Goal: Task Accomplishment & Management: Use online tool/utility

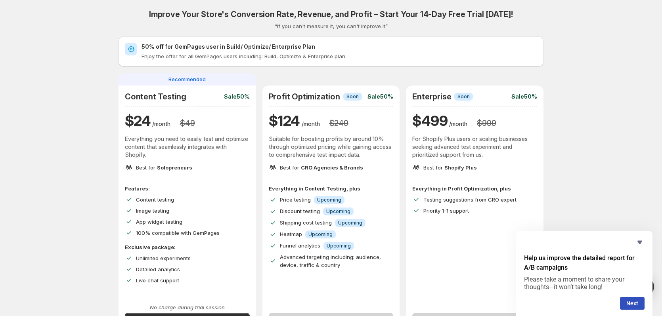
click at [87, 106] on div "Improve Your Store's Conversion Rate, Revenue, and Profit – Start Your 14-Day F…" at bounding box center [331, 282] width 643 height 564
click at [638, 242] on icon "Hide survey" at bounding box center [639, 243] width 5 height 4
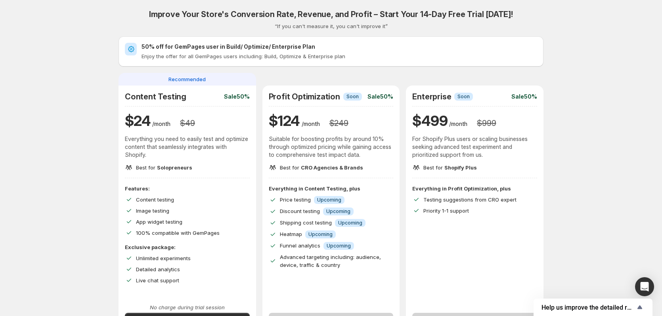
click at [623, 205] on div "Improve Your Store's Conversion Rate, Revenue, and Profit – Start Your 14-Day F…" at bounding box center [331, 282] width 643 height 564
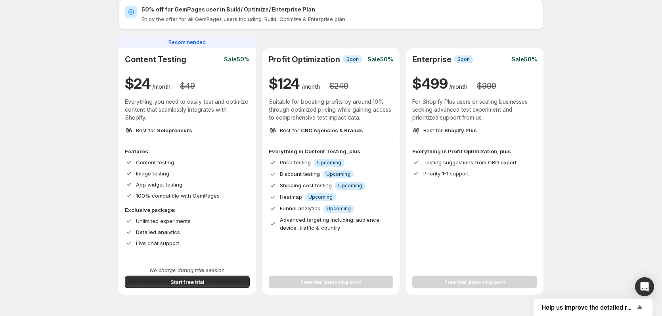
scroll to position [79, 0]
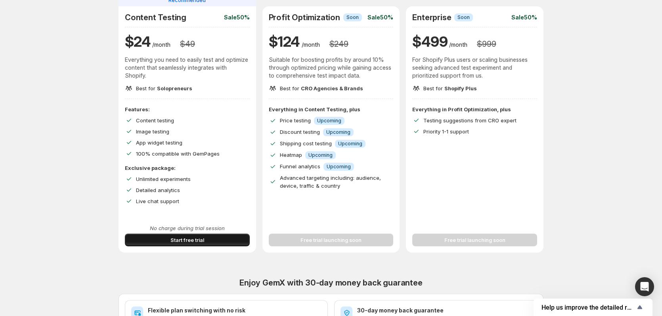
click at [169, 242] on button "Start free trial" at bounding box center [187, 240] width 125 height 13
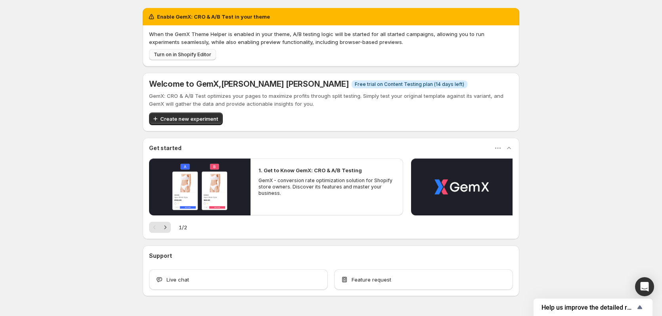
click at [176, 57] on span "Turn on in Shopify Editor" at bounding box center [182, 55] width 57 height 6
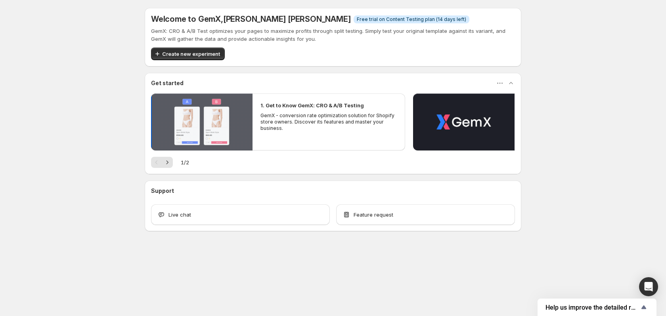
click at [227, 112] on button "Play video" at bounding box center [201, 122] width 101 height 57
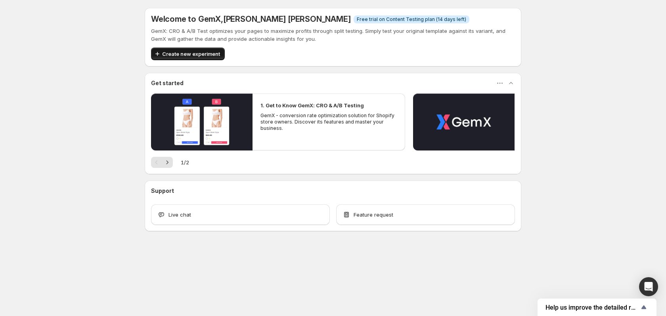
click at [196, 57] on span "Create new experiment" at bounding box center [191, 54] width 58 height 8
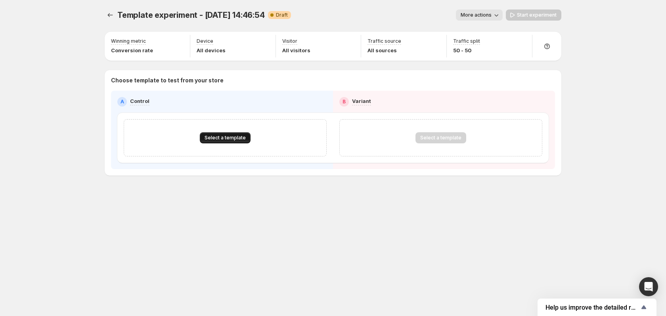
click at [212, 138] on span "Select a template" at bounding box center [224, 138] width 41 height 6
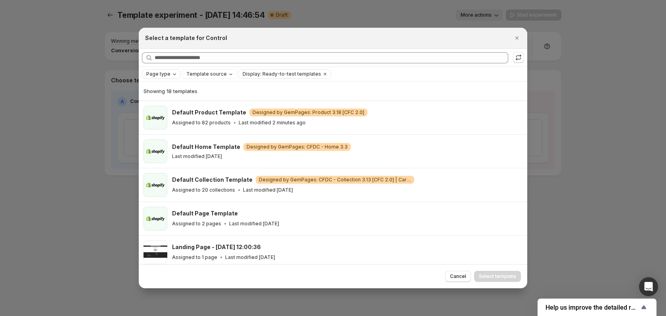
click at [162, 73] on span "Page type" at bounding box center [158, 74] width 24 height 6
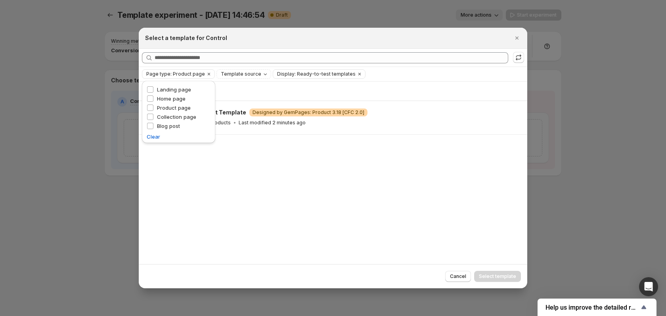
click at [345, 42] on div "Select a template for Control" at bounding box center [325, 38] width 361 height 8
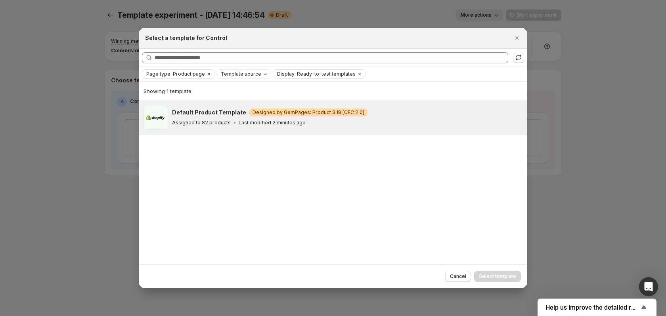
click at [314, 124] on div "Assigned to 82 products Last modified 2 minutes ago" at bounding box center [346, 123] width 348 height 8
click at [505, 279] on span "Select template" at bounding box center [497, 276] width 37 height 6
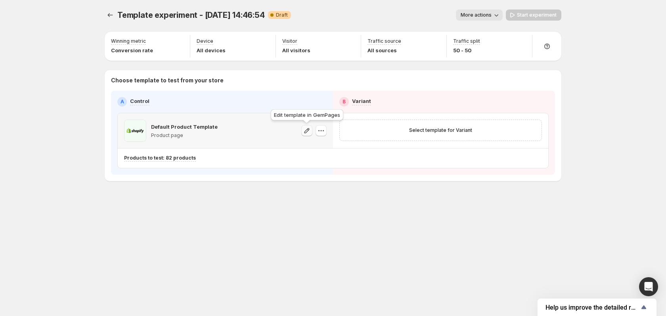
click at [308, 132] on icon "button" at bounding box center [307, 131] width 8 height 8
click at [319, 129] on icon "button" at bounding box center [321, 131] width 8 height 8
click at [213, 122] on div "Default Product Template Product page" at bounding box center [184, 131] width 67 height 22
drag, startPoint x: 192, startPoint y: 126, endPoint x: 146, endPoint y: 134, distance: 46.3
click at [191, 126] on p "Default Product Template" at bounding box center [184, 127] width 67 height 8
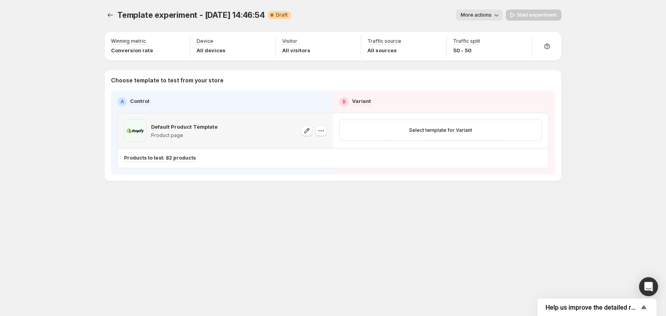
click at [144, 134] on span at bounding box center [135, 131] width 22 height 22
drag, startPoint x: 305, startPoint y: 132, endPoint x: 286, endPoint y: 136, distance: 19.2
click at [286, 136] on div "Default Product Template Product page" at bounding box center [225, 131] width 202 height 22
click at [324, 132] on icon "button" at bounding box center [321, 131] width 8 height 8
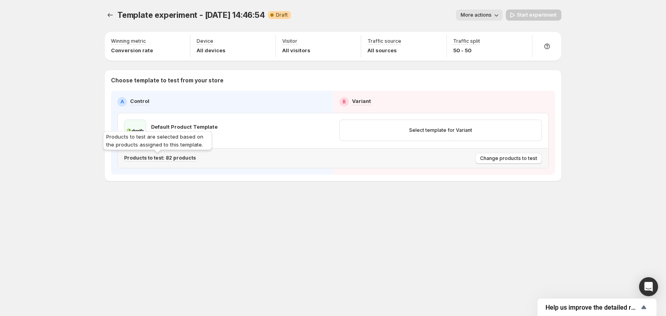
click at [164, 160] on p "Products to test: 82 products" at bounding box center [160, 158] width 72 height 6
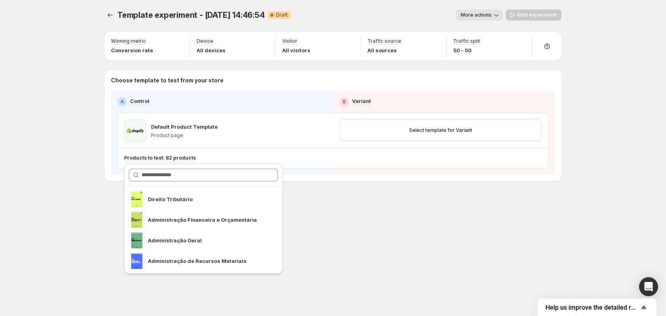
click at [66, 173] on div "Template experiment - Sep 22, 14:46:54. This page is ready Template experiment …" at bounding box center [333, 158] width 666 height 316
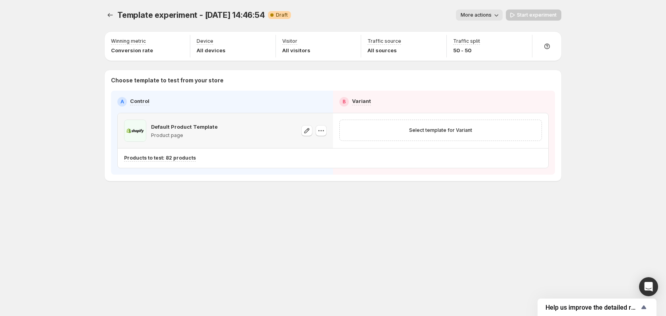
click at [145, 118] on div "Default Product Template Product page" at bounding box center [225, 130] width 215 height 35
click at [305, 132] on icon "button" at bounding box center [306, 130] width 5 height 5
click at [319, 131] on icon "button" at bounding box center [321, 131] width 8 height 8
click at [319, 145] on span "Change template" at bounding box center [322, 147] width 43 height 6
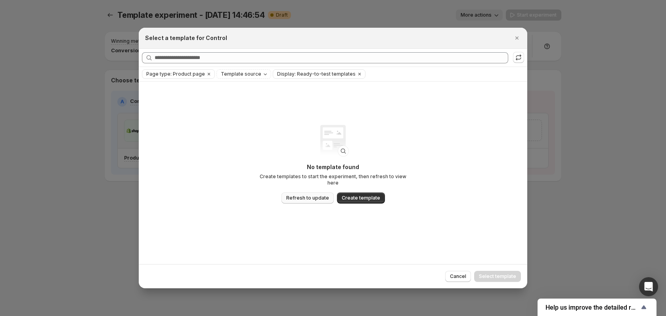
click at [317, 197] on span "Refresh to update" at bounding box center [307, 198] width 43 height 6
click at [459, 276] on span "Cancel" at bounding box center [458, 276] width 16 height 6
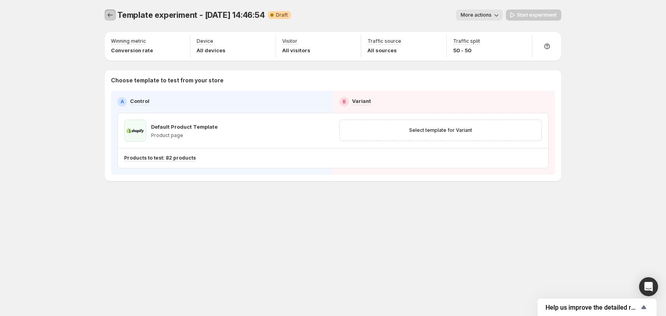
click at [113, 16] on icon "Experiments" at bounding box center [110, 15] width 8 height 8
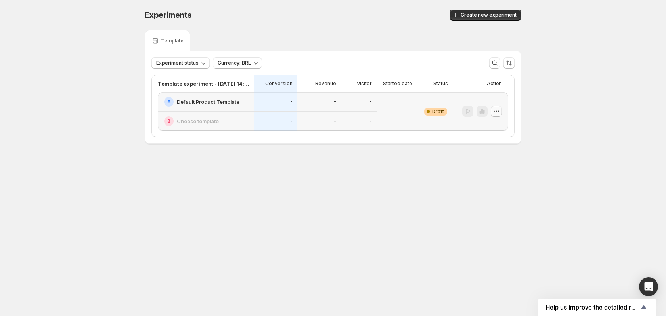
click at [499, 111] on icon "button" at bounding box center [496, 111] width 8 height 8
click at [489, 171] on span "Delete" at bounding box center [490, 168] width 16 height 6
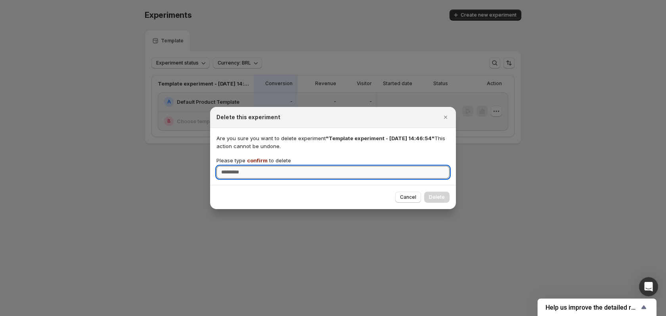
click at [375, 171] on input "Please type confirm to delete" at bounding box center [332, 172] width 233 height 13
type input "*******"
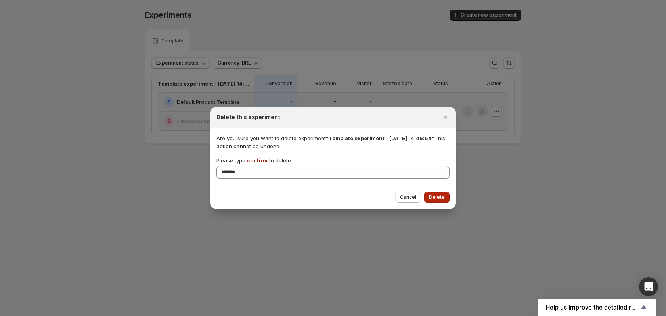
click at [444, 196] on span "Delete" at bounding box center [437, 197] width 16 height 6
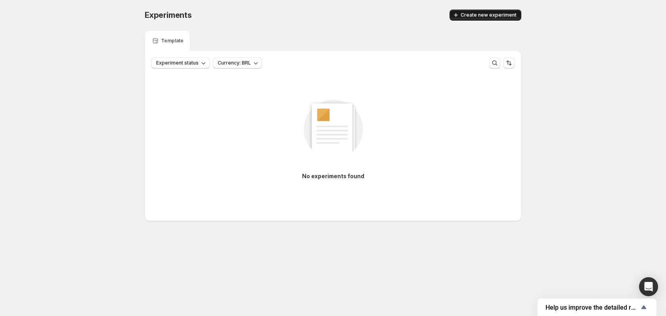
click at [474, 12] on span "Create new experiment" at bounding box center [488, 15] width 56 height 6
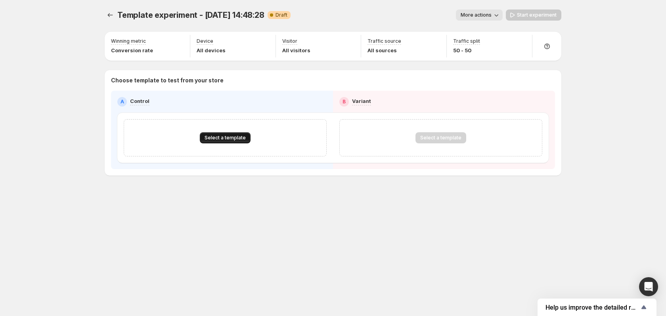
click at [229, 141] on button "Select a template" at bounding box center [225, 137] width 51 height 11
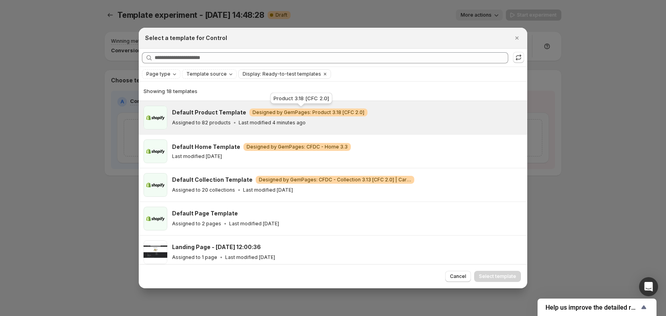
click at [336, 114] on span "Designed by GemPages: Product 3.18 [CFC 2.0]" at bounding box center [308, 112] width 112 height 6
click at [502, 277] on span "Select template" at bounding box center [497, 276] width 37 height 6
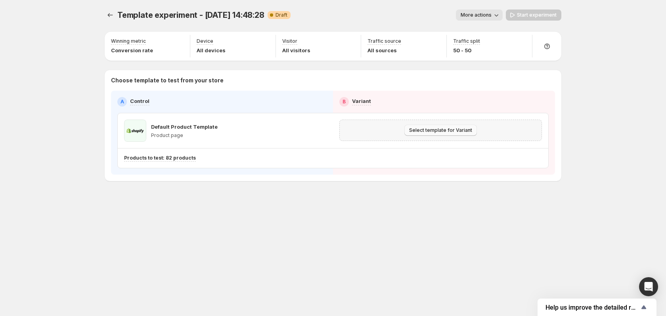
click at [433, 132] on span "Select template for Variant" at bounding box center [440, 130] width 63 height 6
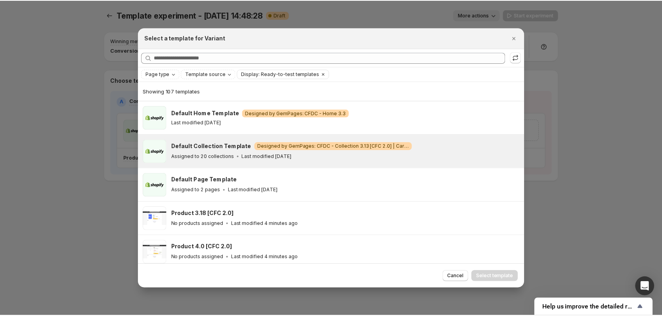
scroll to position [59, 0]
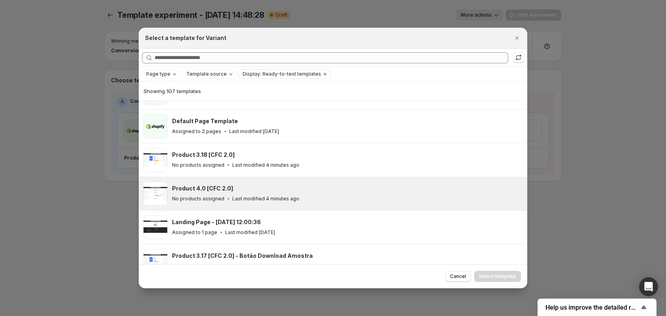
click at [242, 185] on div "Product 4.0 [CFC 2.0]" at bounding box center [346, 189] width 348 height 8
click at [493, 275] on span "Select template" at bounding box center [497, 276] width 37 height 6
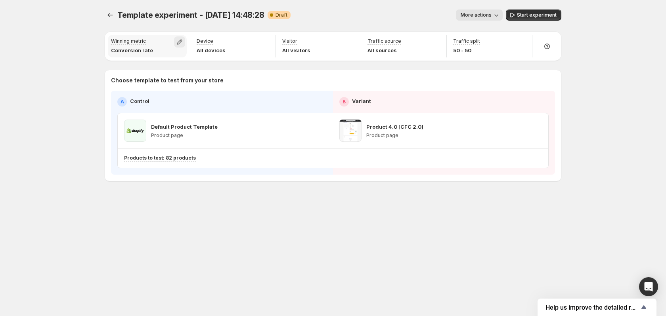
click at [180, 42] on icon "button" at bounding box center [180, 42] width 8 height 8
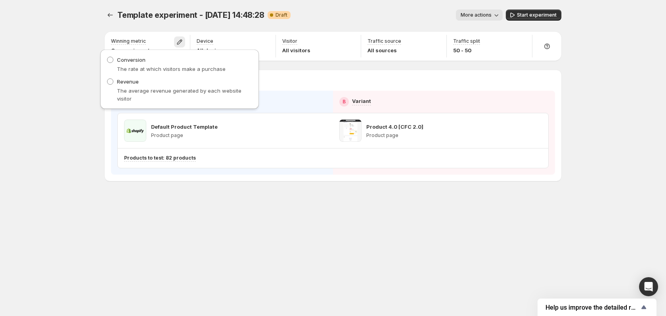
click at [185, 27] on div "Template experiment - Sep 22, 14:48:28. This page is ready Template experiment …" at bounding box center [333, 15] width 456 height 30
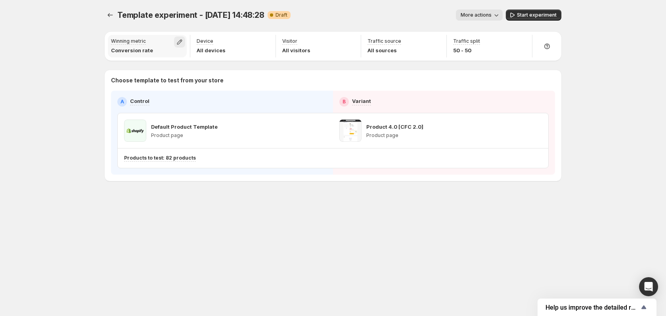
click at [181, 42] on icon "button" at bounding box center [180, 42] width 8 height 8
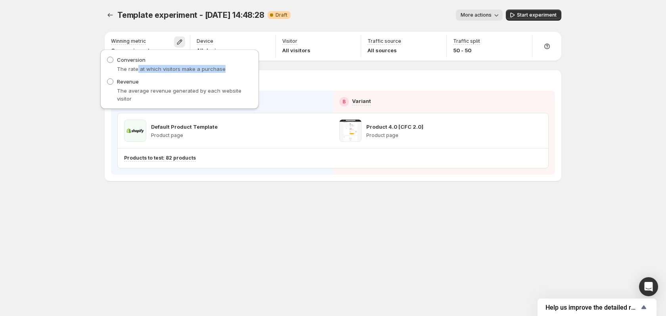
drag, startPoint x: 138, startPoint y: 71, endPoint x: 223, endPoint y: 69, distance: 85.2
click at [223, 69] on p "The rate at which visitors make a purchase" at bounding box center [184, 69] width 135 height 8
drag, startPoint x: 118, startPoint y: 89, endPoint x: 148, endPoint y: 96, distance: 30.9
click at [189, 91] on p "The average revenue generated by each website visitor" at bounding box center [184, 95] width 135 height 16
click at [128, 97] on p "The average revenue generated by each website visitor" at bounding box center [184, 95] width 135 height 16
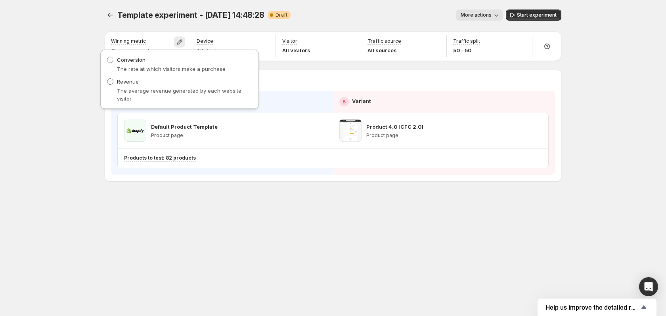
click at [110, 83] on span at bounding box center [110, 81] width 6 height 6
click at [111, 60] on span at bounding box center [110, 60] width 6 height 6
drag, startPoint x: 420, startPoint y: 69, endPoint x: 437, endPoint y: 66, distance: 17.7
click at [420, 69] on div "Winning metric Conversion rate Device All devices Visitor All visitors Traffic …" at bounding box center [333, 106] width 456 height 149
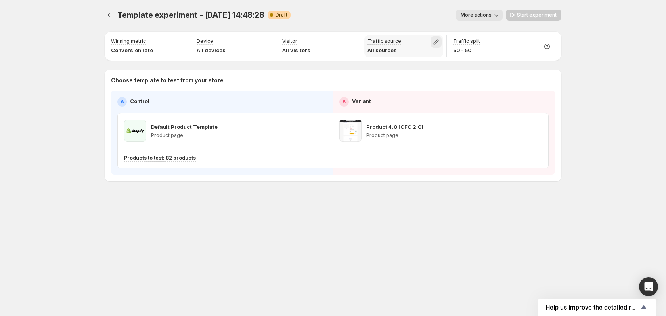
click at [437, 41] on icon "button" at bounding box center [435, 42] width 5 height 5
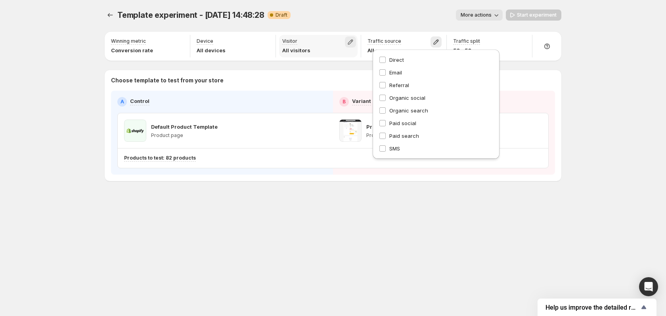
click at [351, 41] on icon "button" at bounding box center [350, 42] width 8 height 8
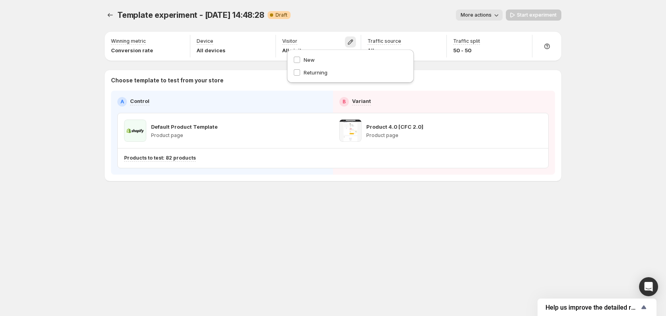
drag, startPoint x: 353, startPoint y: 18, endPoint x: 383, endPoint y: 19, distance: 30.5
click at [353, 18] on div "More actions" at bounding box center [400, 15] width 206 height 11
click at [500, 15] on icon "button" at bounding box center [496, 15] width 8 height 8
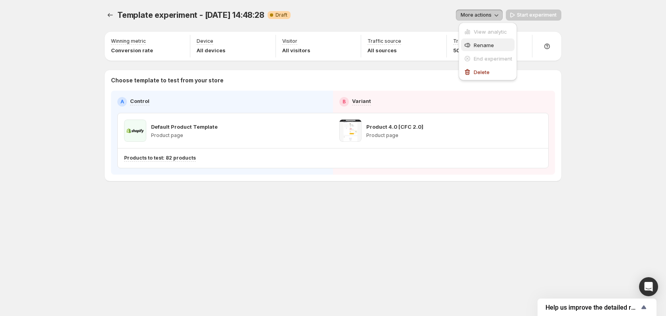
click at [489, 44] on span "Rename" at bounding box center [483, 45] width 20 height 6
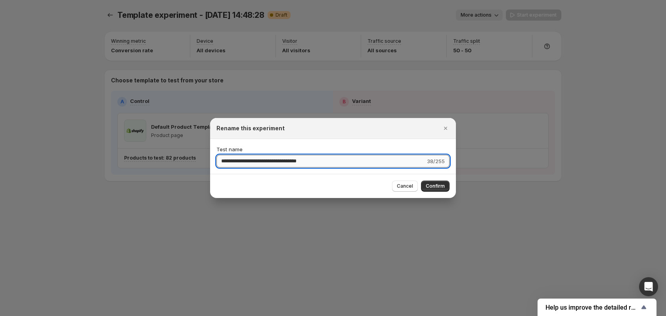
click at [333, 164] on input "**********" at bounding box center [320, 161] width 209 height 13
type input "*"
type input "**********"
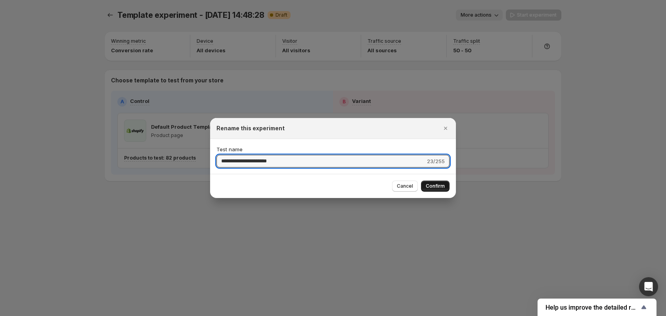
click at [432, 185] on span "Confirm" at bounding box center [435, 186] width 19 height 6
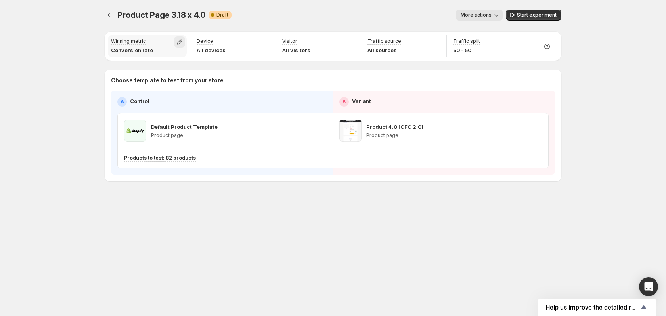
click at [180, 41] on icon "button" at bounding box center [179, 42] width 5 height 5
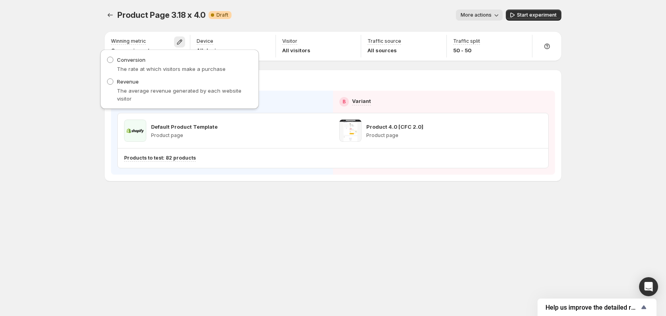
click at [75, 90] on div "Product Page 3.18 x 4.0. This page is ready Product Page 3.18 x 4.0 Warning Com…" at bounding box center [333, 158] width 666 height 316
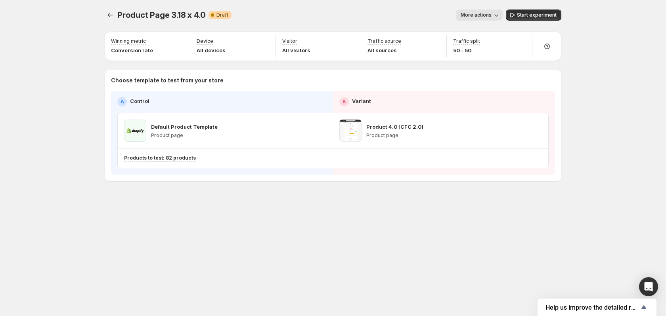
click at [498, 15] on icon "button" at bounding box center [496, 15] width 8 height 8
click at [603, 15] on div "Product Page 3.18 x 4.0. This page is ready Product Page 3.18 x 4.0 Warning Com…" at bounding box center [333, 158] width 666 height 316
click at [539, 14] on span "Start experiment" at bounding box center [537, 15] width 40 height 6
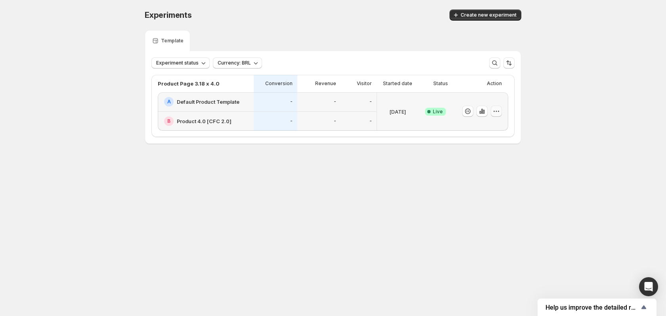
click at [498, 113] on icon "button" at bounding box center [496, 111] width 8 height 8
click at [555, 95] on div "Experiments. This page is ready Experiments Create new experiment Template Expe…" at bounding box center [333, 93] width 666 height 187
click at [481, 112] on icon "button" at bounding box center [480, 112] width 2 height 3
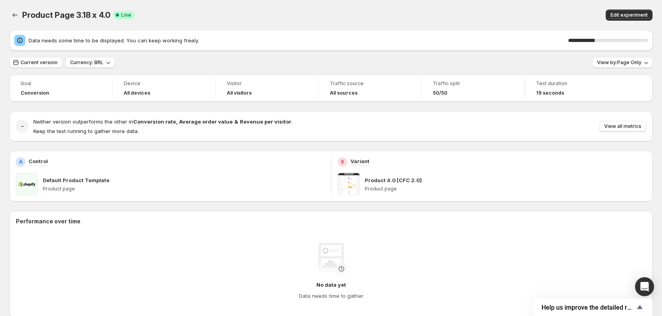
click at [518, 19] on div "Edit experiment" at bounding box center [512, 15] width 281 height 11
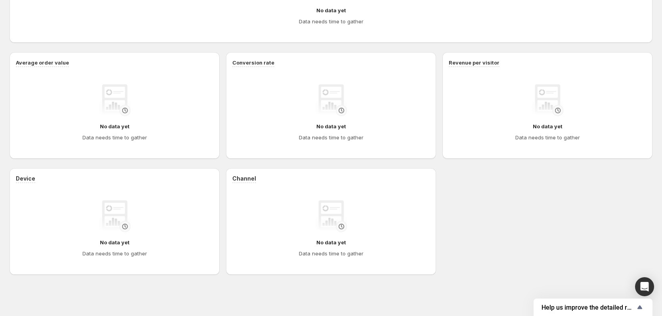
scroll to position [249, 0]
click at [134, 295] on div "Product Page 3.18 x 4.0. This page is ready Product Page 3.18 x 4.0 Success Com…" at bounding box center [331, 33] width 662 height 565
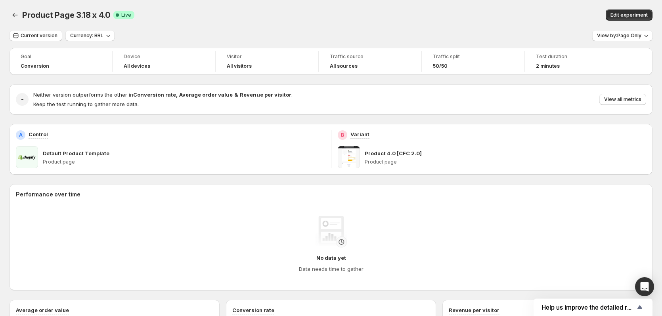
click at [371, 20] on div "Product Page 3.18 x 4.0 Success Complete Live Edit experiment" at bounding box center [331, 15] width 643 height 11
click at [614, 99] on span "View all metrics" at bounding box center [622, 99] width 37 height 6
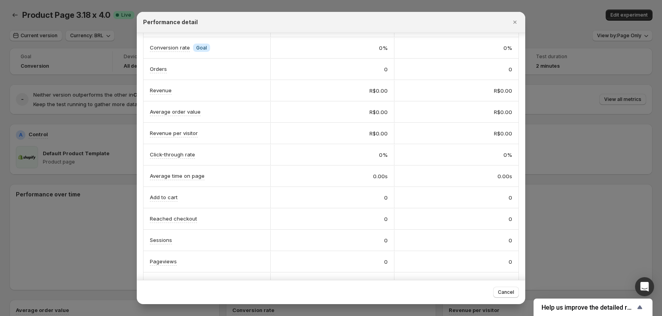
scroll to position [44, 0]
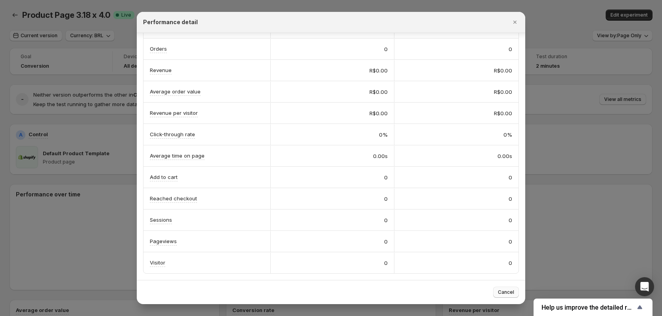
click at [508, 294] on span "Cancel" at bounding box center [506, 292] width 16 height 6
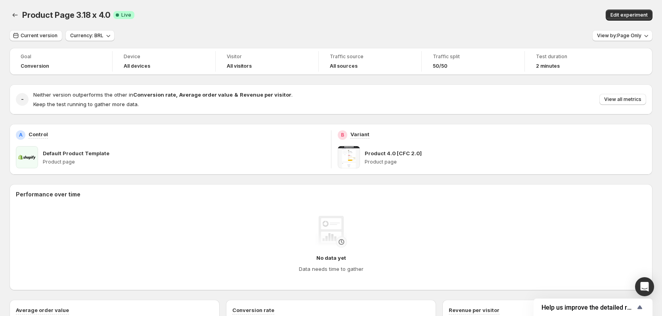
click at [489, 24] on div "Product Page 3.18 x 4.0. This page is ready Product Page 3.18 x 4.0 Success Com…" at bounding box center [331, 15] width 643 height 30
click at [17, 15] on icon "Back" at bounding box center [15, 15] width 8 height 8
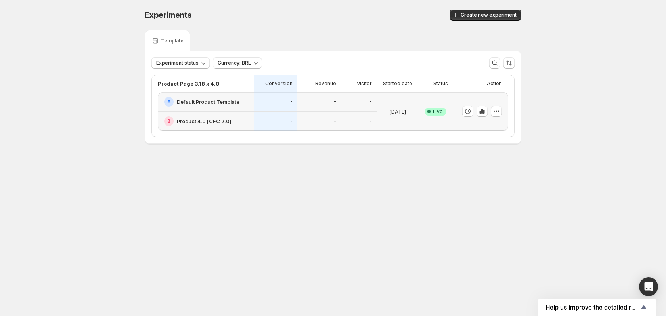
click at [284, 102] on div "-" at bounding box center [275, 102] width 34 height 10
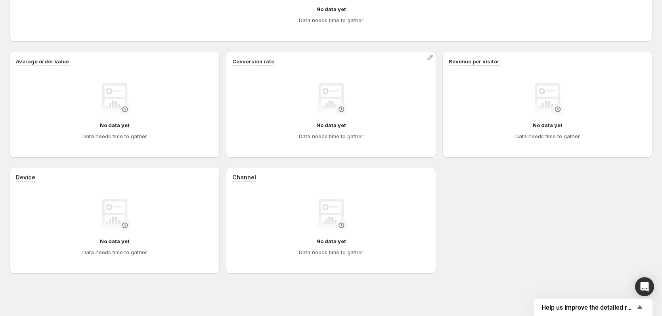
scroll to position [249, 0]
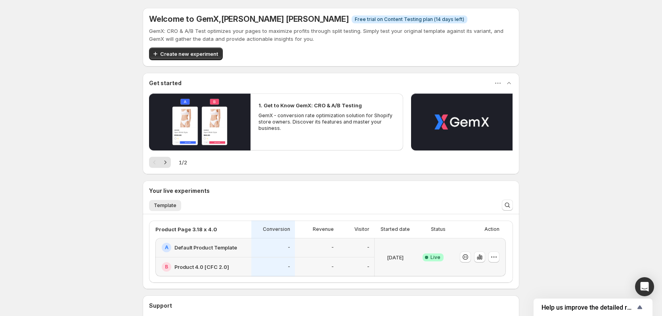
click at [86, 188] on div "Welcome to GemX , [PERSON_NAME] [PERSON_NAME] Info Free trial on Content Testin…" at bounding box center [331, 194] width 662 height 389
click at [51, 190] on div "Welcome to GemX , [PERSON_NAME] [PERSON_NAME] Info Free trial on Content Testin…" at bounding box center [331, 194] width 662 height 389
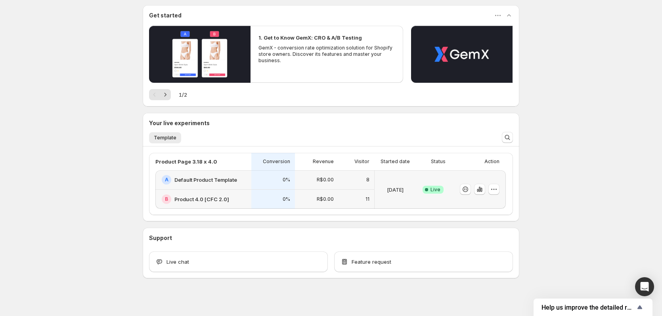
scroll to position [73, 0]
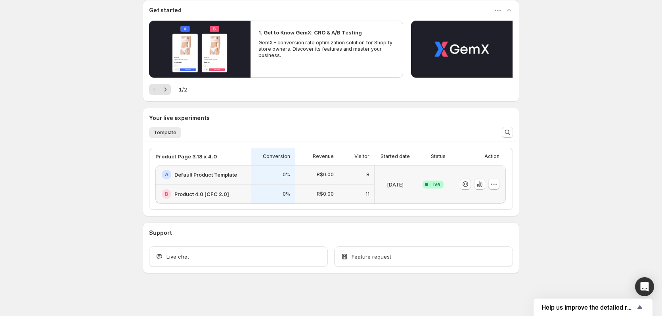
click at [426, 189] on div "Success Complete Live" at bounding box center [432, 184] width 25 height 29
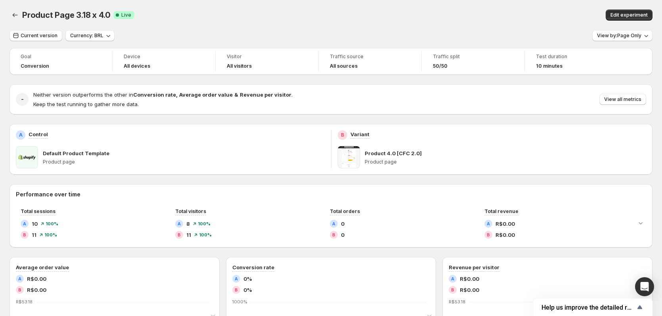
click at [401, 179] on div "Goal Conversion Device All devices Visitor All visitors Traffic source All sour…" at bounding box center [331, 305] width 643 height 514
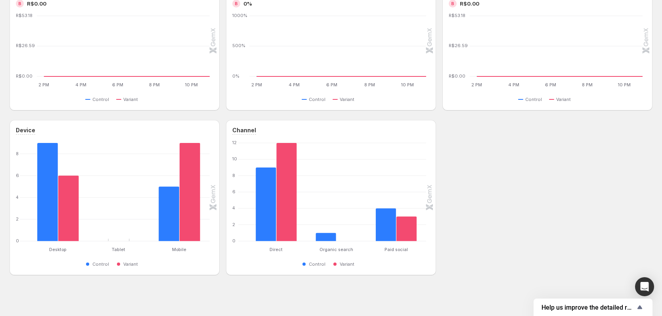
scroll to position [288, 0]
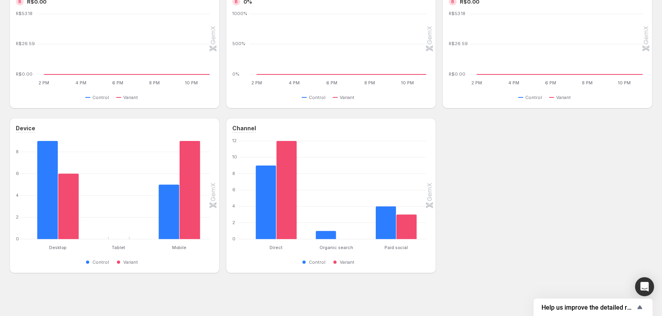
click at [541, 267] on div "Device Desktop Desktop Tablet Tablet Mobile Mobile 0 2 4 6 8 Control Variant Ch…" at bounding box center [331, 195] width 643 height 155
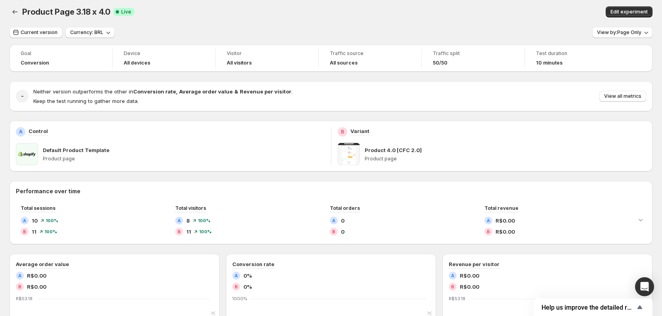
scroll to position [0, 0]
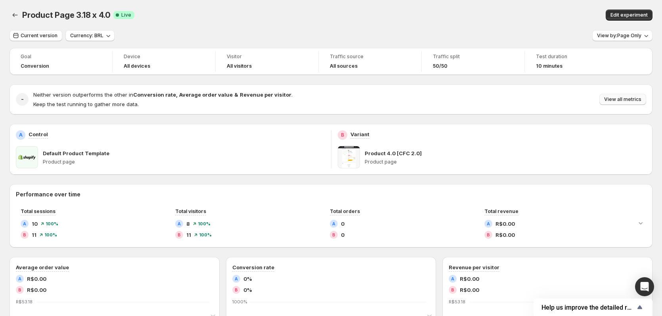
click at [618, 99] on span "View all metrics" at bounding box center [622, 99] width 37 height 6
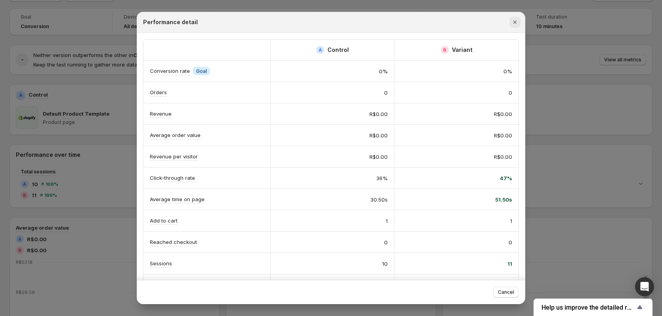
click at [516, 21] on icon "Close" at bounding box center [515, 22] width 8 height 8
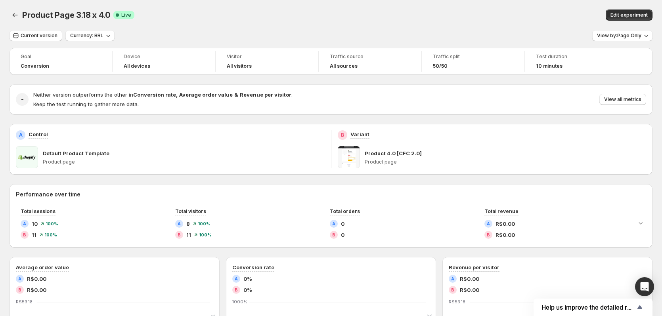
drag, startPoint x: 353, startPoint y: 31, endPoint x: 328, endPoint y: 0, distance: 39.2
click at [352, 30] on div "Current version Currency: BRL View by: Page Only" at bounding box center [331, 35] width 643 height 11
click at [493, 27] on div "Product Page 3.18 x 4.0. This page is ready Product Page 3.18 x 4.0 Success Com…" at bounding box center [331, 15] width 643 height 30
click at [620, 96] on button "View all metrics" at bounding box center [622, 99] width 47 height 11
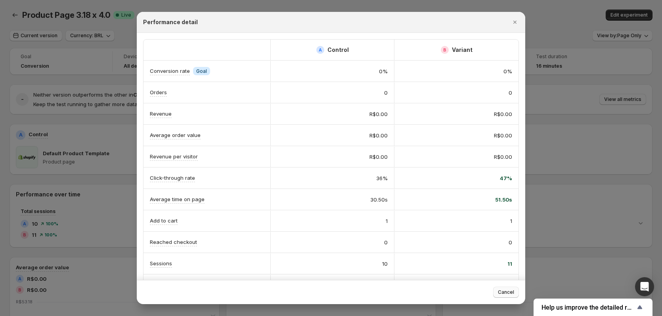
click at [502, 292] on span "Cancel" at bounding box center [506, 292] width 16 height 6
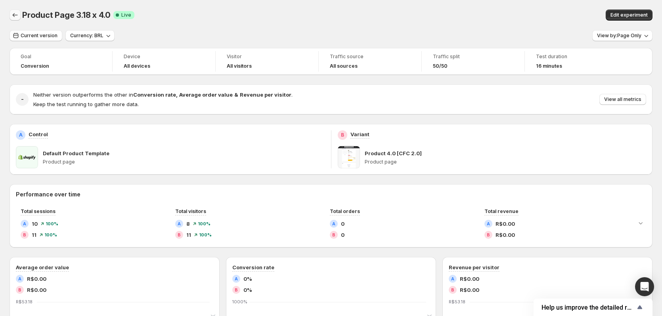
click at [13, 13] on icon "Back" at bounding box center [15, 15] width 8 height 8
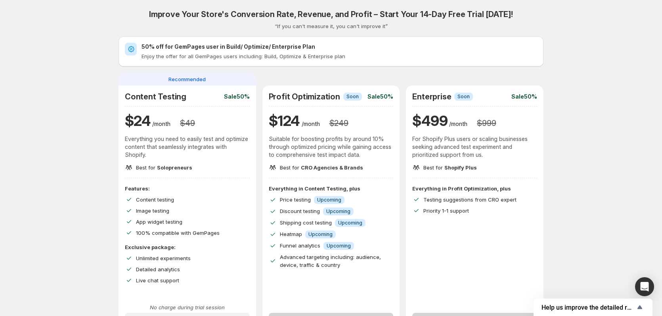
click at [204, 78] on span "Recommended" at bounding box center [186, 79] width 37 height 8
click at [89, 104] on div "Improve Your Store's Conversion Rate, Revenue, and Profit – Start Your 14-Day F…" at bounding box center [331, 282] width 643 height 564
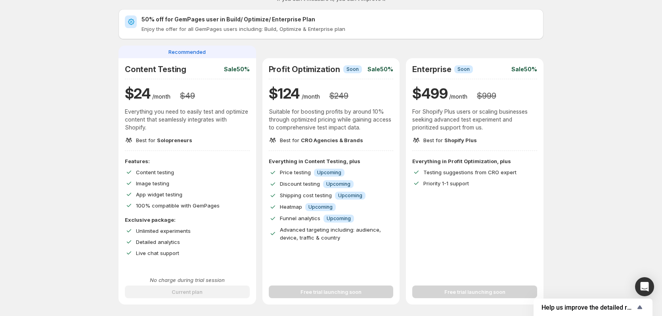
scroll to position [40, 0]
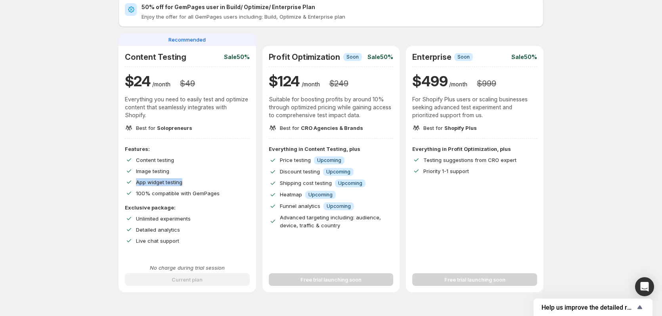
drag, startPoint x: 138, startPoint y: 181, endPoint x: 189, endPoint y: 182, distance: 50.7
click at [189, 182] on div "App widget testing" at bounding box center [193, 182] width 114 height 8
drag, startPoint x: 172, startPoint y: 174, endPoint x: 138, endPoint y: 173, distance: 34.5
click at [138, 173] on div "Image testing" at bounding box center [193, 171] width 114 height 8
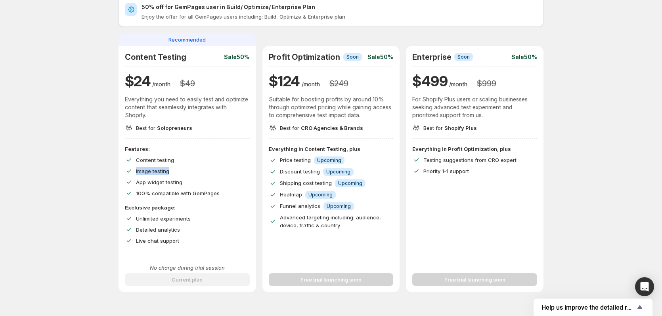
click at [138, 173] on span "Image testing" at bounding box center [152, 171] width 33 height 6
click at [131, 171] on icon at bounding box center [129, 171] width 8 height 8
click at [149, 170] on span "Image testing" at bounding box center [152, 171] width 33 height 6
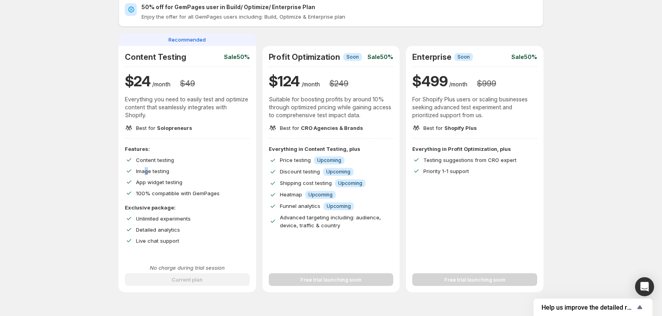
click at [149, 170] on span "Image testing" at bounding box center [152, 171] width 33 height 6
click at [112, 169] on div "Improve Your Store's Conversion Rate, Revenue, and Profit – Start Your 14-Day F…" at bounding box center [331, 246] width 444 height 556
click at [162, 128] on span "Solopreneurs" at bounding box center [174, 128] width 35 height 6
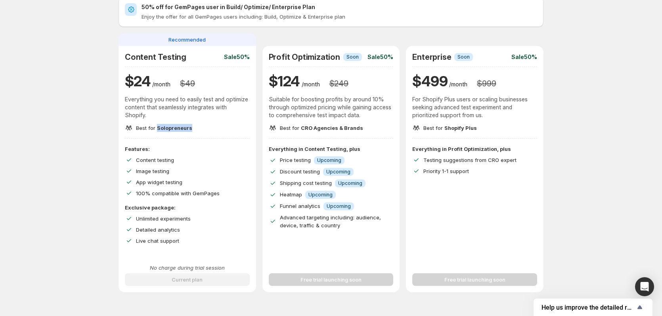
click at [162, 128] on span "Solopreneurs" at bounding box center [174, 128] width 35 height 6
click at [162, 143] on div "Content Testing Sale 50% $ 24 /month $ 49 Everything you need to easily test an…" at bounding box center [186, 169] width 137 height 246
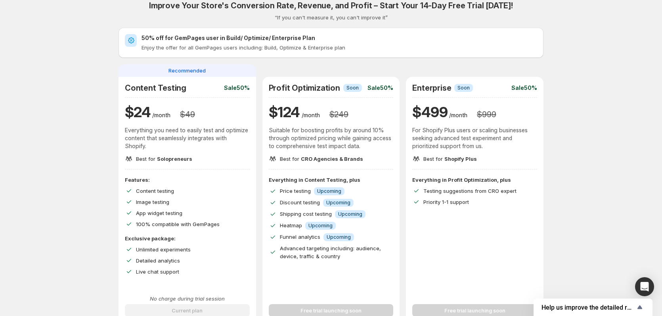
scroll to position [0, 0]
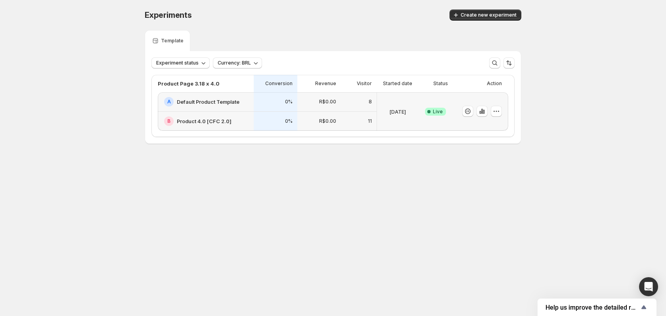
click at [431, 100] on div "Success Complete Live" at bounding box center [435, 111] width 25 height 29
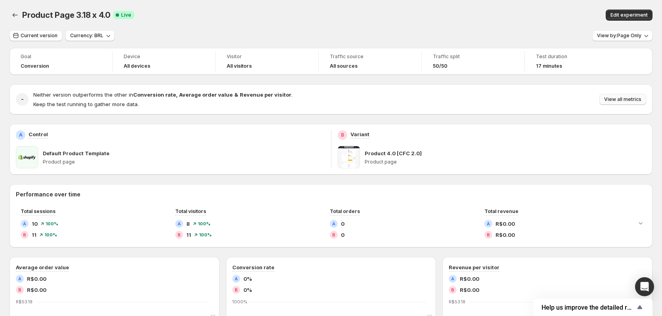
click at [628, 98] on span "View all metrics" at bounding box center [622, 99] width 37 height 6
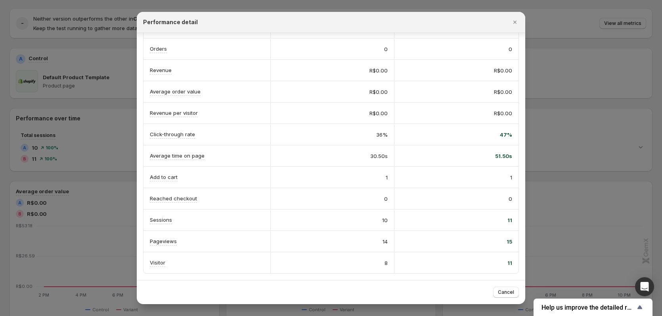
scroll to position [79, 0]
click at [503, 291] on span "Cancel" at bounding box center [506, 292] width 16 height 6
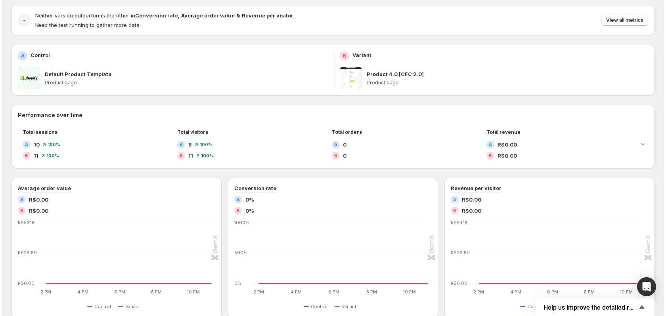
scroll to position [0, 0]
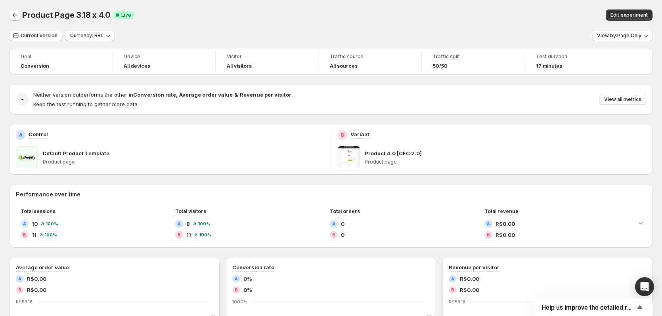
click at [17, 15] on icon "Back" at bounding box center [15, 15] width 8 height 8
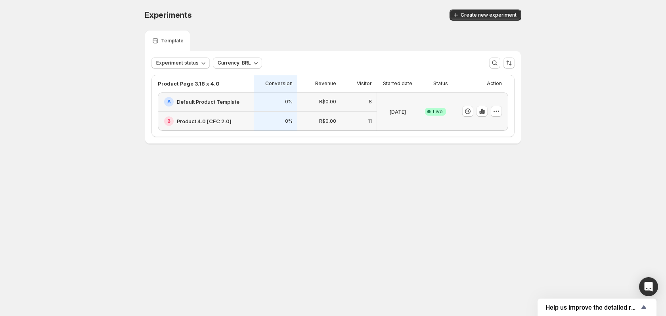
click at [323, 229] on body "Experiments. This page is ready Experiments Create new experiment Template Expe…" at bounding box center [333, 158] width 666 height 316
click at [498, 113] on icon "button" at bounding box center [496, 111] width 8 height 8
click at [426, 97] on div "Success Complete Live" at bounding box center [435, 111] width 34 height 38
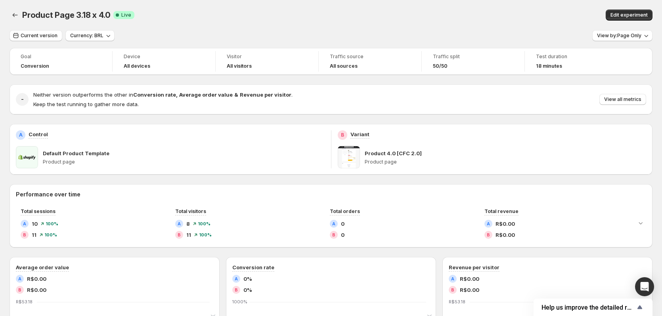
click at [187, 81] on div "Goal Conversion Device All devices Visitor All visitors Traffic source All sour…" at bounding box center [331, 305] width 643 height 514
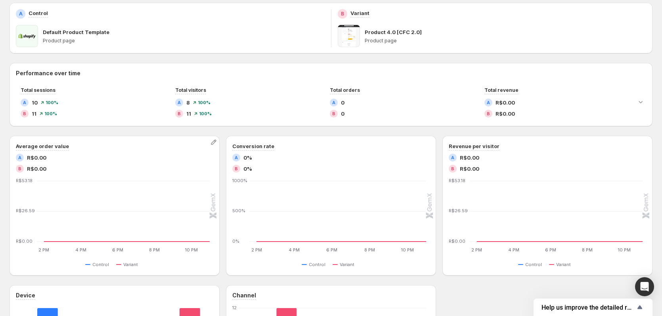
scroll to position [90, 0]
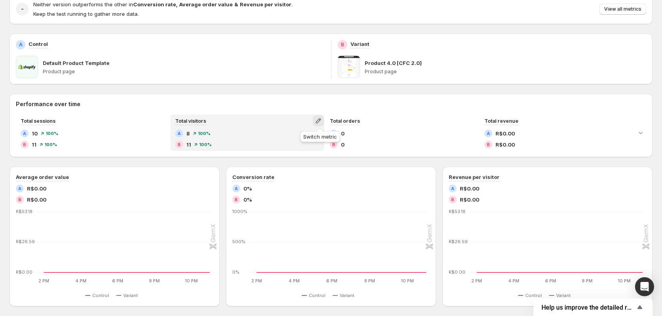
click at [321, 119] on icon "button" at bounding box center [317, 120] width 5 height 5
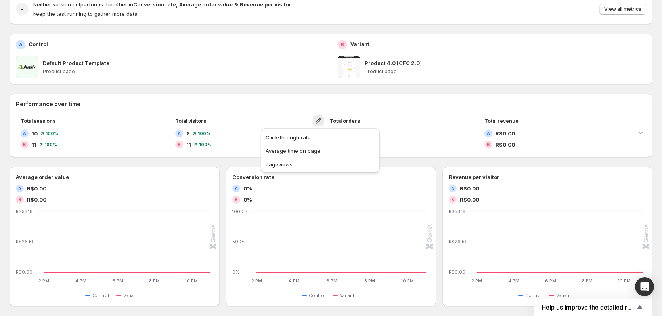
click at [483, 79] on div "B Variant Product 4.0 [CFC 2.0] Product page" at bounding box center [491, 59] width 321 height 51
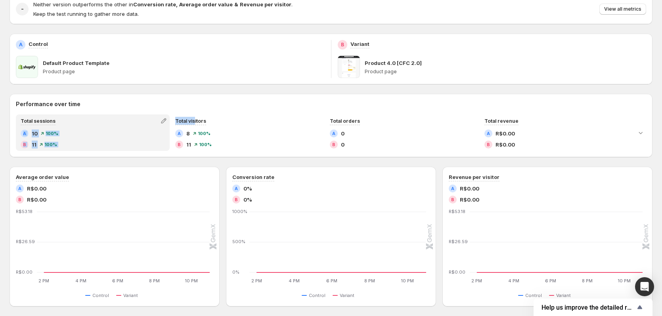
drag, startPoint x: 194, startPoint y: 121, endPoint x: 113, endPoint y: 121, distance: 80.8
click at [113, 121] on div "Total sessions A 10 100 % B 11 100 % Total visitors A 8 100 % B 11 100 % Total …" at bounding box center [324, 132] width 617 height 36
click at [113, 121] on div "Total sessions" at bounding box center [93, 120] width 152 height 11
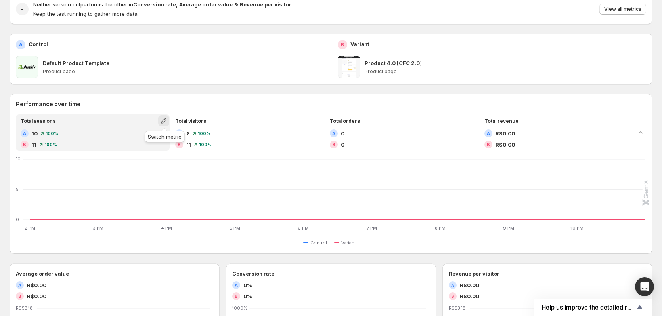
click at [164, 120] on icon "button" at bounding box center [164, 121] width 8 height 8
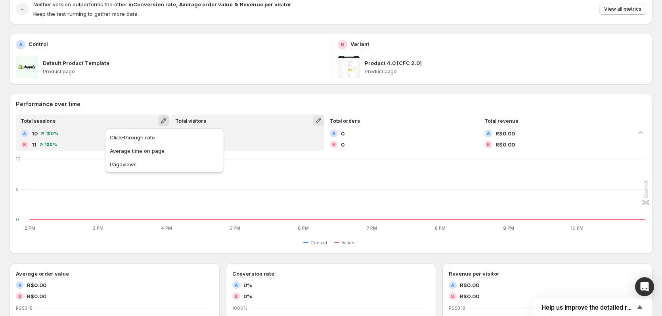
click at [321, 121] on icon "button" at bounding box center [318, 121] width 8 height 8
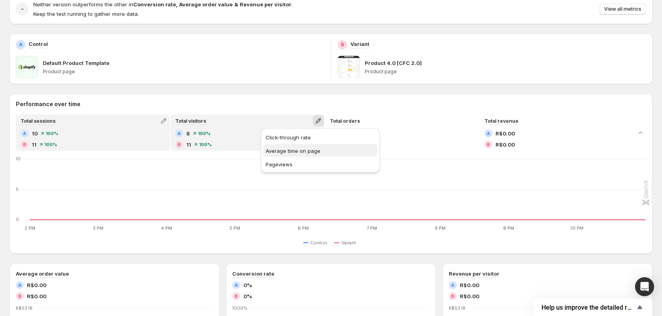
click at [313, 151] on span "Average time on page" at bounding box center [292, 151] width 55 height 6
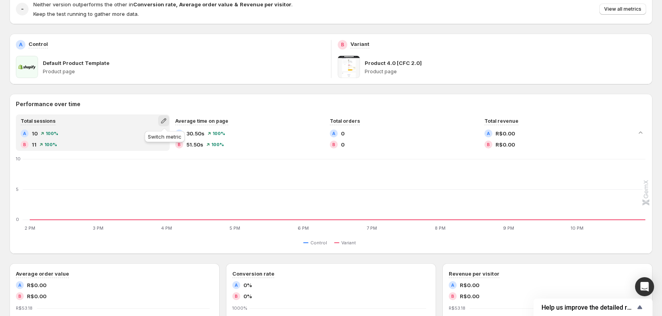
click at [164, 119] on icon "button" at bounding box center [164, 121] width 8 height 8
click at [142, 138] on span "Total visitors" at bounding box center [164, 138] width 109 height 8
click at [148, 90] on div "Goal Conversion Device All devices Visitor All visitors Traffic source All sour…" at bounding box center [331, 263] width 643 height 611
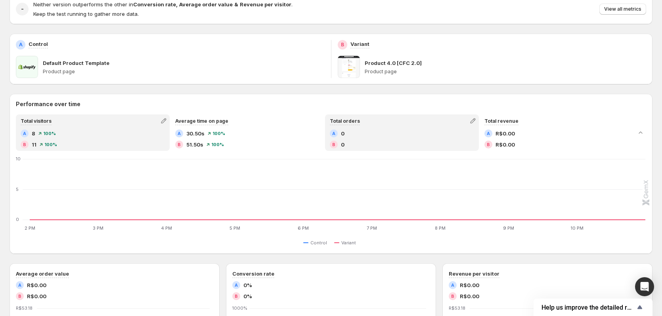
click at [369, 130] on div "A 0" at bounding box center [402, 134] width 144 height 8
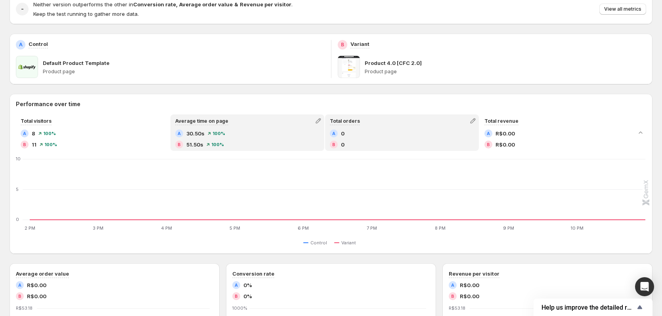
click at [265, 139] on div "A 30.50s 100 % B 51.50s 100 %" at bounding box center [247, 139] width 144 height 19
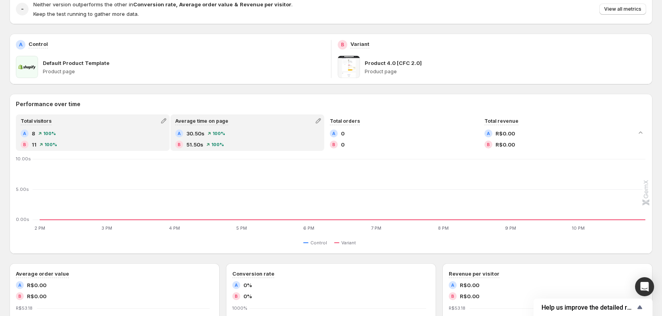
click at [92, 141] on div "B 11 100 %" at bounding box center [93, 145] width 144 height 8
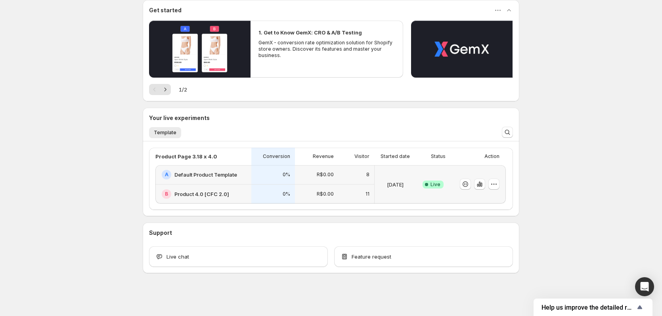
scroll to position [73, 0]
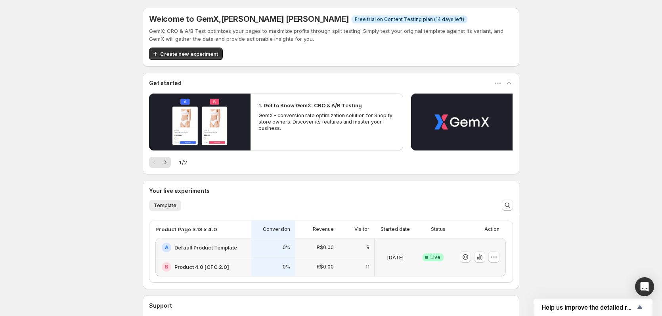
click at [429, 261] on icon at bounding box center [426, 258] width 8 height 8
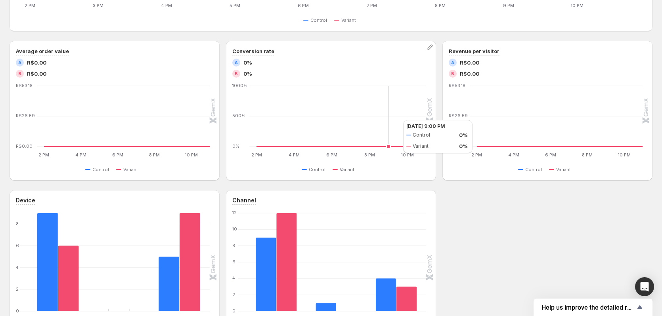
scroll to position [385, 0]
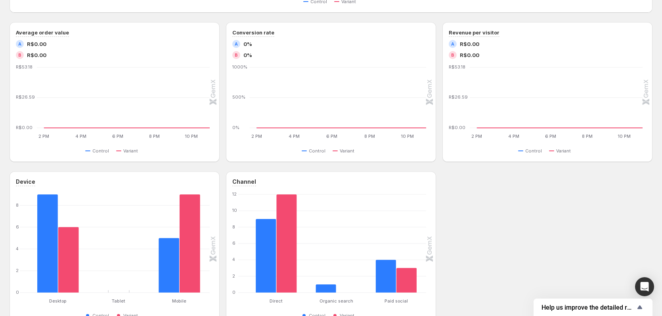
scroll to position [357, 0]
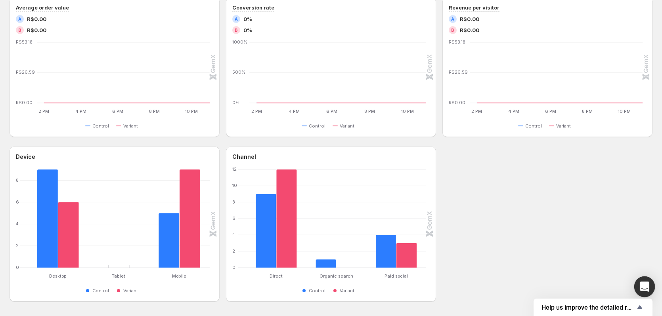
click at [649, 282] on div "Open Intercom Messenger" at bounding box center [644, 287] width 21 height 21
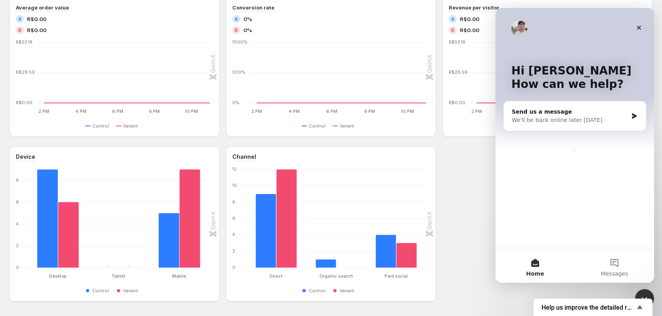
scroll to position [0, 0]
click at [579, 116] on div "Send us a message" at bounding box center [569, 112] width 116 height 8
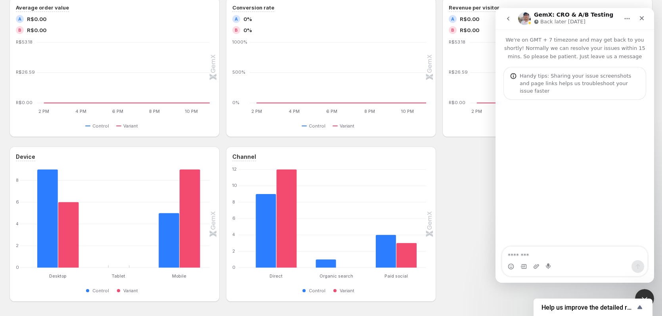
click at [588, 250] on textarea "Message…" at bounding box center [574, 253] width 145 height 13
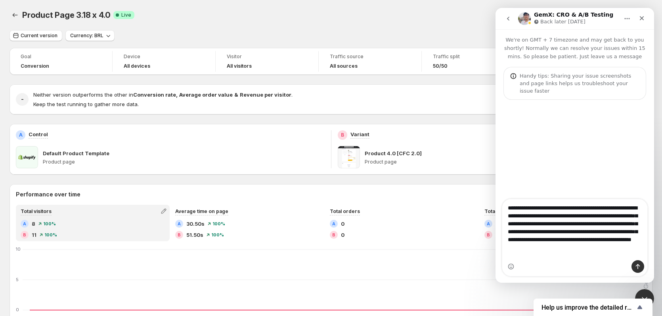
type textarea "**********"
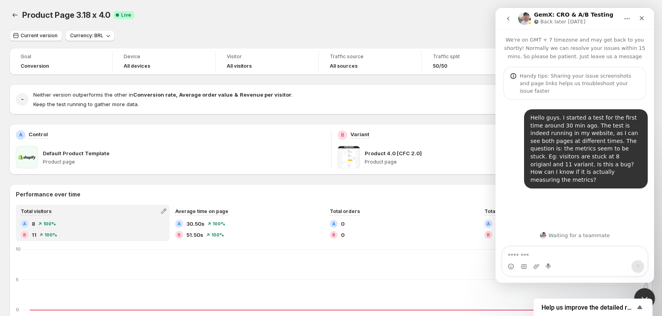
click at [645, 290] on div "Close Intercom Messenger" at bounding box center [643, 297] width 19 height 19
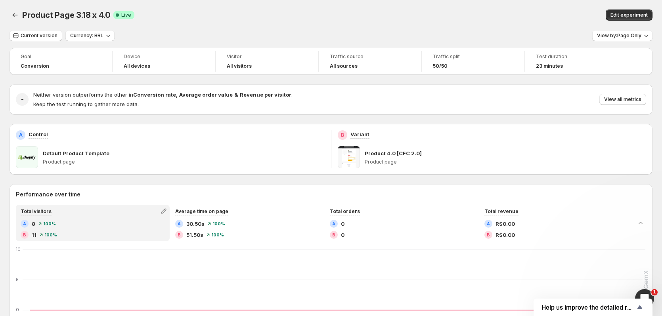
click at [465, 39] on div "Current version Currency: BRL View by: Page Only" at bounding box center [331, 35] width 643 height 11
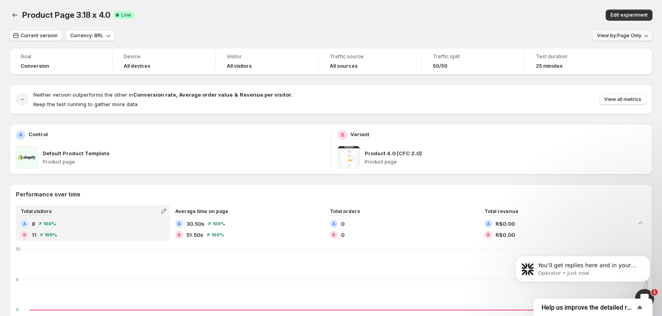
click at [640, 34] on span "View by: Page Only" at bounding box center [619, 35] width 44 height 6
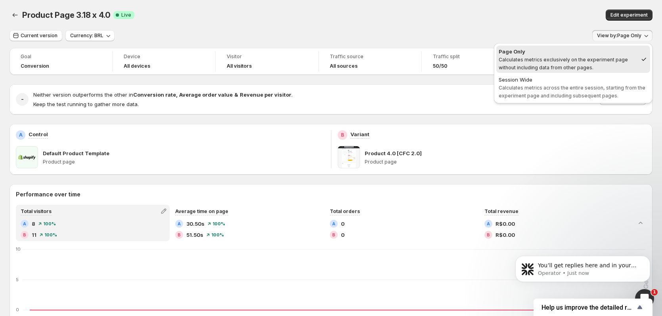
click at [399, 14] on div "Edit experiment" at bounding box center [512, 15] width 281 height 11
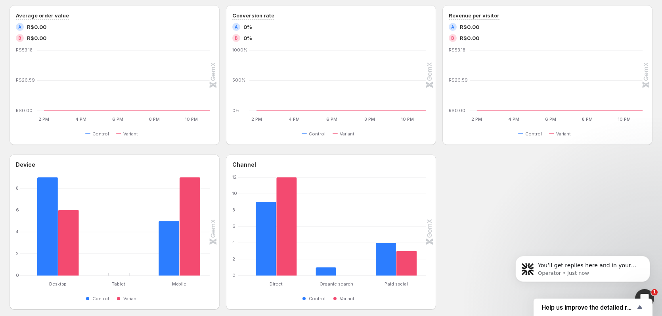
scroll to position [385, 0]
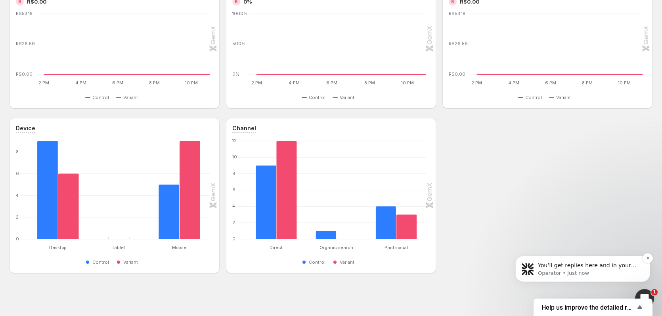
click at [541, 265] on p "You’ll get replies here and in your email: ✉️ [EMAIL_ADDRESS][DOMAIN_NAME] The …" at bounding box center [589, 266] width 102 height 8
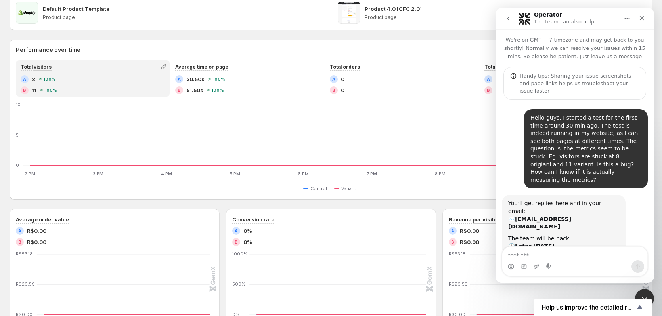
scroll to position [68, 0]
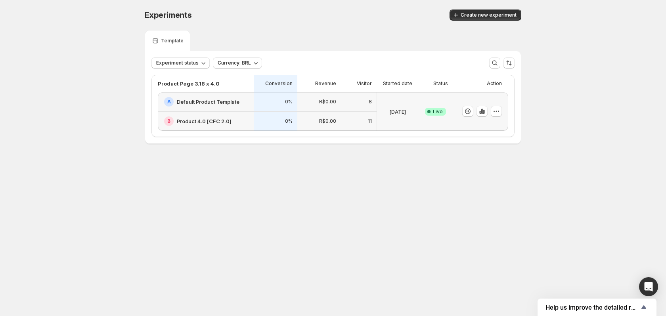
click at [414, 123] on div "[DATE]" at bounding box center [397, 111] width 35 height 29
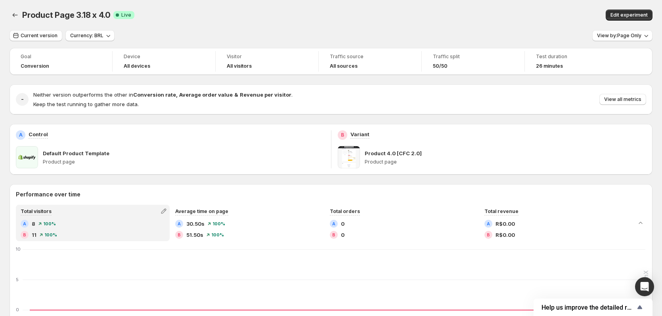
click at [652, 285] on div "2 PM 2 PM 3 PM 3 PM 4 PM 4 PM 5 PM 5 PM 6 PM 6 PM 7 PM 7 PM 8 PM 8 PM 9 PM 9 PM…" at bounding box center [331, 293] width 643 height 90
click at [649, 286] on div "Open Intercom Messenger" at bounding box center [644, 287] width 21 height 21
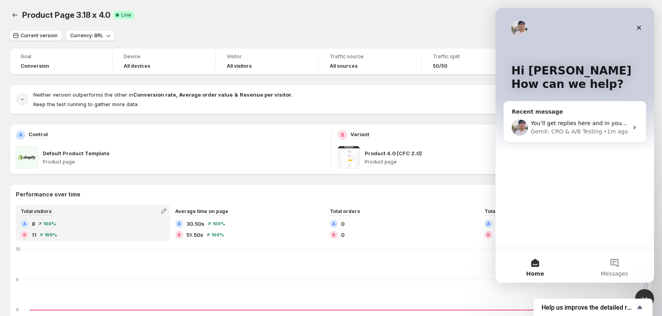
click at [544, 113] on div "You’ll get replies here and in your email: ✉️ [EMAIL_ADDRESS][DOMAIN_NAME] The …" at bounding box center [575, 127] width 142 height 29
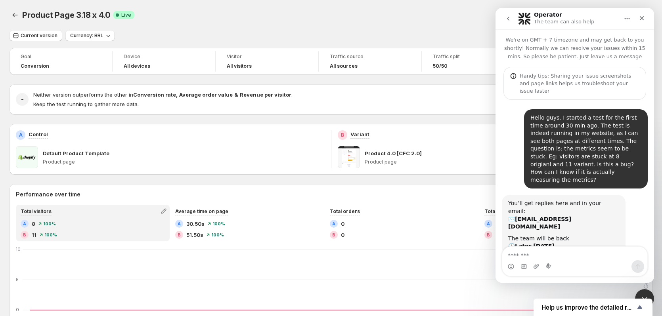
click at [561, 252] on textarea "Message…" at bounding box center [574, 253] width 145 height 13
type textarea "*"
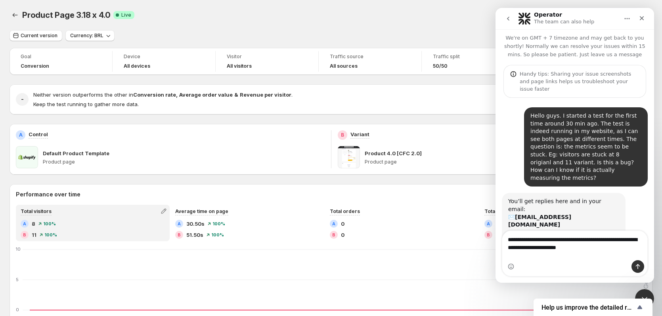
type textarea "**********"
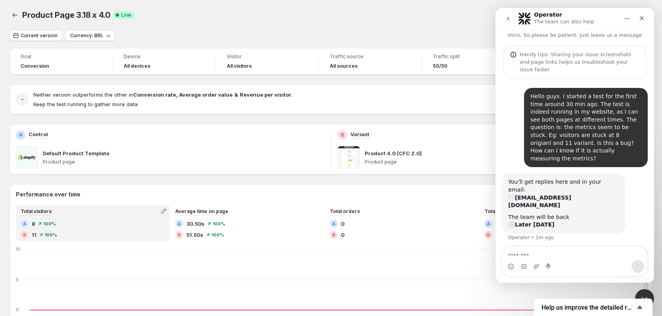
scroll to position [33, 0]
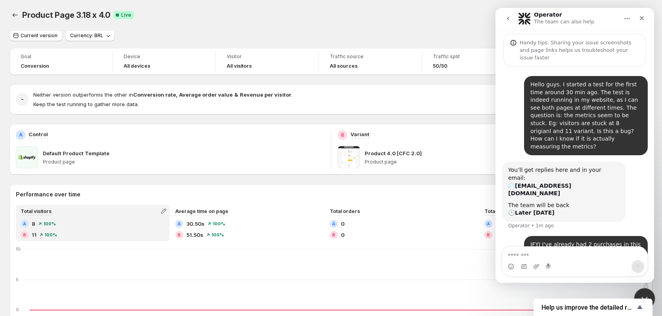
click at [642, 291] on div "Close Intercom Messenger" at bounding box center [643, 297] width 19 height 19
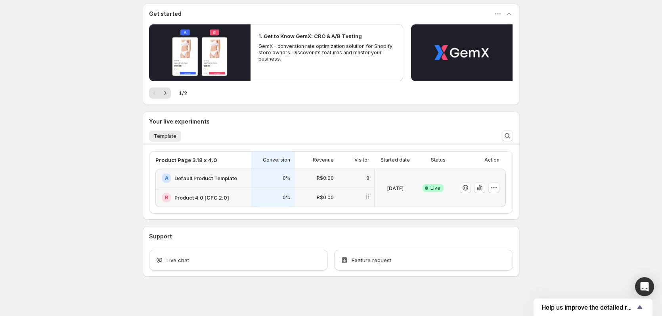
scroll to position [73, 0]
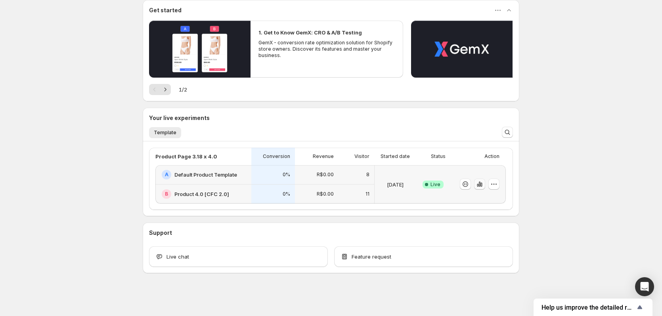
click at [480, 185] on icon "button" at bounding box center [480, 184] width 2 height 5
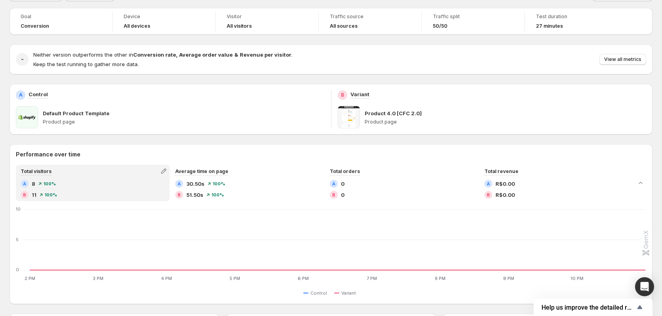
scroll to position [40, 0]
drag, startPoint x: 40, startPoint y: 66, endPoint x: 139, endPoint y: 67, distance: 99.8
click at [139, 67] on p "Keep the test running to gather more data." at bounding box center [162, 65] width 259 height 8
click at [149, 67] on p "Keep the test running to gather more data." at bounding box center [162, 65] width 259 height 8
click at [626, 63] on span "View all metrics" at bounding box center [622, 60] width 37 height 6
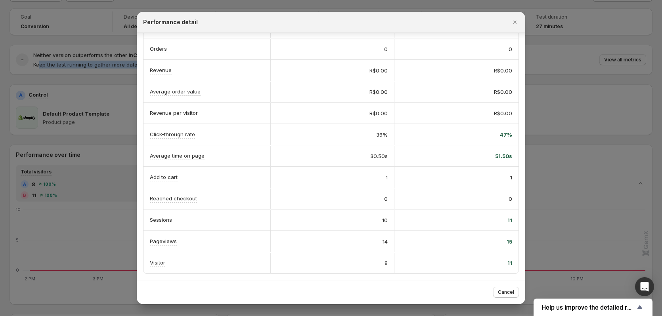
scroll to position [79, 0]
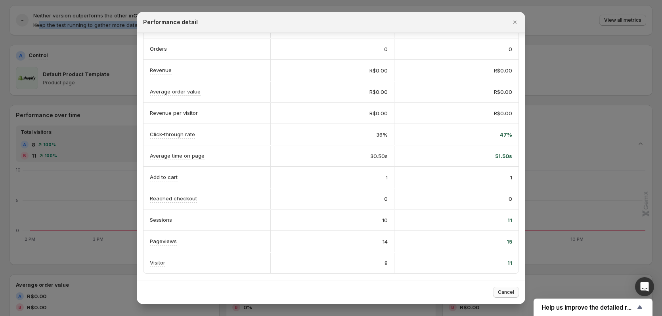
click at [507, 292] on span "Cancel" at bounding box center [506, 292] width 16 height 6
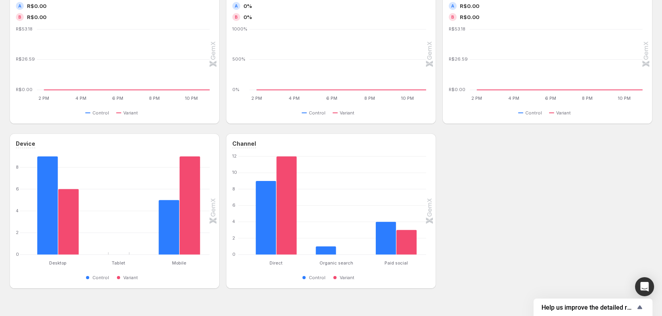
scroll to position [385, 0]
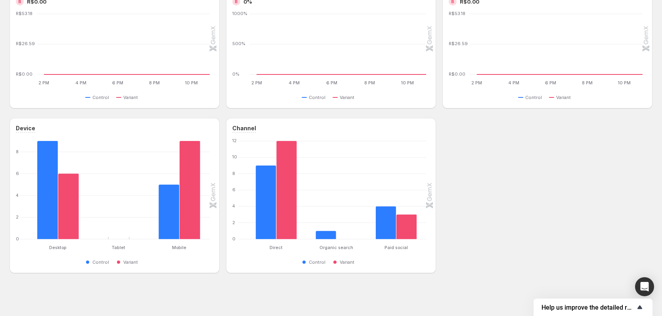
click at [581, 308] on span "Help us improve the detailed report for A/B campaigns" at bounding box center [588, 308] width 94 height 8
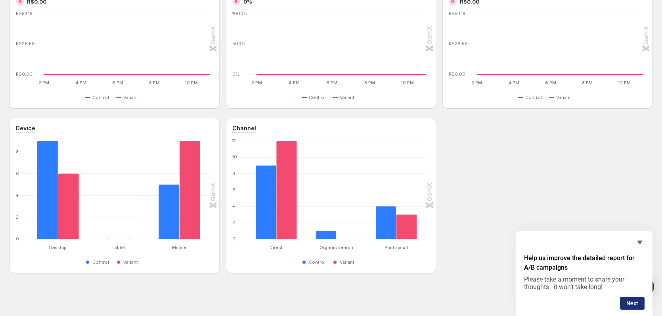
click at [630, 300] on button "Next" at bounding box center [632, 303] width 25 height 13
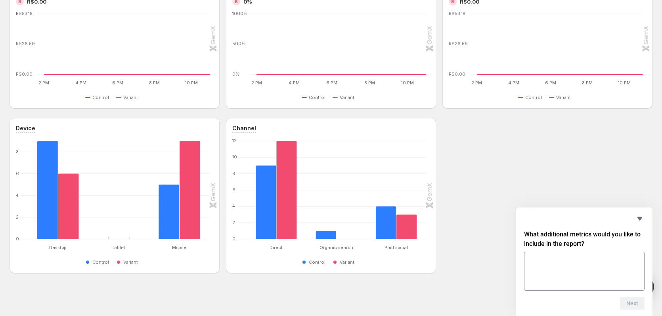
click at [565, 265] on textarea at bounding box center [584, 271] width 120 height 39
type textarea "**********"
click at [621, 305] on button "Next" at bounding box center [632, 303] width 25 height 13
click at [589, 264] on textarea at bounding box center [584, 271] width 120 height 39
type textarea "********"
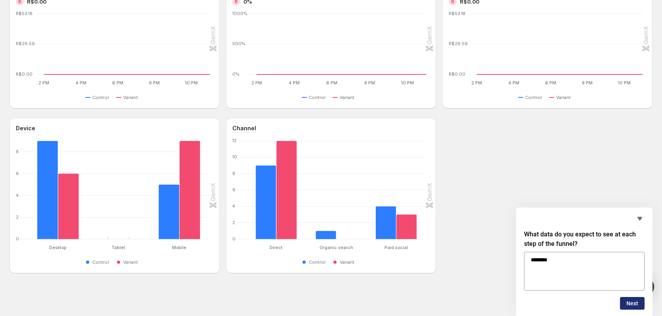
click at [628, 304] on button "Next" at bounding box center [632, 303] width 25 height 13
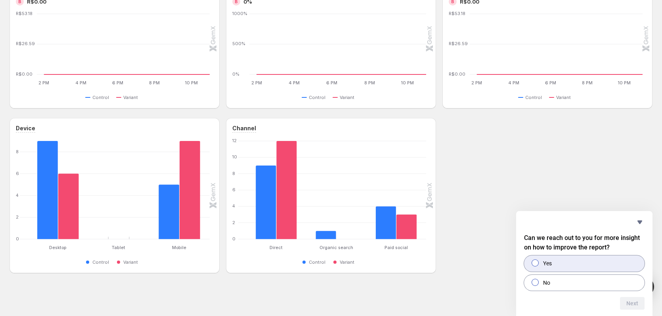
click at [576, 265] on label "Yes" at bounding box center [584, 264] width 120 height 16
click at [632, 305] on button "Next" at bounding box center [632, 303] width 25 height 13
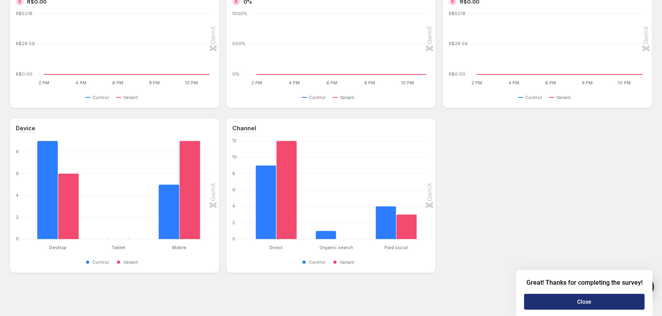
click at [588, 302] on button "Close" at bounding box center [584, 302] width 120 height 16
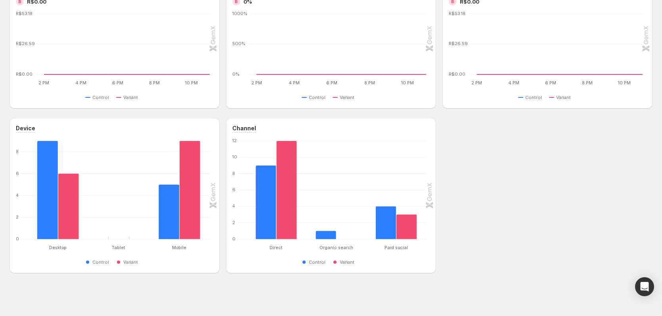
click at [640, 289] on icon "Open Intercom Messenger" at bounding box center [644, 287] width 10 height 10
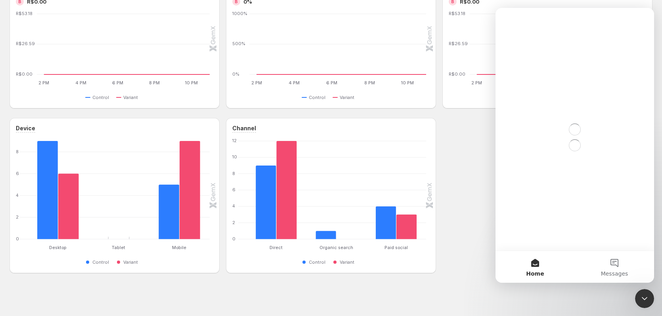
scroll to position [0, 0]
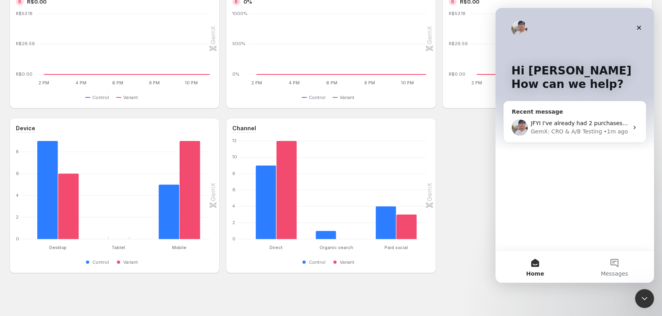
click at [588, 129] on div "GemX: CRO & A/B Testing" at bounding box center [565, 132] width 71 height 8
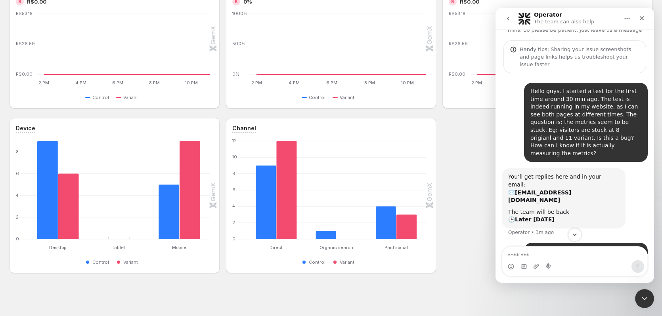
scroll to position [33, 0]
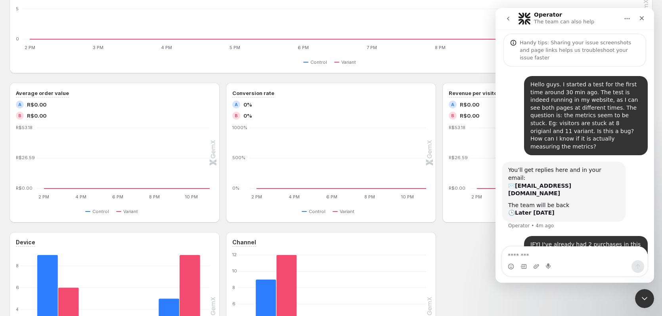
scroll to position [385, 0]
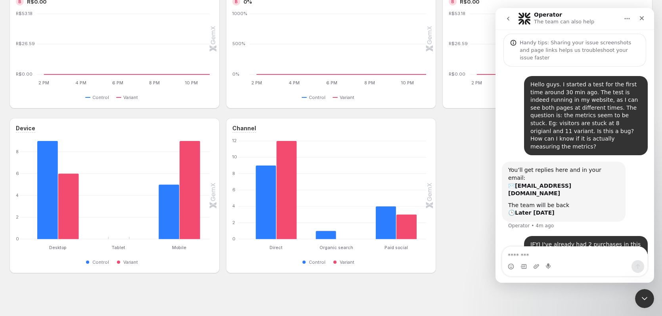
click at [588, 259] on textarea "Message…" at bounding box center [574, 253] width 145 height 13
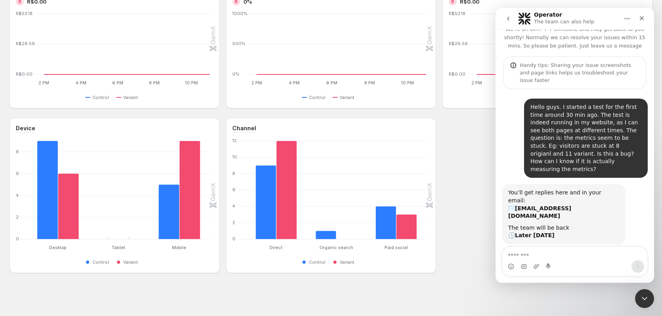
scroll to position [0, 0]
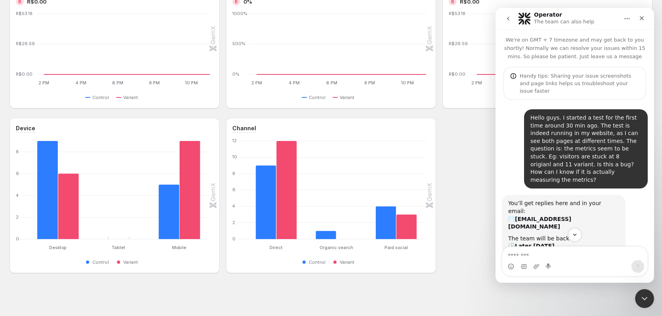
click at [629, 17] on icon "Home" at bounding box center [627, 18] width 6 height 6
click at [603, 100] on div "Hello guys. I started a test for the first time around 30 min ago. The test is …" at bounding box center [574, 206] width 158 height 212
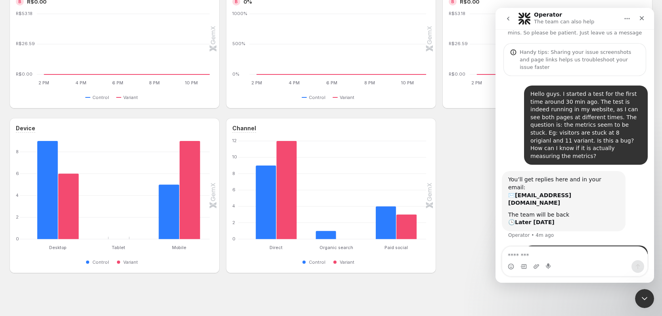
scroll to position [33, 0]
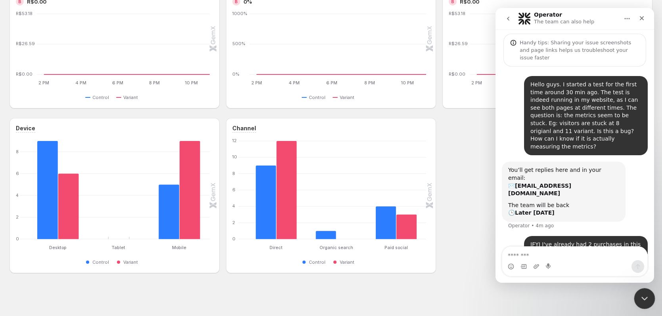
click at [645, 296] on icon "Close Intercom Messenger" at bounding box center [643, 298] width 10 height 10
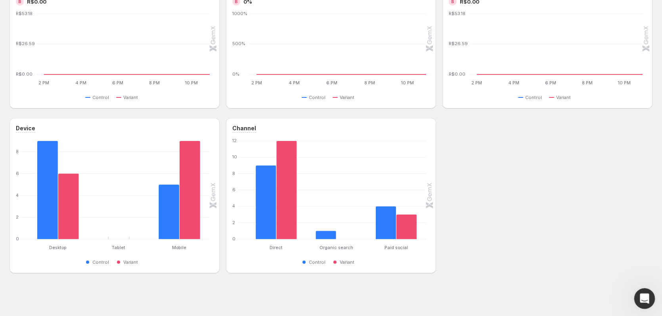
scroll to position [0, 0]
click at [564, 231] on div "Device Desktop Desktop Tablet Tablet Mobile Mobile 0 2 4 6 8 Control Variant Ch…" at bounding box center [331, 195] width 643 height 155
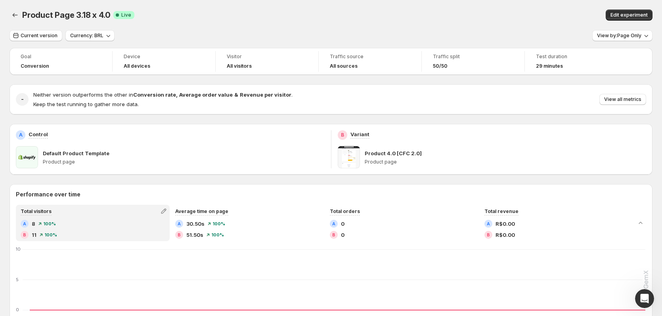
click at [550, 60] on div "Test duration" at bounding box center [576, 57] width 81 height 8
click at [551, 63] on div "29 minutes" at bounding box center [576, 66] width 81 height 8
click at [552, 63] on div "29 minutes" at bounding box center [576, 66] width 81 height 8
click at [553, 63] on span "29 minutes" at bounding box center [549, 66] width 27 height 6
click at [624, 15] on span "Edit experiment" at bounding box center [628, 15] width 37 height 6
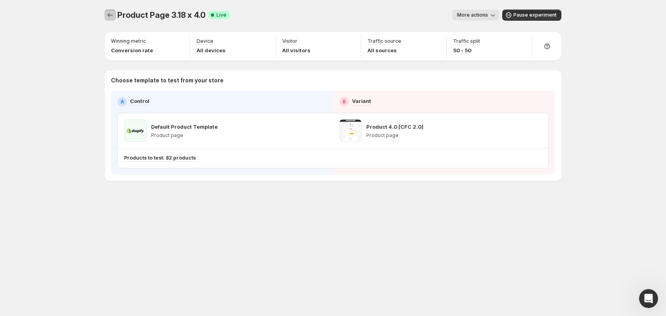
click at [113, 15] on icon "Experiments" at bounding box center [110, 15] width 8 height 8
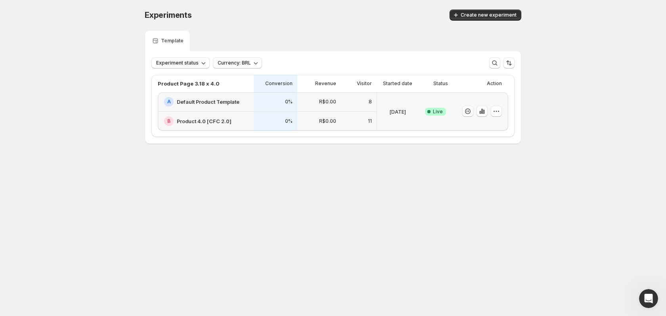
click at [369, 104] on p "8" at bounding box center [369, 102] width 3 height 6
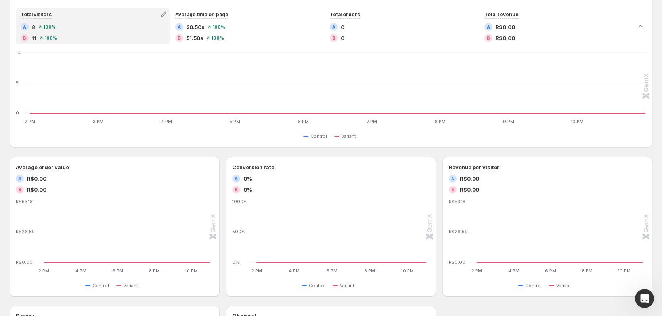
scroll to position [238, 0]
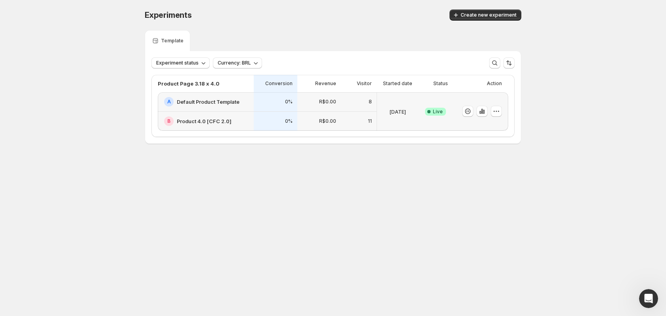
click at [85, 28] on div "Experiments. This page is ready Experiments Create new experiment Template Expe…" at bounding box center [333, 93] width 666 height 187
click at [404, 120] on div "[DATE]" at bounding box center [397, 111] width 35 height 29
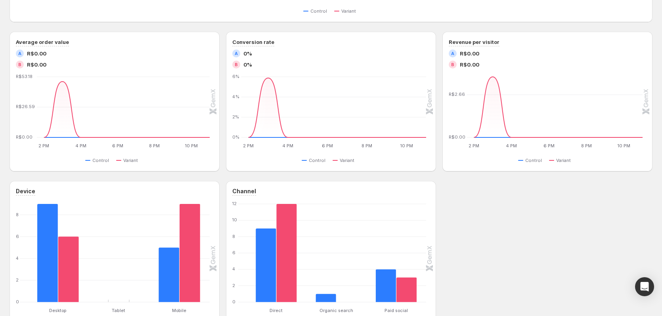
scroll to position [357, 0]
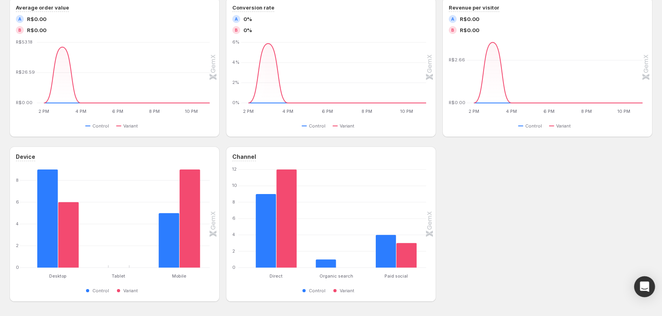
click at [651, 284] on div "Open Intercom Messenger" at bounding box center [644, 287] width 21 height 21
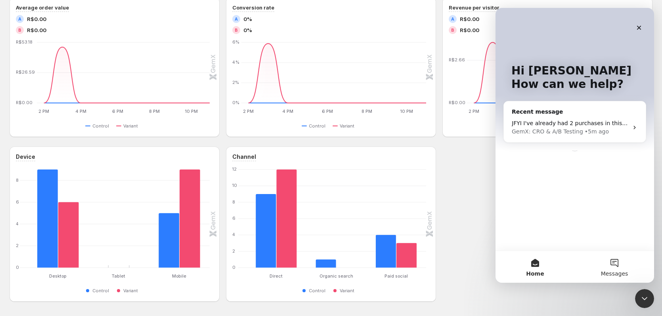
scroll to position [0, 0]
click at [575, 123] on span "JFYI I've already had 2 purchases in this meantime, but can't see nothing on th…" at bounding box center [638, 123] width 254 height 6
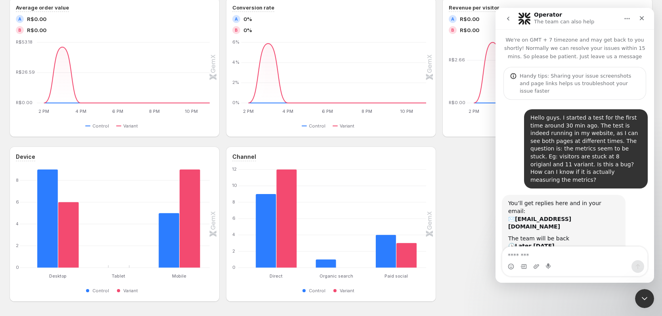
scroll to position [11, 0]
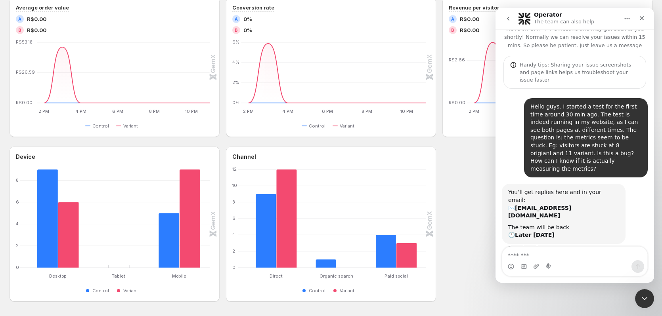
click at [562, 258] on textarea "Message…" at bounding box center [574, 253] width 145 height 13
type textarea "**********"
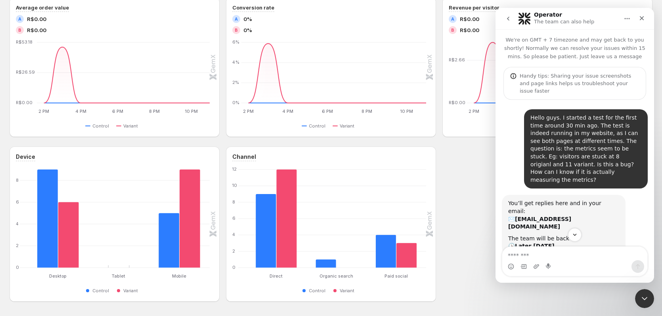
scroll to position [52, 0]
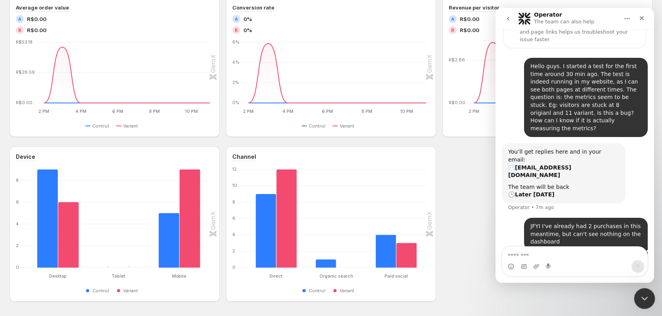
click at [645, 298] on icon "Close Intercom Messenger" at bounding box center [643, 298] width 10 height 10
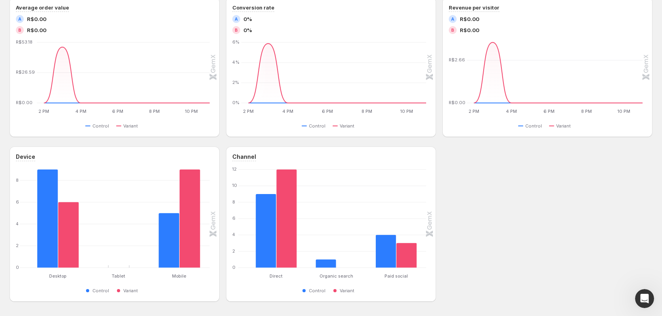
scroll to position [0, 0]
click at [546, 255] on div "Device Desktop Desktop Tablet Tablet Mobile Mobile 0 2 4 6 8 Control Variant Ch…" at bounding box center [331, 224] width 643 height 155
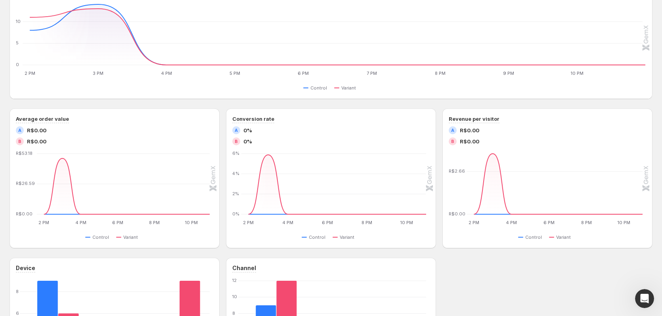
scroll to position [158, 0]
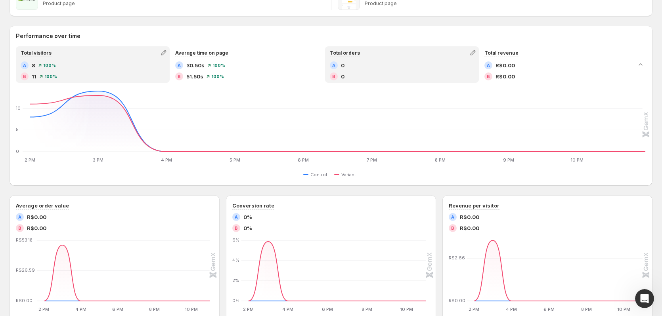
click at [382, 71] on div "A 0 B 0" at bounding box center [402, 70] width 144 height 19
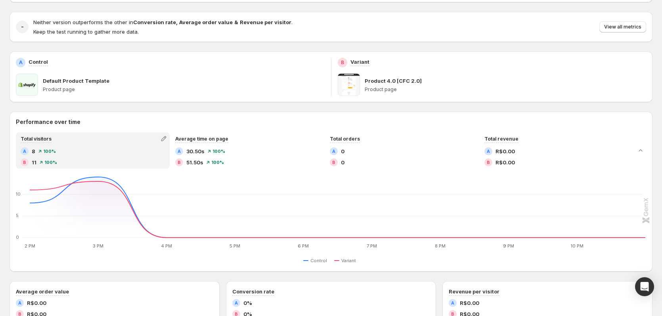
scroll to position [79, 0]
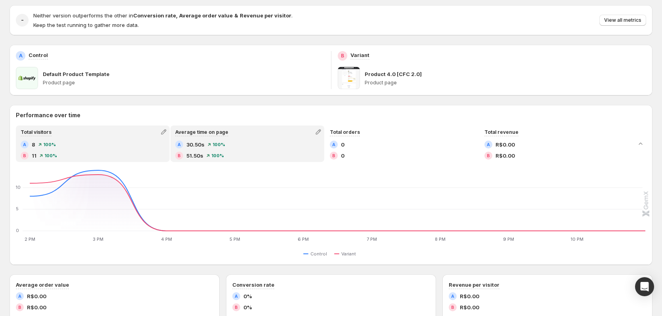
click at [271, 157] on div "B 51.50s 100 %" at bounding box center [247, 156] width 144 height 8
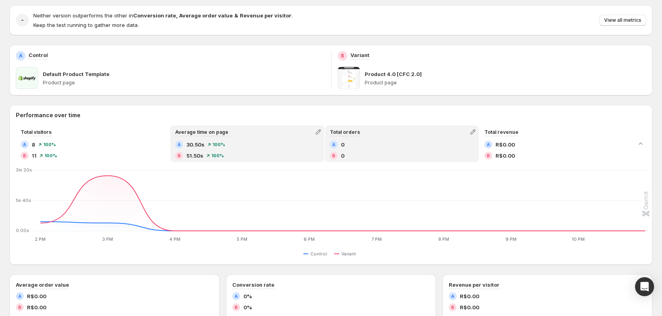
click at [393, 151] on div "A 0 B 0" at bounding box center [402, 150] width 144 height 19
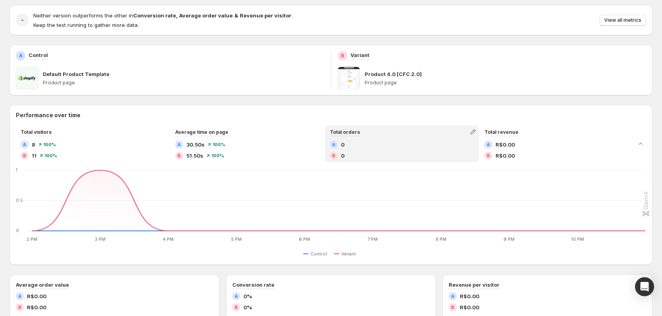
click at [48, 1] on div "Goal Conversion Device All devices Visitor All visitors Traffic source All sour…" at bounding box center [331, 274] width 643 height 611
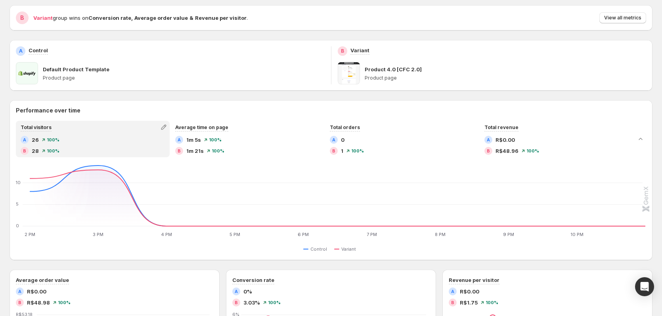
scroll to position [119, 0]
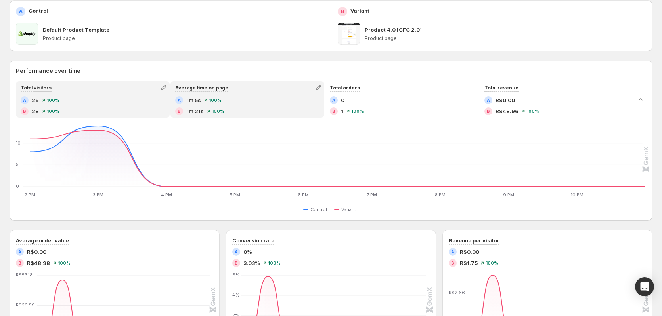
click at [257, 108] on div "B 1m 21s 100 %" at bounding box center [247, 111] width 144 height 8
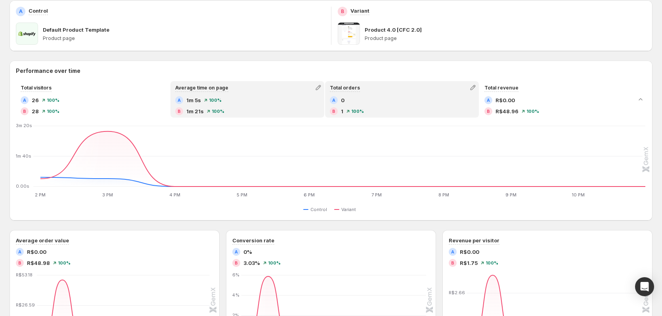
click at [396, 107] on div "B 1 100 %" at bounding box center [402, 111] width 144 height 8
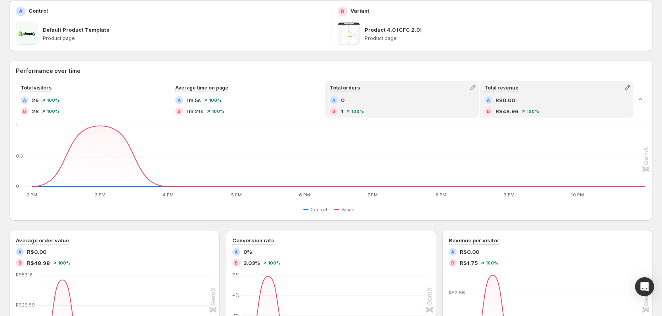
click at [548, 108] on div "B R$48.96 100 %" at bounding box center [556, 111] width 144 height 8
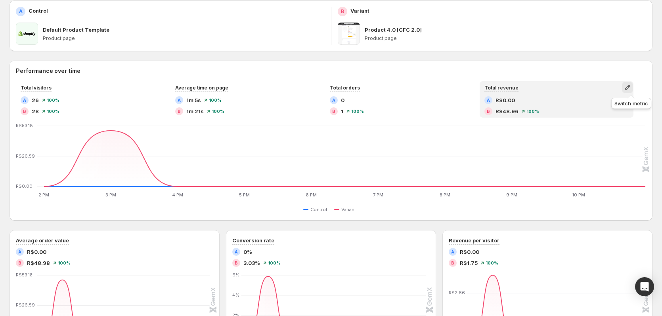
click at [630, 89] on icon "button" at bounding box center [626, 87] width 5 height 5
click at [624, 60] on div "Goal Conversion Device All devices Visitor All visitors Traffic source All sour…" at bounding box center [331, 232] width 643 height 606
click at [530, 112] on span "100 %" at bounding box center [532, 111] width 13 height 5
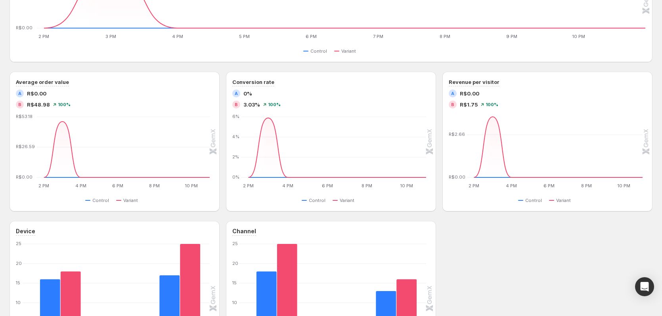
scroll to position [357, 0]
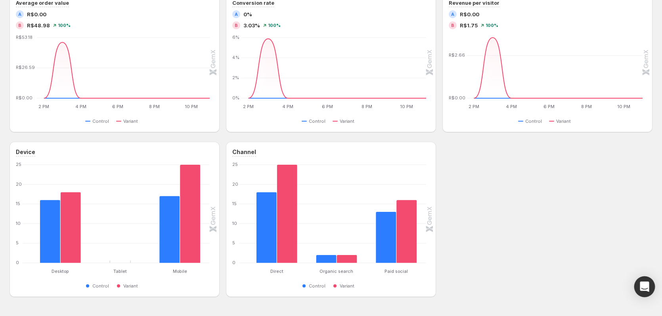
click at [650, 284] on div "Open Intercom Messenger" at bounding box center [644, 287] width 21 height 21
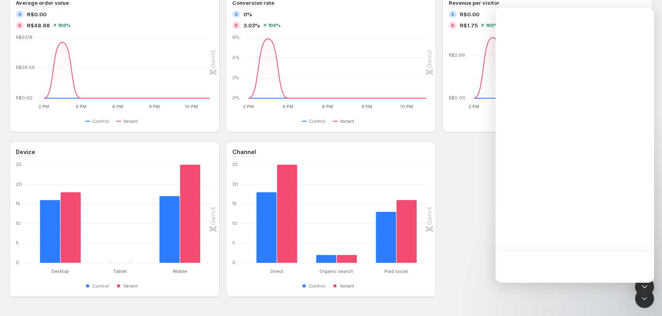
scroll to position [0, 0]
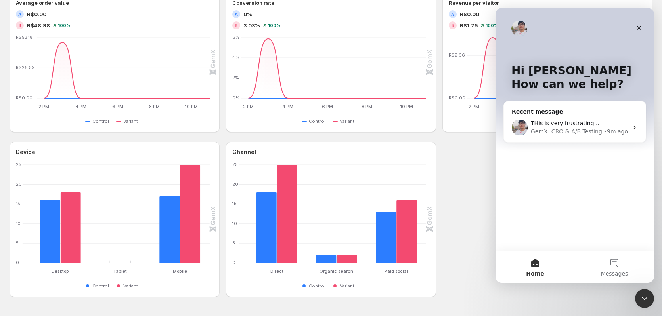
click at [546, 100] on div "Hi Henrique 👋 How can we help?" at bounding box center [574, 79] width 143 height 143
click at [552, 113] on div "THis is very frustrating... GemX: CRO & A/B Testing • 9m ago" at bounding box center [575, 127] width 142 height 29
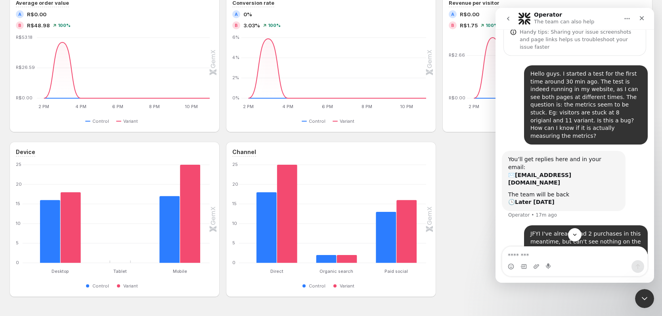
scroll to position [52, 0]
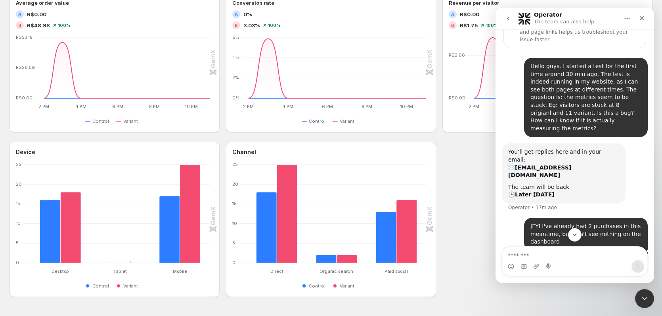
click at [574, 254] on textarea "Message…" at bounding box center [574, 253] width 145 height 13
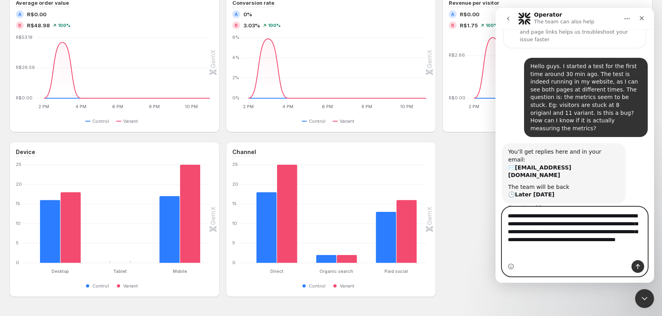
type textarea "**********"
click at [635, 265] on icon "Send a message…" at bounding box center [637, 266] width 6 height 6
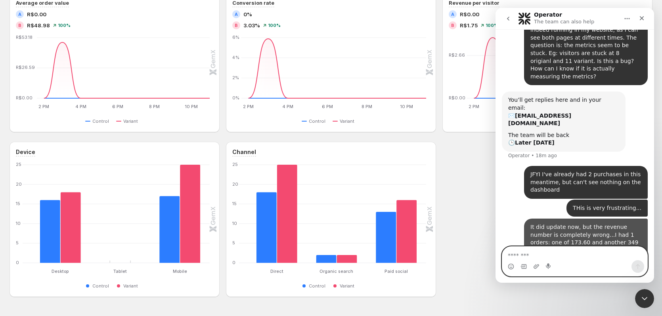
scroll to position [108, 0]
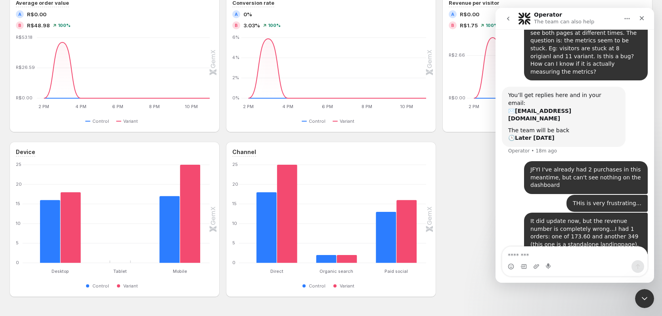
click at [466, 206] on div "Device Desktop Desktop Tablet Tablet Mobile Mobile 0 5 10 15 20 25 Control Vari…" at bounding box center [331, 219] width 643 height 155
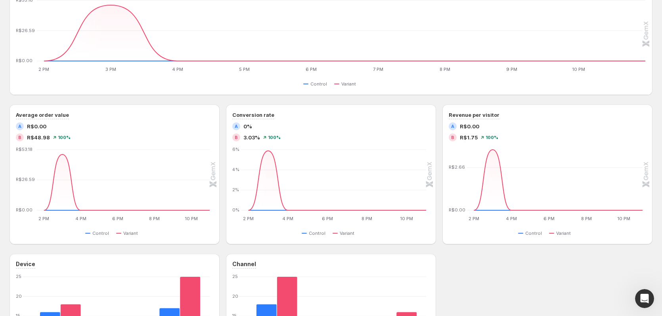
scroll to position [238, 0]
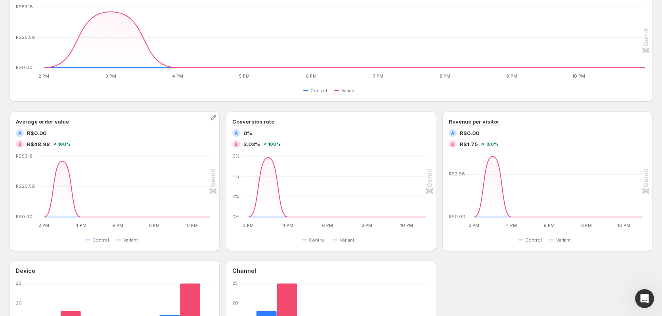
click at [38, 143] on span "R$48.98" at bounding box center [38, 144] width 23 height 8
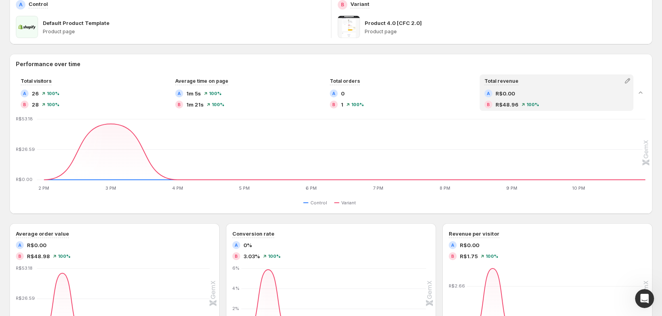
scroll to position [0, 0]
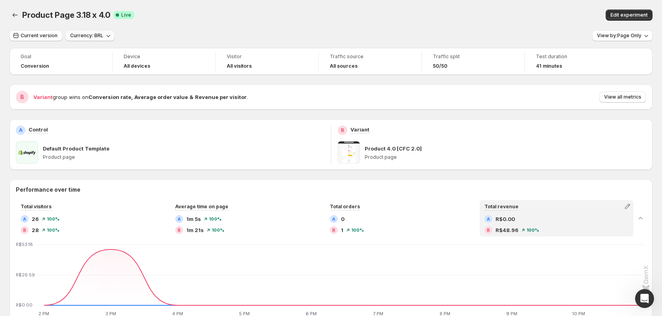
click at [100, 36] on span "Currency: BRL" at bounding box center [86, 35] width 33 height 6
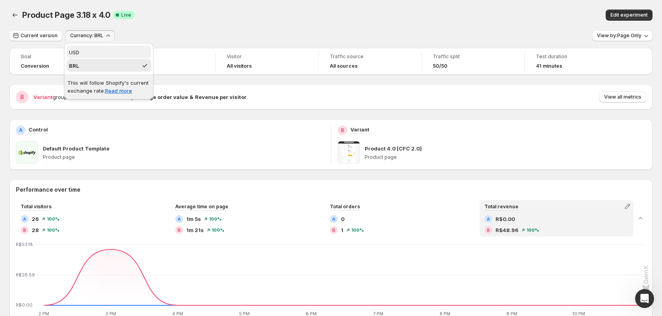
click at [103, 53] on span "USD" at bounding box center [109, 52] width 80 height 8
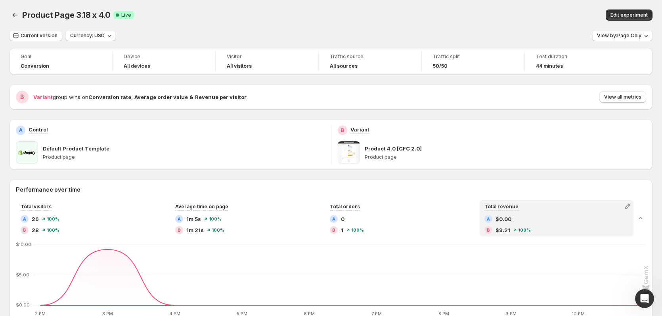
click at [266, 17] on div "Product Page 3.18 x 4.0 Success Complete Live" at bounding box center [193, 15] width 343 height 11
click at [105, 36] on icon "button" at bounding box center [109, 36] width 8 height 8
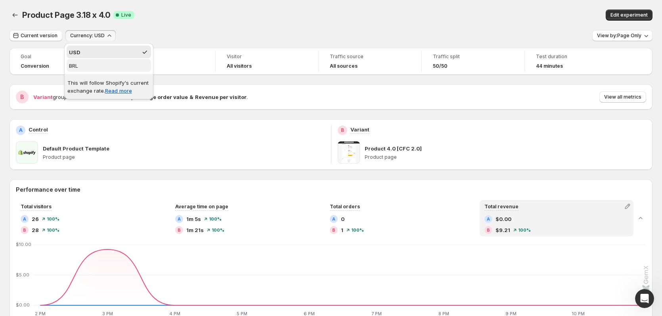
click at [103, 67] on span "BRL" at bounding box center [109, 66] width 80 height 8
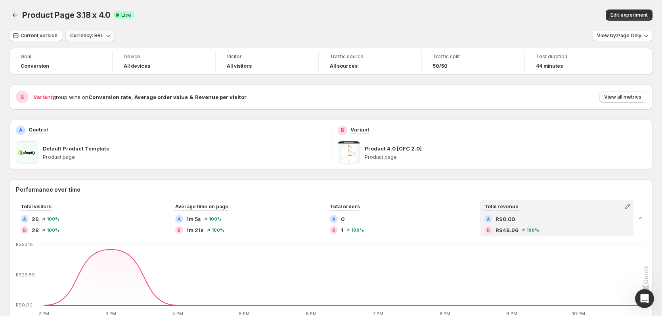
click at [197, 20] on div "Product Page 3.18 x 4.0 Success Complete Live" at bounding box center [193, 15] width 343 height 11
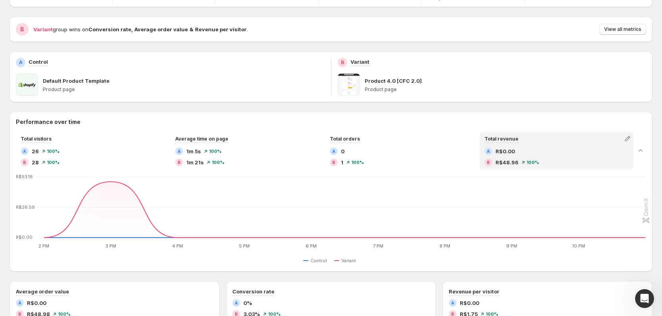
scroll to position [79, 0]
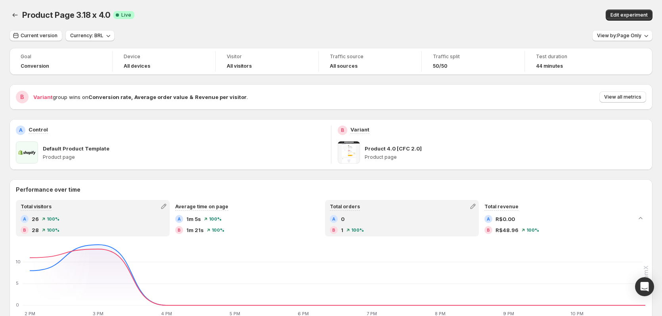
click at [409, 229] on div "B 1 100 %" at bounding box center [402, 230] width 144 height 8
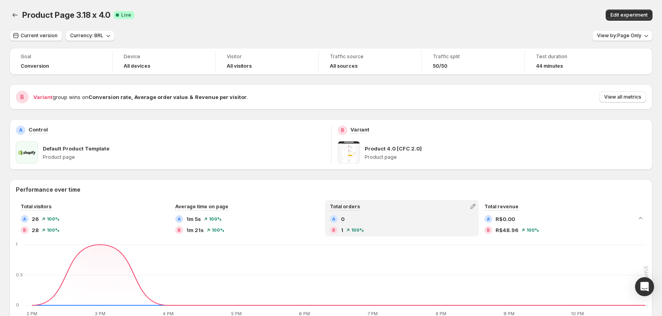
click at [555, 67] on span "44 minutes" at bounding box center [549, 66] width 27 height 6
click at [42, 36] on span "Current version" at bounding box center [39, 35] width 37 height 6
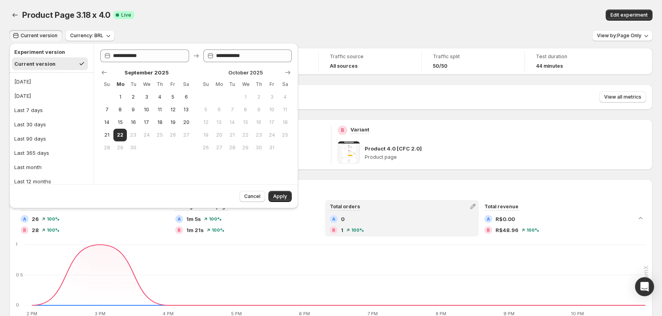
click at [263, 9] on div "Product Page 3.18 x 4.0. This page is ready Product Page 3.18 x 4.0 Success Com…" at bounding box center [331, 15] width 643 height 30
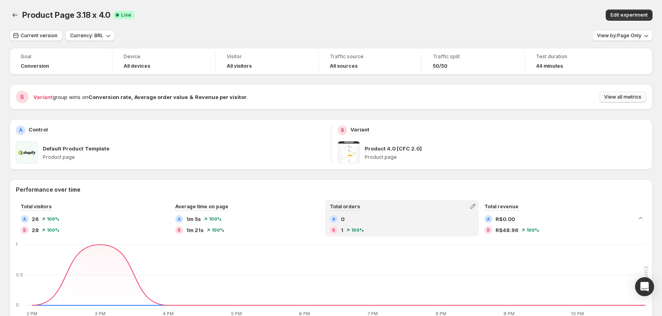
click at [621, 98] on span "View all metrics" at bounding box center [622, 97] width 37 height 6
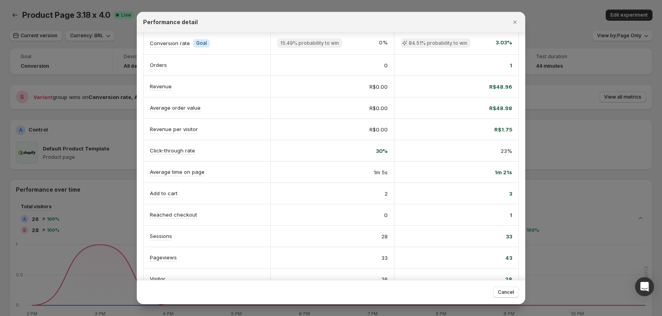
scroll to position [45, 0]
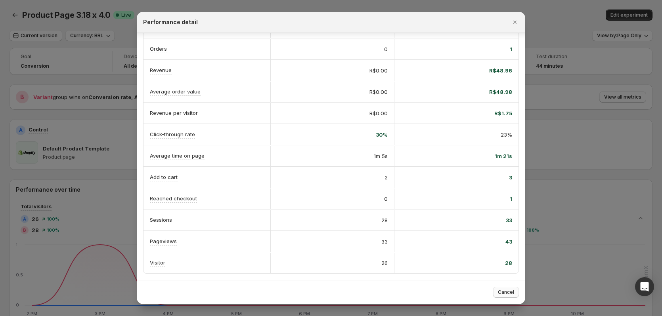
click at [511, 294] on span "Cancel" at bounding box center [506, 292] width 16 height 6
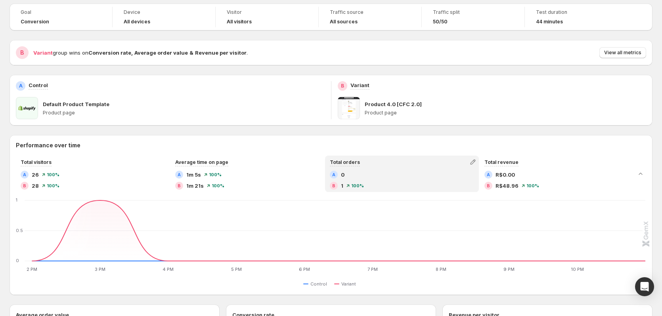
scroll to position [79, 0]
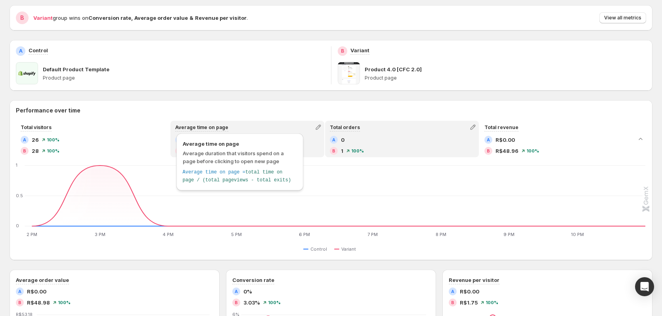
click at [216, 126] on span "Average time on page" at bounding box center [201, 127] width 53 height 6
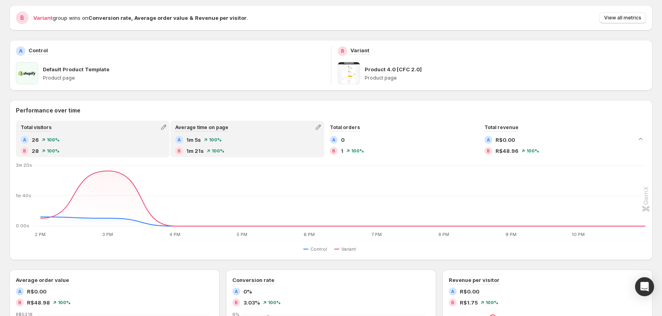
click at [82, 147] on div "B 28 100 %" at bounding box center [93, 151] width 144 height 8
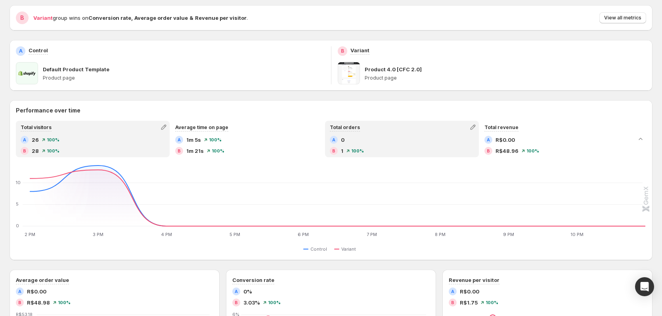
click at [387, 143] on div "A 0" at bounding box center [402, 140] width 144 height 8
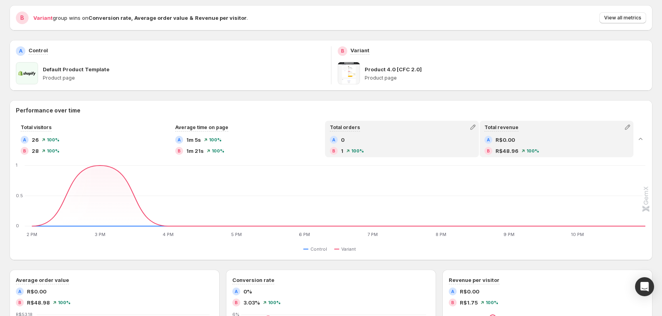
click at [515, 151] on span "R$48.96" at bounding box center [506, 151] width 23 height 8
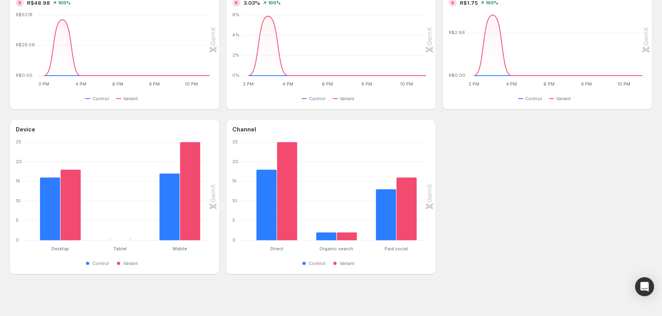
scroll to position [380, 0]
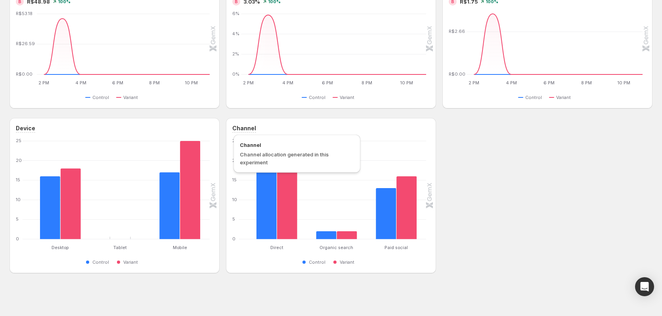
click at [245, 129] on h3 "Channel" at bounding box center [244, 128] width 24 height 8
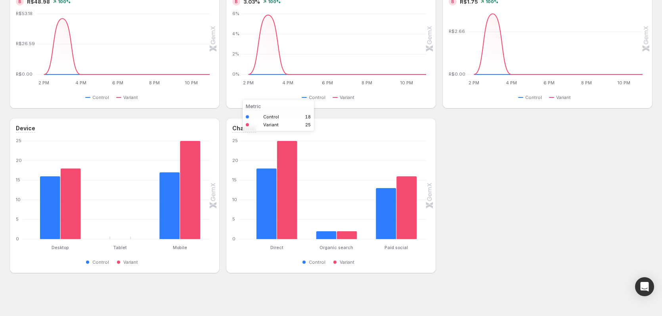
click at [277, 130] on rect at bounding box center [266, 190] width 20 height 122
click at [488, 139] on div "Device Desktop Desktop Tablet Tablet Mobile Mobile 0 5 10 15 20 25 Control Vari…" at bounding box center [331, 195] width 643 height 155
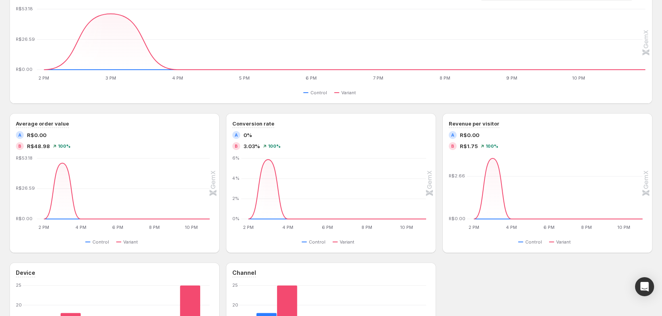
scroll to position [103, 0]
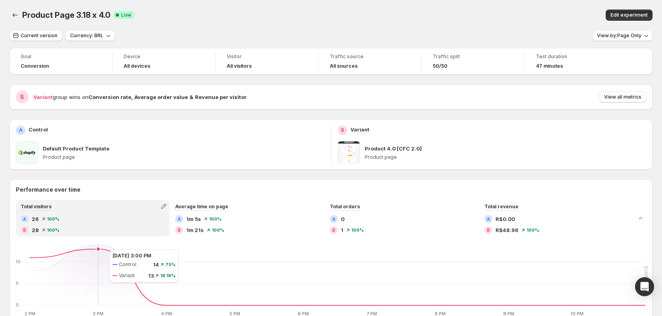
click at [101, 250] on icon at bounding box center [337, 277] width 615 height 56
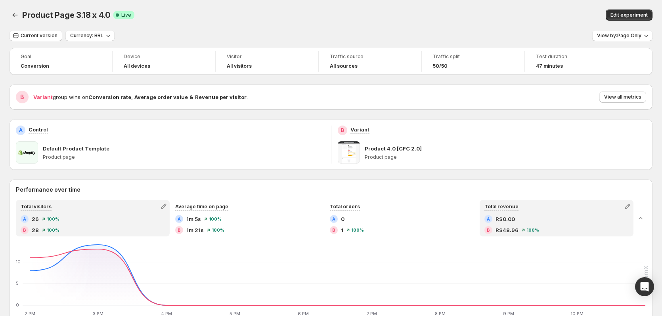
click at [508, 231] on span "R$48.96" at bounding box center [506, 230] width 23 height 8
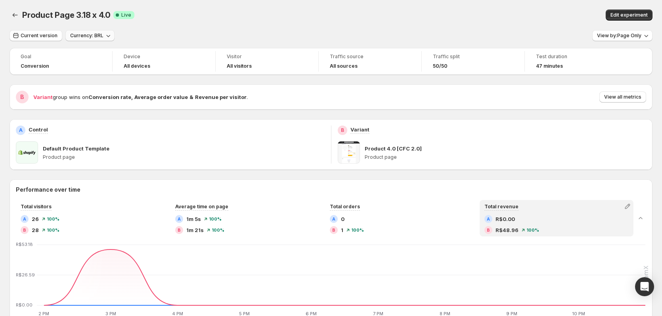
click at [100, 38] on span "Currency: BRL" at bounding box center [86, 35] width 33 height 6
click at [120, 92] on link "Read more" at bounding box center [118, 91] width 27 height 6
click at [179, 1] on div "Product Page 3.18 x 4.0. This page is ready Product Page 3.18 x 4.0 Success Com…" at bounding box center [331, 15] width 643 height 30
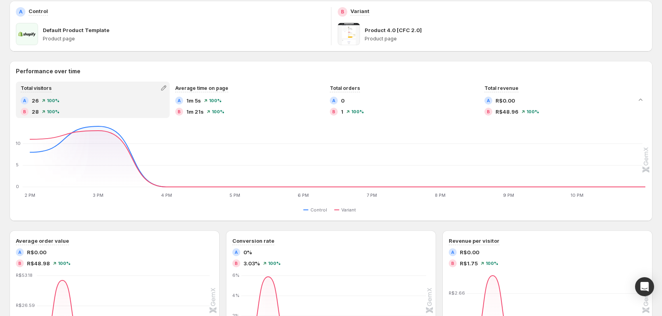
scroll to position [119, 0]
click at [103, 130] on icon at bounding box center [337, 158] width 615 height 56
click at [112, 110] on div "B 28 100 %" at bounding box center [93, 111] width 144 height 8
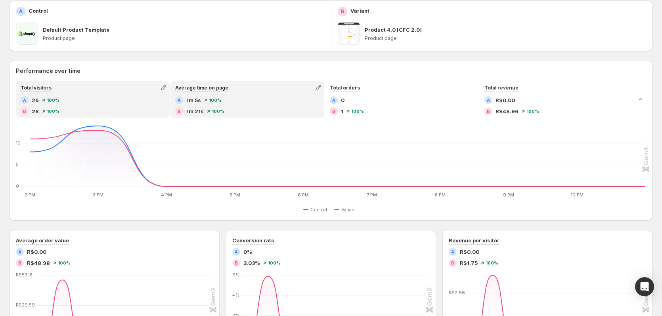
click at [197, 104] on span "1m 5s" at bounding box center [193, 100] width 15 height 8
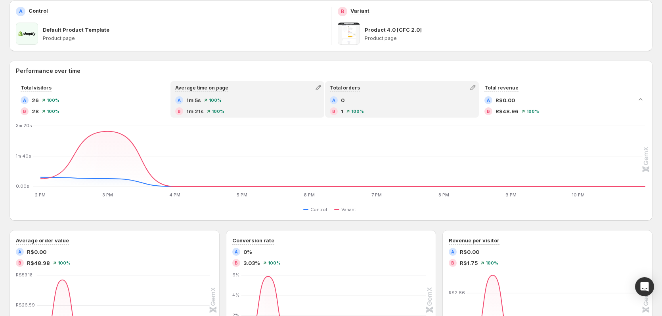
click at [394, 103] on div "A 0" at bounding box center [402, 100] width 144 height 8
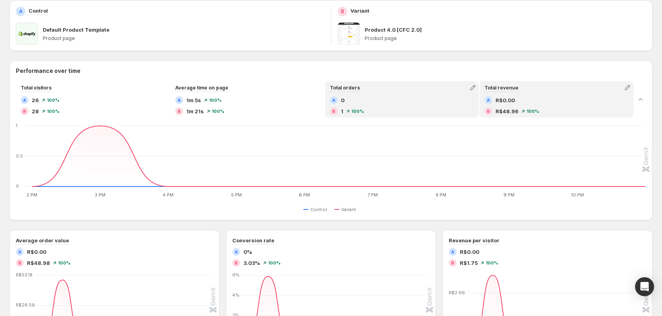
click at [548, 104] on div "A R$0.00 B R$48.96 100 %" at bounding box center [556, 105] width 144 height 19
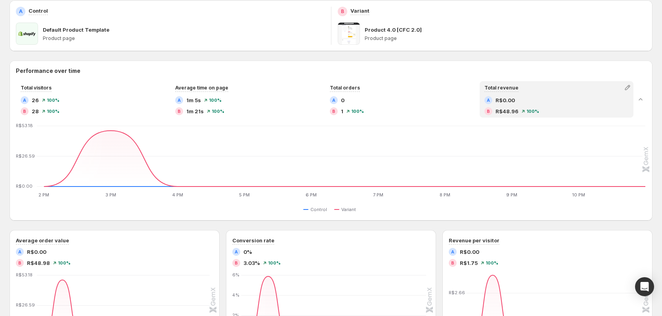
click at [510, 115] on span "R$48.96" at bounding box center [506, 111] width 23 height 8
click at [510, 112] on span "R$48.96" at bounding box center [506, 111] width 23 height 8
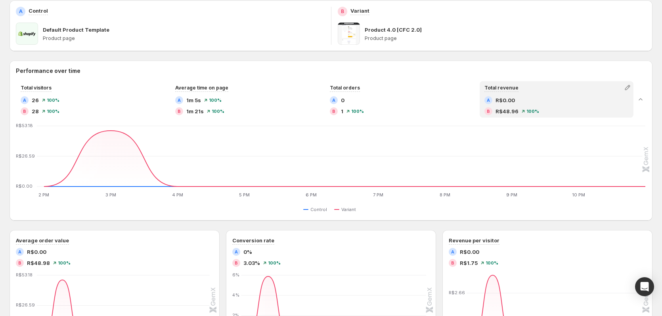
click at [497, 225] on div "Performance over time Total visitors A 26 100 % B 28 100 % Average time on page…" at bounding box center [331, 298] width 643 height 474
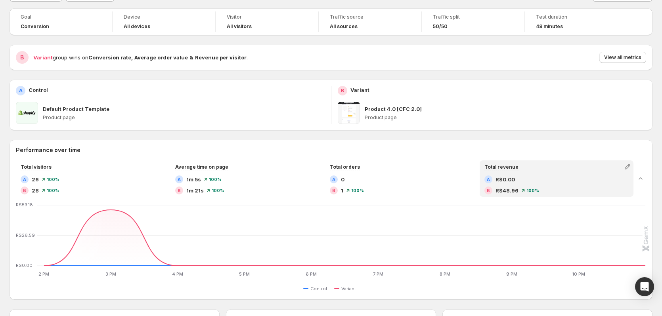
scroll to position [0, 0]
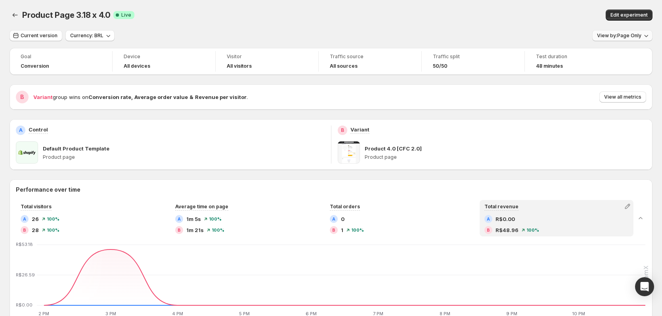
click at [646, 36] on icon "button" at bounding box center [646, 36] width 8 height 8
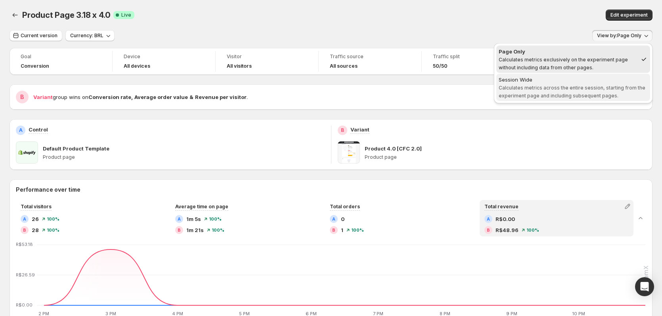
click at [588, 82] on div "Session Wide" at bounding box center [572, 80] width 149 height 8
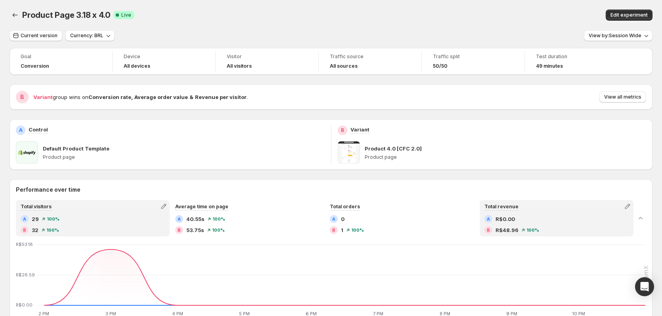
click at [120, 221] on div "A 29 100 %" at bounding box center [93, 219] width 144 height 8
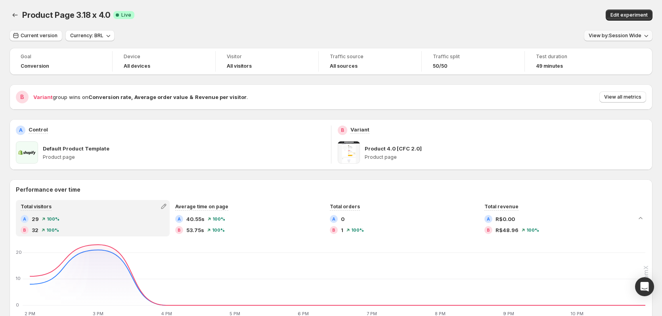
click at [638, 39] on button "View by: Session Wide" at bounding box center [618, 35] width 69 height 11
click at [619, 35] on span "View by: Session Wide" at bounding box center [614, 35] width 53 height 6
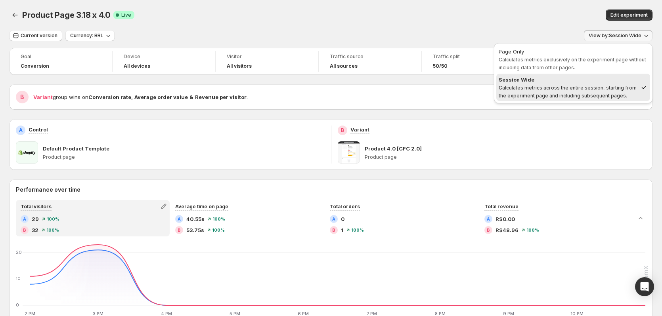
click at [557, 55] on div "Page Only" at bounding box center [572, 52] width 149 height 8
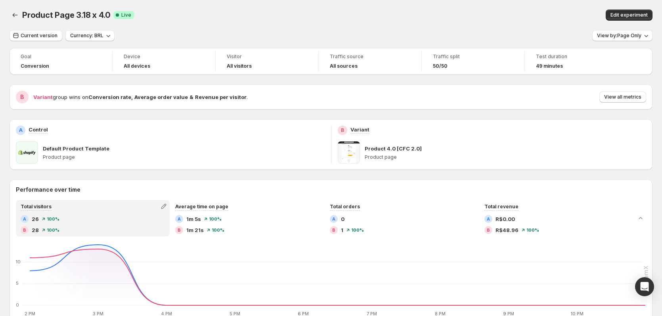
click at [513, 32] on div "Current version Currency: BRL View by: Page Only" at bounding box center [331, 35] width 643 height 11
click at [143, 128] on div "A Control" at bounding box center [170, 131] width 309 height 10
click at [232, 15] on div "Product Page 3.18 x 4.0 Success Complete Live" at bounding box center [193, 15] width 343 height 11
click at [609, 96] on span "View all metrics" at bounding box center [622, 97] width 37 height 6
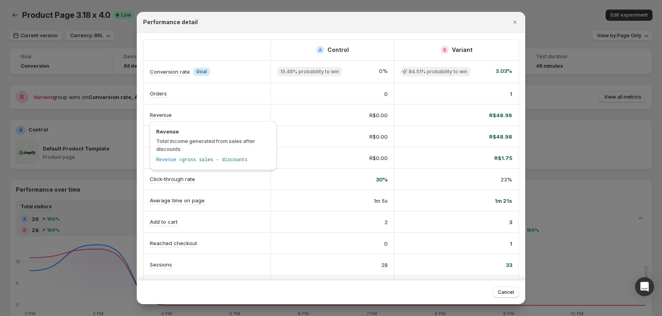
click at [158, 116] on p "Revenue" at bounding box center [161, 115] width 22 height 8
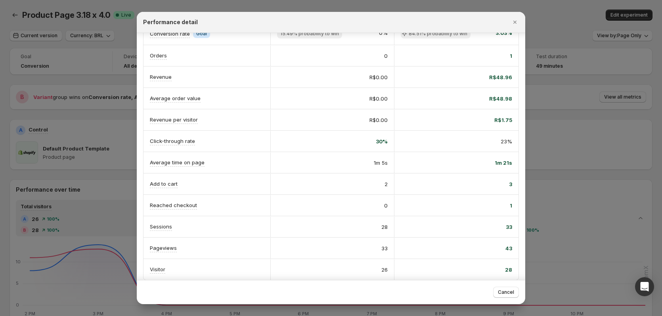
scroll to position [40, 0]
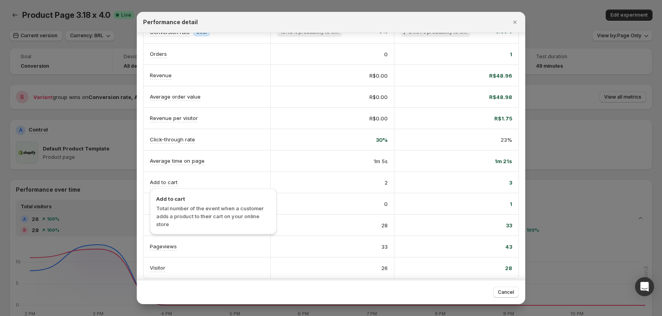
click at [167, 180] on p "Add to cart" at bounding box center [164, 182] width 28 height 8
click at [193, 203] on p "Reached checkout" at bounding box center [173, 204] width 47 height 8
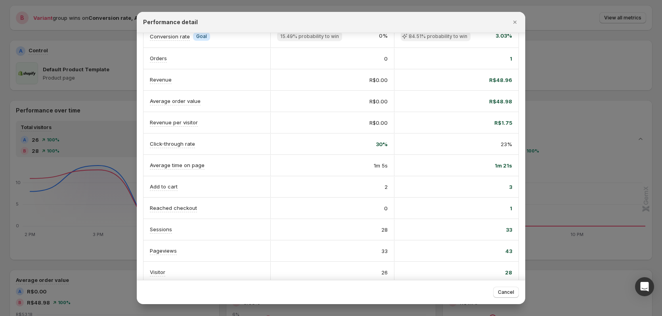
scroll to position [45, 0]
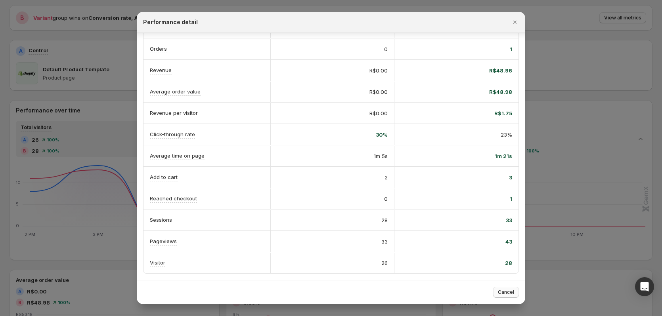
click at [510, 295] on span "Cancel" at bounding box center [506, 292] width 16 height 6
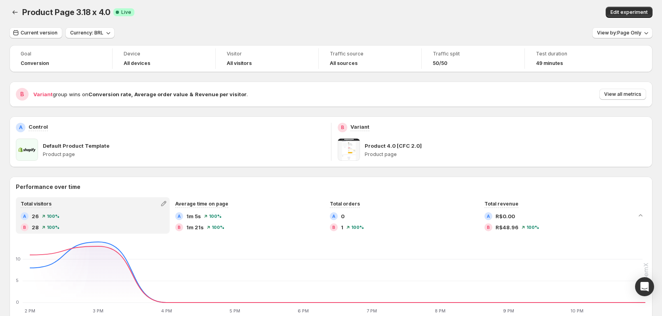
scroll to position [0, 0]
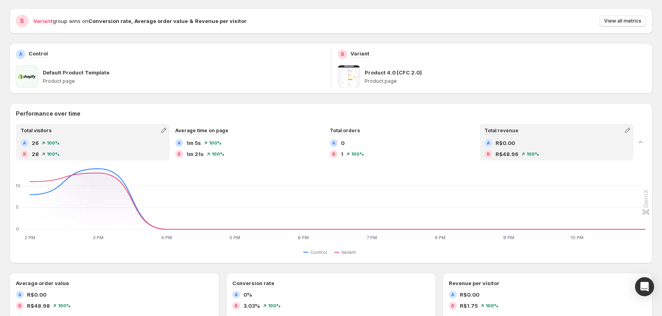
scroll to position [158, 0]
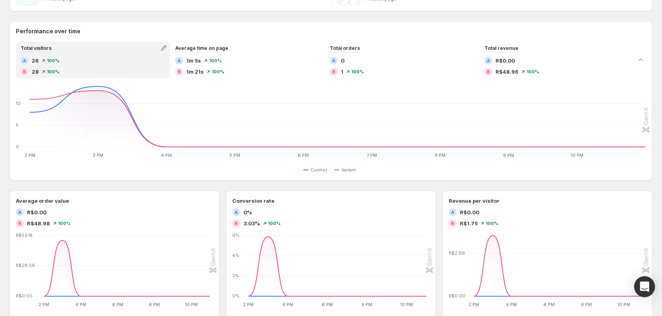
click at [644, 285] on icon "Open Intercom Messenger" at bounding box center [643, 287] width 9 height 10
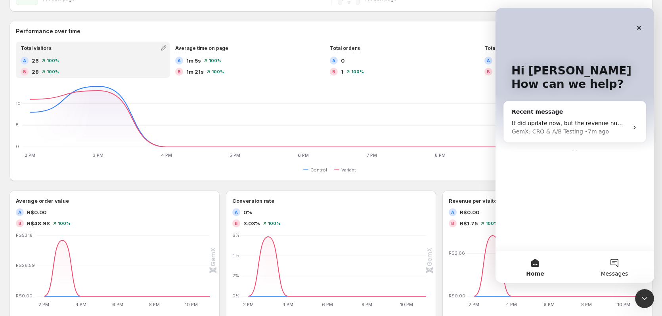
scroll to position [0, 0]
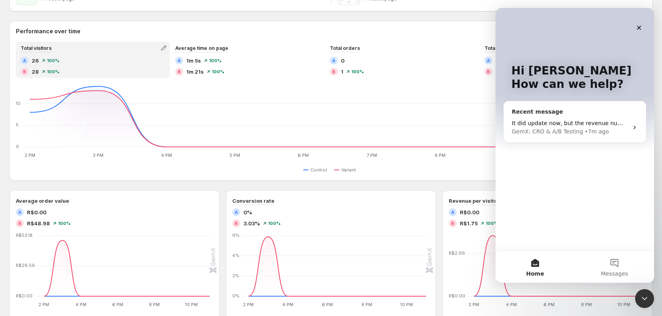
click at [584, 128] on div "• 7m ago" at bounding box center [596, 132] width 24 height 8
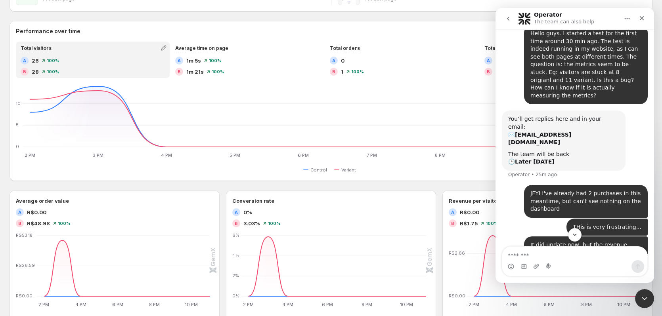
scroll to position [108, 0]
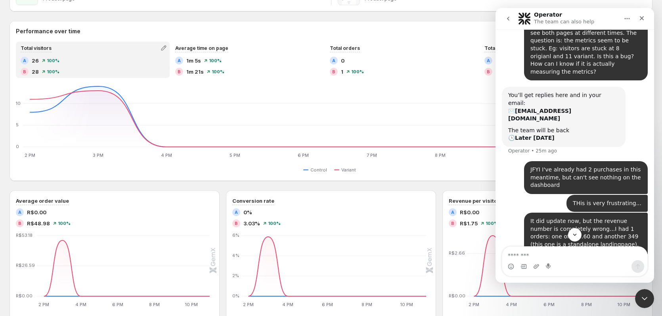
click at [542, 256] on textarea "Message…" at bounding box center [574, 253] width 145 height 13
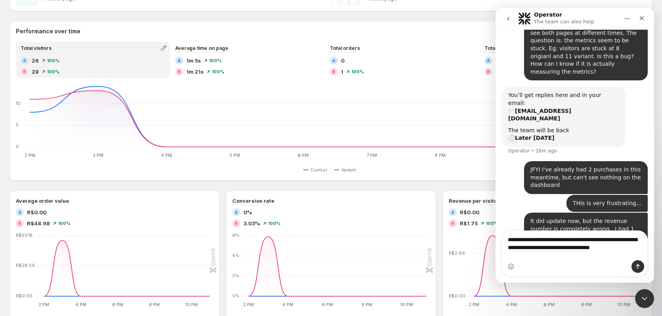
type textarea "**********"
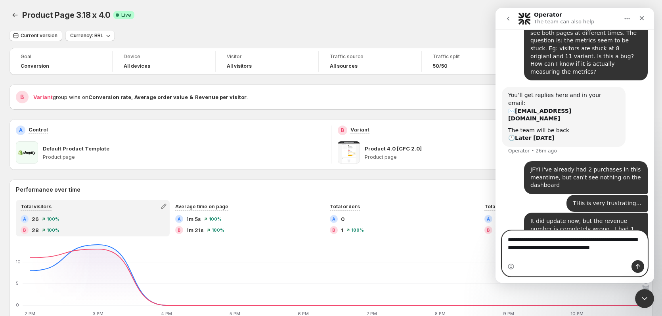
scroll to position [116, 0]
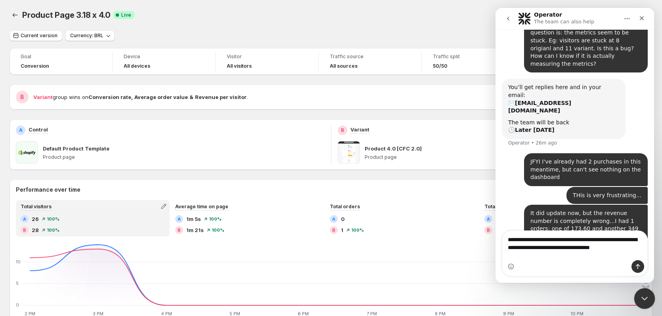
click at [644, 300] on icon "Close Intercom Messenger" at bounding box center [643, 298] width 10 height 10
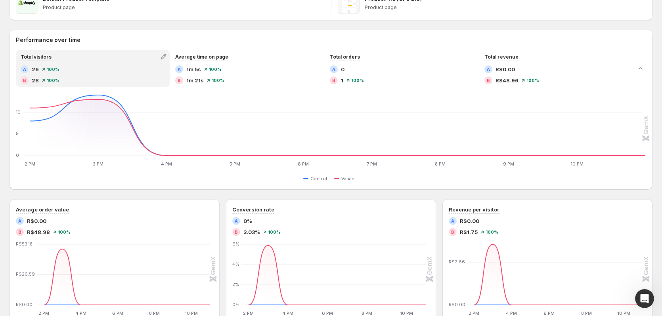
scroll to position [158, 0]
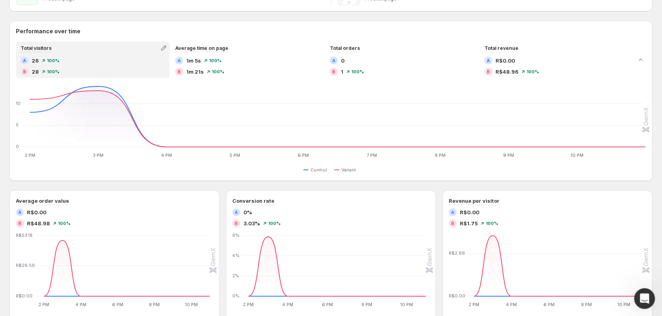
click at [642, 298] on icon "Open Intercom Messenger" at bounding box center [643, 297] width 13 height 13
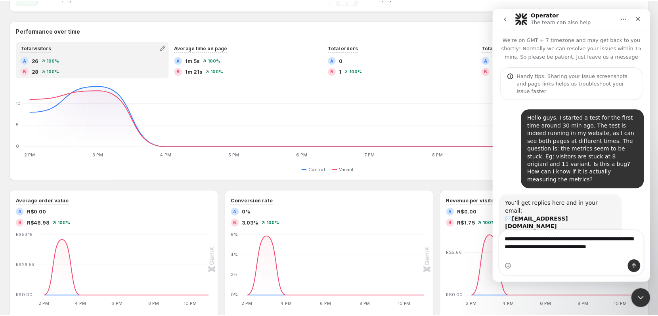
scroll to position [92, 0]
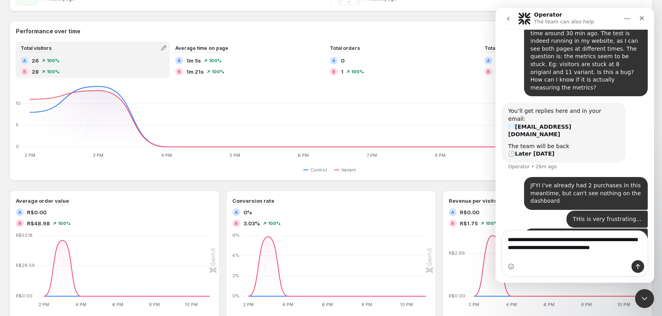
click at [570, 252] on textarea "**********" at bounding box center [574, 241] width 145 height 21
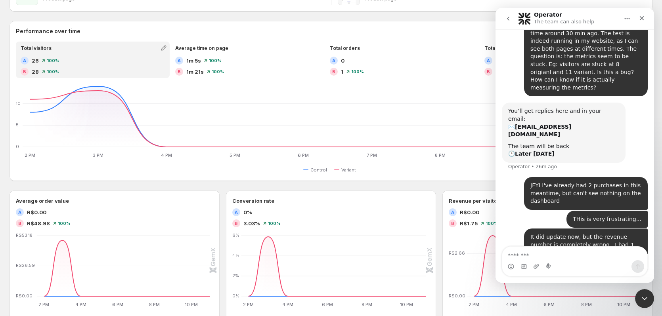
click at [321, 186] on div "Performance over time Total visitors A 26 100 % B 28 100 % Average time on page…" at bounding box center [331, 258] width 643 height 474
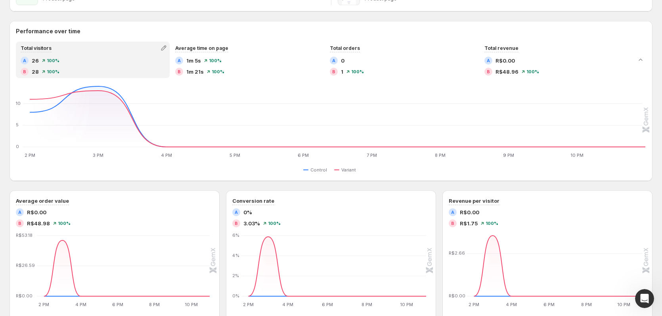
click at [225, 182] on div "Performance over time Total visitors A 26 100 % B 28 100 % Average time on page…" at bounding box center [331, 258] width 643 height 474
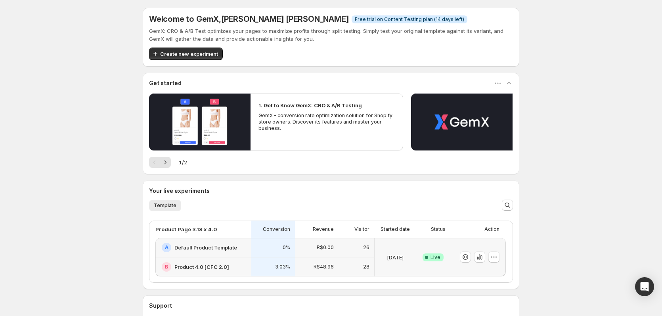
click at [418, 238] on div "Status" at bounding box center [433, 229] width 34 height 17
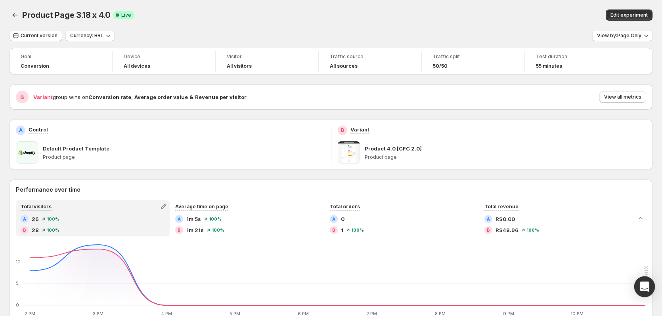
click at [643, 287] on icon "Open Intercom Messenger" at bounding box center [643, 287] width 9 height 10
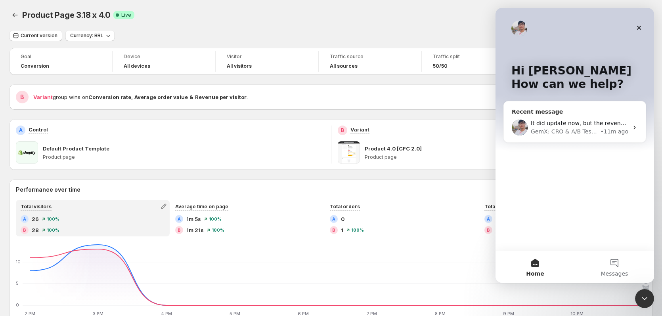
click at [561, 130] on div "GemX: CRO & A/B Testing" at bounding box center [564, 132] width 68 height 8
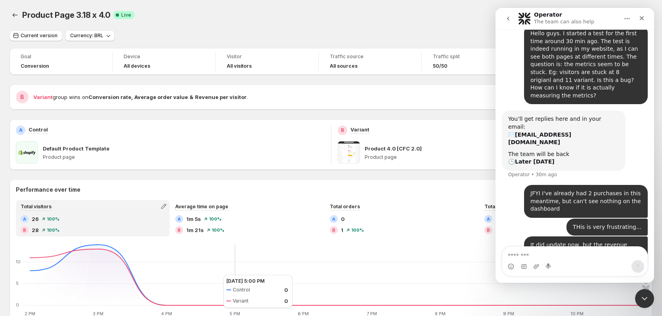
scroll to position [108, 0]
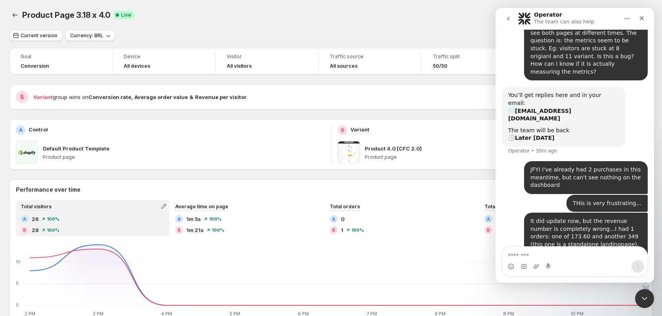
click at [518, 256] on textarea "Message…" at bounding box center [574, 253] width 145 height 13
click at [592, 258] on textarea "Message…" at bounding box center [574, 253] width 145 height 13
paste textarea "**********"
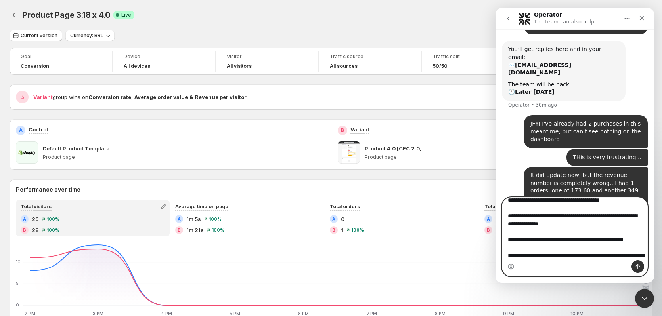
scroll to position [157, 0]
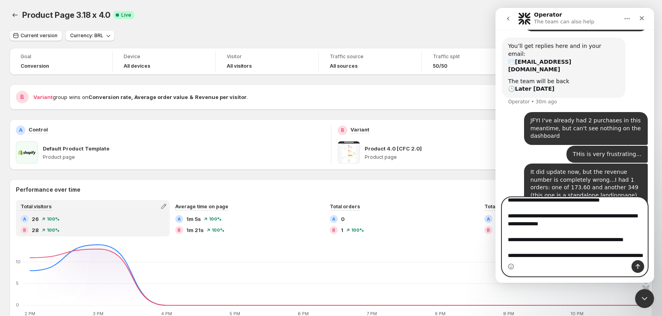
type textarea "**********"
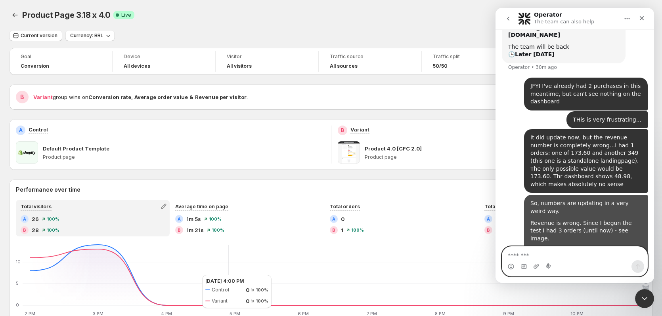
scroll to position [193, 0]
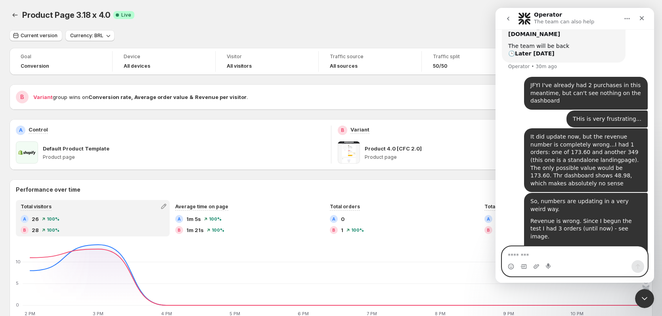
click at [537, 253] on textarea "Message…" at bounding box center [574, 253] width 145 height 13
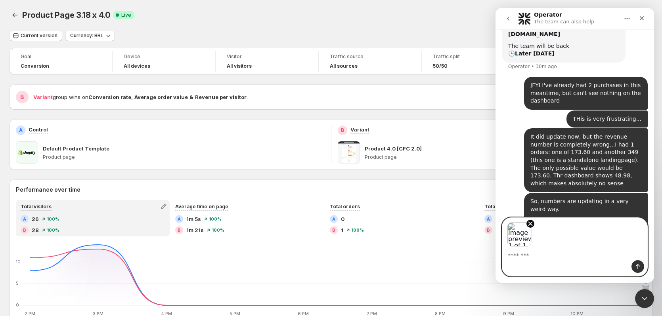
scroll to position [221, 0]
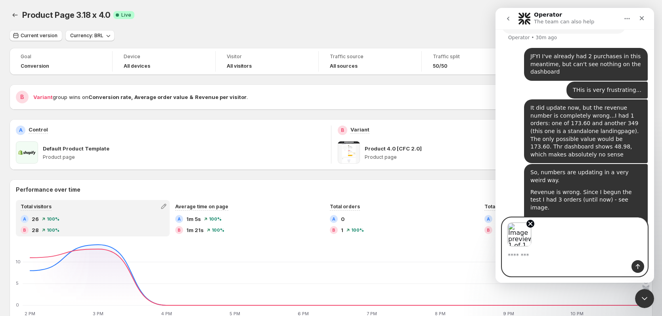
click at [578, 242] on div "Image previews" at bounding box center [574, 232] width 145 height 29
click at [544, 241] on div "Image previews" at bounding box center [574, 232] width 145 height 29
click at [518, 254] on textarea "Message…" at bounding box center [574, 253] width 145 height 13
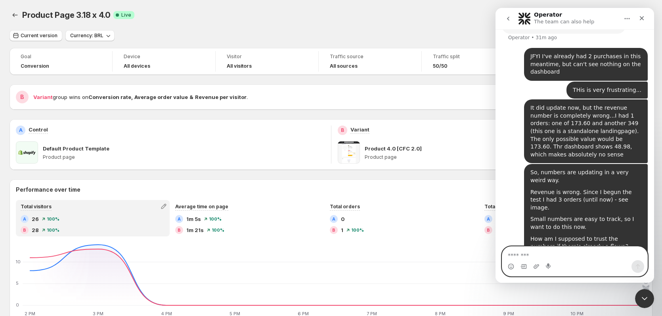
scroll to position [227, 0]
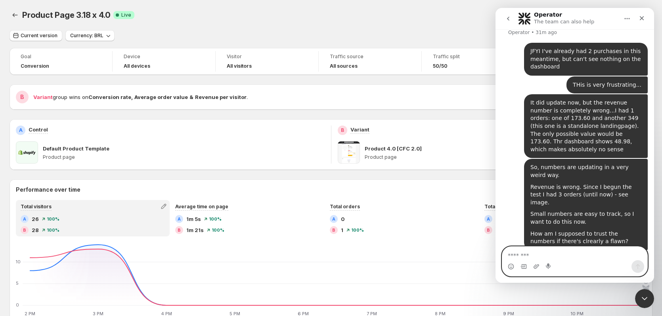
click at [641, 256] on img "user says…" at bounding box center [641, 256] width 0 height 0
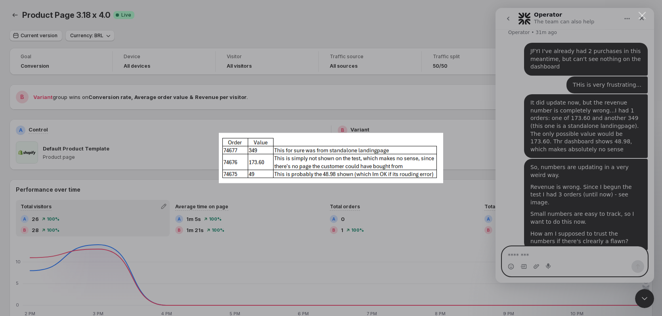
click at [385, 105] on div "Intercom messenger" at bounding box center [331, 158] width 662 height 316
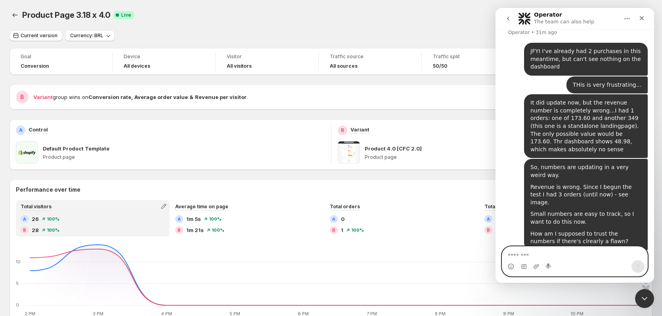
click at [410, 29] on div "Product Page 3.18 x 4.0. This page is ready Product Page 3.18 x 4.0 Success Com…" at bounding box center [331, 15] width 643 height 30
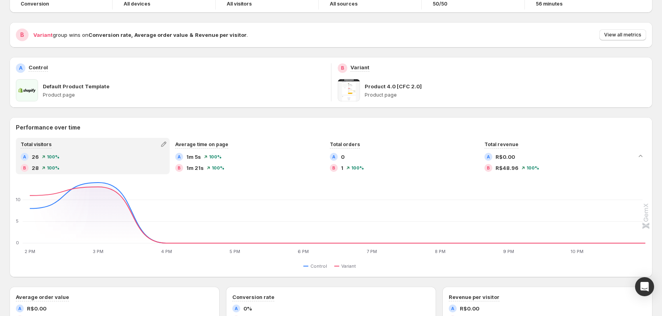
scroll to position [79, 0]
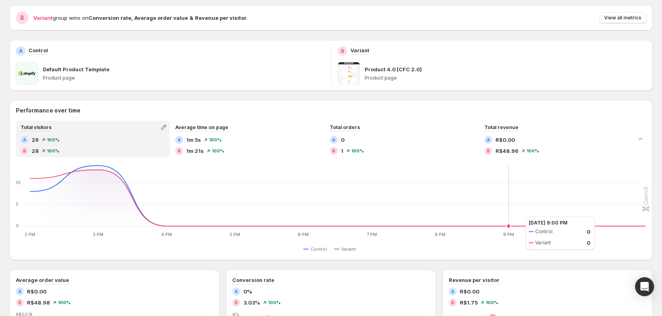
click at [517, 217] on icon "2 PM 2 PM 3 PM 3 PM 4 PM 4 PM 5 PM 5 PM 6 PM 6 PM 7 PM 7 PM 8 PM 8 PM 9 PM 9 PM…" at bounding box center [331, 201] width 628 height 74
click at [511, 152] on span "R$48.96" at bounding box center [506, 151] width 23 height 8
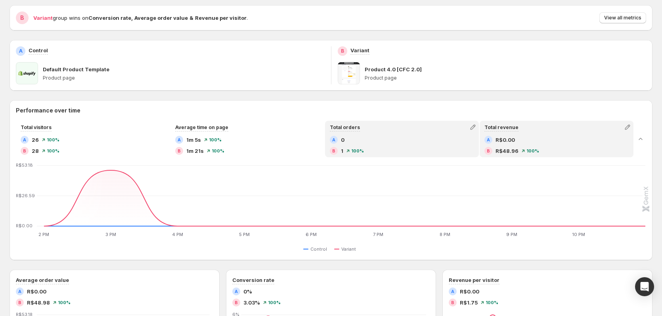
click at [372, 139] on div "A 0" at bounding box center [402, 140] width 144 height 8
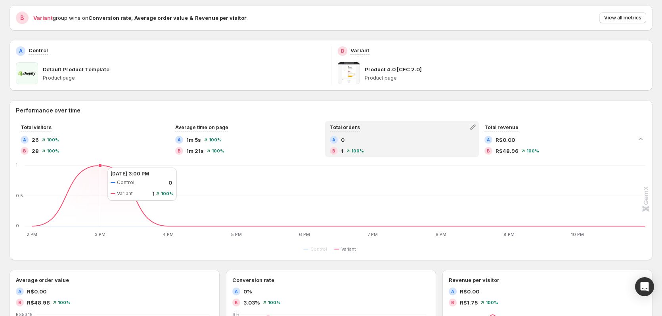
click at [100, 167] on icon at bounding box center [338, 196] width 613 height 61
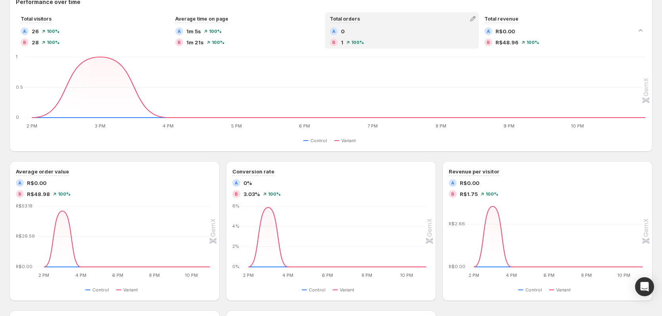
scroll to position [238, 0]
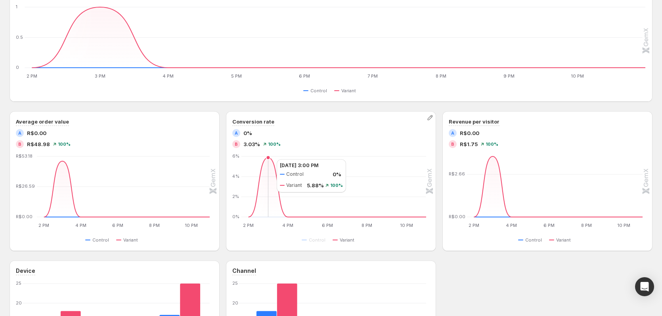
click at [269, 159] on icon at bounding box center [337, 187] width 178 height 59
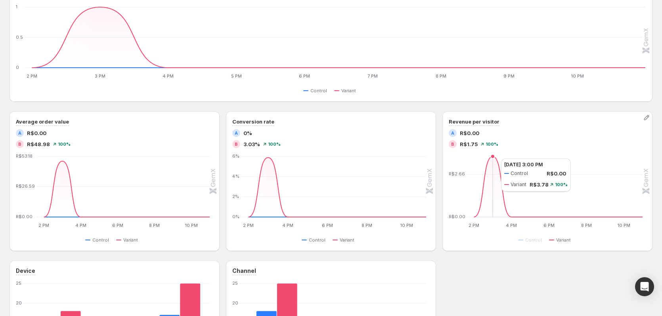
click at [493, 158] on icon at bounding box center [558, 186] width 169 height 61
click at [492, 243] on div "Control Variant" at bounding box center [545, 240] width 193 height 10
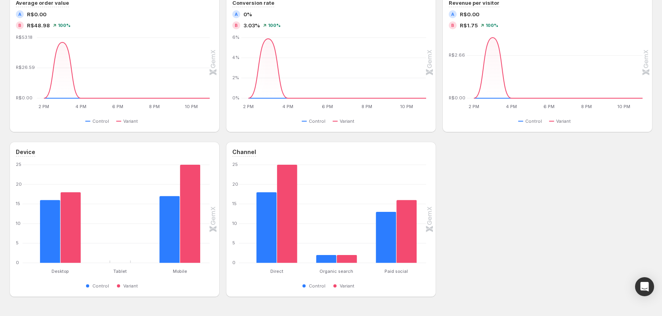
scroll to position [380, 0]
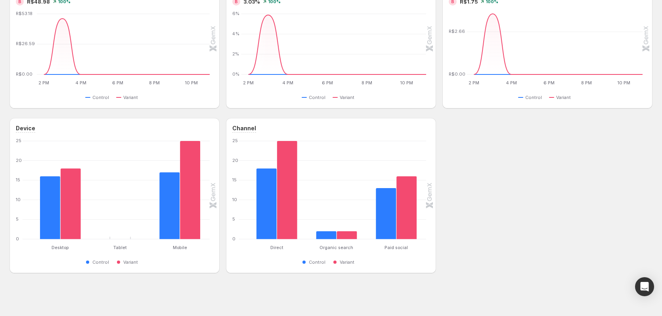
click at [491, 243] on div "Device Desktop Desktop Tablet Tablet Mobile Mobile 0 5 10 15 20 25 Control Vari…" at bounding box center [331, 195] width 643 height 155
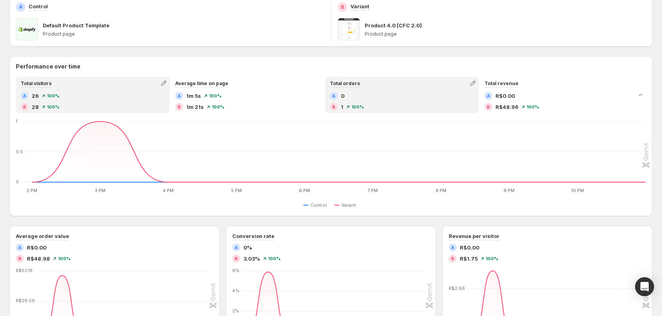
scroll to position [63, 0]
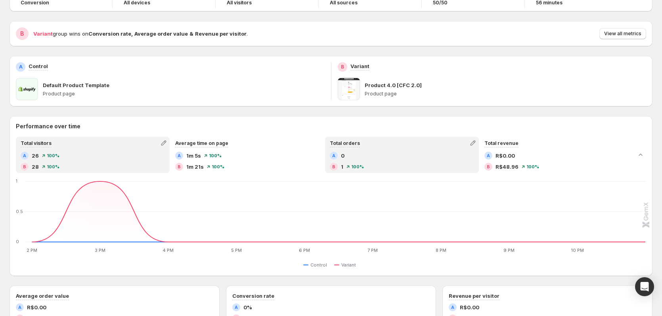
click at [103, 152] on div "A 26 100 %" at bounding box center [93, 156] width 144 height 8
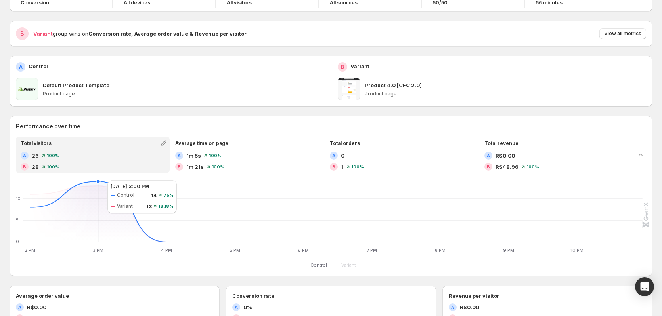
click at [99, 181] on icon at bounding box center [337, 211] width 615 height 61
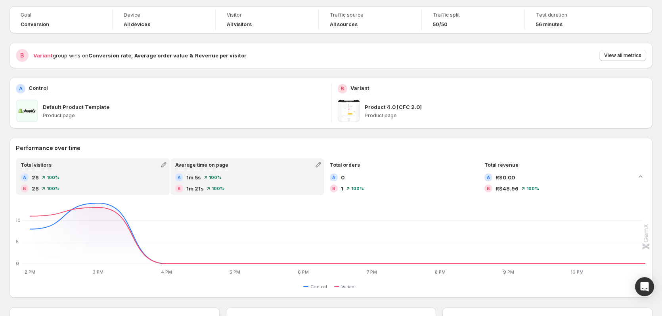
scroll to position [0, 0]
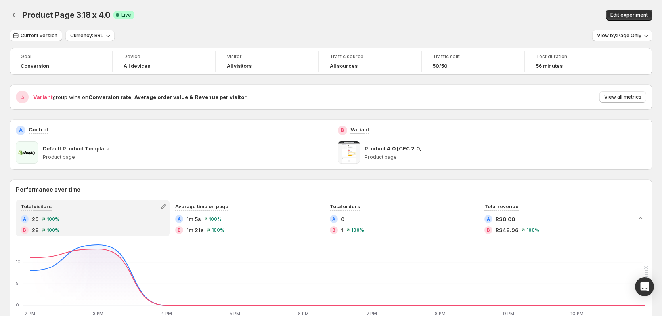
click at [454, 21] on div "Product Page 3.18 x 4.0. This page is ready Product Page 3.18 x 4.0 Success Com…" at bounding box center [331, 15] width 643 height 30
drag, startPoint x: 89, startPoint y: 95, endPoint x: 240, endPoint y: 97, distance: 151.0
click at [240, 97] on div "Variant group wins on Conversion rate , Average order value & Revenue per visit…" at bounding box center [339, 97] width 613 height 11
click at [287, 32] on div "Current version Currency: BRL View by: Page Only" at bounding box center [331, 35] width 643 height 11
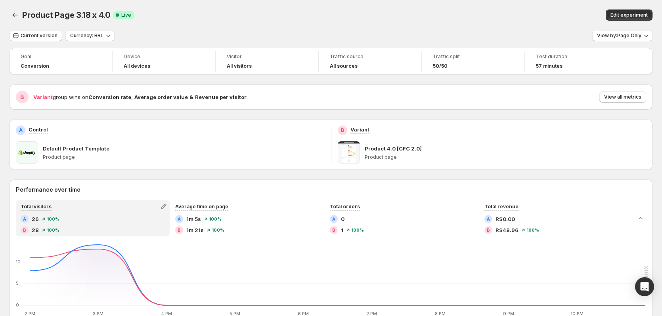
click at [343, 19] on div "Product Page 3.18 x 4.0 Success Complete Live" at bounding box center [193, 15] width 343 height 11
click at [164, 22] on div "Product Page 3.18 x 4.0. This page is ready Product Page 3.18 x 4.0 Success Com…" at bounding box center [331, 15] width 643 height 30
click at [633, 36] on span "View by: Page Only" at bounding box center [619, 35] width 44 height 6
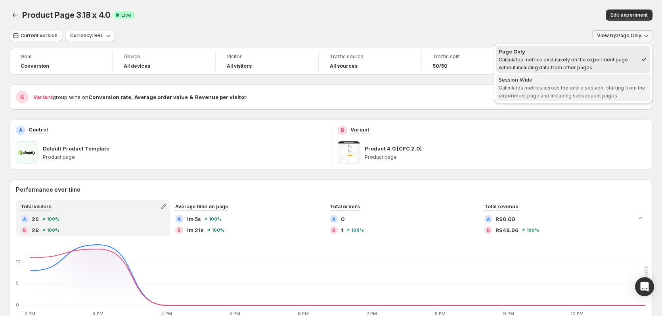
click at [594, 90] on span "Calculates metrics across the entire session, starting from the experiment page…" at bounding box center [571, 92] width 147 height 14
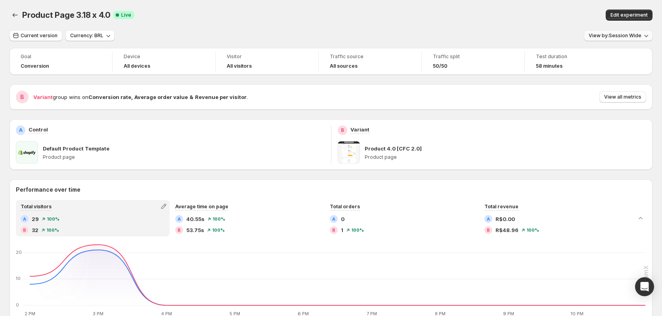
click at [620, 38] on span "View by: Session Wide" at bounding box center [614, 35] width 53 height 6
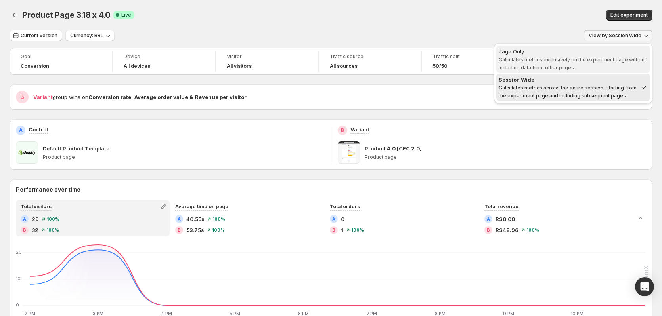
click at [603, 59] on span "Calculates metrics exclusively on the experiment page without including data fr…" at bounding box center [571, 64] width 147 height 14
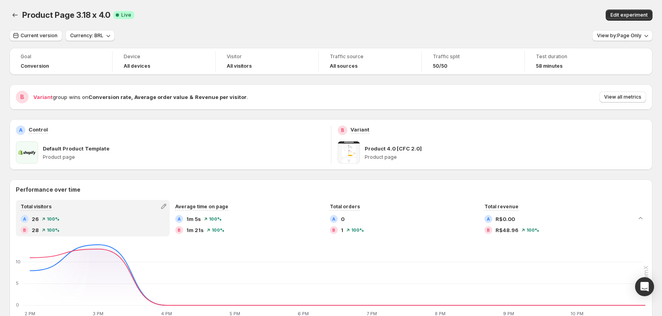
click at [457, 20] on div "Edit experiment" at bounding box center [512, 15] width 281 height 11
click at [621, 34] on span "View by: Page Only" at bounding box center [619, 35] width 44 height 6
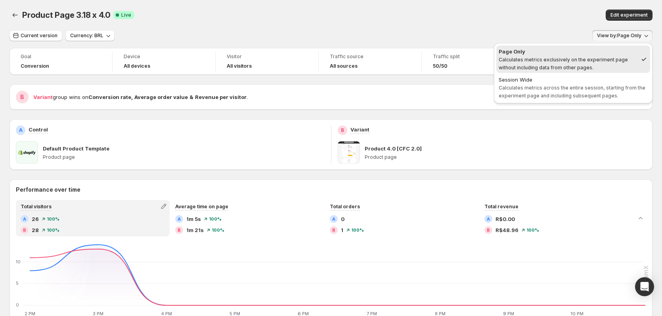
drag, startPoint x: 486, startPoint y: 15, endPoint x: 479, endPoint y: 15, distance: 6.3
click at [485, 15] on div "Edit experiment" at bounding box center [512, 15] width 281 height 11
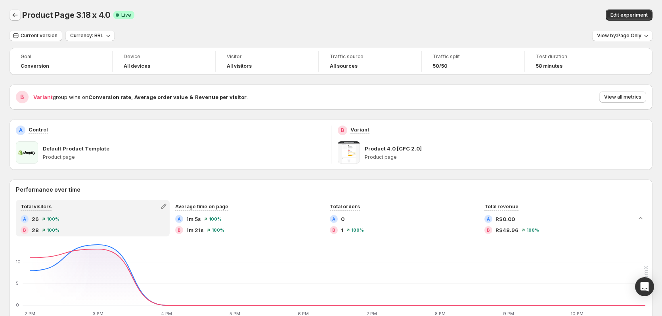
click at [16, 17] on icon "Back" at bounding box center [15, 15] width 8 height 8
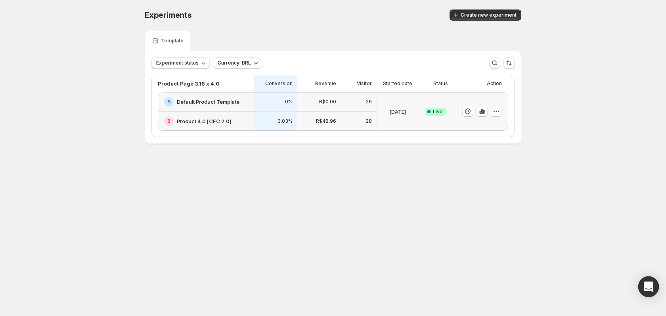
click at [647, 288] on icon "Open Intercom Messenger" at bounding box center [647, 287] width 9 height 10
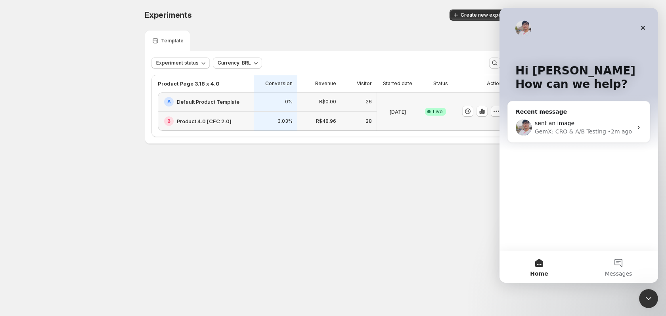
click at [571, 78] on p "How can we help?" at bounding box center [578, 84] width 127 height 13
click at [620, 267] on button "Messages" at bounding box center [617, 267] width 79 height 32
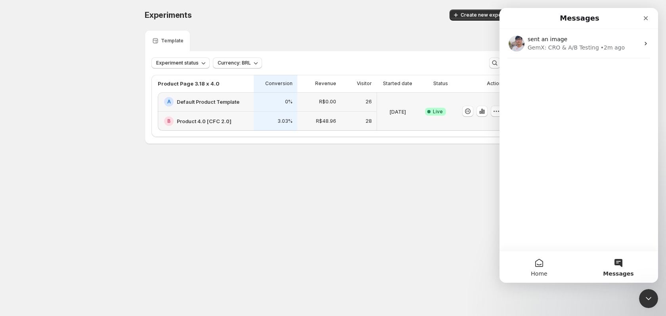
click at [538, 261] on button "Home" at bounding box center [538, 267] width 79 height 32
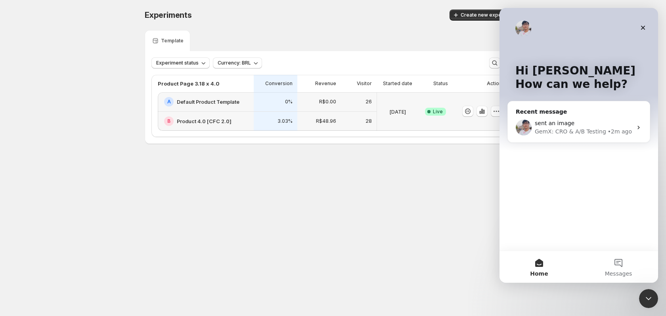
drag, startPoint x: 375, startPoint y: 233, endPoint x: 369, endPoint y: 225, distance: 9.6
click at [374, 233] on body "Experiments. This page is ready Experiments Create new experiment Template Expe…" at bounding box center [333, 158] width 666 height 316
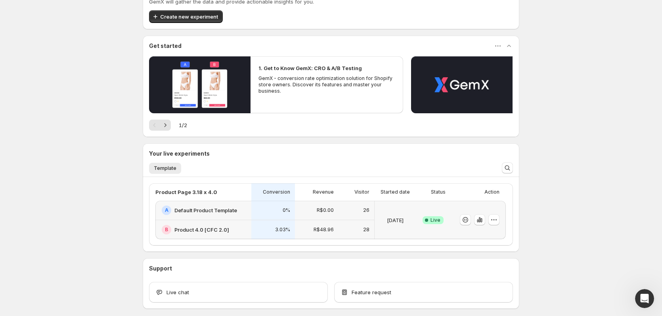
scroll to position [73, 0]
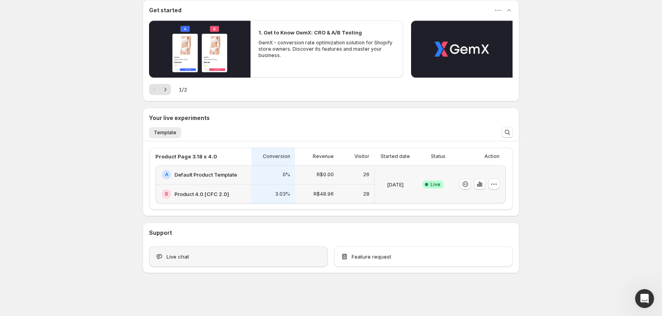
click at [189, 257] on span "Live chat" at bounding box center [177, 257] width 23 height 8
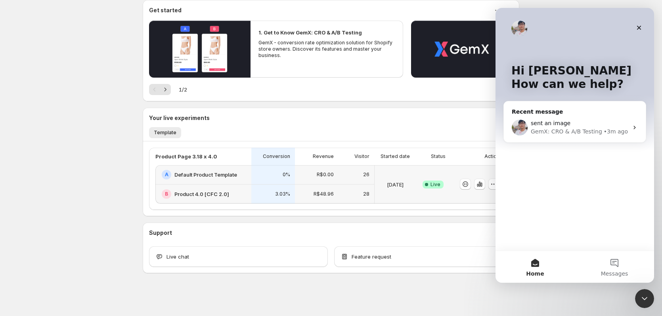
click at [136, 192] on div "Welcome to GemX , [PERSON_NAME] [PERSON_NAME] Info Free trial on Content Testin…" at bounding box center [330, 121] width 395 height 389
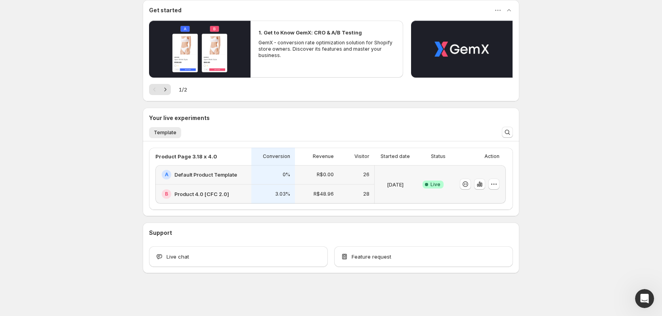
click at [577, 227] on div "Welcome to GemX , [PERSON_NAME] [PERSON_NAME] Info Free trial on Content Testin…" at bounding box center [331, 121] width 662 height 389
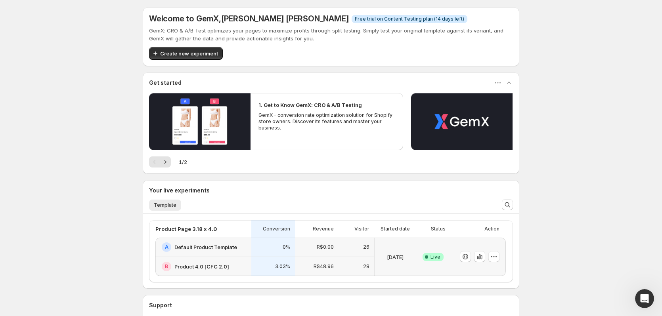
scroll to position [0, 0]
click at [167, 163] on icon "Next" at bounding box center [165, 162] width 8 height 8
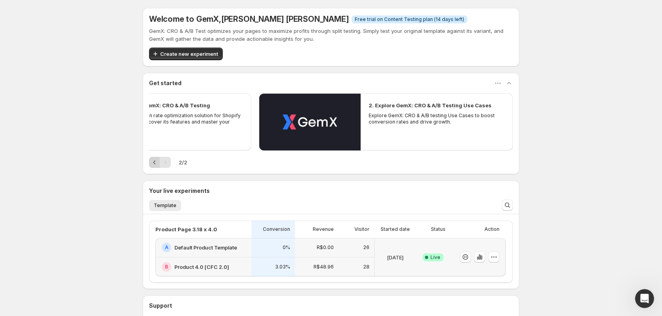
click at [154, 161] on icon "Previous" at bounding box center [155, 162] width 8 height 8
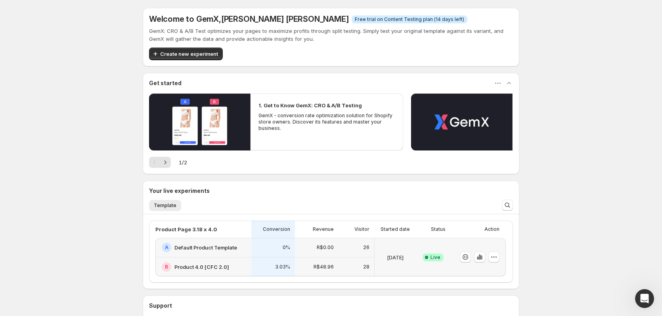
click at [291, 117] on p "GemX - conversion rate optimization solution for Shopify store owners. Discover…" at bounding box center [326, 122] width 136 height 19
click at [293, 105] on h2 "1. Get to Know GemX: CRO & A/B Testing" at bounding box center [309, 105] width 103 height 8
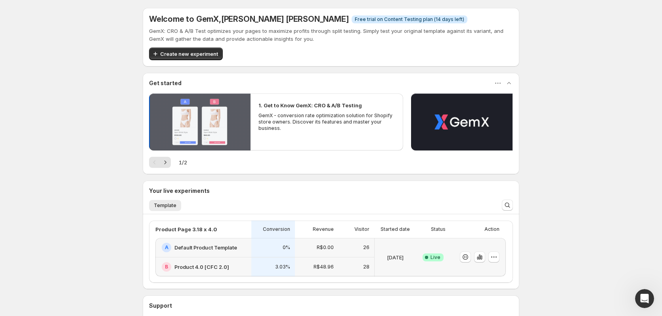
click at [180, 128] on button "Play video" at bounding box center [199, 122] width 101 height 57
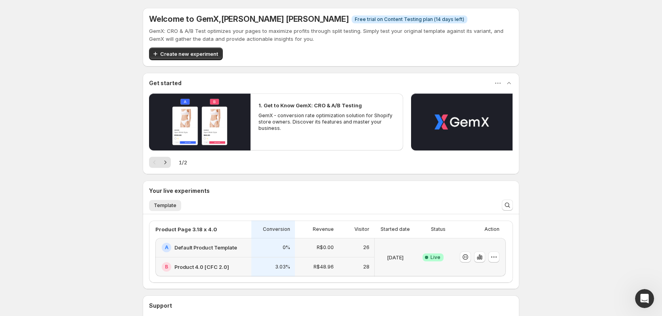
click at [235, 230] on div "Product Page 3.18 x 4.0" at bounding box center [200, 229] width 91 height 8
click at [399, 248] on div "[DATE]" at bounding box center [395, 257] width 35 height 29
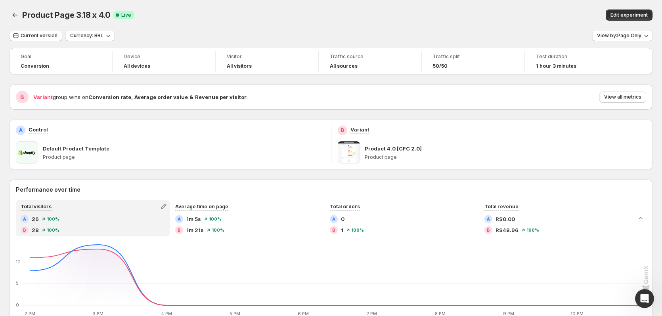
click at [351, 32] on div "Current version Currency: BRL View by: Page Only" at bounding box center [331, 35] width 643 height 11
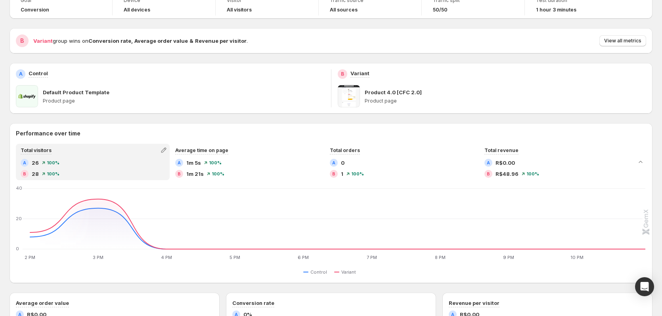
scroll to position [119, 0]
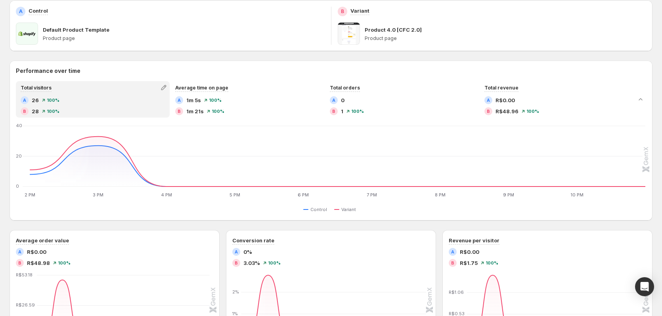
click at [94, 107] on div "A 26 100 % B 28 100 %" at bounding box center [93, 105] width 144 height 19
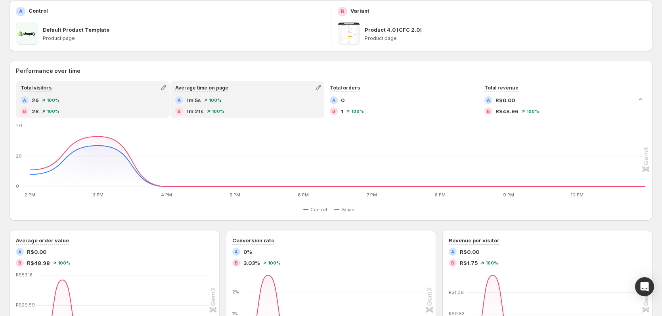
click at [284, 108] on div "B 1m 21s 100 %" at bounding box center [247, 111] width 144 height 8
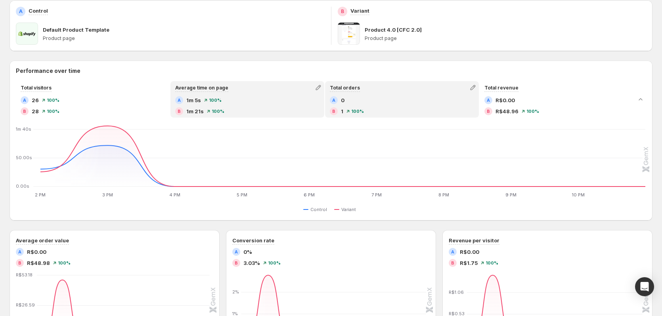
click at [359, 113] on span "100 %" at bounding box center [357, 111] width 13 height 5
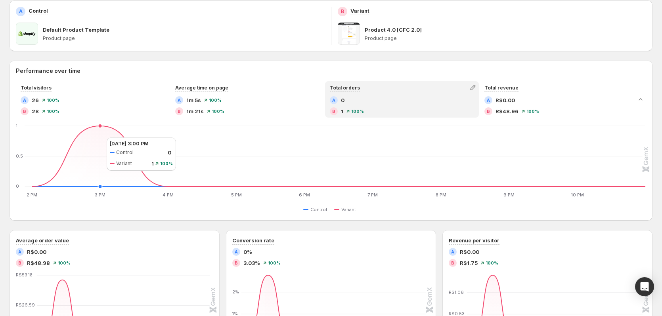
click at [99, 137] on icon "2 PM 2 PM 3 PM 3 PM 4 PM 4 PM 5 PM 5 PM 6 PM 6 PM 7 PM 7 PM 8 PM 8 PM 9 PM 9 PM…" at bounding box center [331, 161] width 628 height 74
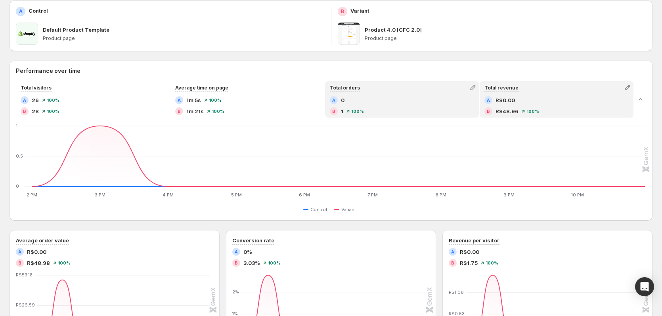
drag, startPoint x: 509, startPoint y: 100, endPoint x: 467, endPoint y: 107, distance: 42.5
click at [510, 100] on span "R$0.00" at bounding box center [504, 100] width 19 height 8
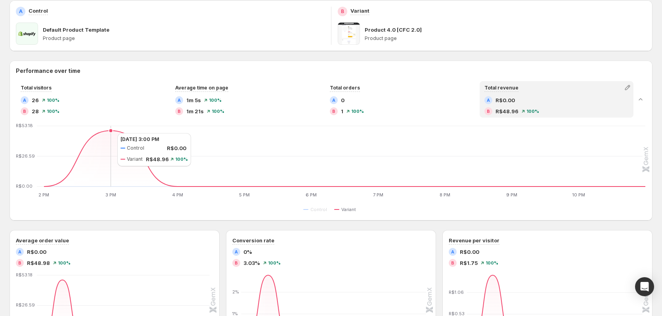
click at [109, 133] on icon at bounding box center [344, 159] width 601 height 56
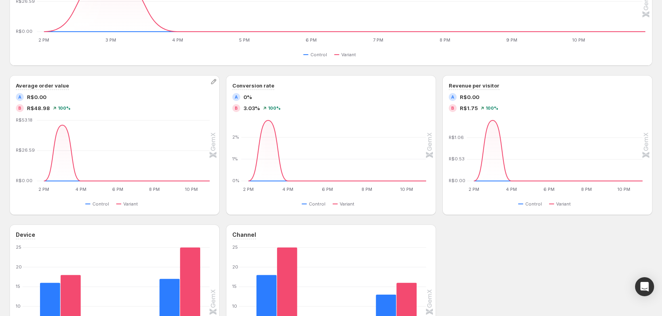
scroll to position [277, 0]
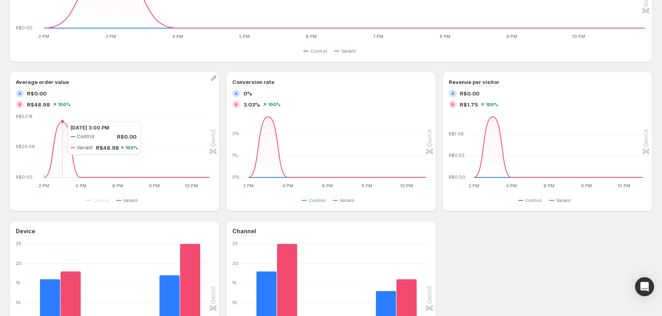
click at [59, 122] on icon at bounding box center [127, 150] width 166 height 56
click at [43, 95] on span "R$0.00" at bounding box center [36, 94] width 19 height 8
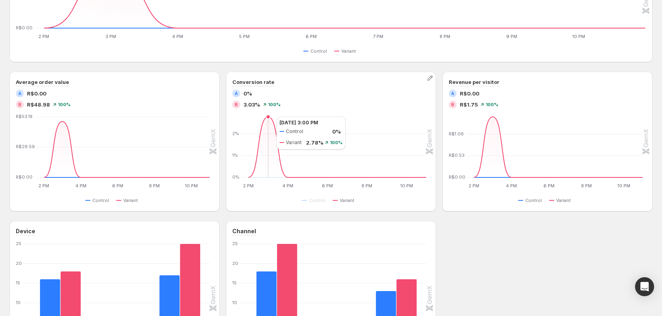
click at [268, 117] on icon at bounding box center [337, 147] width 178 height 61
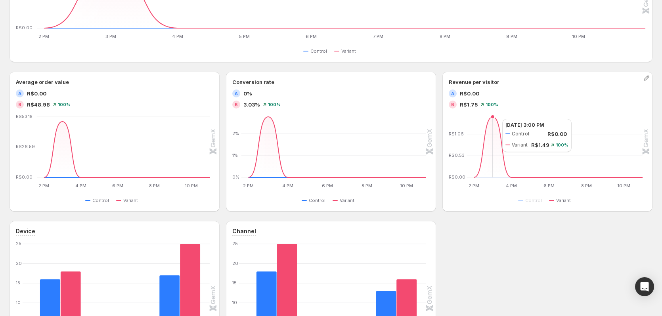
click at [494, 119] on icon at bounding box center [558, 147] width 169 height 61
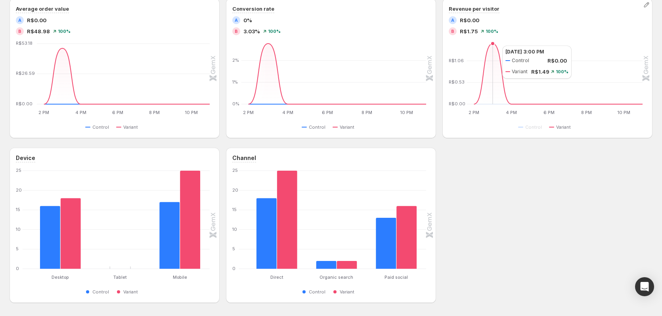
scroll to position [380, 0]
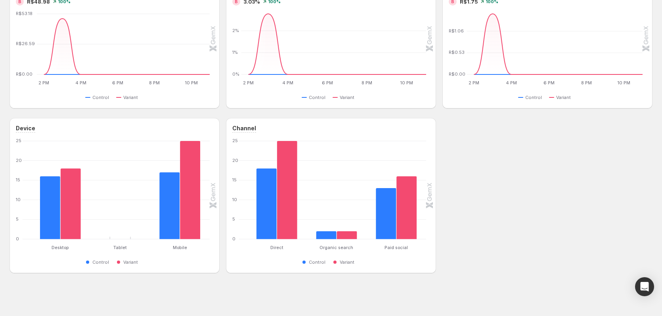
click at [431, 198] on div "Channel Direct Direct Organic search Organic search Paid social Paid social 0 5…" at bounding box center [331, 195] width 210 height 155
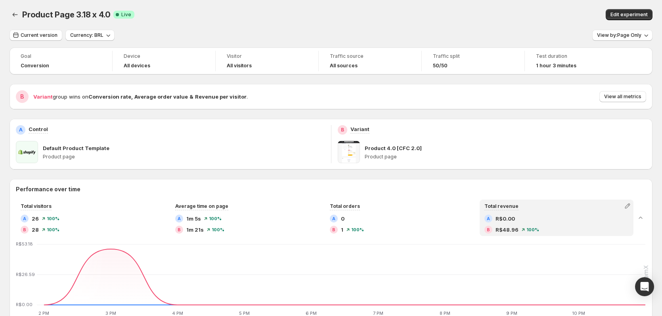
scroll to position [0, 0]
click at [631, 95] on span "View all metrics" at bounding box center [622, 97] width 37 height 6
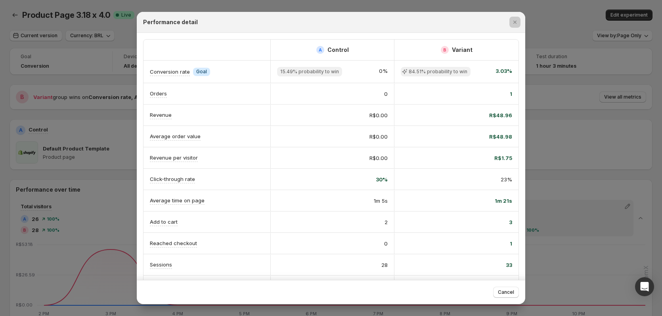
click at [541, 77] on div at bounding box center [331, 158] width 662 height 316
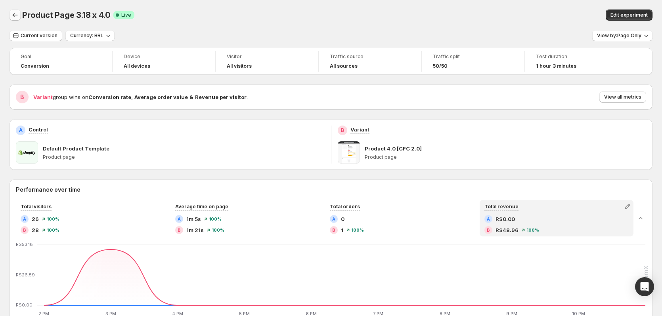
click at [15, 15] on icon "Back" at bounding box center [15, 15] width 8 height 8
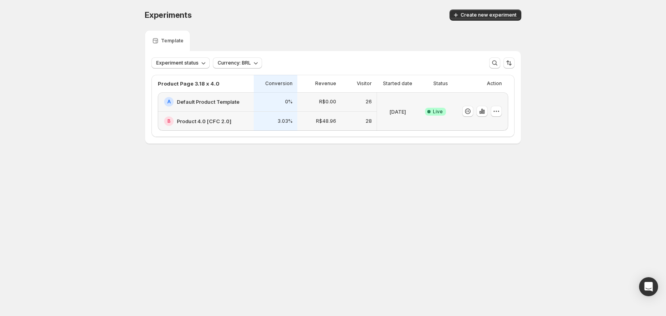
click at [370, 122] on p "28" at bounding box center [368, 121] width 6 height 6
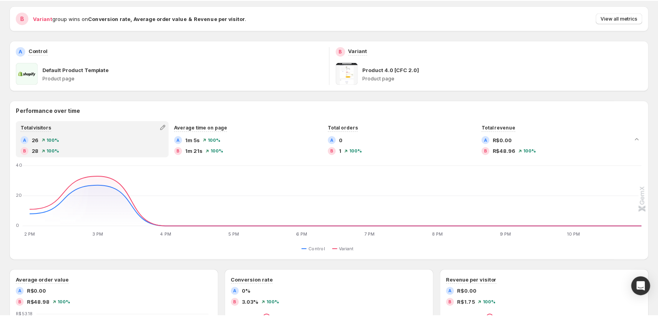
scroll to position [79, 0]
click at [102, 145] on div "A 26 100 % B 28 100 %" at bounding box center [93, 145] width 144 height 19
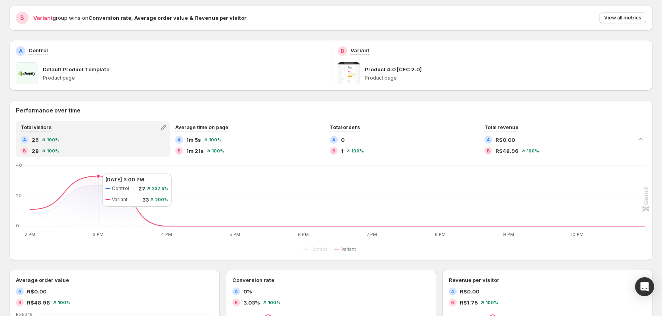
click at [94, 176] on icon at bounding box center [337, 201] width 615 height 50
click at [95, 177] on icon at bounding box center [337, 201] width 615 height 50
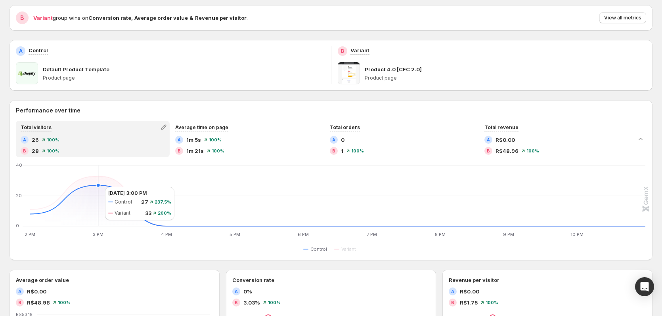
click at [97, 187] on icon at bounding box center [337, 205] width 615 height 41
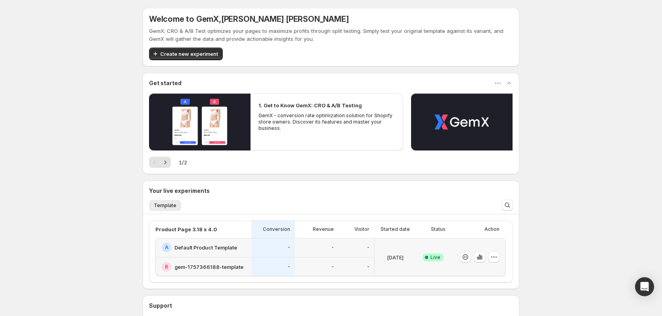
click at [351, 103] on h2 "1. Get to Know GemX: CRO & A/B Testing" at bounding box center [309, 105] width 103 height 8
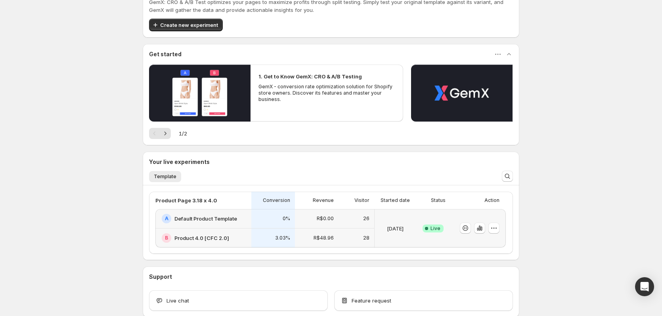
scroll to position [73, 0]
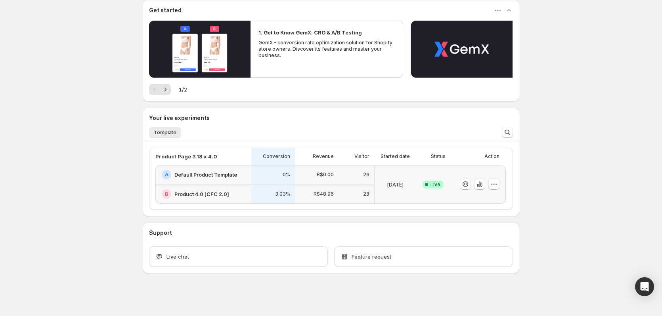
click at [416, 171] on div "[DATE]" at bounding box center [394, 184] width 41 height 38
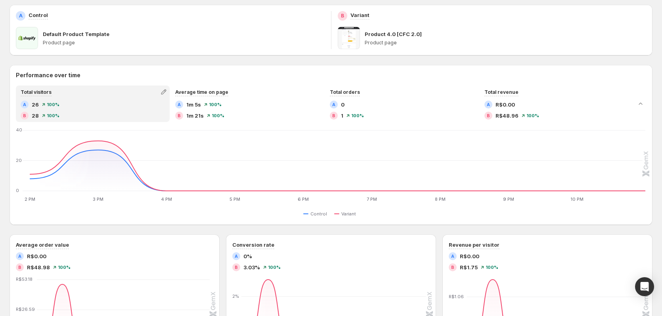
scroll to position [119, 0]
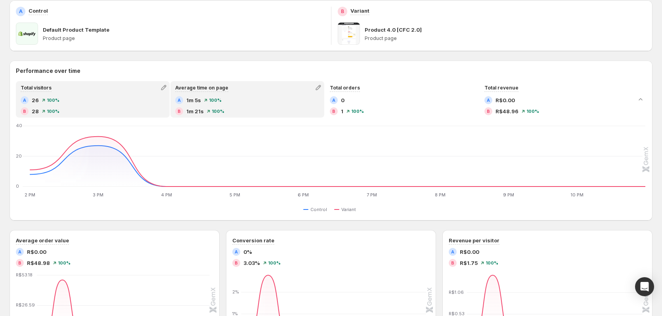
click at [223, 94] on div "Average time on page A 1m 5s 100 % B 1m 21s 100 %" at bounding box center [247, 99] width 152 height 35
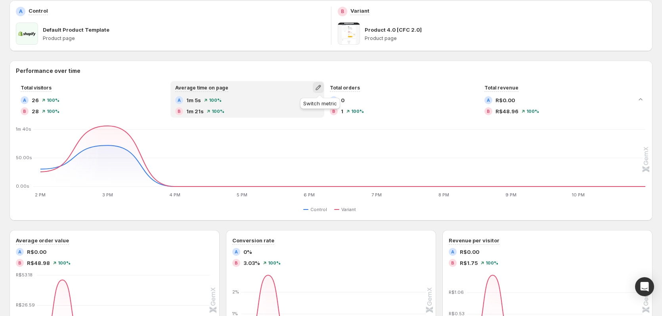
click at [321, 87] on icon "button" at bounding box center [318, 88] width 8 height 8
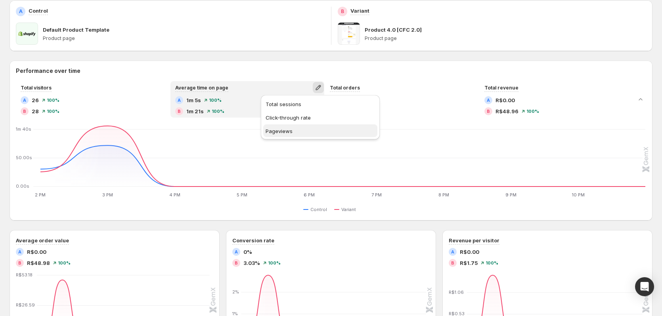
click at [317, 128] on span "Pageviews" at bounding box center [319, 131] width 109 height 8
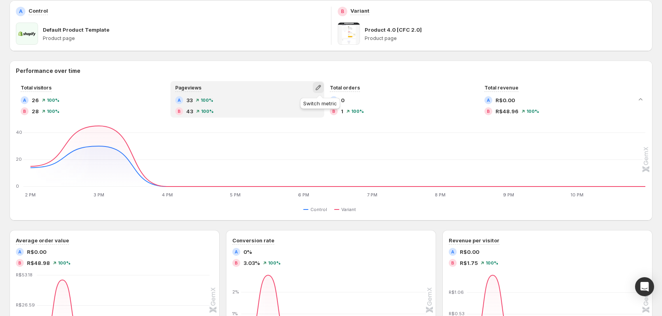
click at [317, 89] on icon "button" at bounding box center [318, 88] width 8 height 8
click at [296, 115] on span "Click-through rate" at bounding box center [287, 117] width 45 height 6
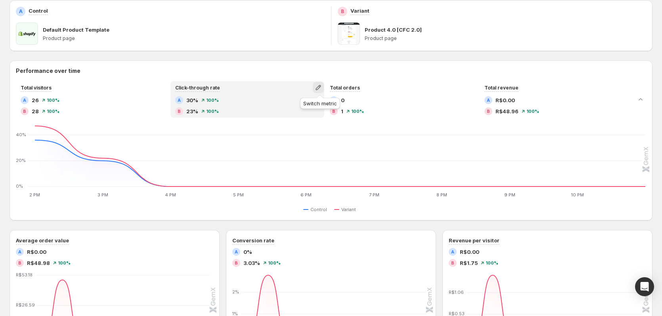
click at [319, 89] on icon "button" at bounding box center [317, 87] width 5 height 5
click at [292, 122] on button "Average time on page" at bounding box center [320, 117] width 114 height 13
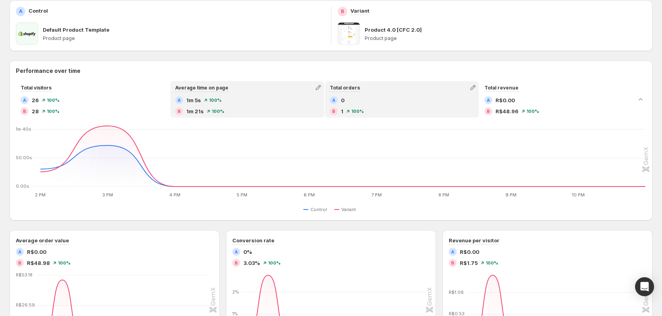
click at [397, 101] on div "A 0" at bounding box center [402, 100] width 144 height 8
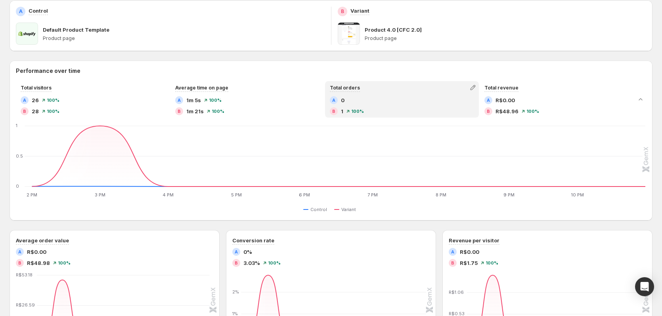
click at [396, 102] on div "A 0" at bounding box center [402, 100] width 144 height 8
click at [360, 88] on div "Total orders" at bounding box center [345, 87] width 38 height 11
click at [359, 88] on div "Total orders" at bounding box center [345, 89] width 32 height 10
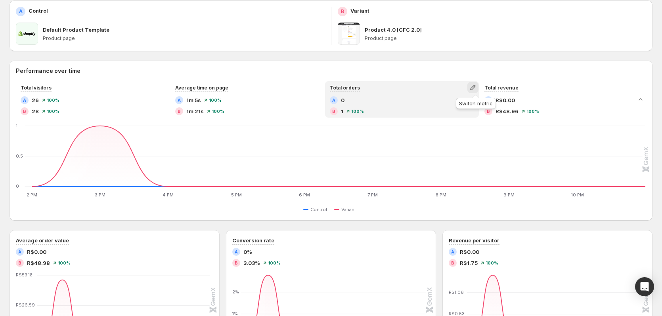
click at [476, 87] on icon "button" at bounding box center [473, 88] width 8 height 8
click at [447, 101] on span "Total sessions" at bounding box center [439, 104] width 36 height 6
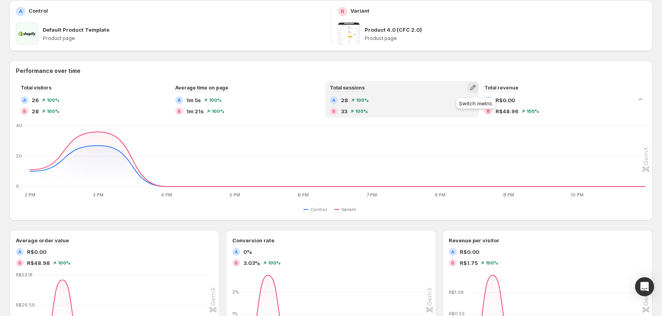
click at [475, 88] on icon "button" at bounding box center [472, 87] width 5 height 5
click at [447, 105] on span "Total orders" at bounding box center [436, 104] width 30 height 6
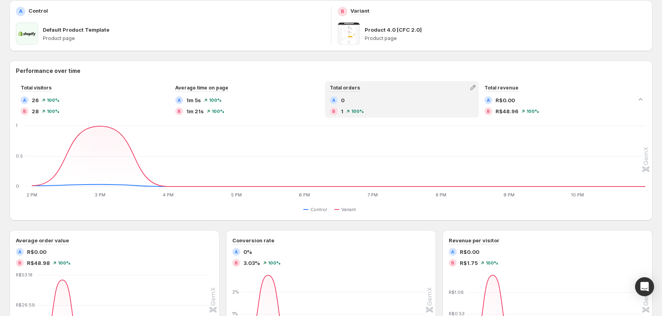
click at [426, 71] on h2 "Performance over time" at bounding box center [331, 71] width 630 height 8
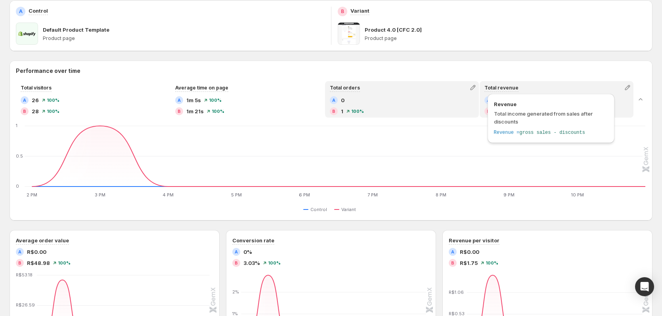
click at [538, 111] on span "Total income generated from sales after discounts" at bounding box center [551, 118] width 114 height 16
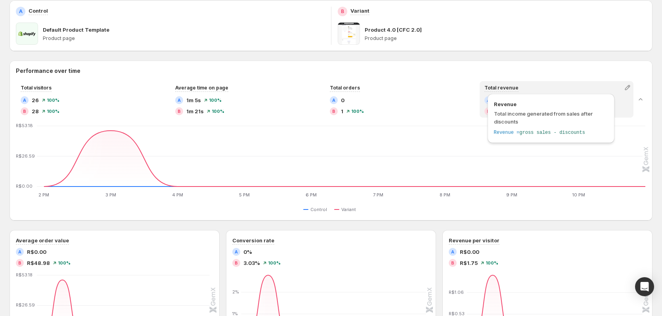
click at [556, 96] on div "Revenue Total income generated from sales after discounts Revenue = gross sales…" at bounding box center [550, 118] width 127 height 49
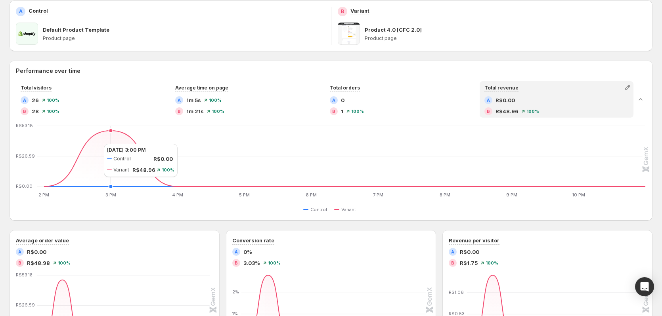
click at [96, 144] on icon "2 PM 2 PM 3 PM 3 PM 4 PM 4 PM 5 PM 5 PM 6 PM 6 PM 7 PM 7 PM 8 PM 8 PM 9 PM 9 PM…" at bounding box center [331, 161] width 628 height 74
click at [139, 211] on div "Control Variant" at bounding box center [331, 210] width 628 height 10
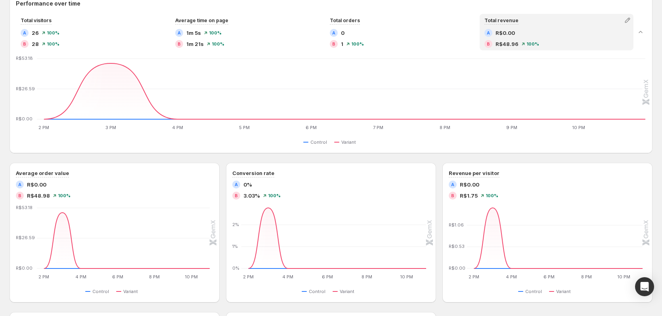
scroll to position [182, 0]
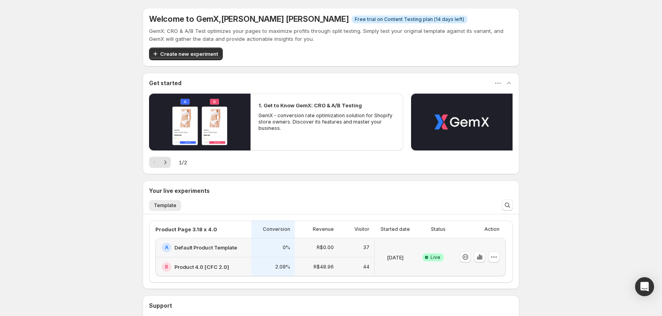
click at [434, 257] on span "Live" at bounding box center [435, 257] width 10 height 6
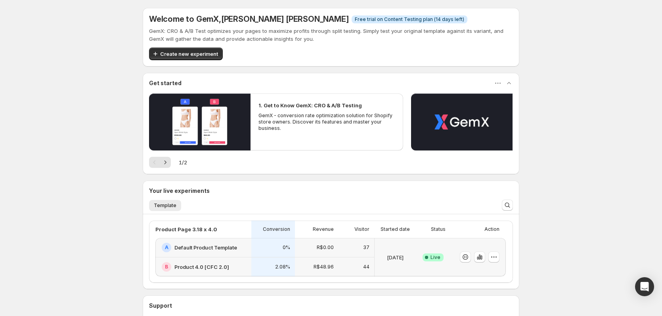
scroll to position [40, 0]
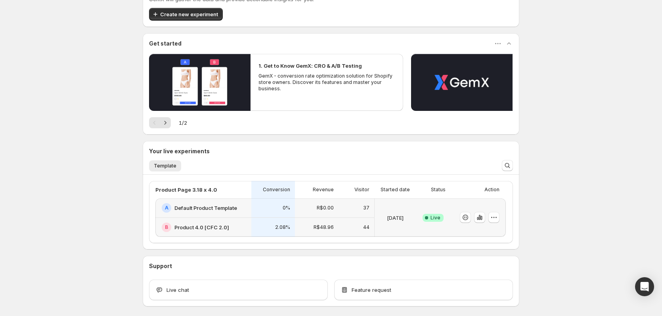
click at [218, 6] on div "GemX: CRO & A/B Test optimizes your pages to maximize profits through split tes…" at bounding box center [331, 3] width 364 height 33
click at [215, 10] on button "Create new experiment" at bounding box center [186, 14] width 74 height 13
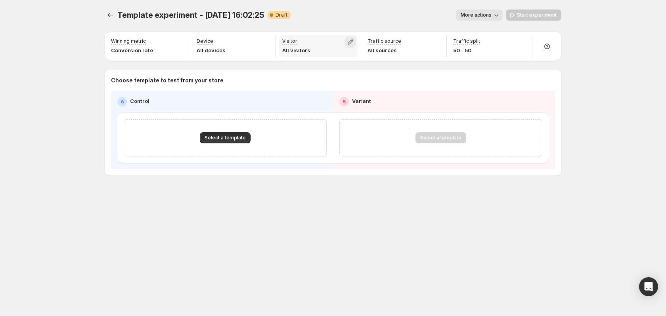
click at [351, 45] on icon "button" at bounding box center [350, 42] width 8 height 8
click at [349, 16] on div "More actions" at bounding box center [400, 15] width 206 height 11
click at [267, 41] on icon "button" at bounding box center [265, 42] width 8 height 8
click at [266, 42] on icon "button" at bounding box center [265, 42] width 8 height 8
click at [440, 42] on button "button" at bounding box center [435, 41] width 11 height 11
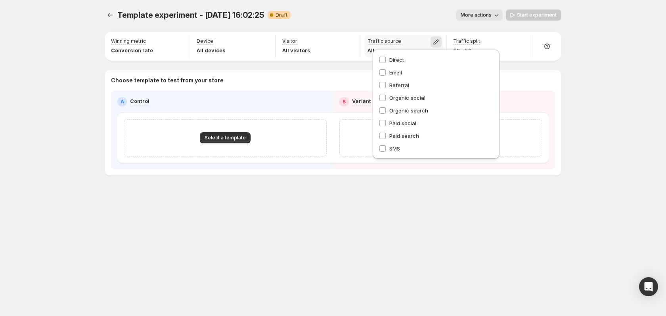
click at [438, 42] on icon "button" at bounding box center [436, 42] width 8 height 8
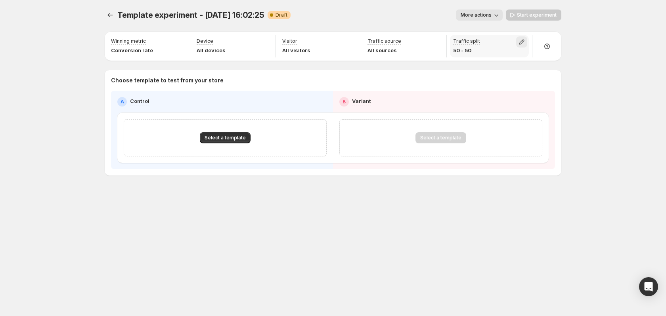
click at [521, 43] on icon "button" at bounding box center [521, 42] width 5 height 5
click at [491, 18] on span "More actions" at bounding box center [475, 15] width 31 height 6
click at [382, 22] on div "Template experiment - Sep 22, 16:02:25. This page is ready Template experiment …" at bounding box center [333, 15] width 456 height 30
click at [109, 11] on icon "Experiments" at bounding box center [110, 15] width 8 height 8
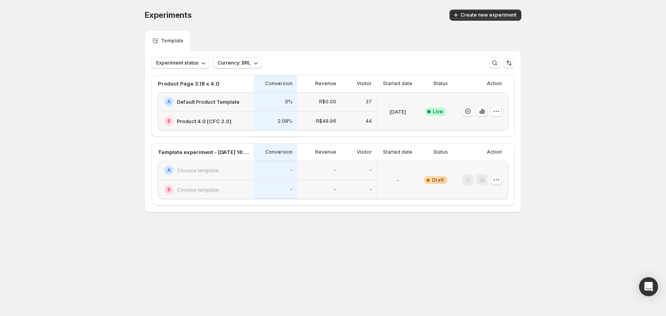
click at [496, 179] on icon "button" at bounding box center [496, 180] width 8 height 8
click at [475, 240] on icon "button" at bounding box center [476, 237] width 8 height 8
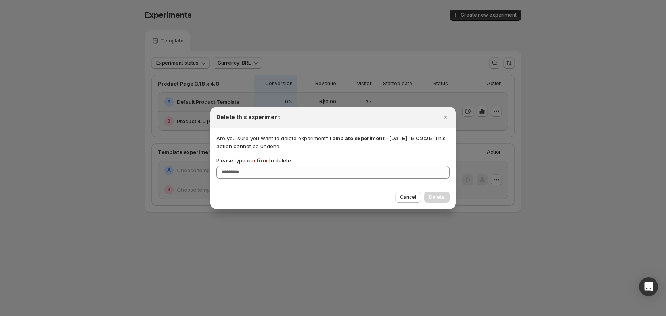
click at [343, 165] on div "Please type confirm to delete" at bounding box center [332, 167] width 233 height 22
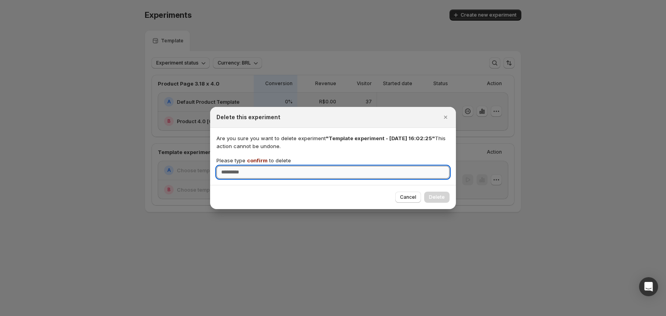
click at [343, 168] on input "Please type confirm to delete" at bounding box center [332, 172] width 233 height 13
type input "*******"
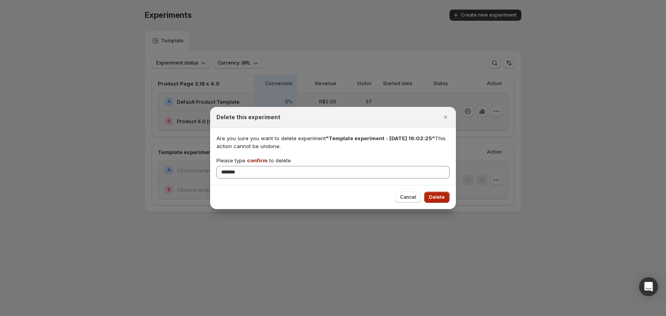
click at [429, 196] on button "Delete" at bounding box center [436, 197] width 25 height 11
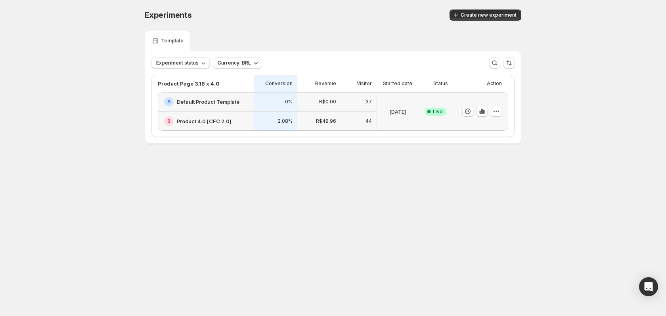
click at [248, 38] on div "Template" at bounding box center [333, 40] width 376 height 21
click at [177, 46] on div "Template" at bounding box center [168, 40] width 46 height 21
click at [199, 63] on icon "button" at bounding box center [203, 63] width 8 height 8
click at [256, 42] on div "Template" at bounding box center [333, 40] width 376 height 21
click at [253, 61] on icon "button" at bounding box center [256, 63] width 8 height 8
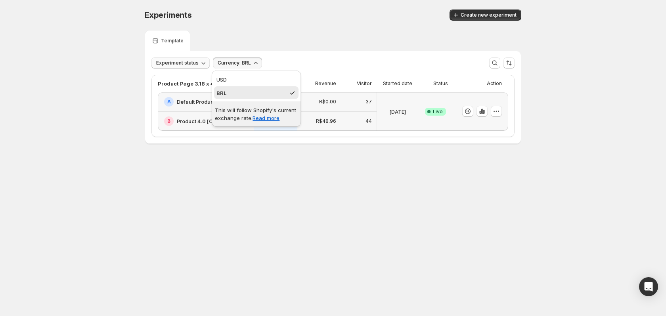
click at [293, 40] on div "Template" at bounding box center [333, 40] width 376 height 21
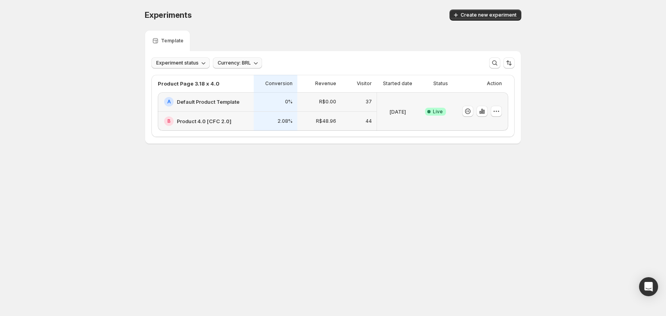
click at [400, 118] on div "[DATE]" at bounding box center [397, 111] width 35 height 29
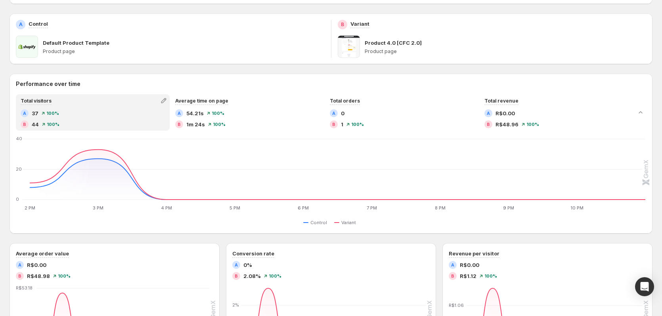
scroll to position [119, 0]
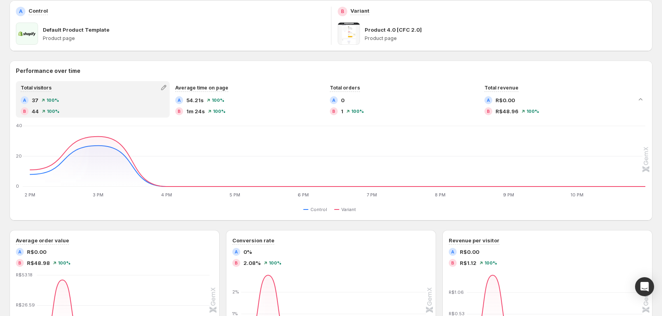
click at [103, 111] on div "B 44 100 %" at bounding box center [93, 111] width 144 height 8
click at [196, 109] on span "1m 24s" at bounding box center [195, 111] width 19 height 8
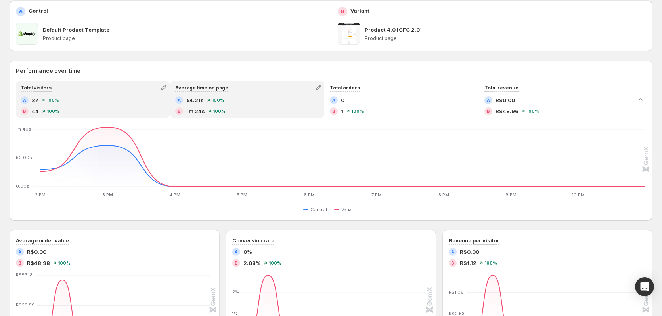
click at [114, 114] on div "B 44 100 %" at bounding box center [93, 111] width 144 height 8
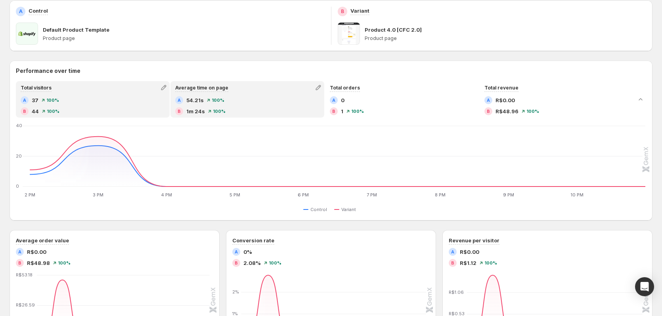
click at [208, 107] on div "B 1m 24s 100 %" at bounding box center [247, 111] width 144 height 8
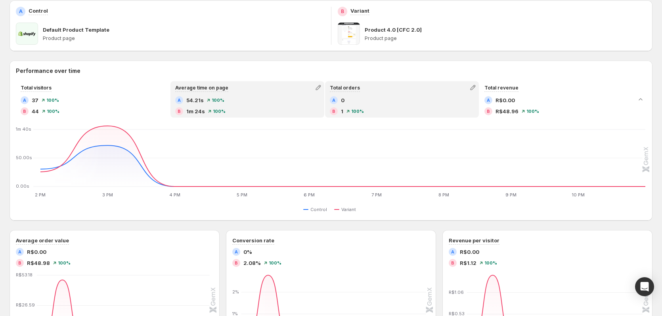
click at [377, 106] on div "A 0 B 1 100 %" at bounding box center [402, 105] width 144 height 19
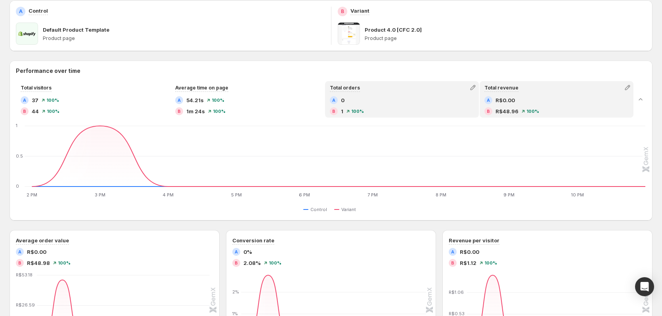
click at [543, 107] on div "A R$0.00 B R$48.96 100 %" at bounding box center [556, 105] width 144 height 19
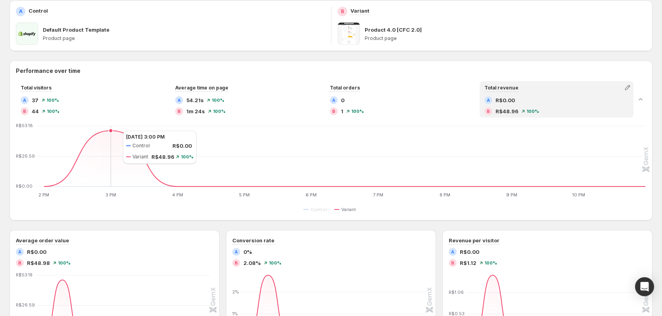
click at [115, 131] on icon at bounding box center [344, 159] width 601 height 56
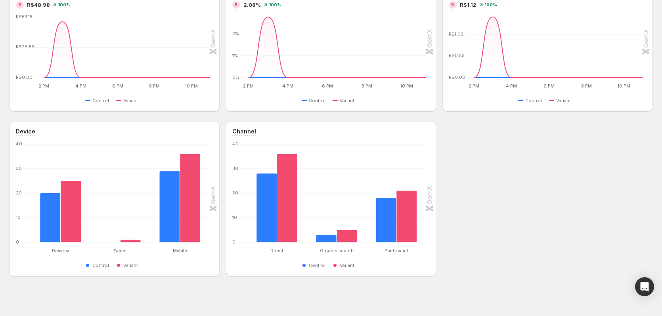
scroll to position [380, 0]
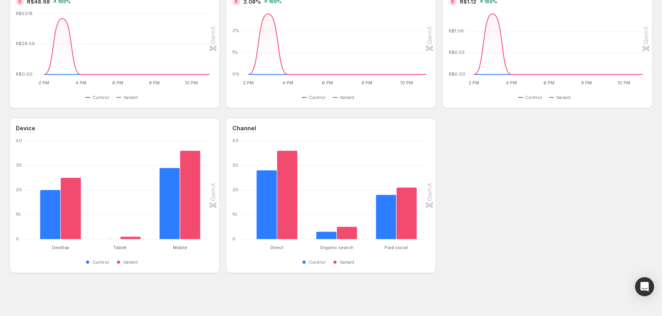
click at [506, 235] on div "Device Desktop Desktop Tablet Tablet Mobile Mobile 0 10 20 30 40 Control Varian…" at bounding box center [331, 195] width 643 height 155
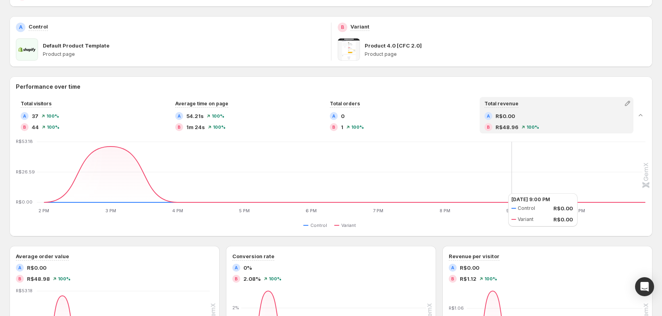
scroll to position [0, 0]
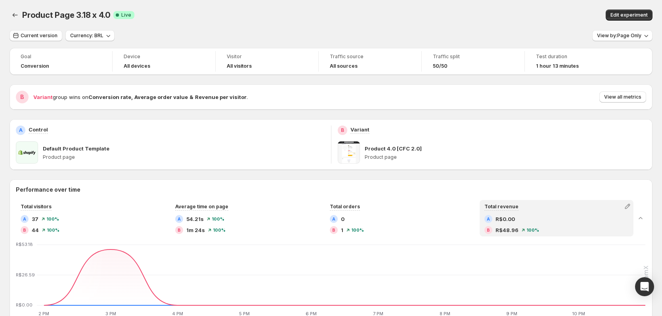
click at [381, 28] on div "Product Page 3.18 x 4.0. This page is ready Product Page 3.18 x 4.0 Success Com…" at bounding box center [331, 15] width 643 height 30
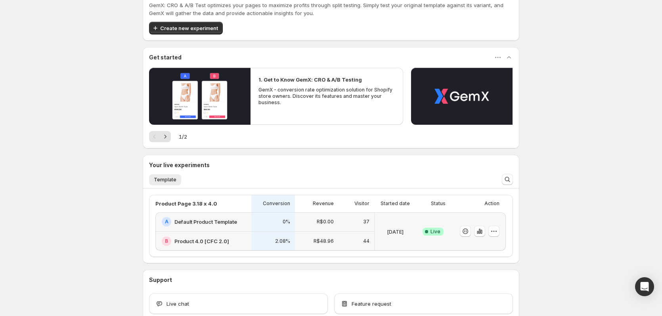
scroll to position [40, 0]
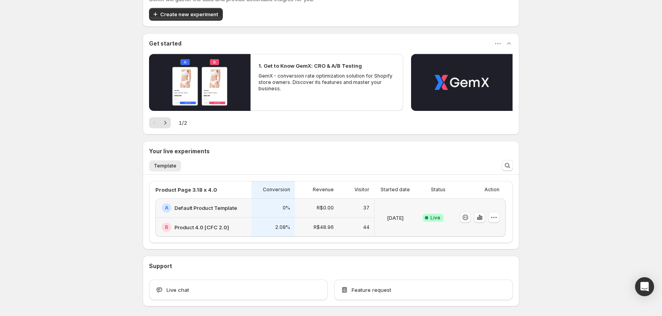
click at [397, 207] on div "[DATE]" at bounding box center [395, 217] width 35 height 29
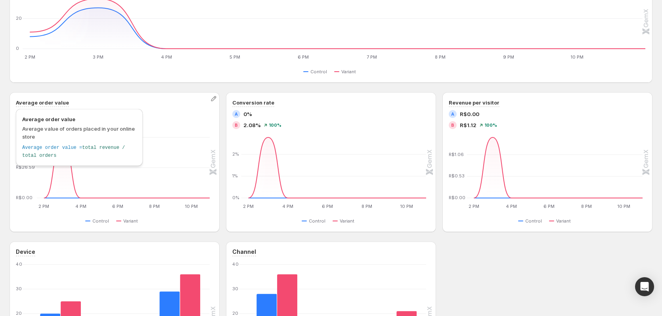
scroll to position [158, 0]
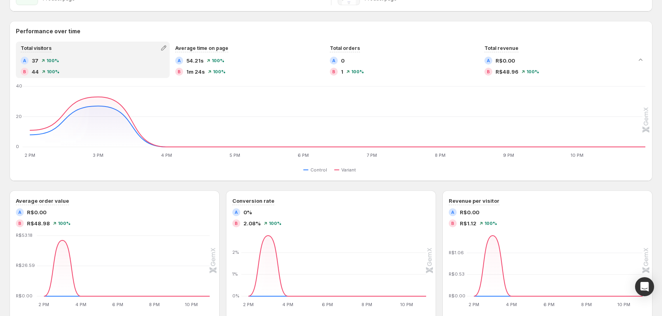
click at [101, 58] on div "A 37 100 %" at bounding box center [93, 61] width 144 height 8
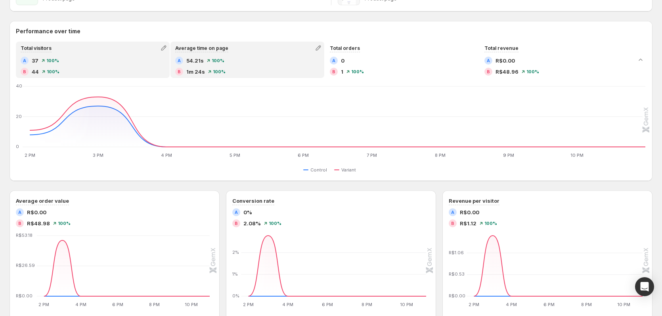
click at [242, 65] on div "A 54.21s 100 % B 1m 24s 100 %" at bounding box center [247, 66] width 144 height 19
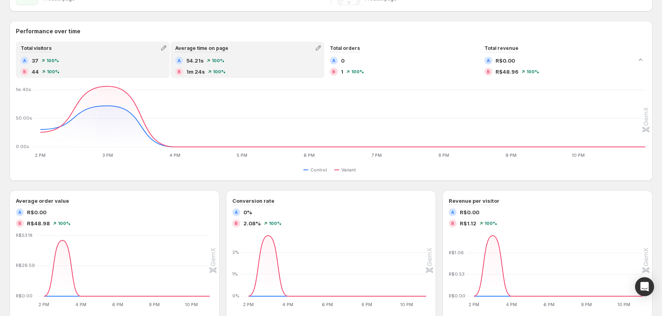
click at [75, 65] on div "A 37 100 % B 44 100 %" at bounding box center [93, 66] width 144 height 19
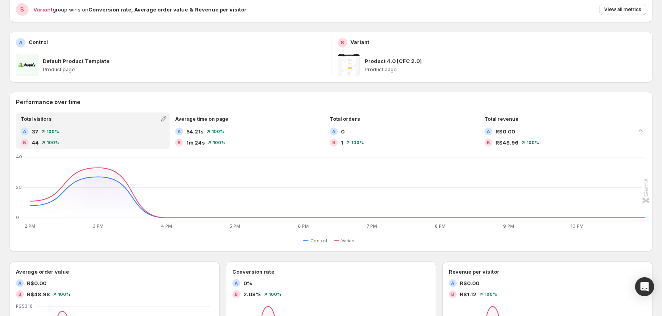
scroll to position [0, 0]
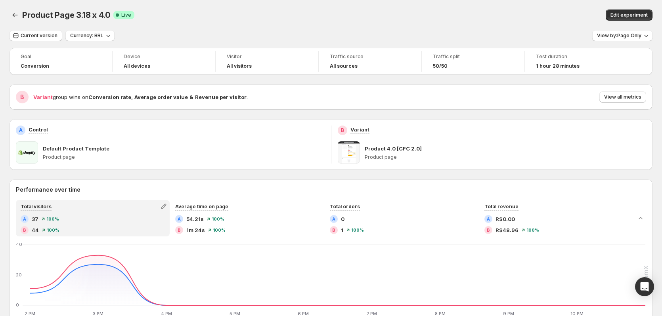
click at [390, 19] on div "Edit experiment" at bounding box center [512, 15] width 281 height 11
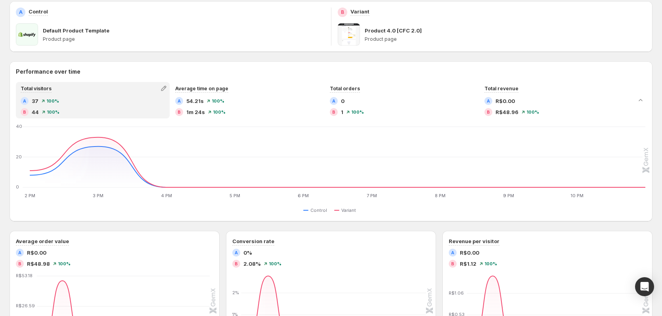
scroll to position [119, 0]
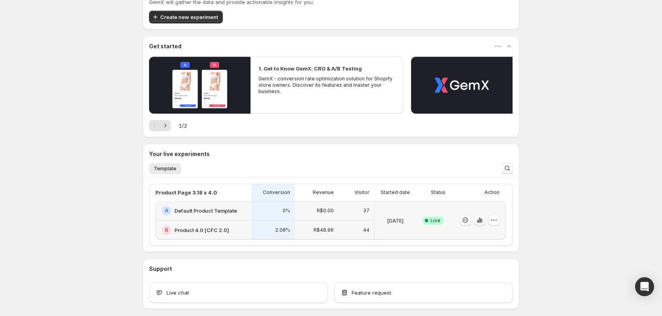
scroll to position [73, 0]
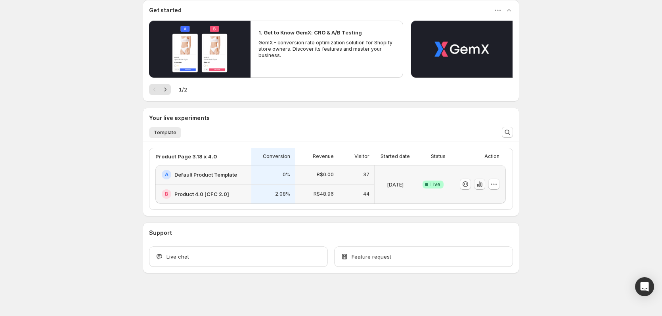
click at [478, 186] on icon "button" at bounding box center [478, 185] width 2 height 3
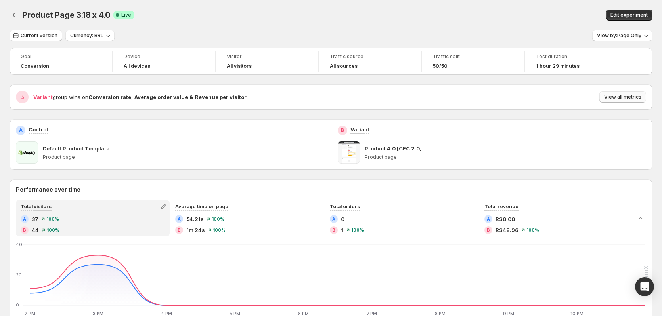
click at [620, 93] on button "View all metrics" at bounding box center [622, 97] width 47 height 11
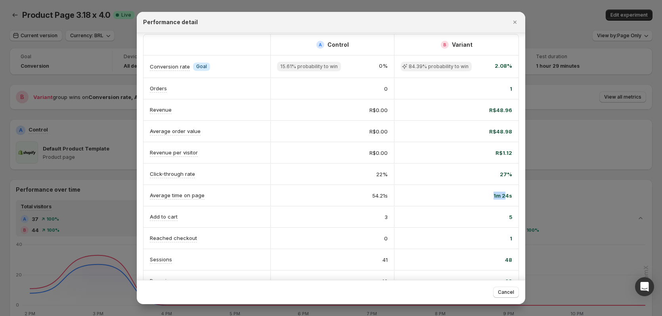
scroll to position [0, 4]
drag, startPoint x: 495, startPoint y: 196, endPoint x: 504, endPoint y: 197, distance: 8.8
click at [511, 196] on div "1m 24s" at bounding box center [456, 195] width 124 height 21
click at [501, 197] on span "1m 24s" at bounding box center [502, 196] width 19 height 8
drag, startPoint x: 489, startPoint y: 198, endPoint x: 573, endPoint y: 244, distance: 95.4
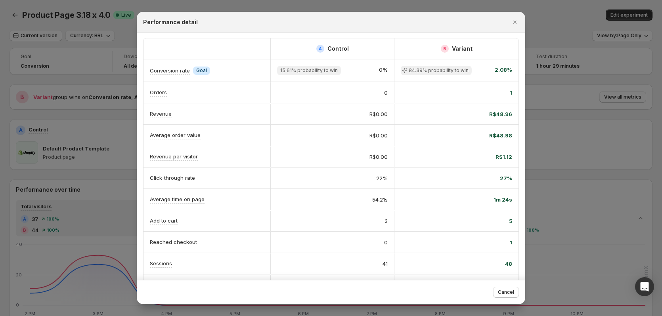
scroll to position [0, 0]
click at [516, 20] on icon "Close" at bounding box center [515, 22] width 8 height 8
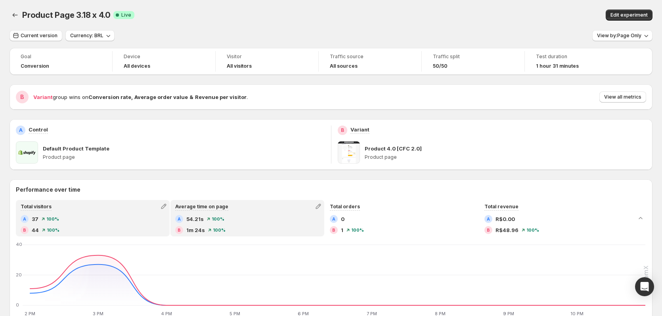
click at [242, 210] on div "Average time on page" at bounding box center [247, 206] width 152 height 11
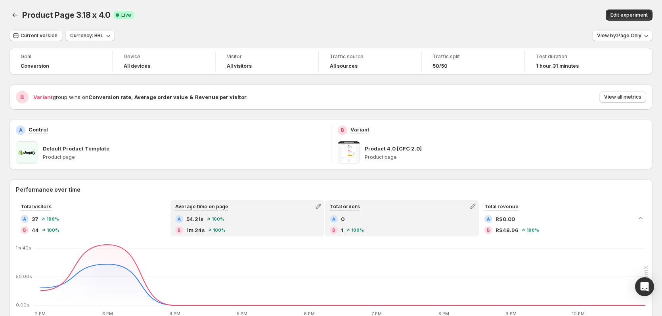
click at [374, 211] on div "Total orders" at bounding box center [402, 206] width 152 height 11
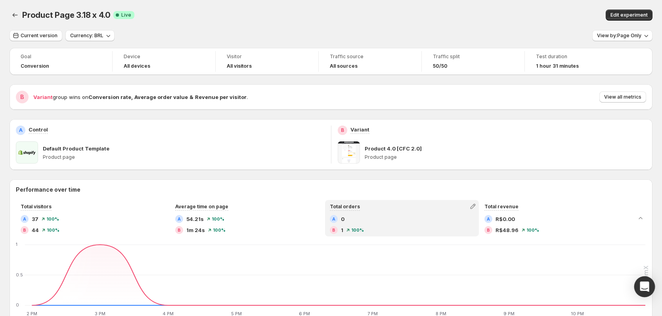
click at [639, 290] on div "Open Intercom Messenger" at bounding box center [644, 287] width 21 height 21
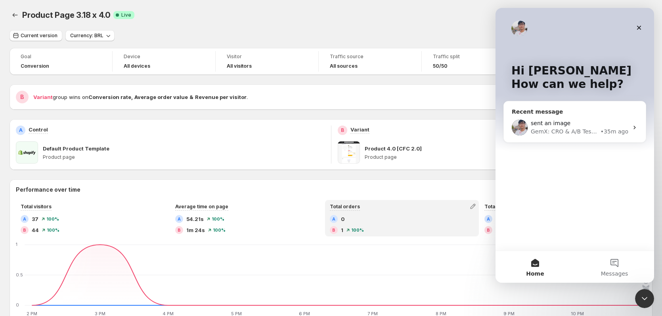
click at [565, 130] on div "GemX: CRO & A/B Testing" at bounding box center [564, 132] width 68 height 8
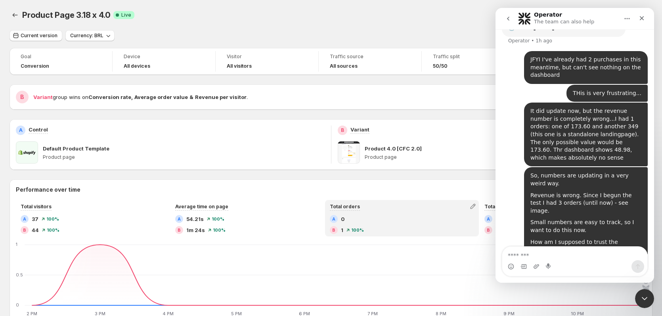
scroll to position [227, 0]
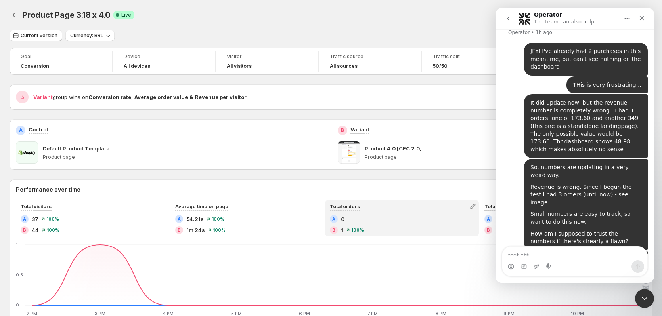
click at [565, 256] on img "Henrique says…" at bounding box center [588, 268] width 106 height 24
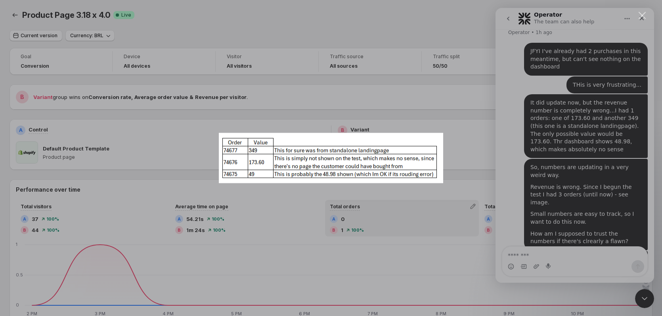
click at [456, 127] on div "Intercom messenger" at bounding box center [331, 158] width 662 height 316
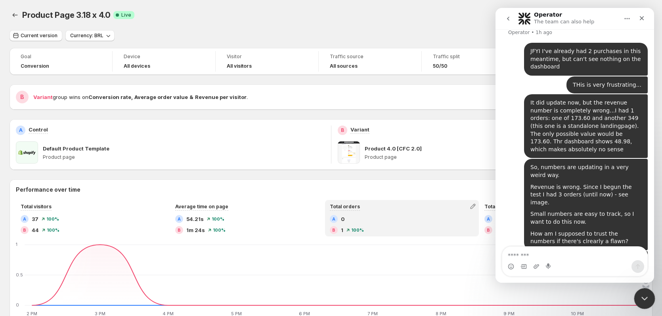
click at [645, 298] on icon "Close Intercom Messenger" at bounding box center [643, 298] width 10 height 10
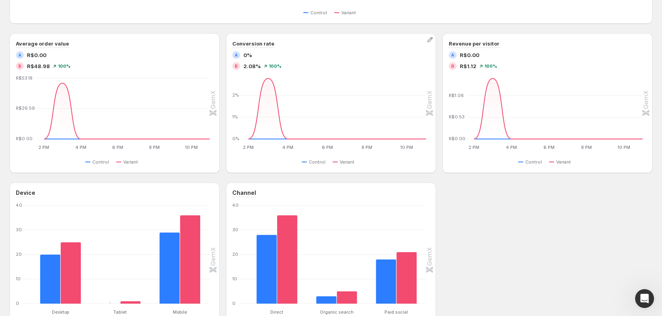
scroll to position [317, 0]
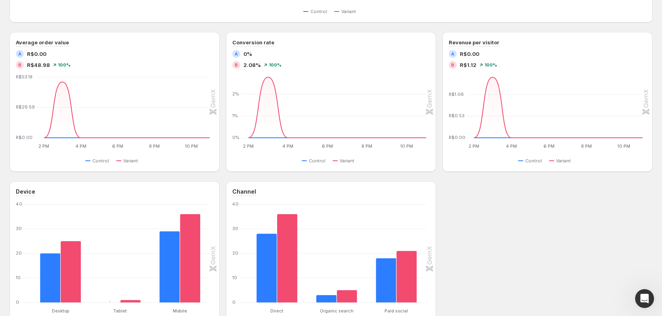
drag, startPoint x: 303, startPoint y: 5, endPoint x: 213, endPoint y: 29, distance: 93.0
click at [213, 29] on div "Performance over time Total visitors A 37 100 % B 44 100 % Average time on page…" at bounding box center [331, 100] width 643 height 474
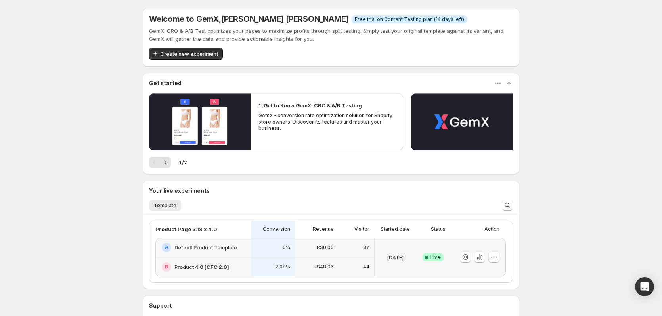
click at [538, 197] on div "Welcome to GemX , [PERSON_NAME] [PERSON_NAME] Info Free trial on Content Testin…" at bounding box center [331, 194] width 662 height 389
click at [445, 244] on div "Success Complete Live" at bounding box center [432, 257] width 25 height 29
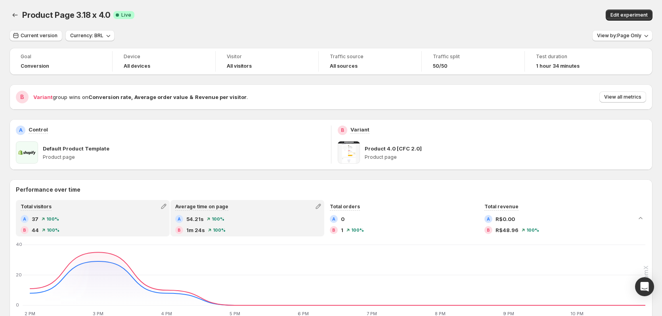
click at [258, 229] on div "B 1m 24s 100 %" at bounding box center [247, 230] width 144 height 8
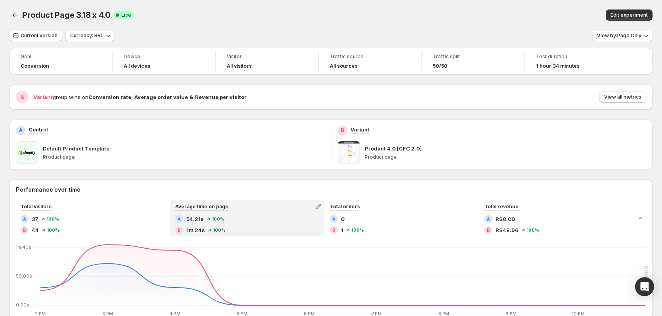
click at [219, 152] on div "Default Product Template" at bounding box center [184, 149] width 282 height 8
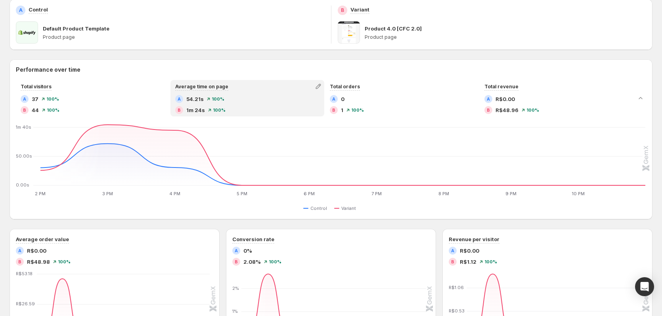
scroll to position [119, 0]
click at [644, 98] on icon "Collapse chart" at bounding box center [640, 99] width 8 height 8
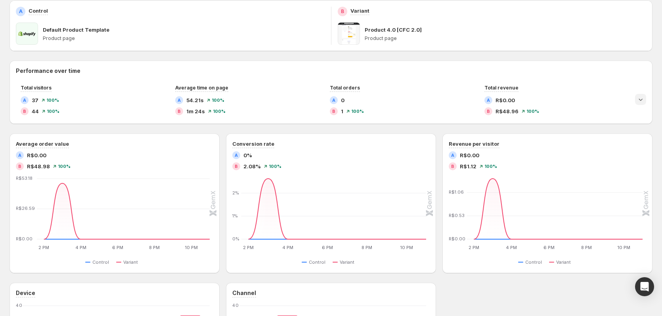
click at [644, 98] on icon "Expand chart" at bounding box center [640, 99] width 8 height 8
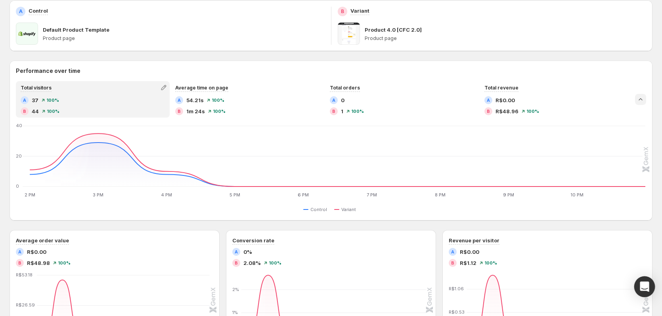
click at [644, 286] on icon "Open Intercom Messenger" at bounding box center [643, 287] width 9 height 10
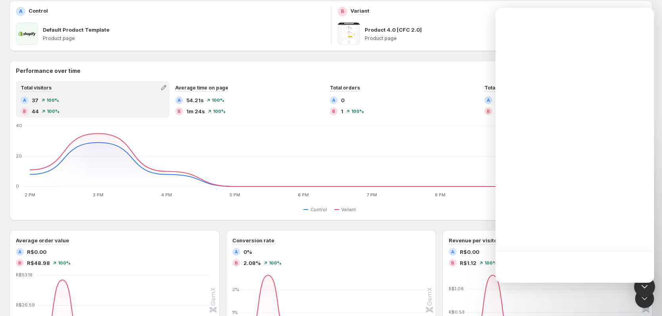
scroll to position [0, 0]
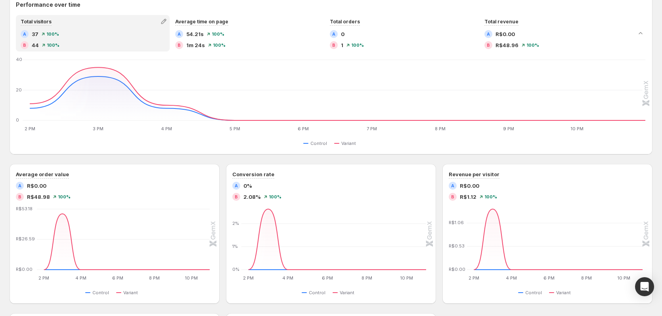
scroll to position [198, 0]
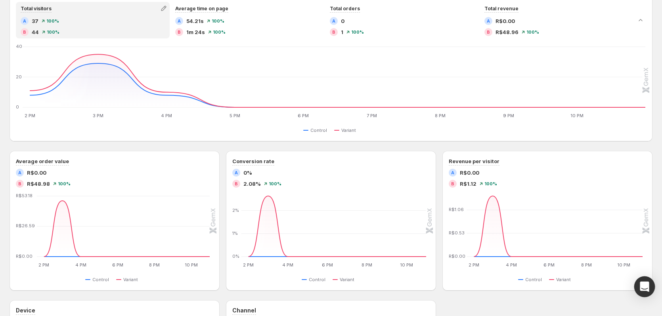
click at [649, 295] on div "Open Intercom Messenger" at bounding box center [644, 287] width 21 height 21
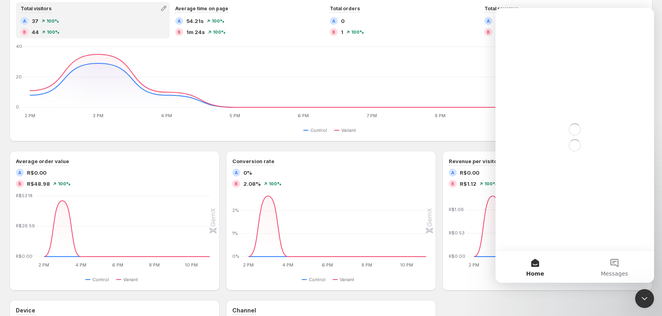
scroll to position [0, 0]
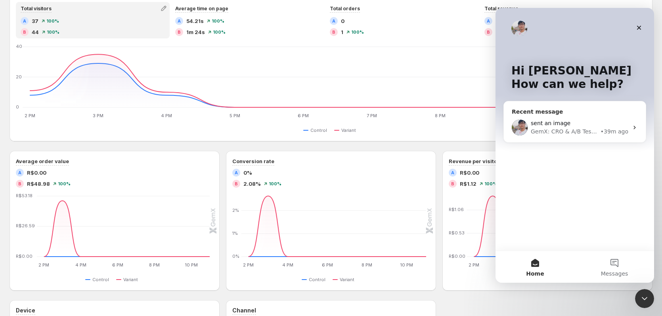
click at [517, 130] on img "Intercom messenger" at bounding box center [519, 128] width 16 height 16
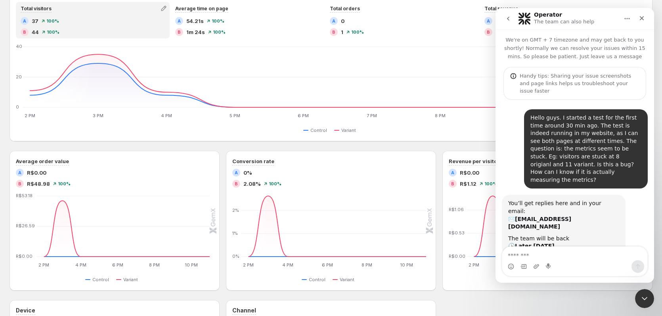
scroll to position [168, 0]
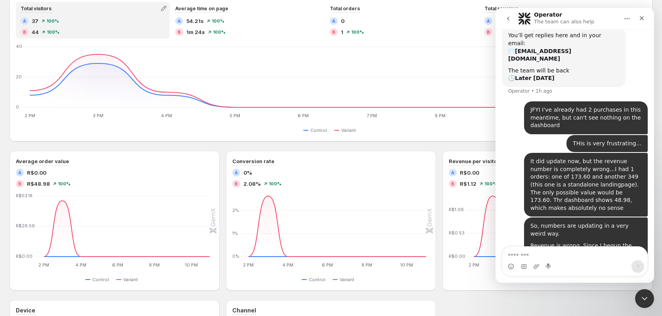
click at [527, 18] on img "Intercom messenger" at bounding box center [524, 18] width 13 height 13
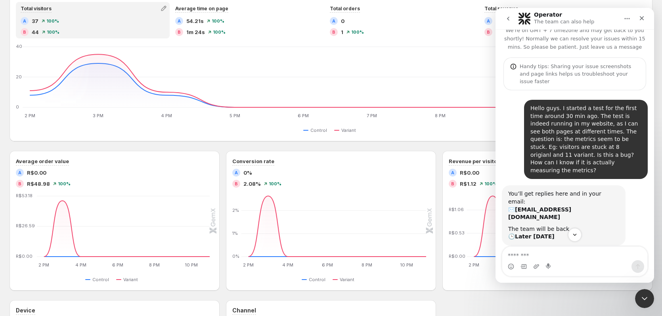
scroll to position [0, 0]
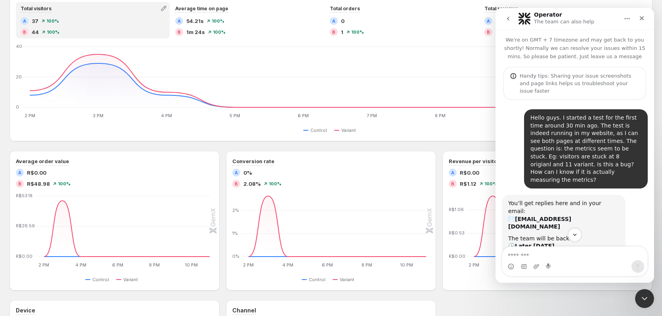
click at [540, 243] on b "Later [DATE]" at bounding box center [535, 246] width 40 height 6
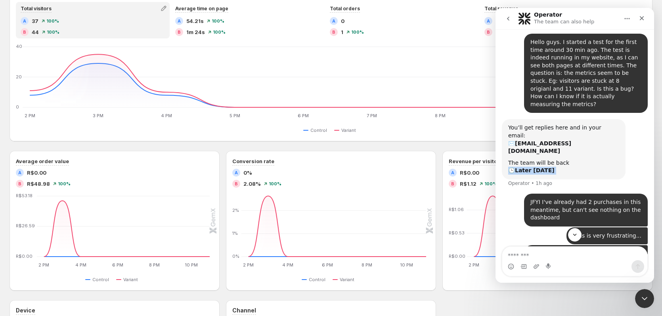
scroll to position [198, 0]
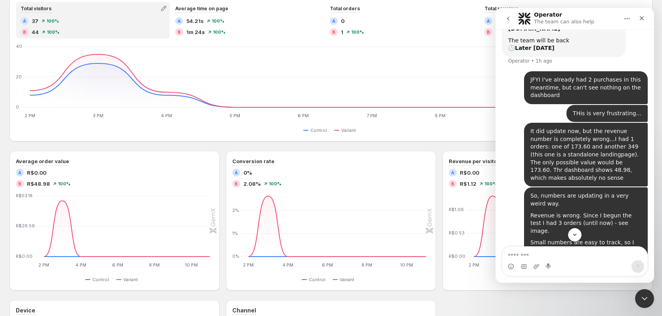
click at [599, 192] on div "So, numbers are updating in a very weird way." at bounding box center [585, 199] width 111 height 15
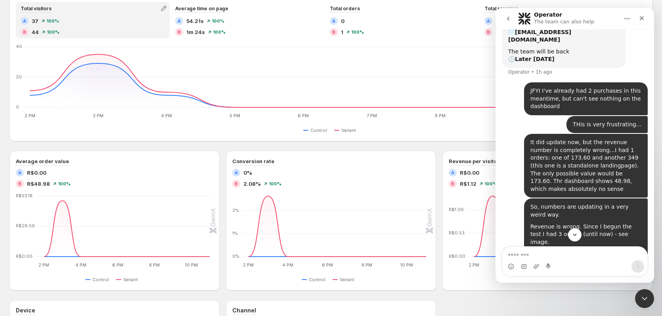
scroll to position [227, 0]
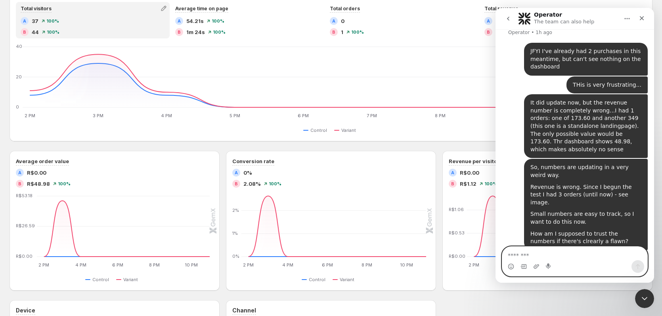
click at [571, 258] on textarea "Message…" at bounding box center [574, 253] width 145 height 13
type textarea "**********"
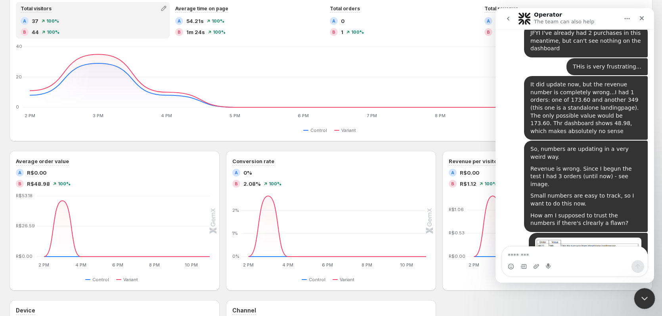
click at [641, 300] on icon "Close Intercom Messenger" at bounding box center [643, 298] width 10 height 10
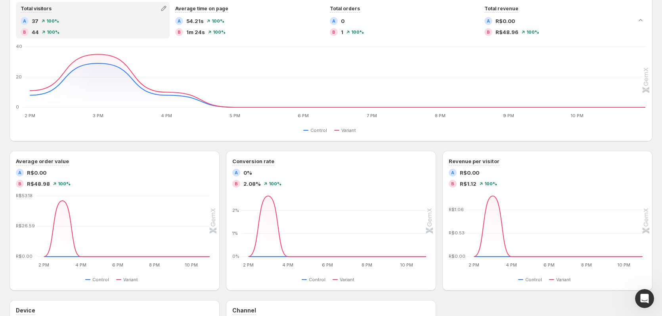
scroll to position [0, 0]
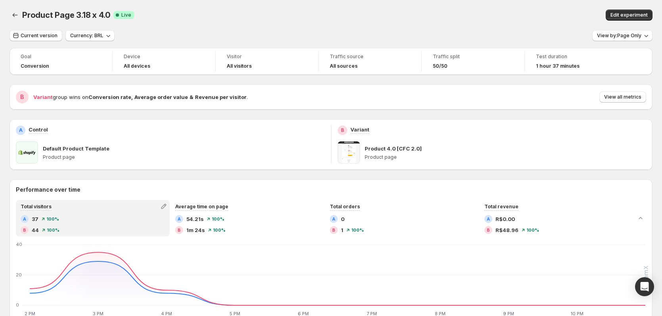
click at [560, 67] on span "1 hour 37 minutes" at bounding box center [558, 66] width 44 height 6
click at [554, 57] on span "Test duration" at bounding box center [576, 56] width 81 height 6
click at [497, 28] on div "Product Page 3.18 x 4.0. This page is ready Product Page 3.18 x 4.0 Success Com…" at bounding box center [331, 15] width 643 height 30
click at [107, 36] on icon "button" at bounding box center [108, 36] width 8 height 8
drag, startPoint x: 131, startPoint y: 23, endPoint x: 124, endPoint y: 23, distance: 7.1
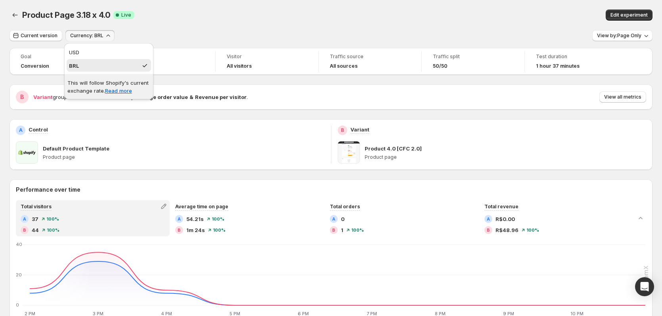
click at [131, 23] on div "Product Page 3.18 x 4.0. This page is ready Product Page 3.18 x 4.0 Success Com…" at bounding box center [331, 15] width 643 height 30
click at [27, 36] on span "Current version" at bounding box center [39, 35] width 37 height 6
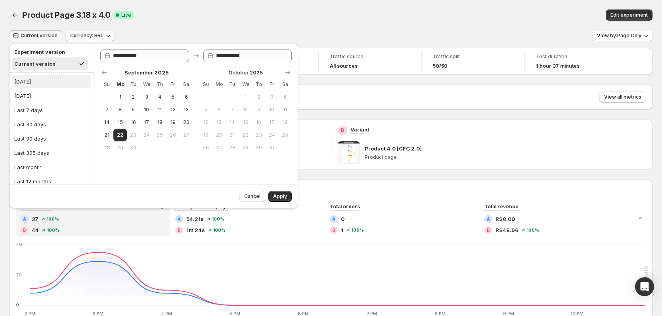
click at [45, 82] on button "Today" at bounding box center [51, 81] width 79 height 13
click at [283, 195] on span "Apply" at bounding box center [280, 196] width 14 height 6
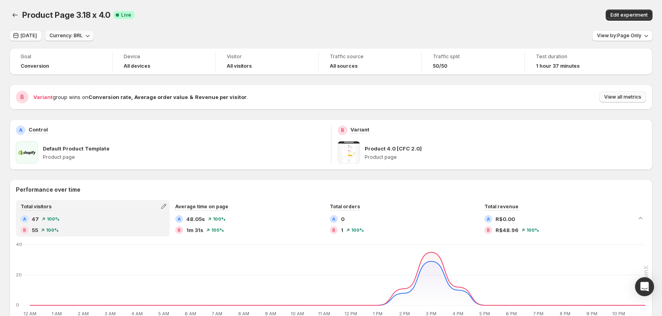
click at [636, 95] on span "View all metrics" at bounding box center [622, 97] width 37 height 6
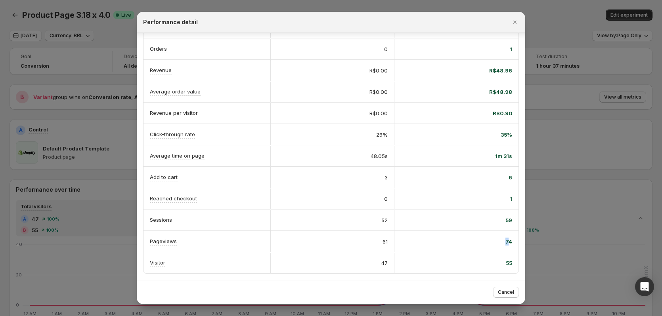
scroll to position [0, 1]
drag, startPoint x: 509, startPoint y: 240, endPoint x: 502, endPoint y: 240, distance: 7.1
click at [502, 240] on div "74" at bounding box center [456, 242] width 111 height 8
click at [165, 239] on p "Pageviews" at bounding box center [163, 241] width 27 height 8
click at [509, 243] on span "74" at bounding box center [508, 242] width 7 height 8
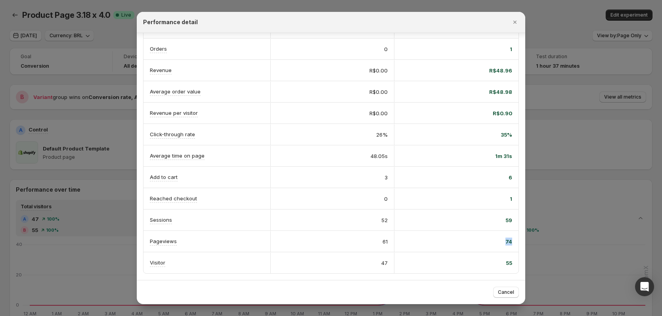
click at [509, 243] on span "74" at bounding box center [508, 242] width 7 height 8
click at [508, 219] on span "59" at bounding box center [508, 220] width 7 height 8
click at [513, 289] on button "Cancel" at bounding box center [506, 292] width 26 height 11
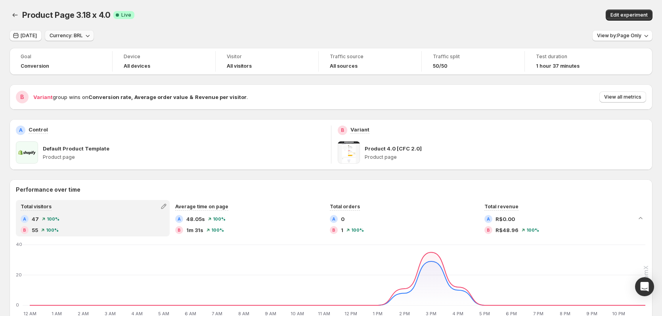
click at [621, 96] on span "View all metrics" at bounding box center [622, 97] width 37 height 6
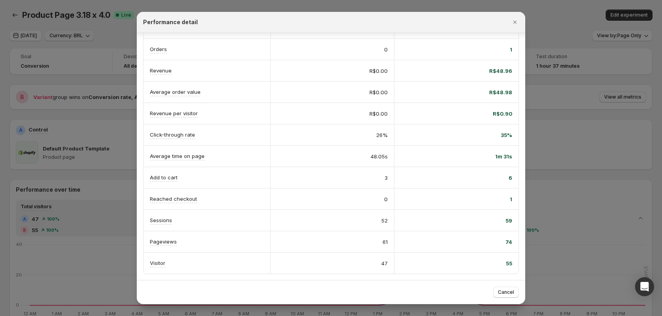
scroll to position [45, 0]
click at [515, 296] on button "Cancel" at bounding box center [506, 292] width 26 height 11
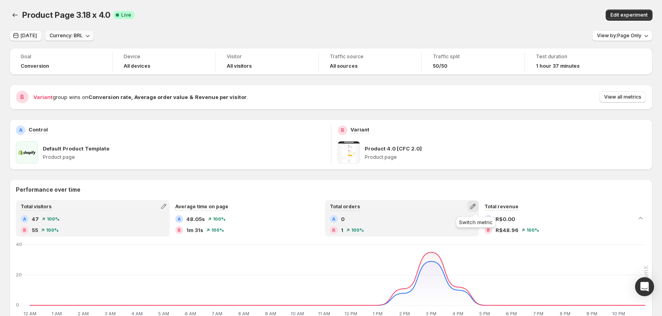
click at [475, 206] on icon "button" at bounding box center [472, 206] width 5 height 5
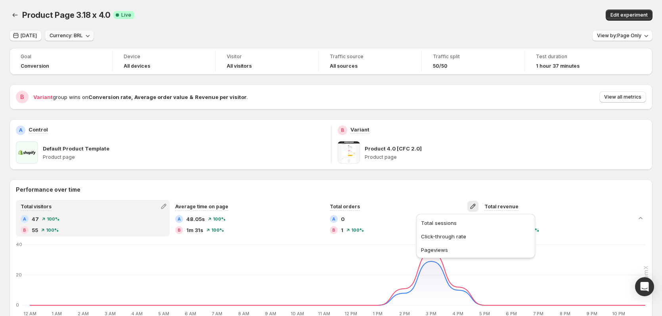
click at [233, 189] on h2 "Performance over time" at bounding box center [331, 190] width 630 height 8
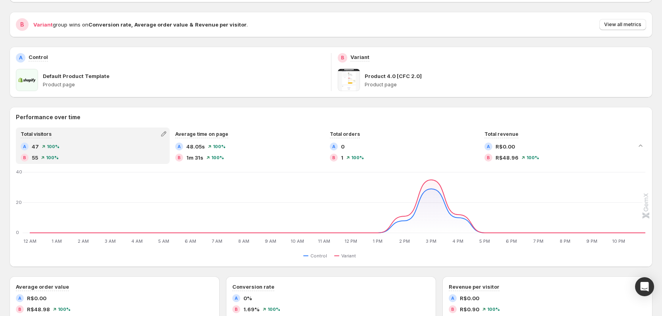
scroll to position [0, 0]
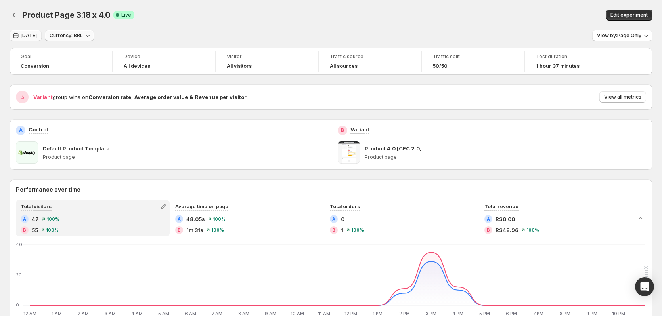
click at [32, 35] on span "Today" at bounding box center [29, 35] width 16 height 6
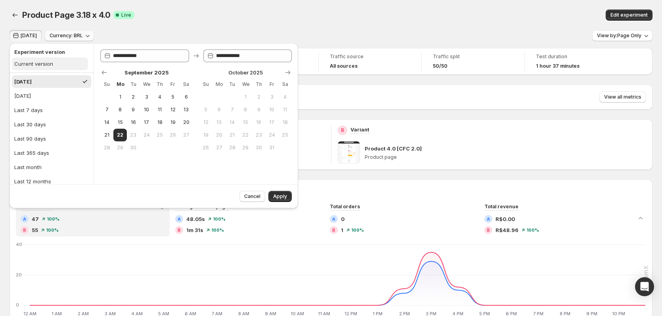
click at [53, 65] on button "Current version" at bounding box center [50, 63] width 76 height 13
click at [288, 196] on button "Apply" at bounding box center [279, 196] width 23 height 11
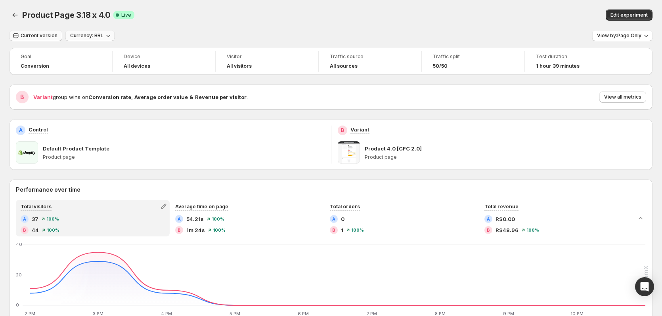
click at [39, 35] on span "Current version" at bounding box center [39, 35] width 37 height 6
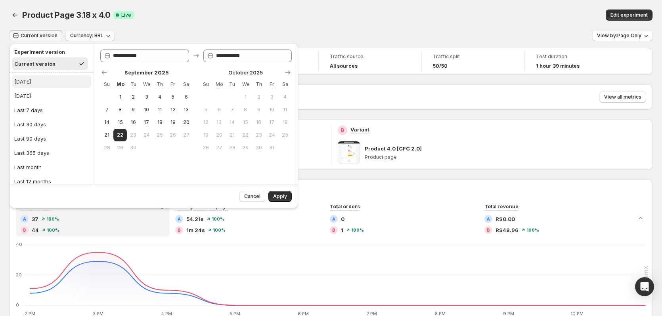
click at [28, 83] on div "Today" at bounding box center [22, 82] width 17 height 8
click at [282, 194] on span "Apply" at bounding box center [280, 196] width 14 height 6
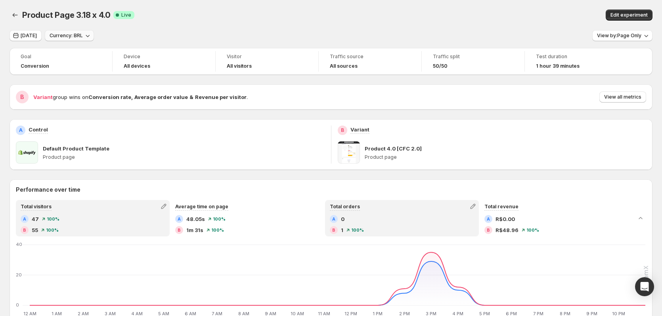
click at [360, 231] on span "100 %" at bounding box center [357, 230] width 13 height 5
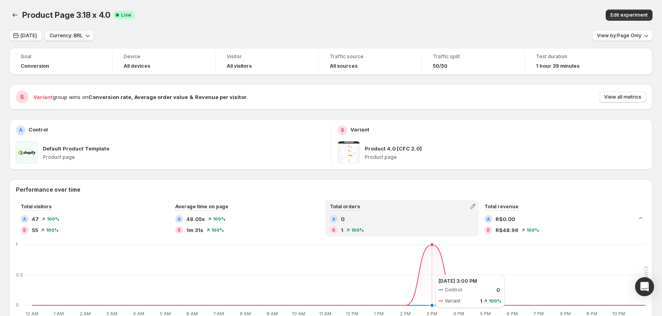
click at [427, 279] on icon "12 AM 12 AM 1 AM 1 AM 2 AM 2 AM 3 AM 3 AM 4 AM 4 AM 5 AM 5 AM 6 AM 6 AM 7 AM 7 …" at bounding box center [331, 280] width 628 height 74
click at [434, 247] on icon at bounding box center [338, 275] width 613 height 61
click at [434, 246] on icon at bounding box center [338, 275] width 613 height 61
click at [422, 12] on div "Edit experiment" at bounding box center [512, 15] width 281 height 11
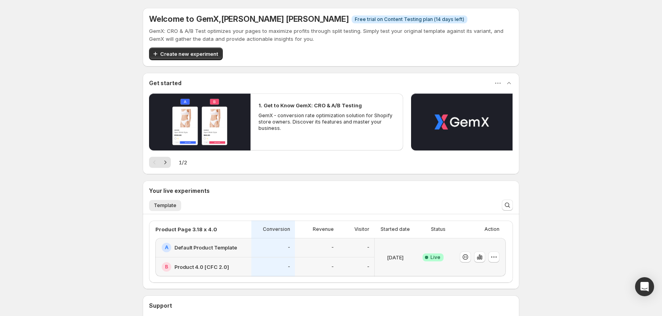
scroll to position [40, 0]
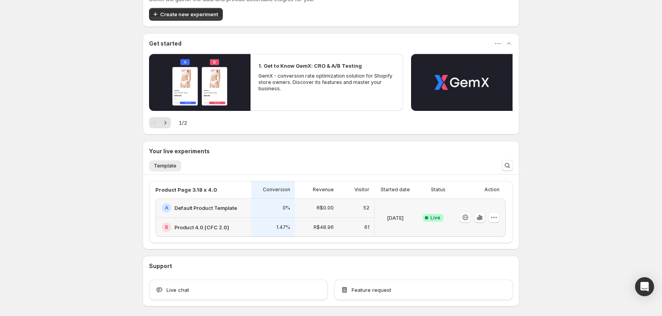
click at [420, 200] on div "Success Complete Live" at bounding box center [433, 217] width 34 height 38
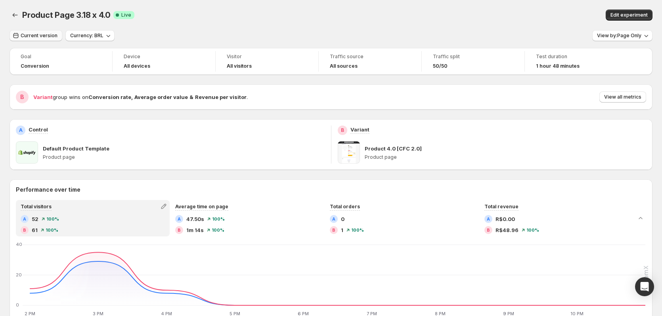
click at [46, 34] on span "Current version" at bounding box center [39, 35] width 37 height 6
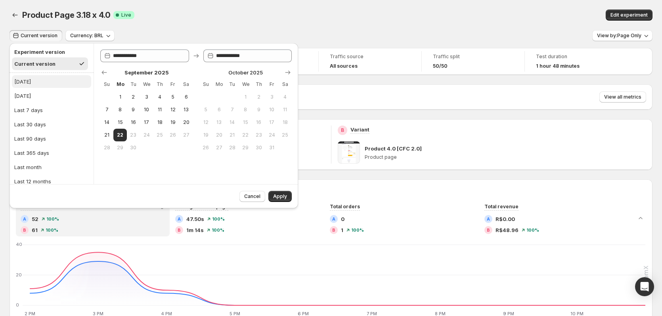
click at [30, 84] on button "Today" at bounding box center [51, 81] width 79 height 13
click at [282, 198] on span "Apply" at bounding box center [280, 196] width 14 height 6
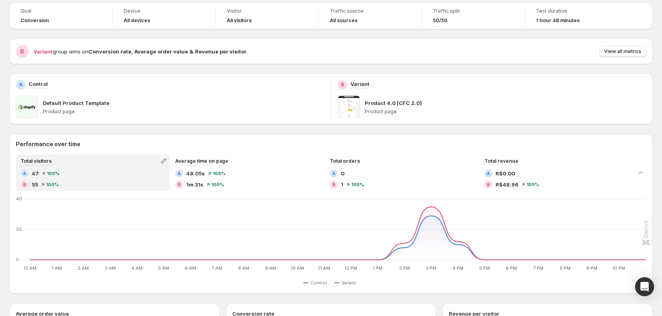
scroll to position [79, 0]
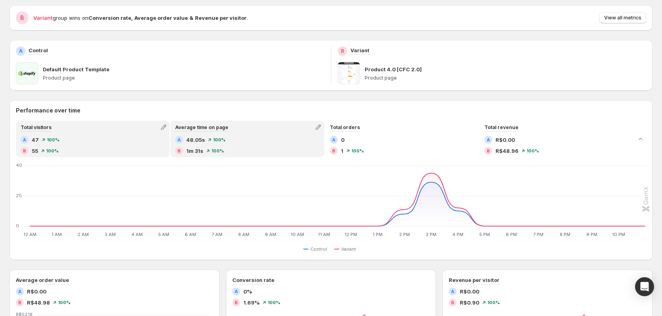
click at [254, 139] on div "A 48.05s 100 %" at bounding box center [247, 140] width 144 height 8
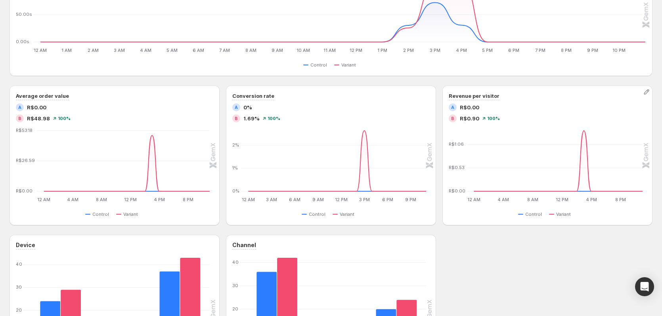
scroll to position [277, 0]
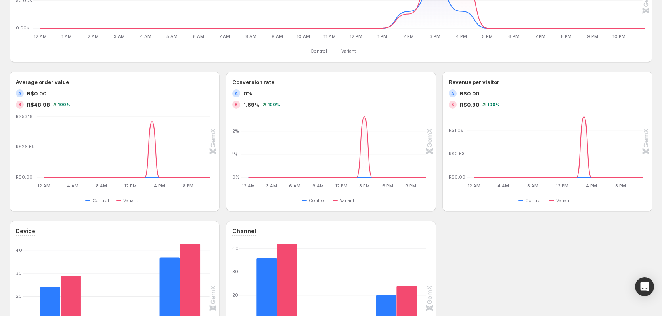
click at [504, 253] on div "Device Desktop Desktop Tablet Tablet Mobile Mobile 0 10 20 30 40 Control Varian…" at bounding box center [331, 298] width 643 height 155
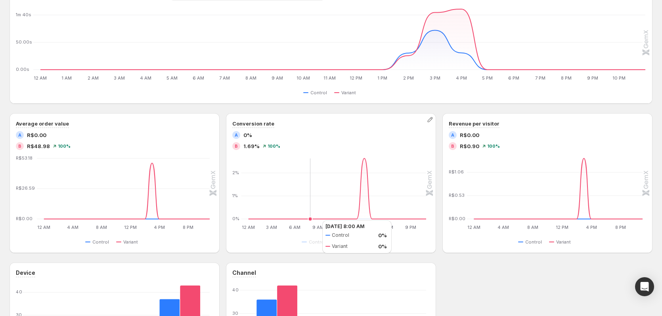
scroll to position [222, 0]
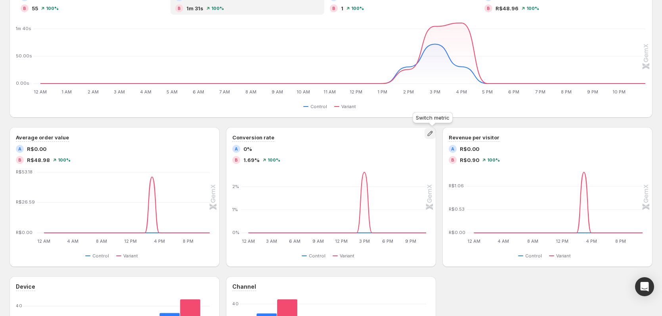
click at [432, 134] on icon "button" at bounding box center [429, 133] width 5 height 5
click at [380, 124] on div "Performance over time Total visitors A 47 100 % B 55 100 % Average time on page…" at bounding box center [331, 195] width 643 height 474
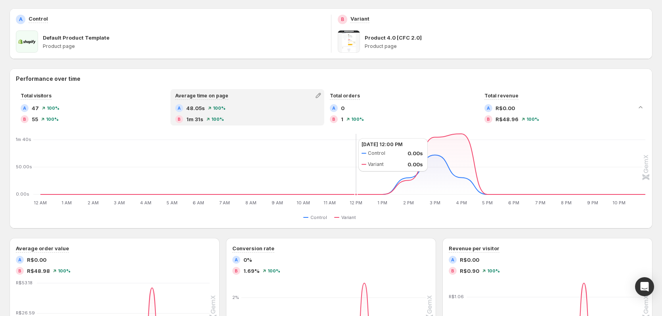
scroll to position [103, 0]
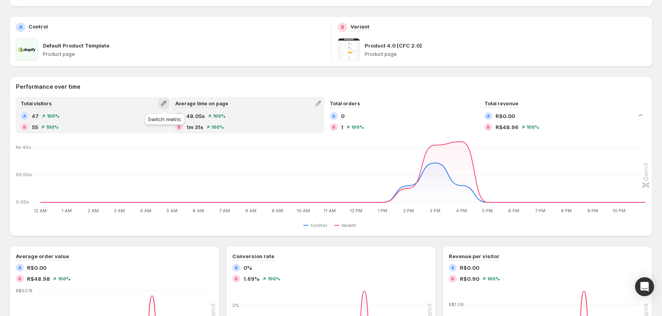
click at [165, 103] on icon "button" at bounding box center [164, 103] width 8 height 8
click at [140, 118] on span "Total sessions" at bounding box center [128, 120] width 36 height 6
click at [162, 102] on icon "button" at bounding box center [164, 103] width 8 height 8
click at [125, 120] on span "Total visitors" at bounding box center [125, 120] width 31 height 6
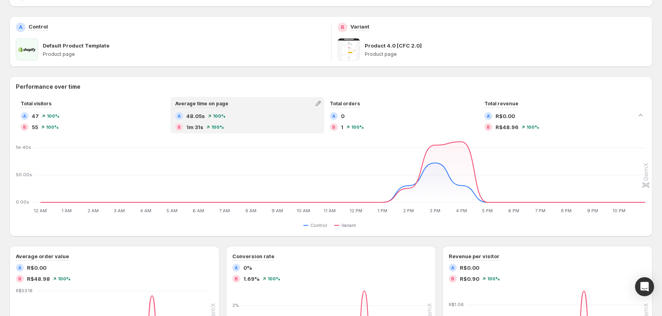
click at [132, 77] on div "Performance over time Total visitors A 47 100 % B 55 100 % Average time on page…" at bounding box center [331, 156] width 643 height 160
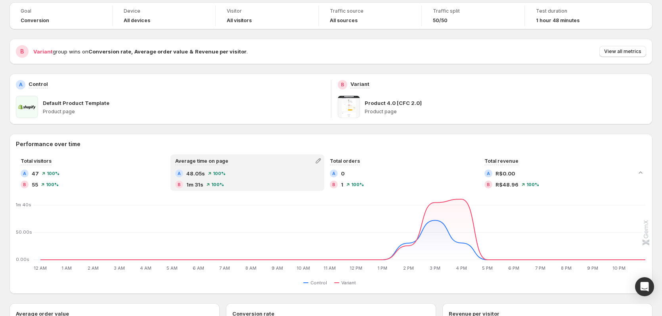
scroll to position [0, 0]
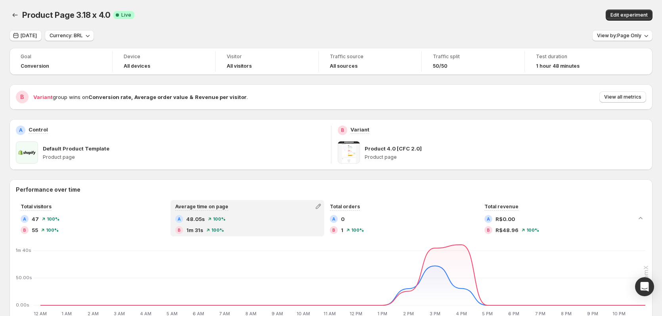
click at [156, 40] on div "Today Currency: BRL View by: Page Only" at bounding box center [331, 35] width 643 height 11
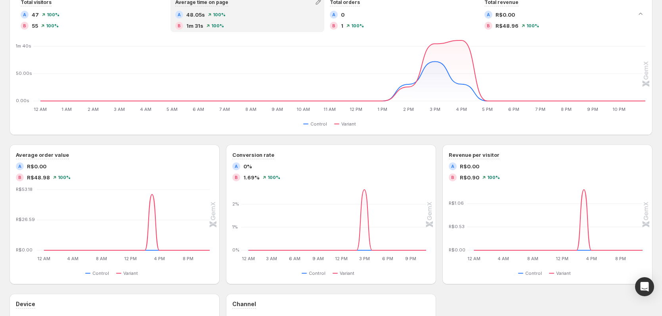
scroll to position [317, 0]
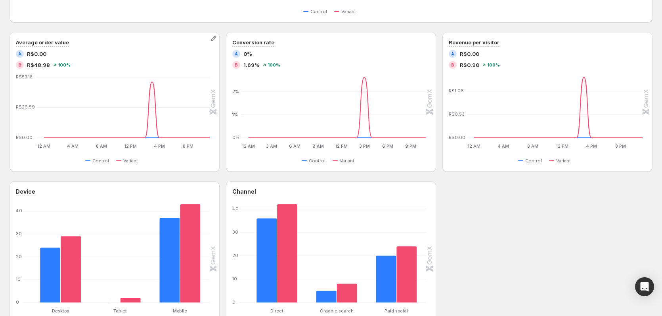
click at [211, 94] on div "Average order value A R$0.00 B R$48.98 100 % 12 AM 12 AM 4 AM 4 AM 8 AM 8 AM 12…" at bounding box center [115, 102] width 210 height 140
drag, startPoint x: 216, startPoint y: 94, endPoint x: 217, endPoint y: 117, distance: 22.6
click at [217, 117] on div "Average order value A R$0.00 B R$48.98 100 % 12 AM 12 AM 4 AM 4 AM 8 AM 8 AM 12…" at bounding box center [115, 102] width 210 height 140
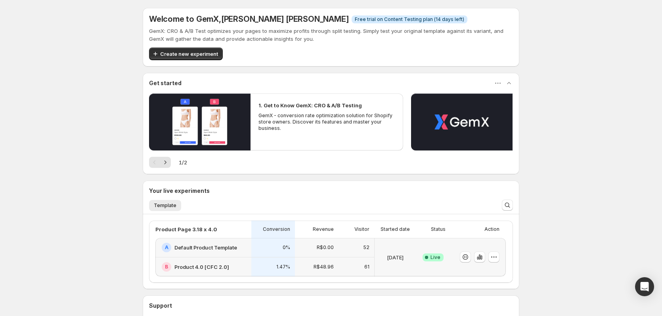
click at [481, 249] on div at bounding box center [476, 257] width 46 height 32
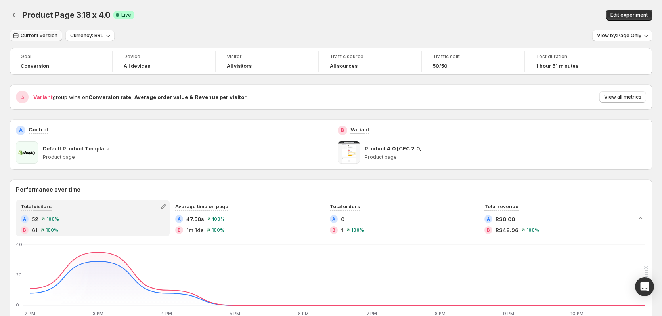
click at [36, 38] on span "Current version" at bounding box center [39, 35] width 37 height 6
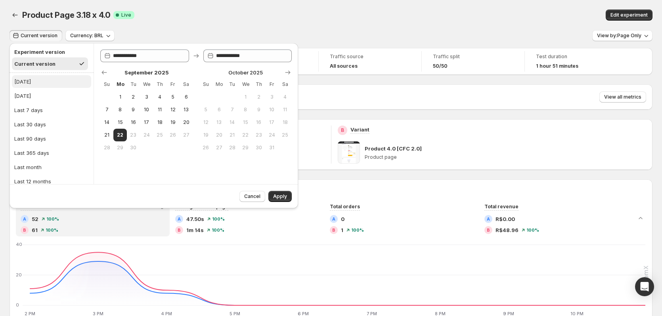
click at [31, 77] on button "[DATE]" at bounding box center [51, 81] width 79 height 13
click at [282, 191] on button "Apply" at bounding box center [279, 196] width 23 height 11
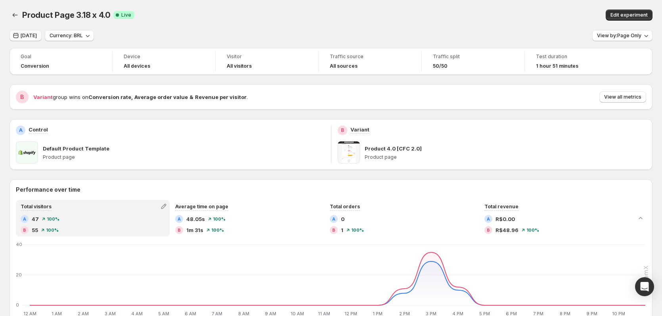
click at [29, 36] on span "[DATE]" at bounding box center [29, 35] width 16 height 6
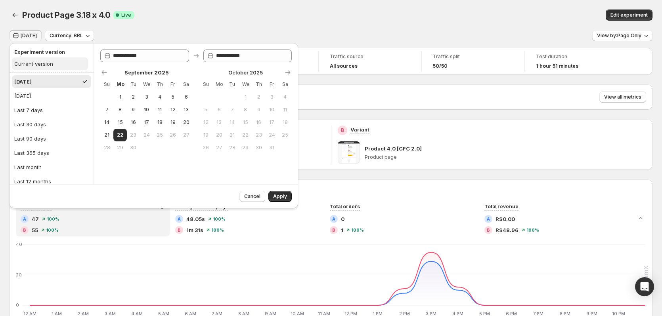
click at [45, 64] on div "Current version" at bounding box center [33, 64] width 39 height 8
click at [284, 195] on span "Apply" at bounding box center [280, 196] width 14 height 6
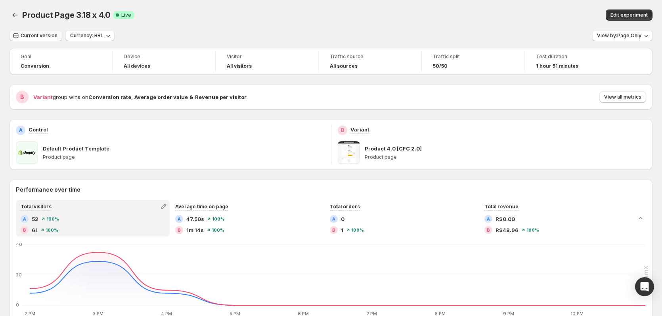
click at [37, 35] on span "Current version" at bounding box center [39, 35] width 37 height 6
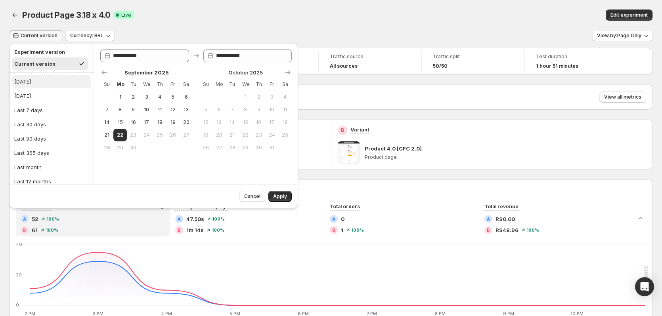
click at [41, 82] on button "[DATE]" at bounding box center [51, 81] width 79 height 13
click at [284, 198] on span "Apply" at bounding box center [280, 196] width 14 height 6
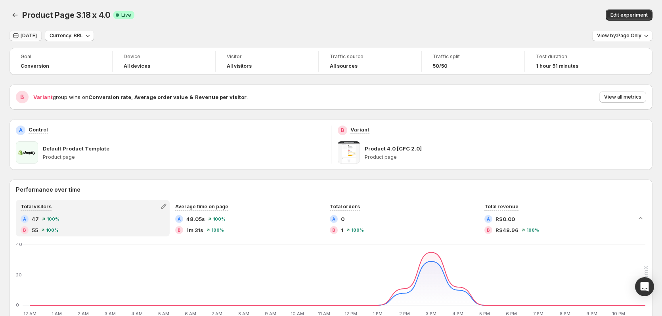
click at [32, 38] on span "[DATE]" at bounding box center [29, 35] width 16 height 6
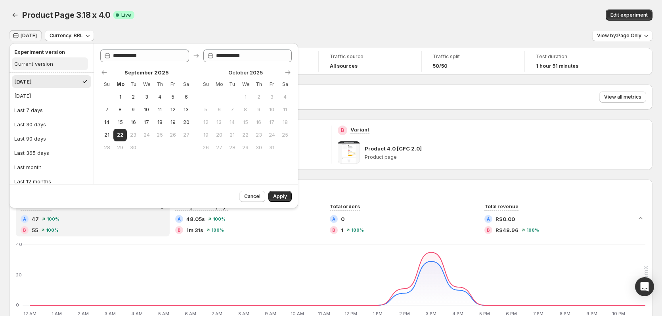
click at [50, 62] on div "Current version" at bounding box center [33, 64] width 39 height 8
click at [284, 197] on span "Apply" at bounding box center [280, 196] width 14 height 6
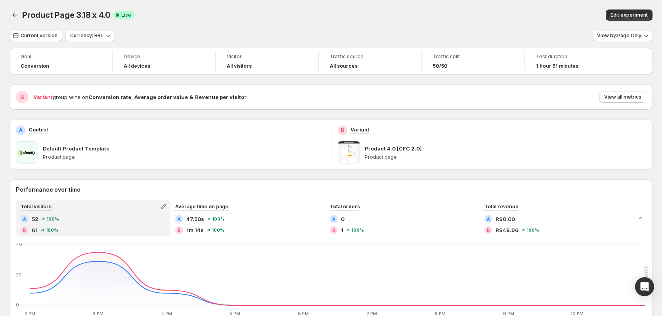
click at [175, 95] on strong "Average order value" at bounding box center [160, 97] width 53 height 6
click at [174, 95] on strong "Average order value" at bounding box center [160, 97] width 53 height 6
click at [214, 101] on div "Variant group wins on Conversion rate , Average order value & Revenue per visit…" at bounding box center [339, 97] width 613 height 11
click at [610, 95] on span "View all metrics" at bounding box center [622, 97] width 37 height 6
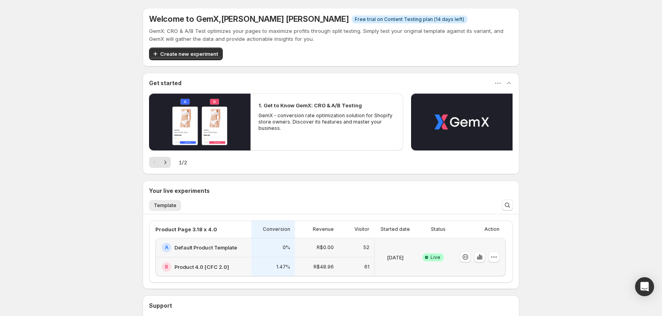
click at [409, 246] on div "[DATE]" at bounding box center [395, 257] width 35 height 29
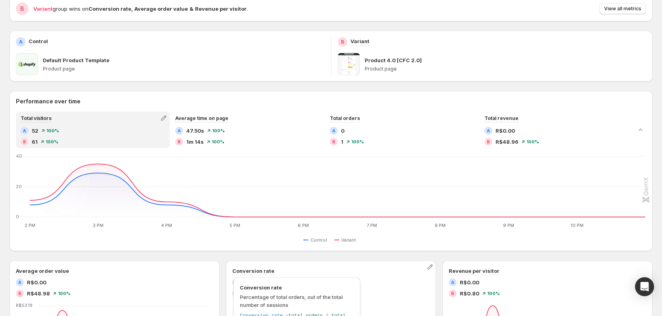
scroll to position [198, 0]
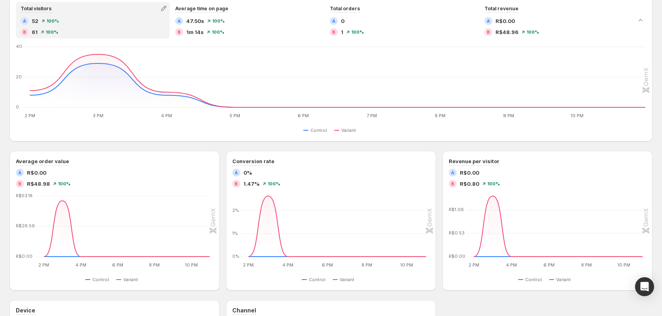
click at [224, 232] on div "Average order value A R$0.00 B R$48.98 100 % 2 PM 2 PM 4 PM 4 PM 6 PM 6 PM 8 PM…" at bounding box center [331, 221] width 643 height 140
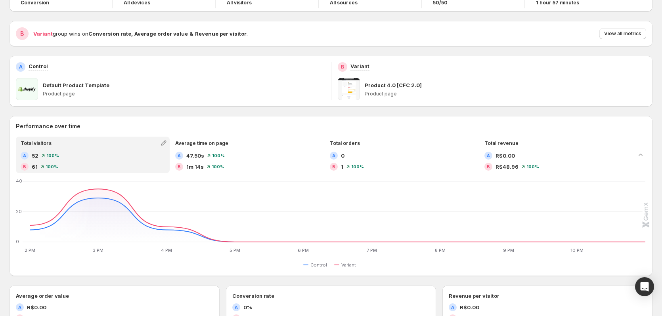
scroll to position [0, 0]
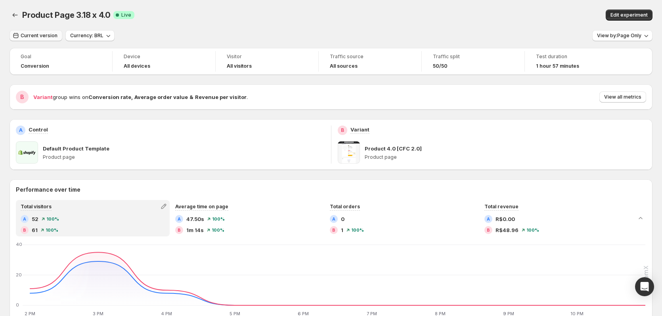
click at [51, 37] on span "Current version" at bounding box center [39, 35] width 37 height 6
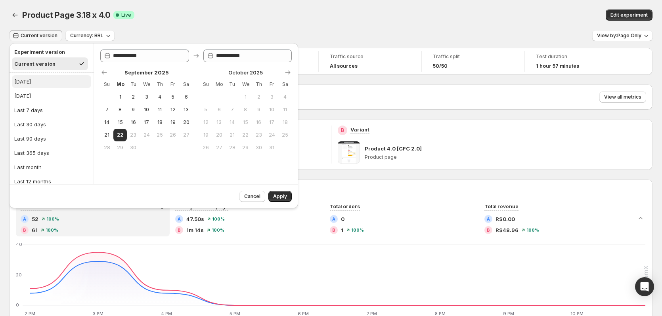
click at [32, 84] on button "[DATE]" at bounding box center [51, 81] width 79 height 13
click at [283, 200] on button "Apply" at bounding box center [279, 196] width 23 height 11
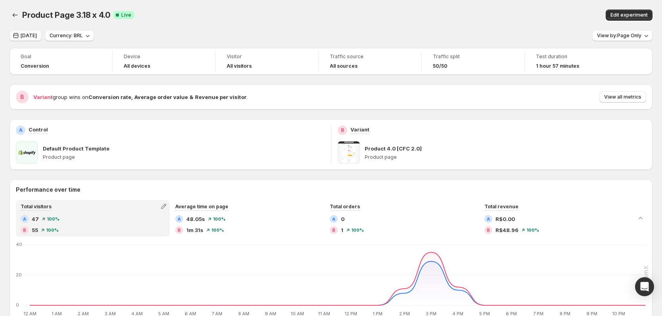
click at [31, 37] on span "[DATE]" at bounding box center [29, 35] width 16 height 6
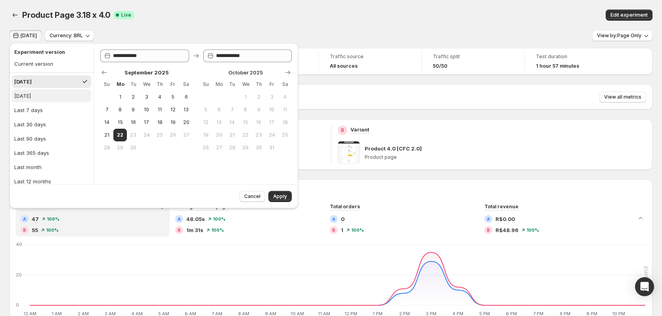
click at [31, 96] on div "[DATE]" at bounding box center [22, 96] width 17 height 8
type input "**********"
click at [285, 196] on span "Apply" at bounding box center [280, 196] width 14 height 6
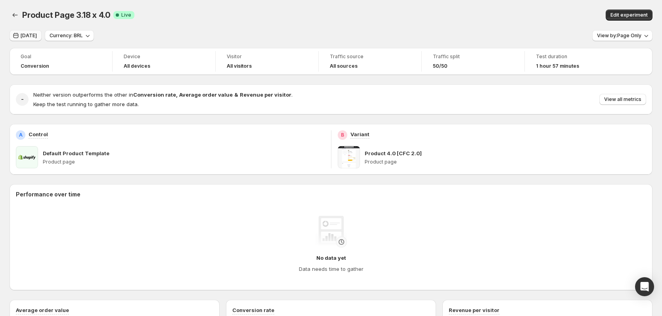
click at [31, 37] on span "[DATE]" at bounding box center [29, 35] width 16 height 6
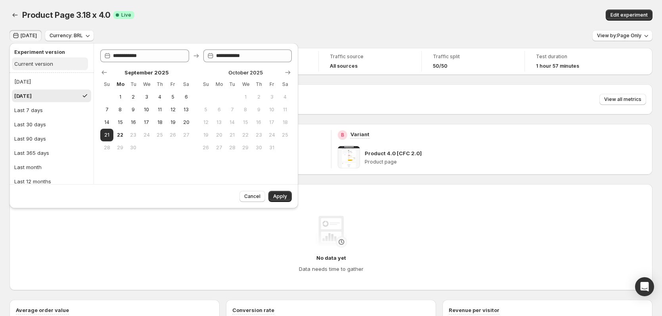
click at [36, 67] on div "Current version" at bounding box center [33, 64] width 39 height 8
type input "**********"
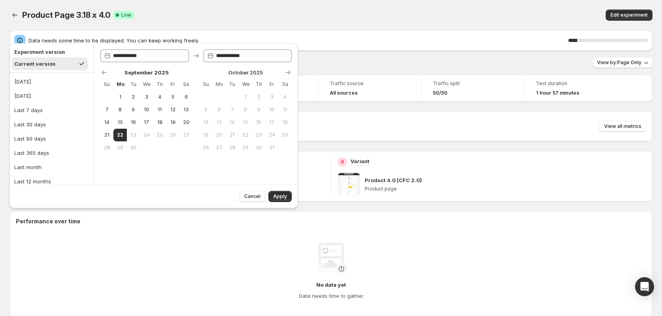
click at [277, 196] on span "Apply" at bounding box center [280, 196] width 14 height 6
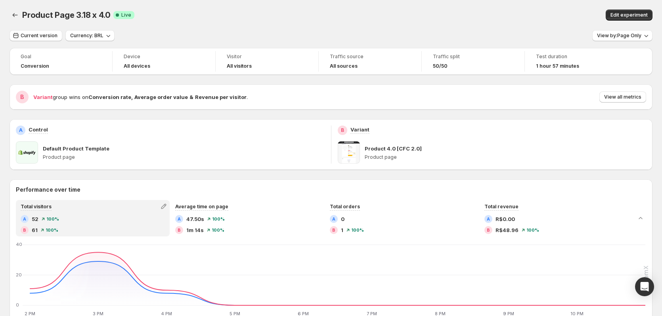
click at [227, 37] on div "Current version Currency: BRL View by: Page Only" at bounding box center [331, 35] width 643 height 11
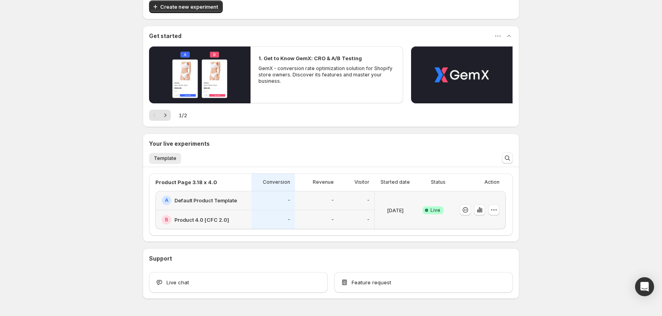
scroll to position [73, 0]
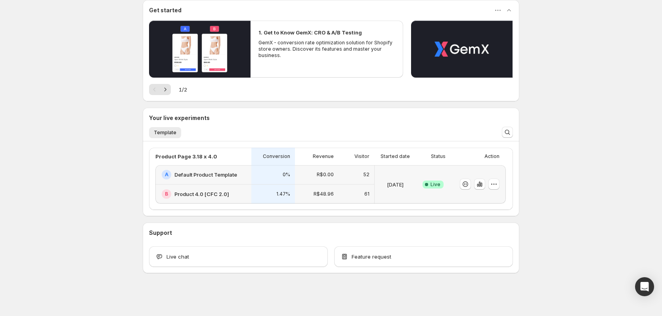
click at [393, 166] on div "[DATE]" at bounding box center [394, 184] width 41 height 38
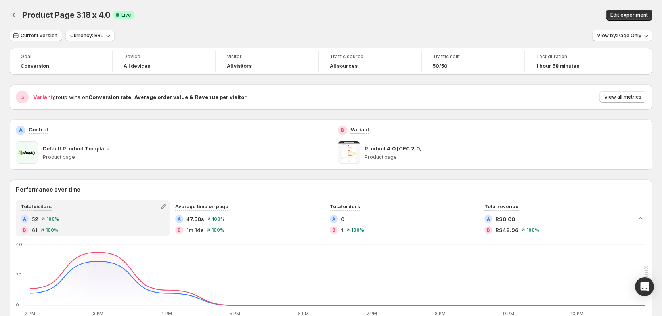
click at [565, 15] on div "Edit experiment" at bounding box center [512, 15] width 281 height 11
click at [33, 130] on p "Control" at bounding box center [38, 130] width 19 height 8
click at [304, 35] on div "Current version Currency: BRL View by: Page Only" at bounding box center [331, 35] width 643 height 11
click at [34, 34] on span "Current version" at bounding box center [39, 35] width 37 height 6
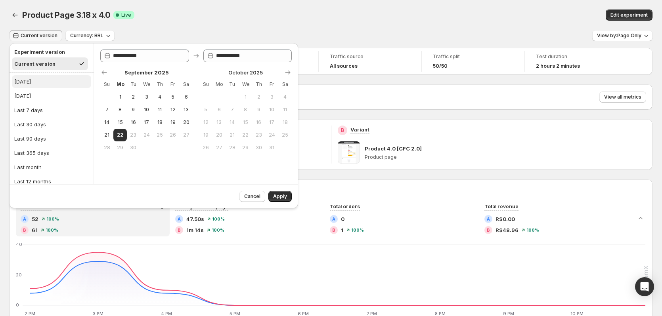
click at [35, 82] on button "Today" at bounding box center [51, 81] width 79 height 13
click at [279, 192] on button "Apply" at bounding box center [279, 196] width 23 height 11
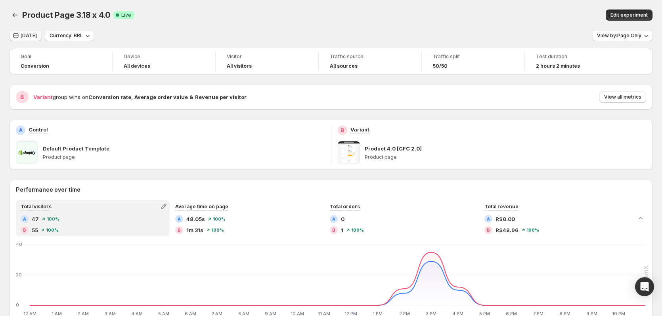
click at [31, 36] on span "Today" at bounding box center [29, 35] width 16 height 6
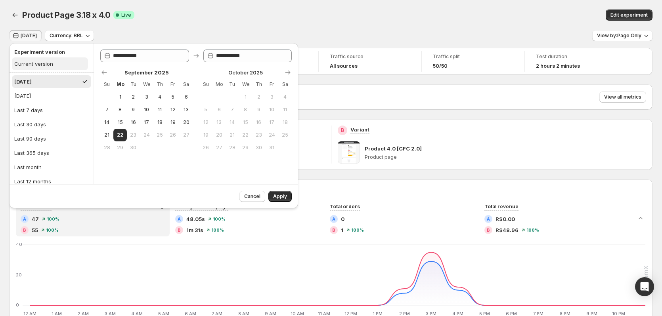
click at [39, 66] on div "Current version" at bounding box center [33, 64] width 39 height 8
click at [281, 195] on span "Apply" at bounding box center [280, 196] width 14 height 6
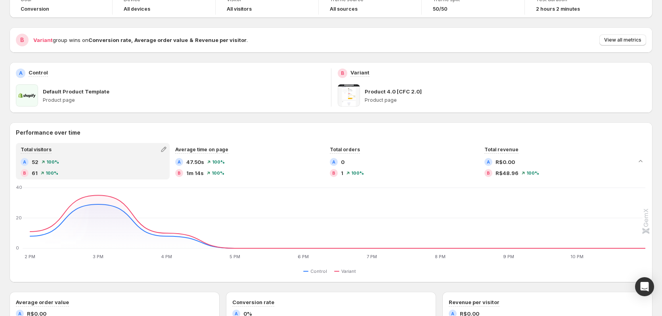
scroll to position [24, 0]
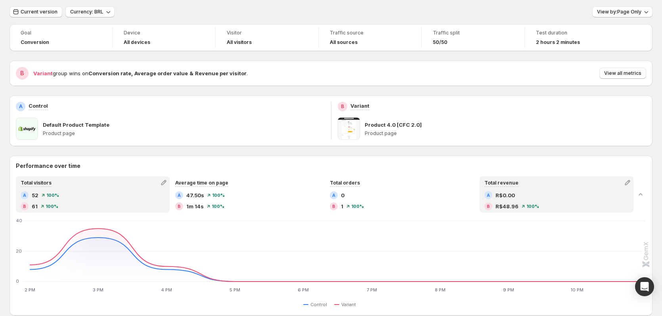
click at [574, 196] on div "A R$0.00" at bounding box center [556, 195] width 144 height 8
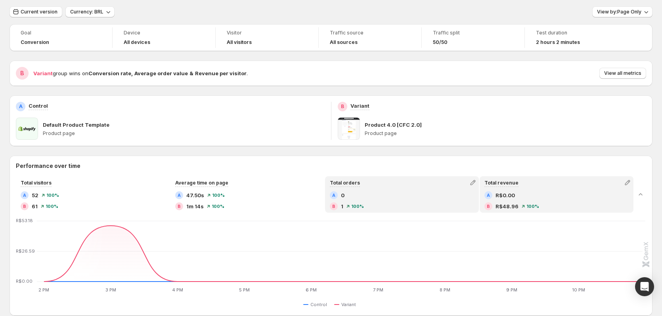
click at [382, 206] on div "B 1 100 %" at bounding box center [402, 206] width 144 height 8
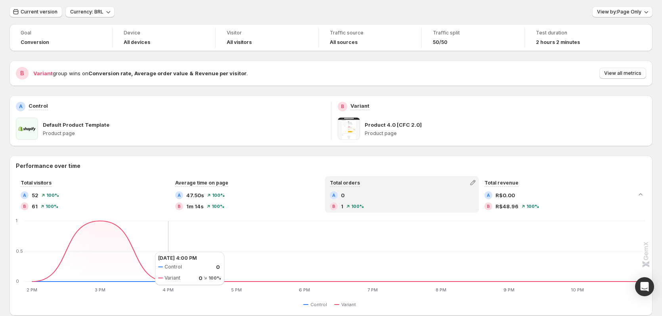
click at [147, 252] on icon "2 PM 2 PM 3 PM 3 PM 4 PM 4 PM 5 PM 5 PM 6 PM 6 PM 7 PM 7 PM 8 PM 8 PM 9 PM 9 PM…" at bounding box center [331, 256] width 628 height 74
click at [156, 246] on icon "2 PM 2 PM 3 PM 3 PM 4 PM 4 PM 5 PM 5 PM 6 PM 6 PM 7 PM 7 PM 8 PM 8 PM 9 PM 9 PM…" at bounding box center [331, 256] width 628 height 74
click at [615, 72] on span "View all metrics" at bounding box center [622, 73] width 37 height 6
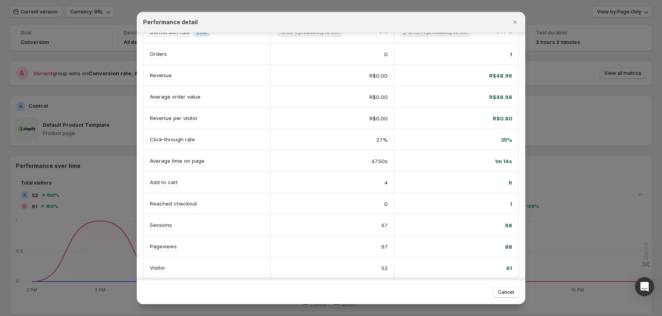
scroll to position [45, 0]
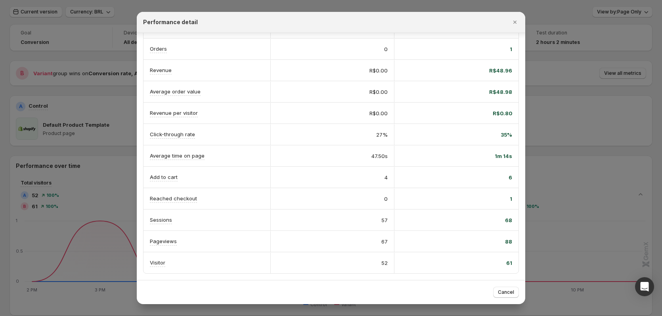
click at [508, 199] on div "1" at bounding box center [456, 199] width 111 height 8
click at [500, 200] on div "1" at bounding box center [456, 199] width 111 height 8
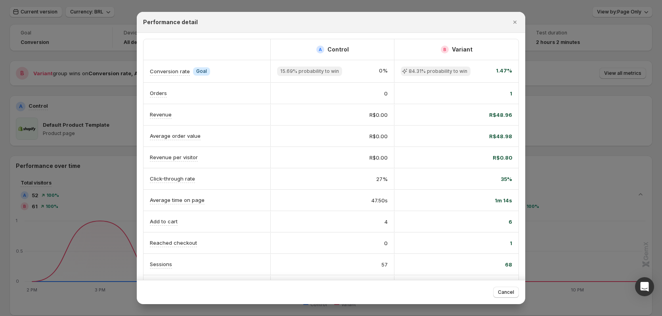
scroll to position [0, 0]
click at [505, 291] on span "Cancel" at bounding box center [506, 292] width 16 height 6
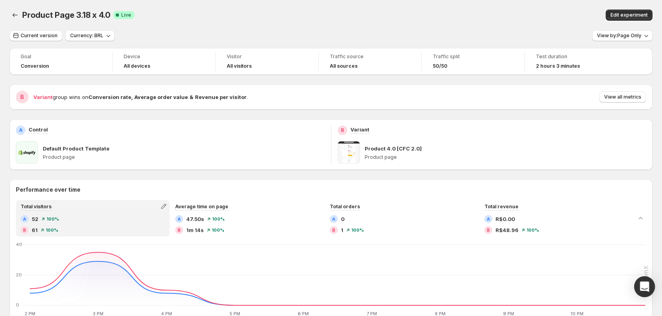
click at [649, 290] on div "Open Intercom Messenger" at bounding box center [644, 287] width 21 height 21
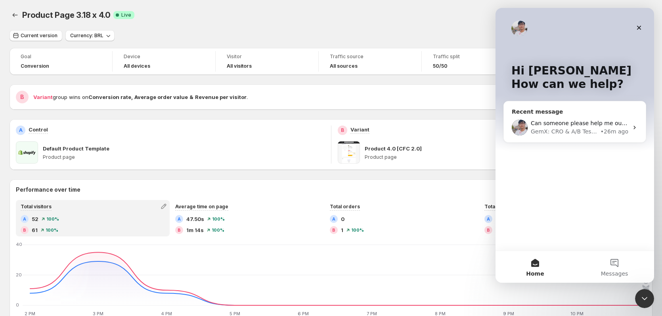
click at [554, 135] on div "GemX: CRO & A/B Testing" at bounding box center [564, 132] width 68 height 8
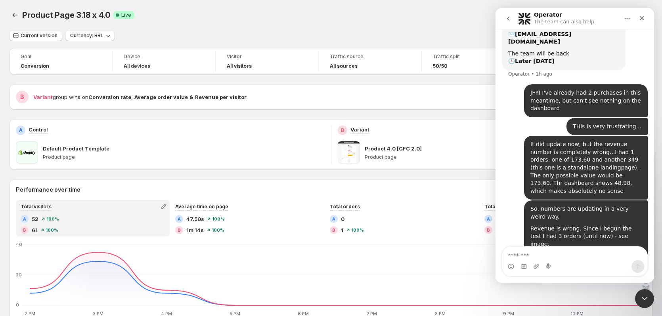
scroll to position [245, 0]
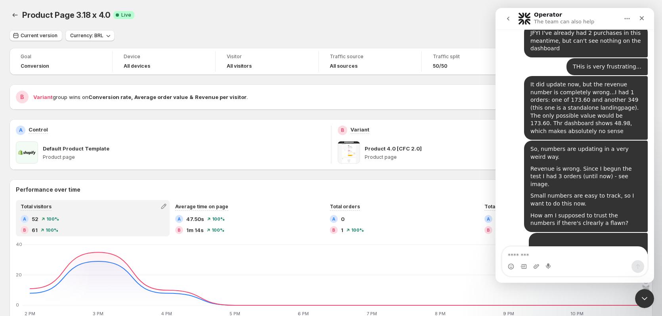
click at [547, 254] on textarea "Message…" at bounding box center [574, 253] width 145 height 13
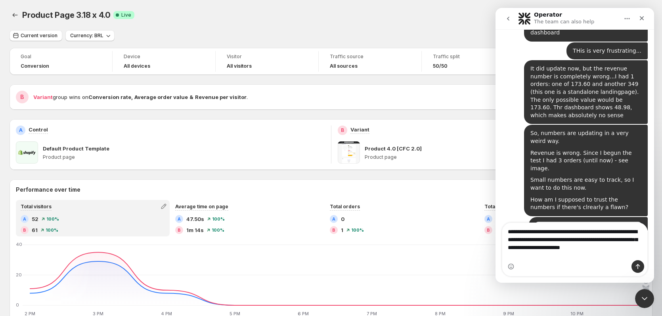
scroll to position [269, 0]
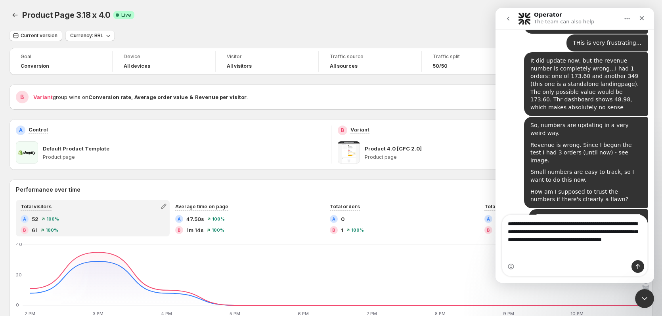
click at [587, 252] on textarea "**********" at bounding box center [574, 233] width 145 height 37
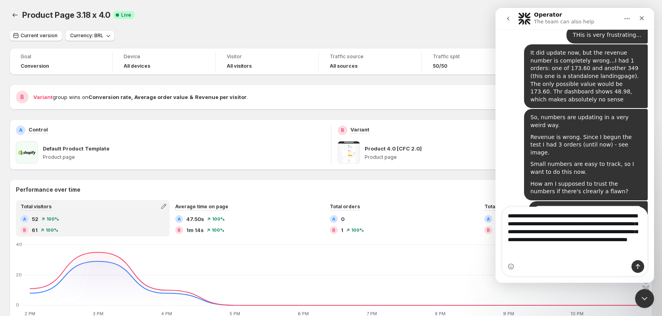
scroll to position [284, 0]
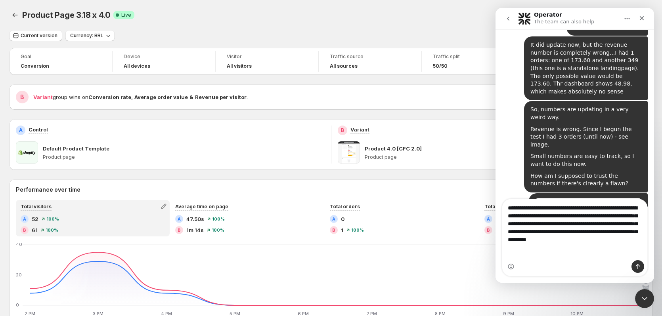
type textarea "**********"
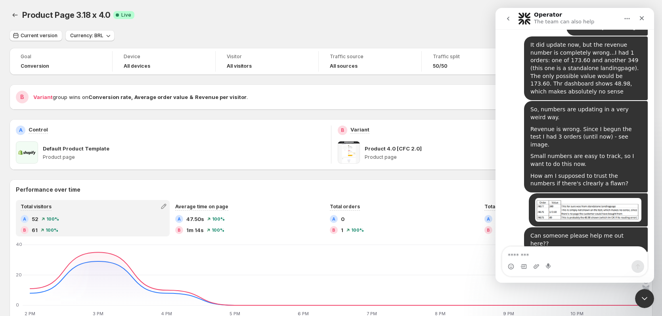
scroll to position [309, 0]
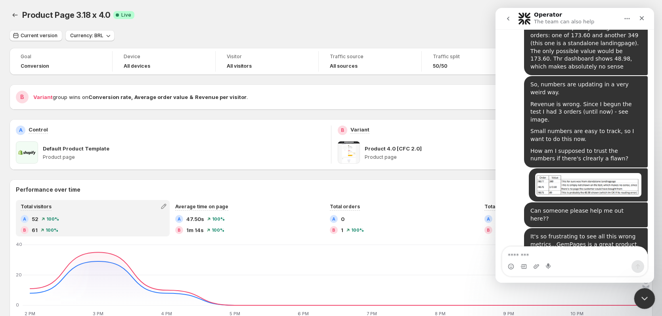
click at [640, 299] on icon "Close Intercom Messenger" at bounding box center [643, 298] width 10 height 10
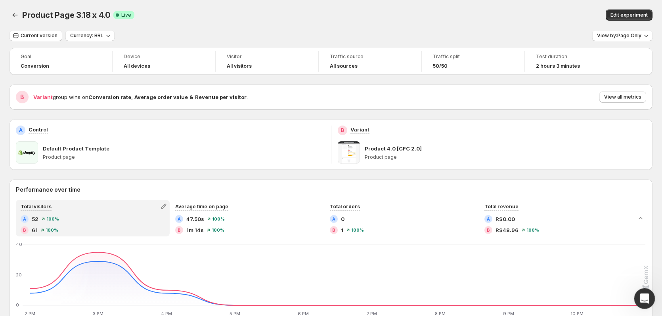
scroll to position [287, 0]
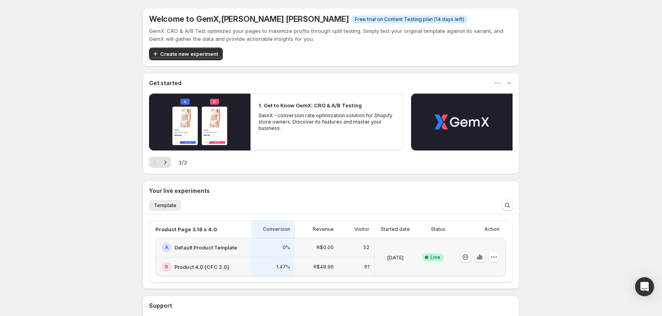
click at [418, 261] on div "Success Complete Live" at bounding box center [433, 257] width 34 height 38
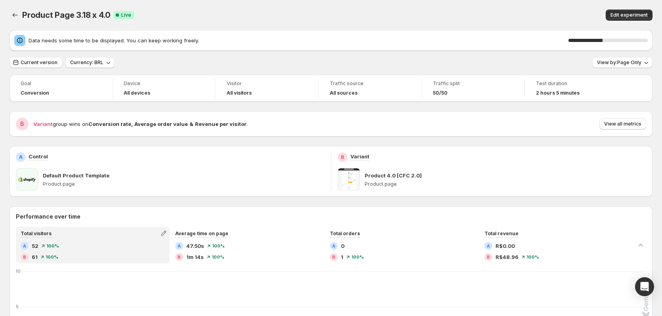
click at [19, 41] on icon at bounding box center [20, 40] width 8 height 8
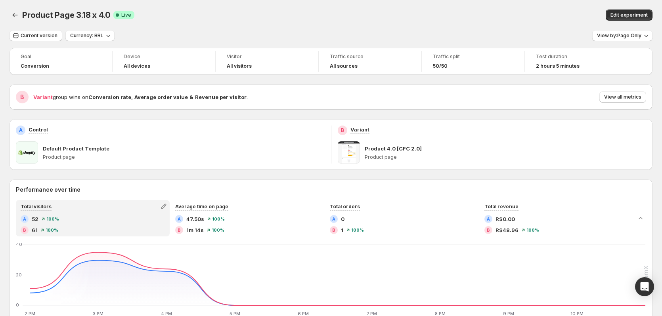
drag, startPoint x: 50, startPoint y: 40, endPoint x: 145, endPoint y: 37, distance: 95.2
click at [146, 38] on div "Current version Currency: BRL View by: Page Only" at bounding box center [331, 35] width 643 height 11
click at [148, 27] on div "Product Page 3.18 x 4.0. This page is ready Product Page 3.18 x 4.0 Success Com…" at bounding box center [331, 15] width 643 height 30
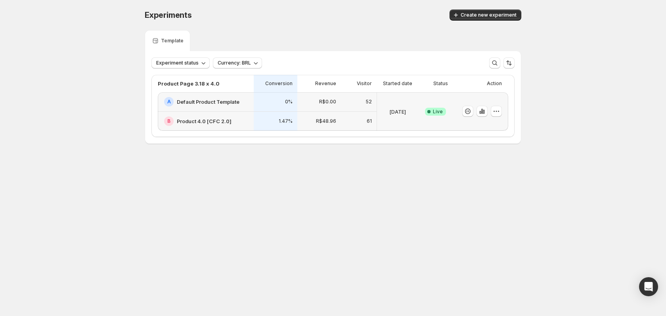
click at [430, 116] on div "Success Complete Live" at bounding box center [435, 111] width 25 height 29
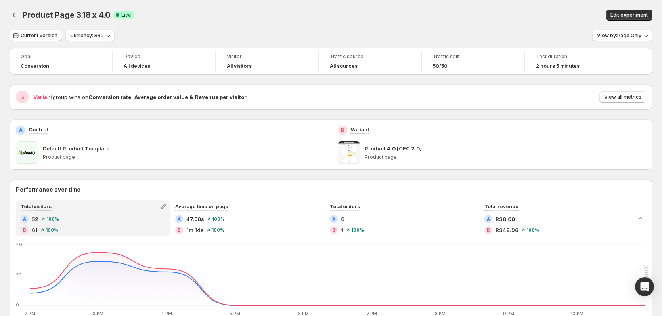
click at [114, 23] on div "Product Page 3.18 x 4.0. This page is ready Product Page 3.18 x 4.0 Success Com…" at bounding box center [331, 15] width 643 height 30
click at [338, 61] on div "Traffic source" at bounding box center [370, 58] width 80 height 10
drag, startPoint x: 330, startPoint y: 71, endPoint x: 275, endPoint y: 65, distance: 54.7
click at [318, 67] on div "Goal Conversion Device All devices Visitor All visitors Traffic source All sour…" at bounding box center [331, 61] width 643 height 27
drag, startPoint x: 118, startPoint y: 67, endPoint x: 95, endPoint y: 66, distance: 23.0
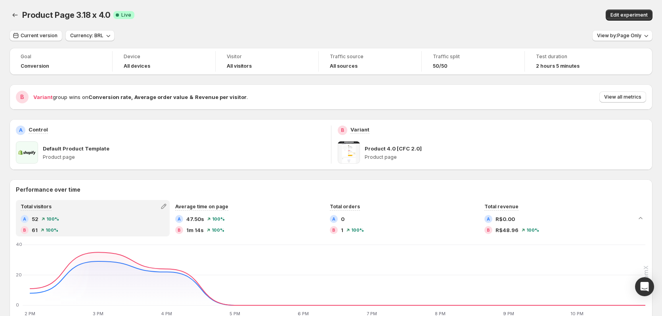
click at [114, 67] on div "Device All devices" at bounding box center [164, 61] width 103 height 21
click at [27, 60] on div "Goal" at bounding box center [61, 57] width 80 height 8
click at [25, 56] on span "Goal" at bounding box center [61, 56] width 80 height 6
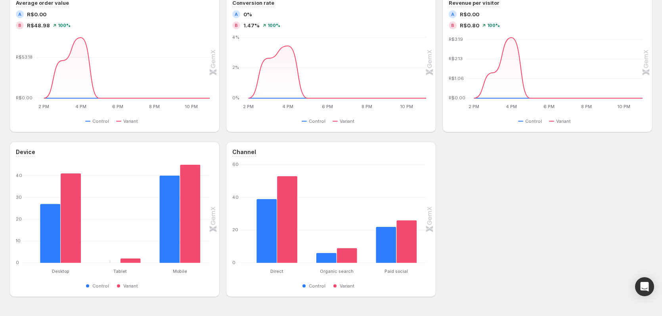
scroll to position [380, 0]
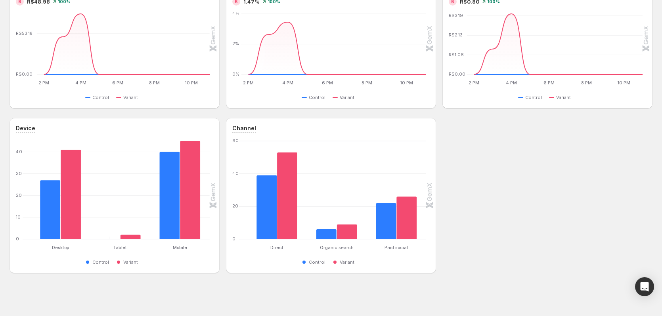
click at [637, 289] on div "Open Intercom Messenger" at bounding box center [644, 287] width 21 height 21
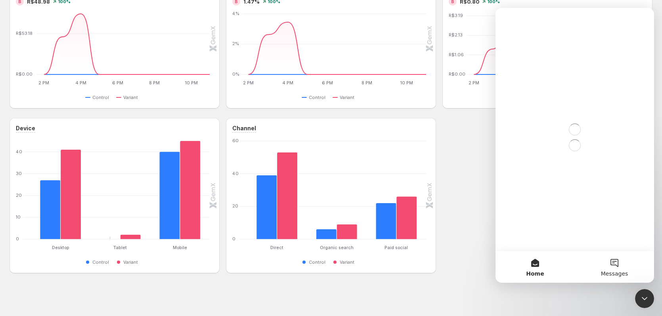
scroll to position [0, 0]
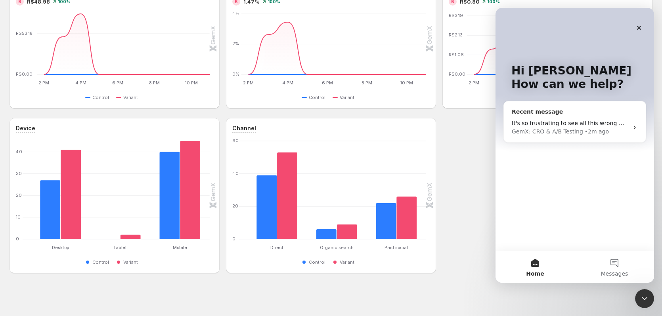
click at [534, 129] on div "GemX: CRO & A/B Testing" at bounding box center [546, 132] width 71 height 8
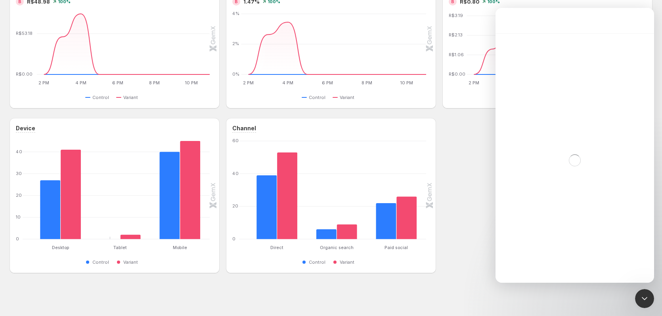
scroll to position [249, 0]
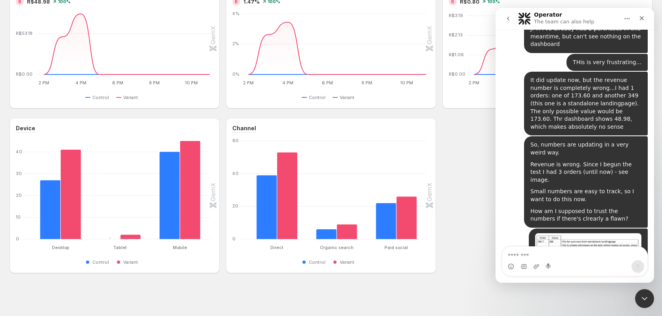
click at [550, 254] on textarea "Message…" at bounding box center [574, 253] width 145 height 13
click at [540, 248] on textarea "**********" at bounding box center [574, 249] width 145 height 21
type textarea "**********"
drag, startPoint x: 540, startPoint y: 248, endPoint x: 543, endPoint y: 263, distance: 15.9
click at [543, 263] on div "Intercom messenger" at bounding box center [574, 266] width 145 height 13
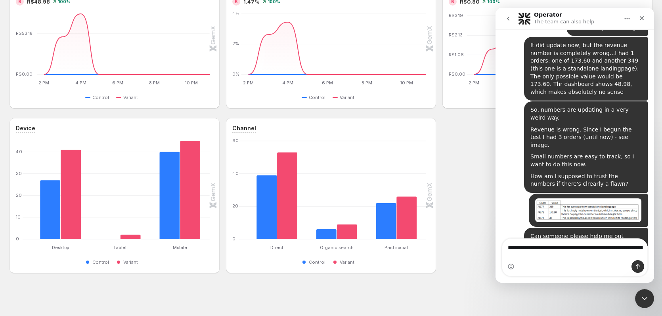
scroll to position [317, 0]
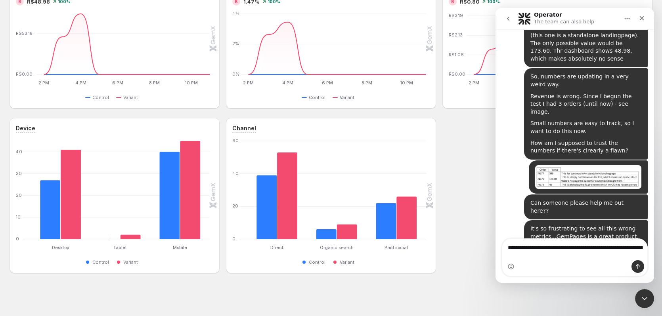
click at [537, 261] on div "Intercom messenger" at bounding box center [574, 266] width 145 height 13
click at [543, 256] on textarea "**********" at bounding box center [574, 249] width 145 height 21
click at [639, 267] on icon "Send a message…" at bounding box center [637, 266] width 6 height 6
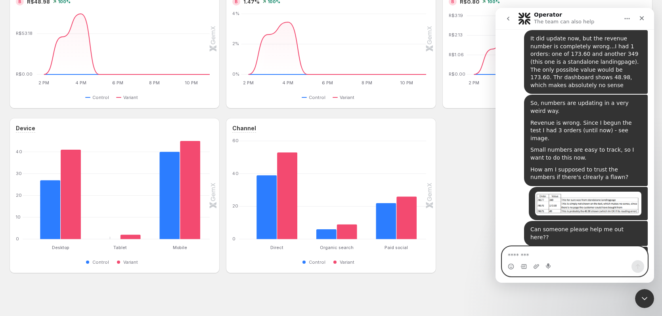
scroll to position [177, 0]
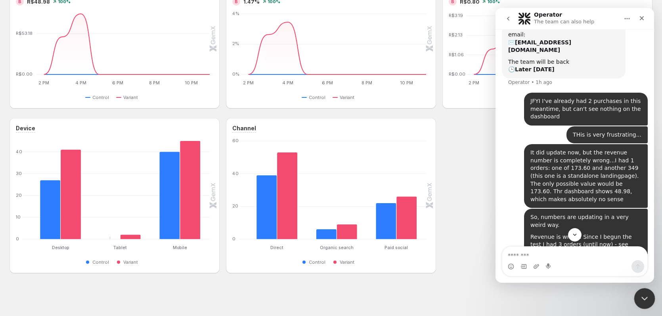
drag, startPoint x: 647, startPoint y: 294, endPoint x: 644, endPoint y: 290, distance: 4.6
click at [647, 293] on icon "Close Intercom Messenger" at bounding box center [643, 298] width 10 height 10
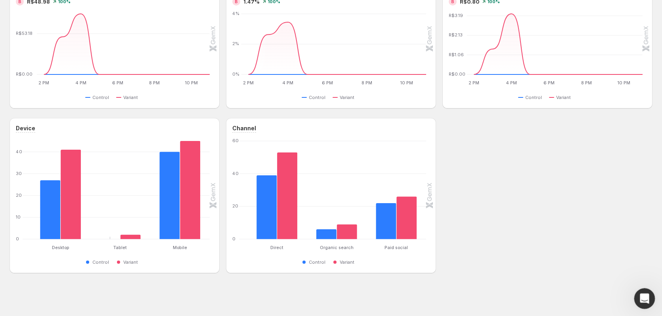
scroll to position [334, 0]
click at [553, 234] on div "Device Desktop Desktop Tablet Tablet Mobile Mobile [PHONE_NUMBER] Control Varia…" at bounding box center [331, 195] width 643 height 155
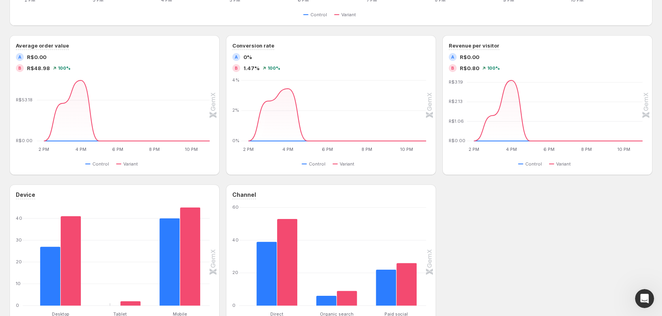
scroll to position [182, 0]
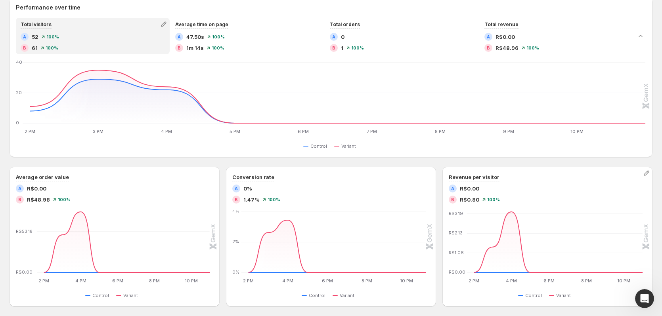
click at [490, 197] on div "B R$0.80 100 %" at bounding box center [546, 200] width 197 height 8
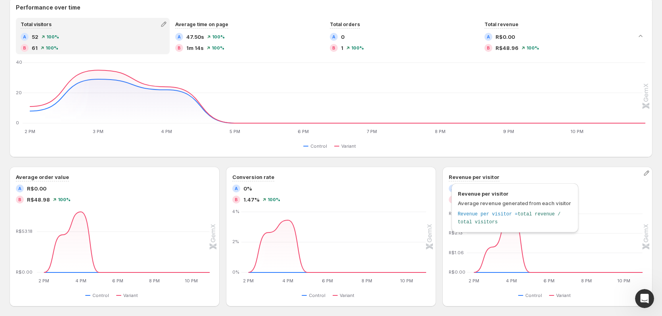
click at [490, 179] on h3 "Revenue per visitor" at bounding box center [473, 177] width 51 height 8
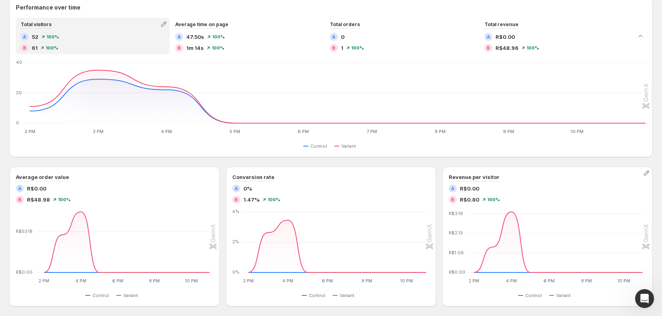
click at [512, 177] on div "Revenue per visitor" at bounding box center [546, 177] width 197 height 8
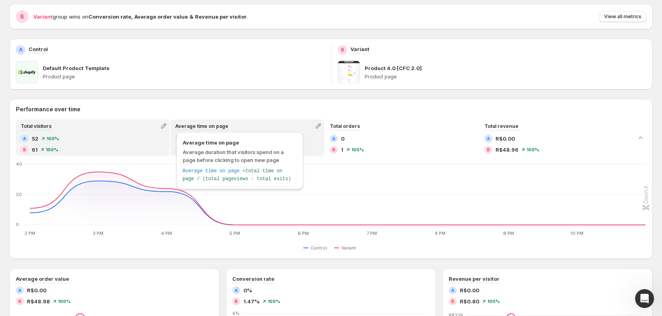
scroll to position [0, 0]
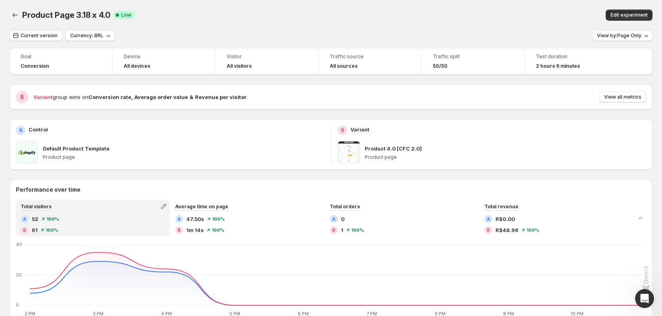
click at [83, 151] on p "Default Product Template" at bounding box center [76, 149] width 67 height 8
click at [35, 130] on p "Control" at bounding box center [38, 130] width 19 height 8
click at [376, 130] on div "B Variant" at bounding box center [492, 131] width 309 height 10
click at [366, 133] on p "Variant" at bounding box center [359, 130] width 19 height 8
click at [283, 127] on div "A Control" at bounding box center [170, 131] width 309 height 10
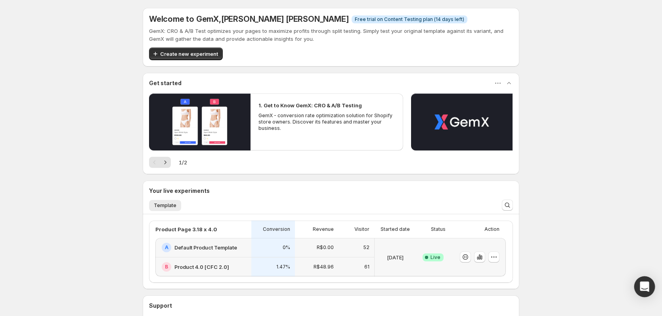
click at [641, 283] on icon "Open Intercom Messenger" at bounding box center [644, 287] width 10 height 10
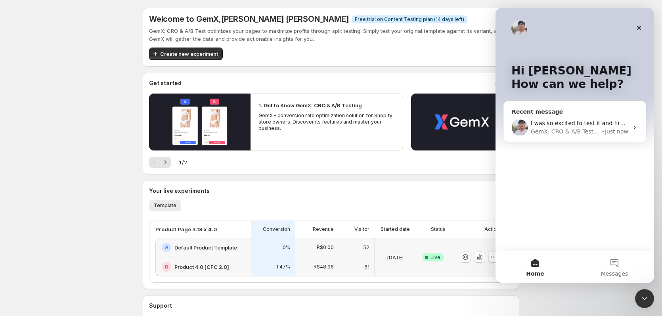
click at [550, 133] on div "GemX: CRO & A/B Testing" at bounding box center [564, 132] width 69 height 8
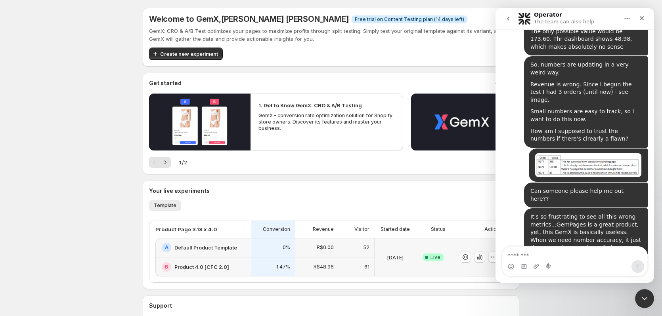
scroll to position [335, 0]
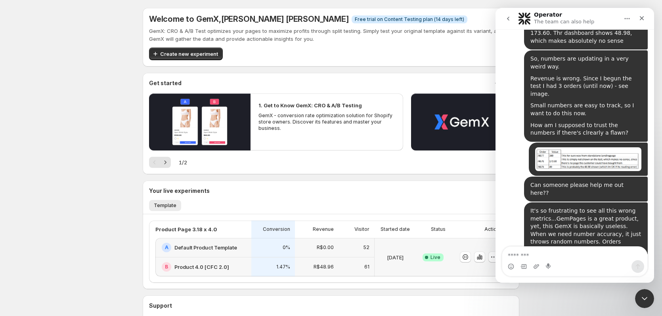
click at [547, 250] on textarea "Message…" at bounding box center [574, 253] width 145 height 13
type textarea "**********"
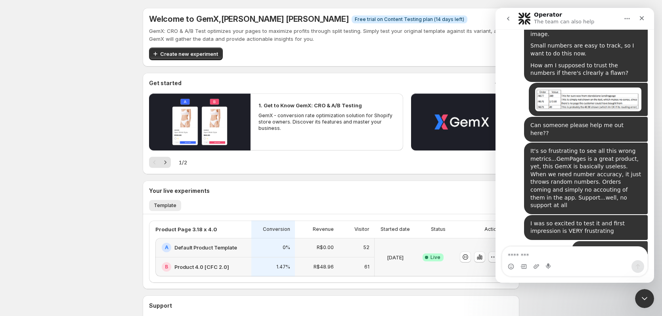
scroll to position [395, 0]
click at [578, 245] on img "user says…" at bounding box center [609, 256] width 63 height 23
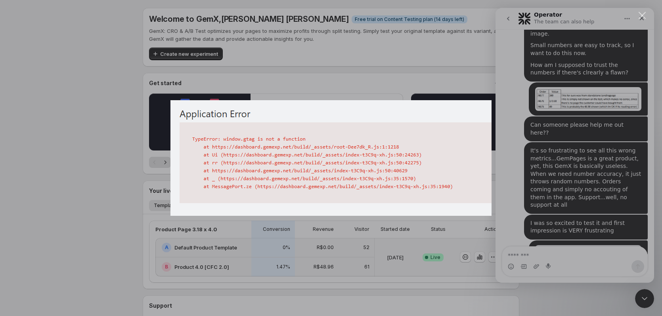
click at [374, 231] on div "Intercom messenger" at bounding box center [331, 158] width 662 height 316
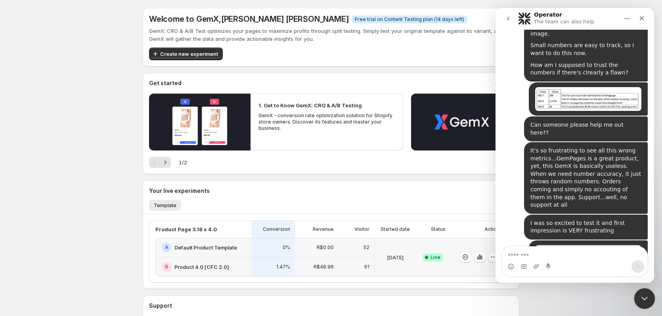
click at [642, 294] on icon "Close Intercom Messenger" at bounding box center [643, 298] width 10 height 10
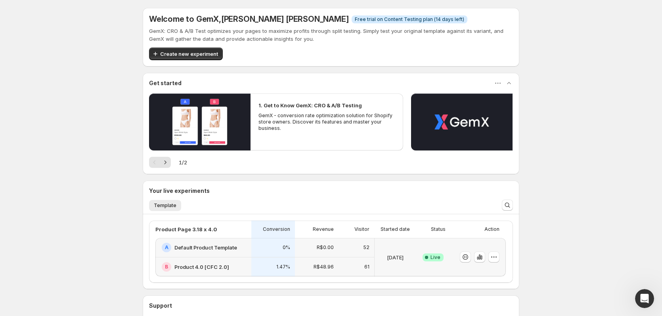
click at [394, 256] on p "[DATE]" at bounding box center [395, 258] width 17 height 8
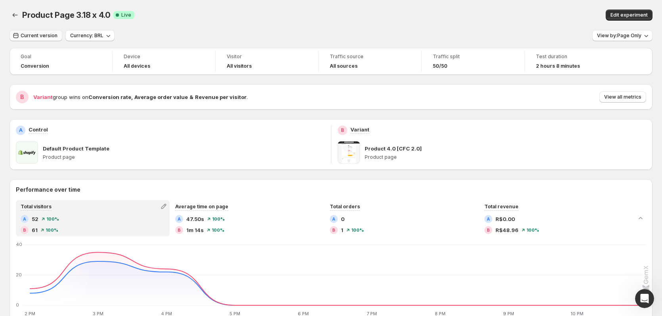
click at [45, 35] on span "Current version" at bounding box center [39, 35] width 37 height 6
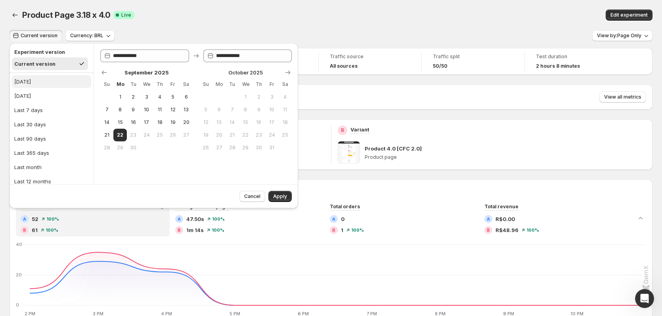
click at [32, 79] on button "[DATE]" at bounding box center [51, 81] width 79 height 13
click at [279, 196] on span "Apply" at bounding box center [280, 196] width 14 height 6
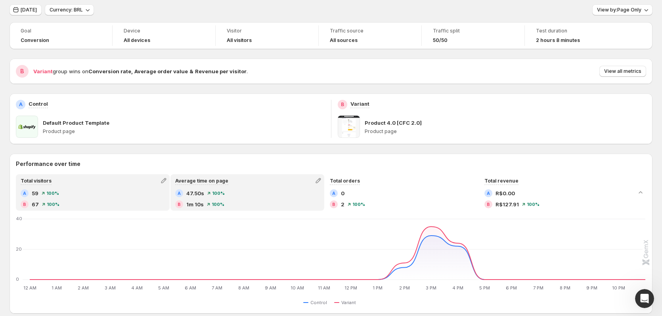
scroll to position [40, 0]
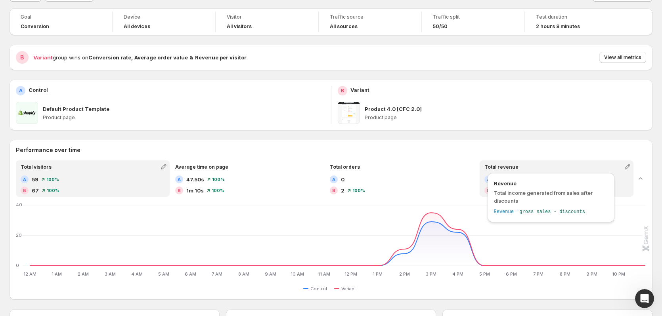
click at [545, 173] on div "Revenue Total income generated from sales after discounts Revenue = gross sales…" at bounding box center [550, 199] width 133 height 57
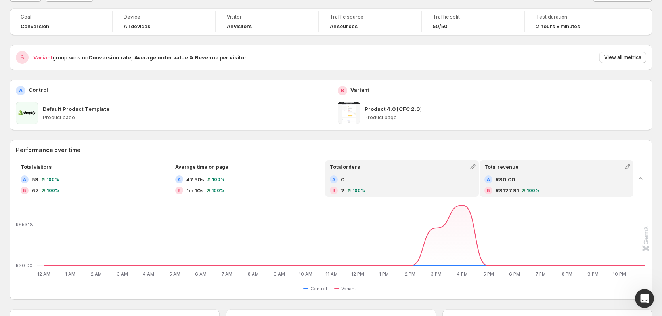
click at [418, 181] on div "A 0" at bounding box center [402, 180] width 144 height 8
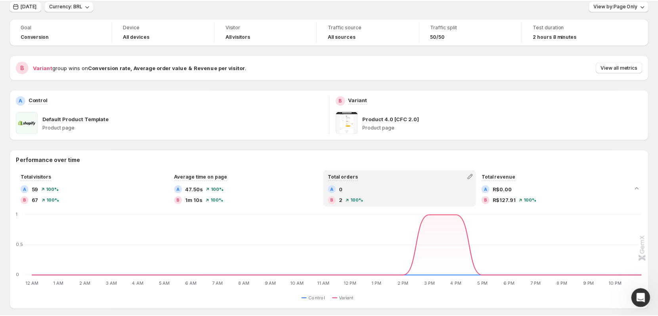
scroll to position [0, 0]
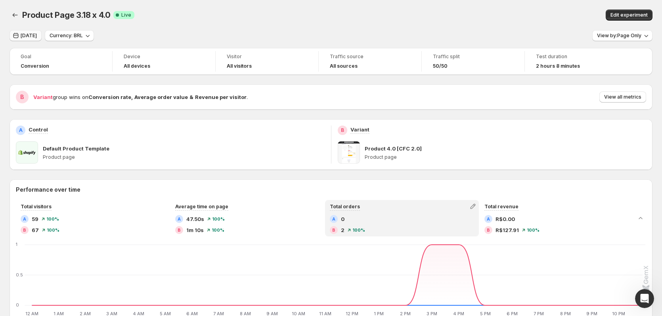
click at [28, 31] on button "[DATE]" at bounding box center [26, 35] width 32 height 11
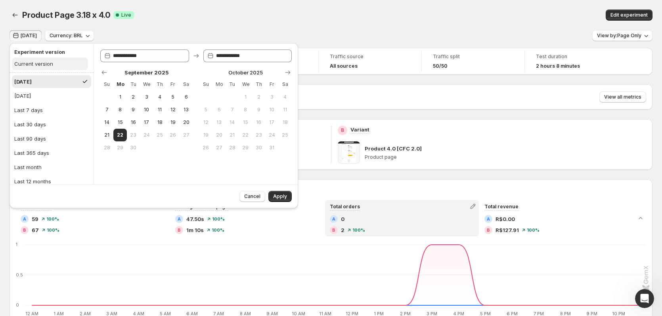
click at [36, 63] on div "Current version" at bounding box center [33, 64] width 39 height 8
click at [286, 195] on span "Apply" at bounding box center [280, 196] width 14 height 6
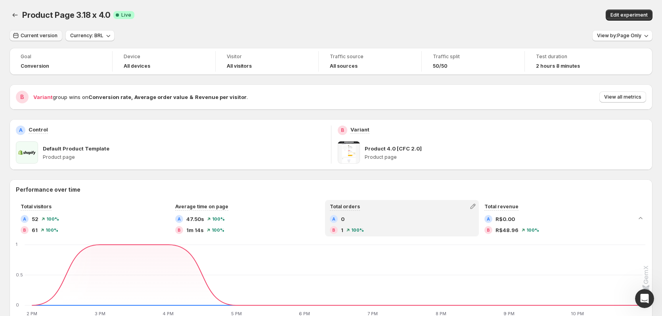
click at [38, 36] on span "Current version" at bounding box center [39, 35] width 37 height 6
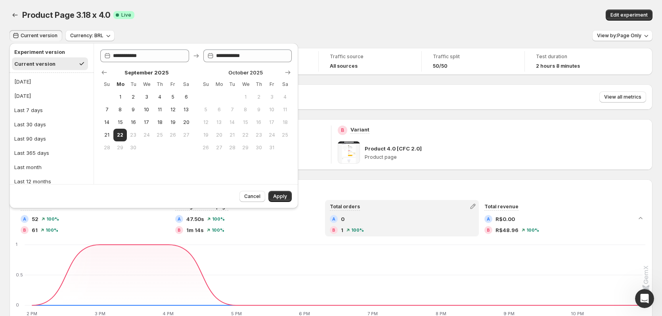
click at [37, 75] on ul "[DATE] [DATE] Last 7 days Last 30 days Last 90 days Last 365 days Last month La…" at bounding box center [52, 139] width 84 height 132
click at [36, 80] on button "[DATE]" at bounding box center [51, 81] width 79 height 13
click at [281, 194] on span "Apply" at bounding box center [280, 196] width 14 height 6
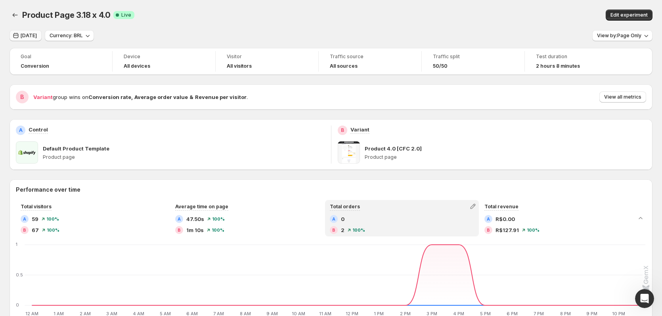
click at [31, 35] on span "[DATE]" at bounding box center [29, 35] width 16 height 6
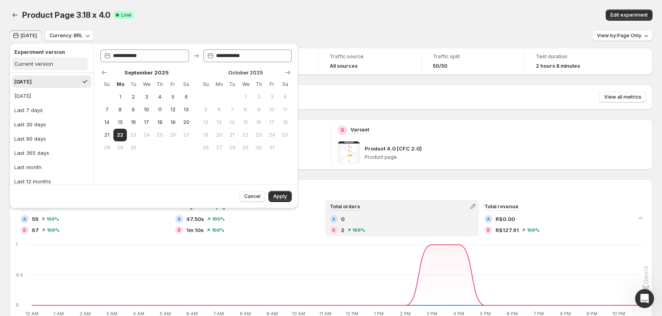
click at [32, 63] on div "Current version" at bounding box center [33, 64] width 39 height 8
click at [281, 196] on span "Apply" at bounding box center [280, 196] width 14 height 6
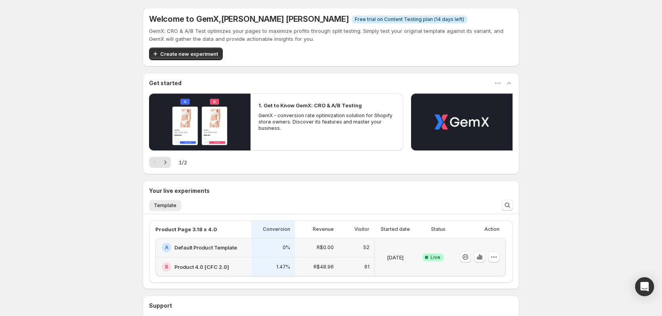
click at [408, 242] on div "[DATE]" at bounding box center [394, 257] width 41 height 38
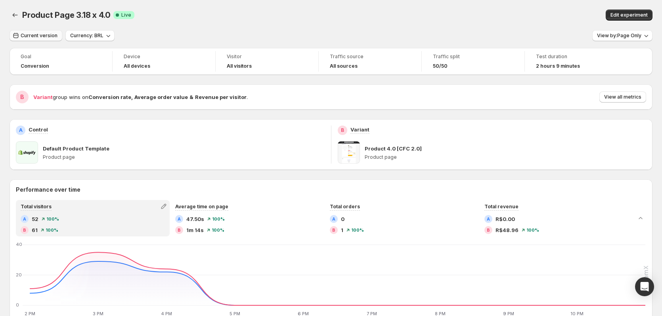
click at [30, 36] on span "Current version" at bounding box center [39, 35] width 37 height 6
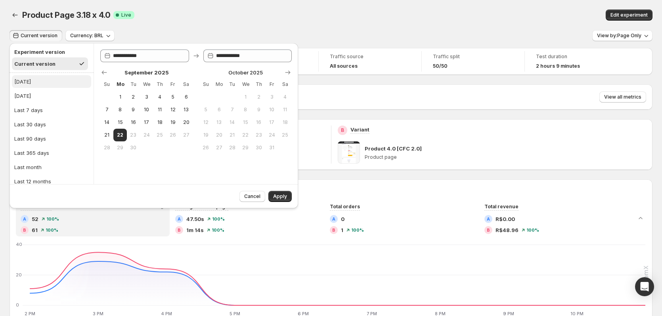
click at [37, 83] on button "[DATE]" at bounding box center [51, 81] width 79 height 13
click at [283, 194] on span "Apply" at bounding box center [280, 196] width 14 height 6
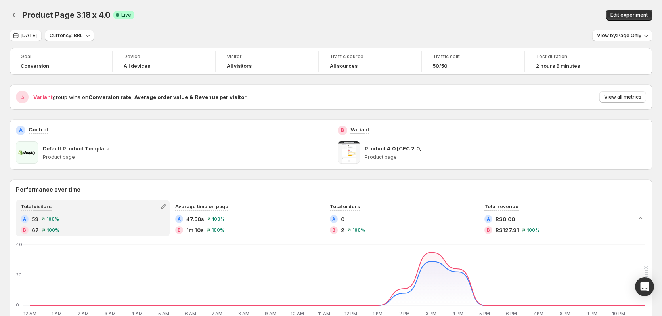
drag, startPoint x: 610, startPoint y: 99, endPoint x: 615, endPoint y: 98, distance: 5.6
click at [615, 98] on button "View all metrics" at bounding box center [622, 97] width 47 height 11
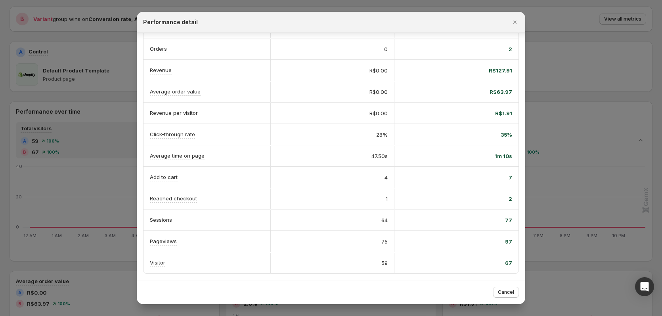
scroll to position [79, 0]
click at [510, 294] on span "Cancel" at bounding box center [506, 292] width 16 height 6
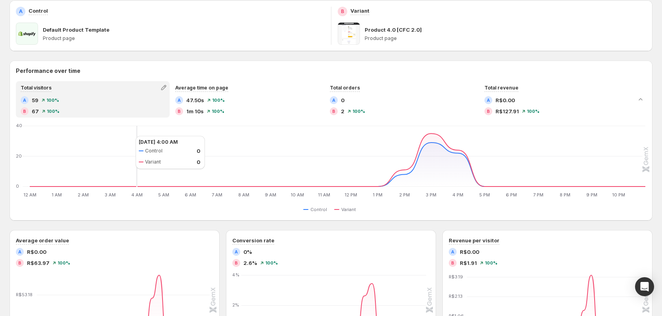
scroll to position [238, 0]
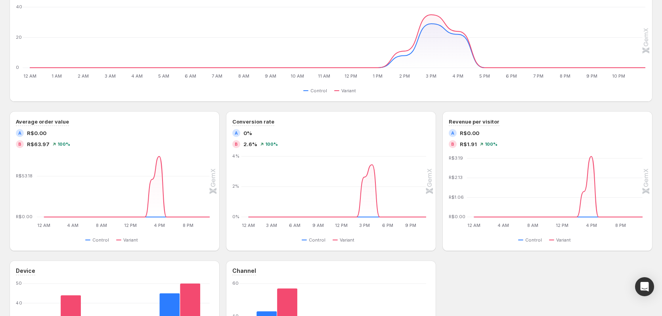
drag, startPoint x: 129, startPoint y: 108, endPoint x: 120, endPoint y: 103, distance: 10.5
click at [128, 108] on div "Performance over time Total visitors A 59 100 % B 67 100 % Average time on page…" at bounding box center [331, 179] width 643 height 474
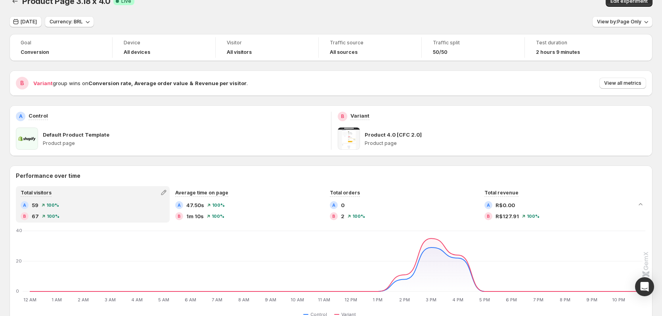
scroll to position [0, 0]
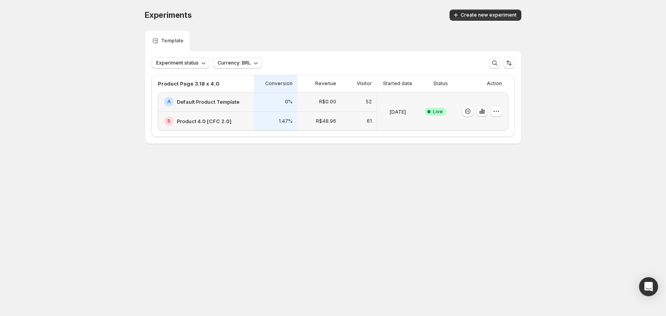
click at [481, 113] on icon "button" at bounding box center [482, 111] width 2 height 5
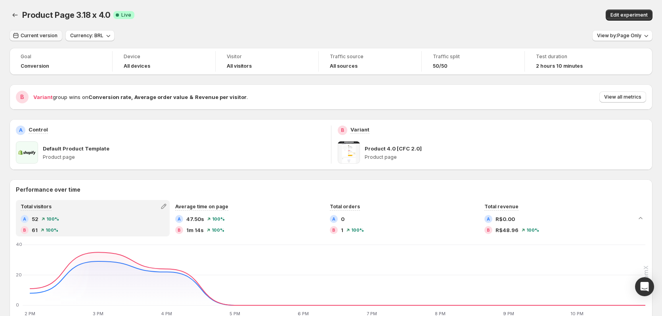
click at [36, 36] on span "Current version" at bounding box center [39, 35] width 37 height 6
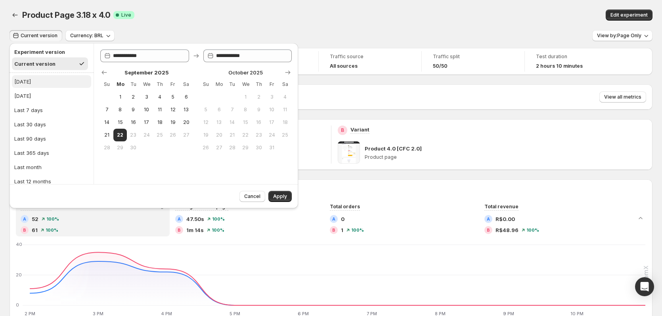
click at [42, 77] on button "[DATE]" at bounding box center [51, 81] width 79 height 13
click at [287, 199] on button "Apply" at bounding box center [279, 196] width 23 height 11
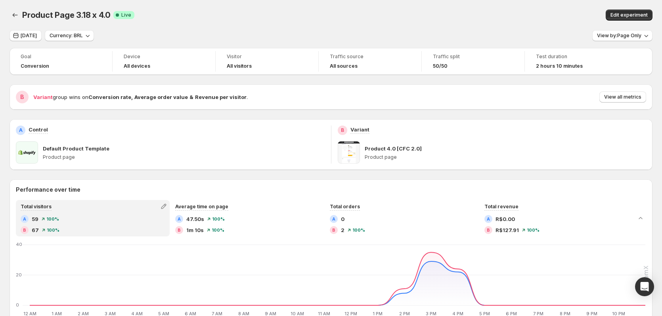
click at [227, 25] on div "Product Page 3.18 x 4.0. This page is ready Product Page 3.18 x 4.0 Success Com…" at bounding box center [331, 15] width 643 height 30
click at [410, 22] on div "Product Page 3.18 x 4.0. This page is ready Product Page 3.18 x 4.0 Success Com…" at bounding box center [331, 15] width 643 height 30
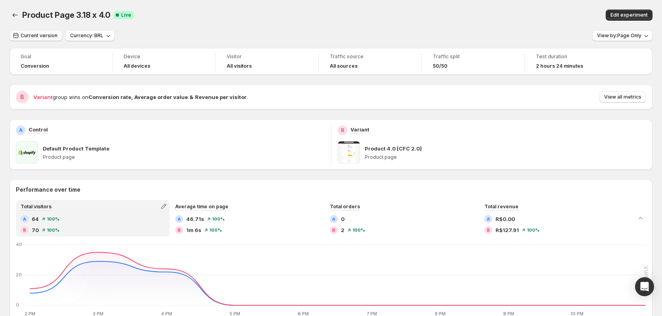
click at [40, 36] on span "Current version" at bounding box center [39, 35] width 37 height 6
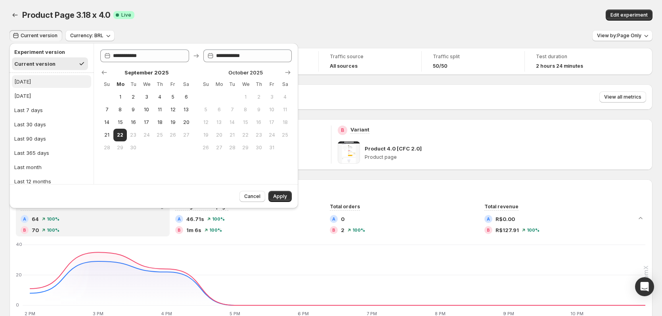
click at [38, 79] on button "Today" at bounding box center [51, 81] width 79 height 13
click at [286, 193] on button "Apply" at bounding box center [279, 196] width 23 height 11
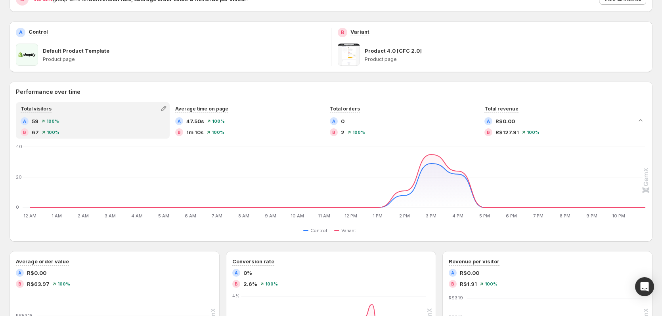
scroll to position [24, 0]
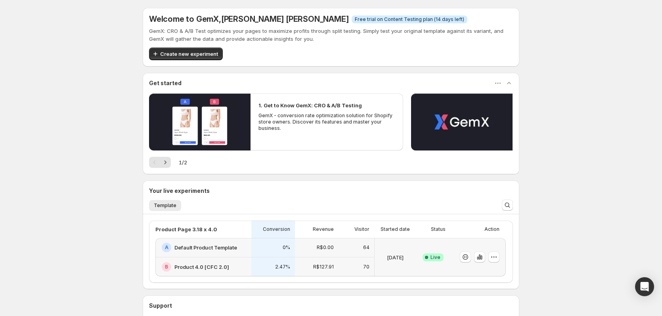
click at [448, 267] on div "Success Complete Live" at bounding box center [433, 257] width 34 height 38
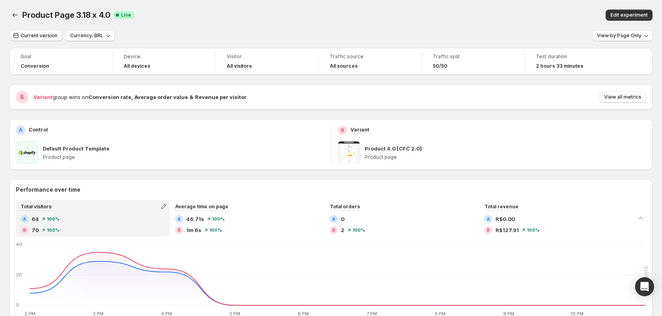
click at [54, 37] on span "Current version" at bounding box center [39, 35] width 37 height 6
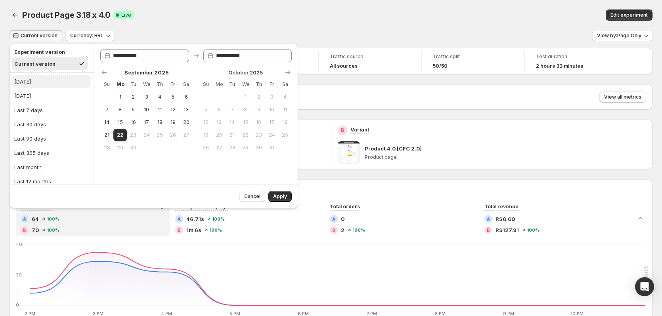
click at [39, 84] on button "Today" at bounding box center [51, 81] width 79 height 13
click at [65, 52] on h2 "Experiment version" at bounding box center [49, 52] width 71 height 8
click at [282, 197] on span "Apply" at bounding box center [280, 196] width 14 height 6
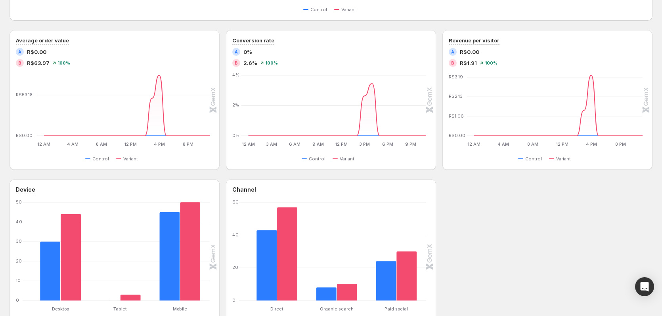
scroll to position [380, 0]
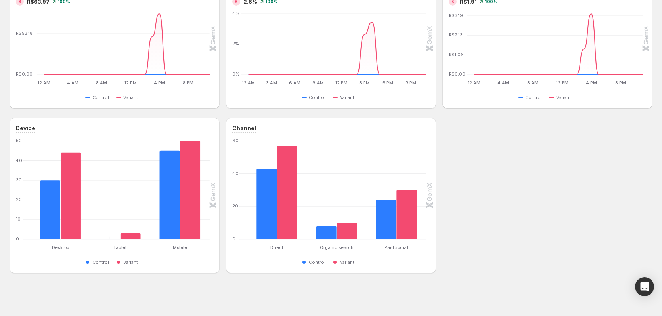
click at [491, 260] on div "Device Desktop Desktop Tablet Tablet Mobile Mobile 0 10 20 30 40 50 Control Var…" at bounding box center [331, 195] width 643 height 155
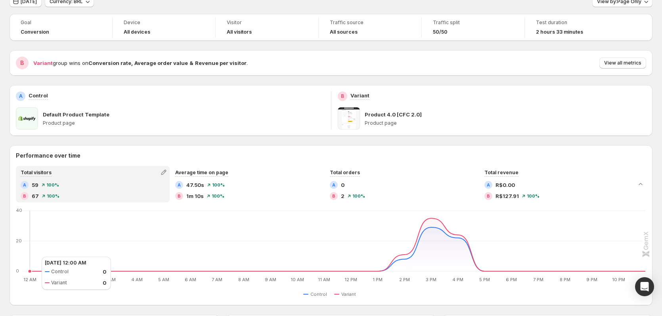
scroll to position [24, 0]
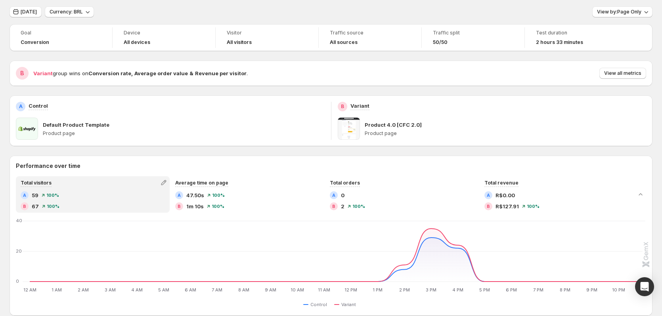
click at [31, 8] on button "Today" at bounding box center [26, 11] width 32 height 11
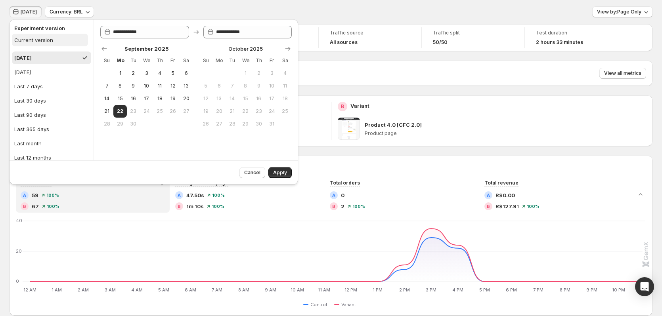
click at [36, 42] on div "Current version" at bounding box center [33, 40] width 39 height 8
click at [279, 172] on span "Apply" at bounding box center [280, 173] width 14 height 6
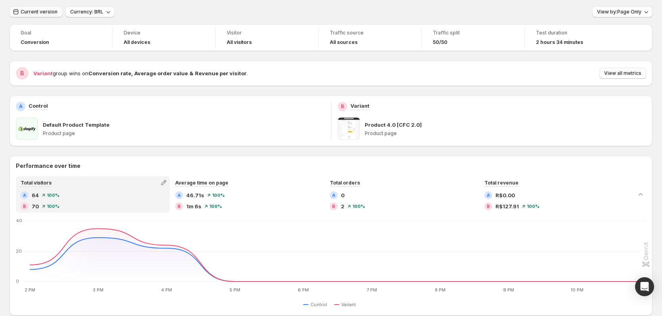
click at [25, 9] on button "Current version" at bounding box center [36, 11] width 53 height 11
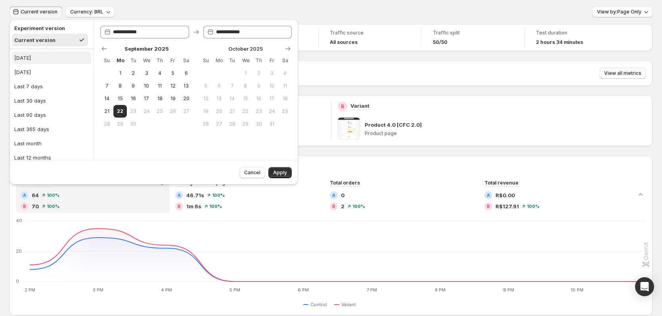
click at [28, 58] on div "Today" at bounding box center [22, 58] width 17 height 8
click at [282, 171] on span "Apply" at bounding box center [280, 173] width 14 height 6
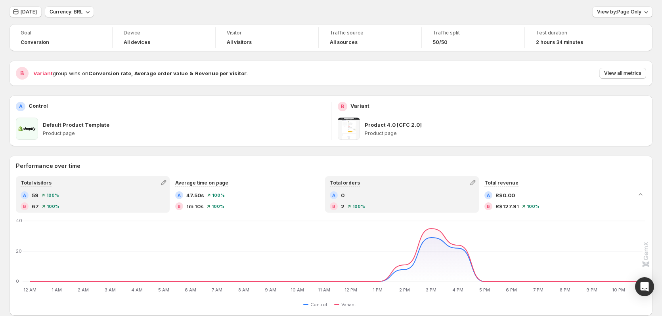
click at [341, 200] on div "A 0 B 2 100 %" at bounding box center [402, 200] width 144 height 19
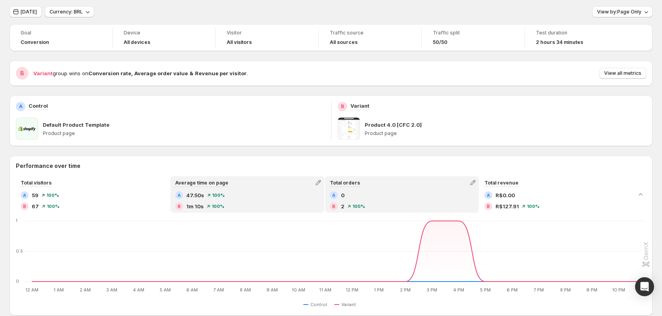
click at [247, 199] on div "A 47.50s 100 %" at bounding box center [247, 195] width 144 height 8
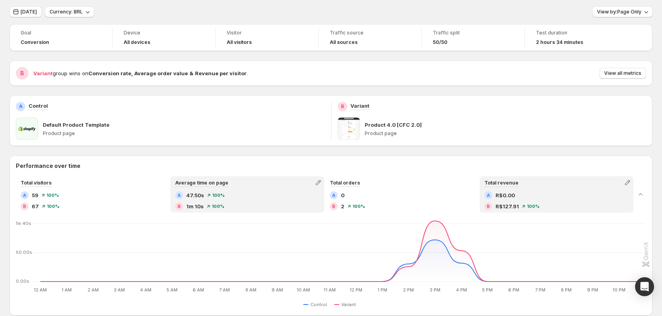
click at [499, 210] on div "A R$0.00 B R$127.91 100 %" at bounding box center [556, 201] width 152 height 21
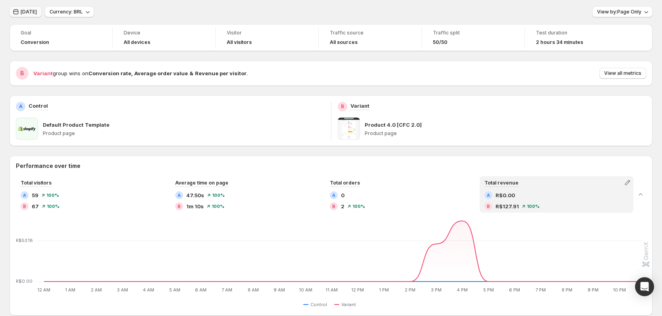
click at [34, 15] on button "Today" at bounding box center [26, 11] width 32 height 11
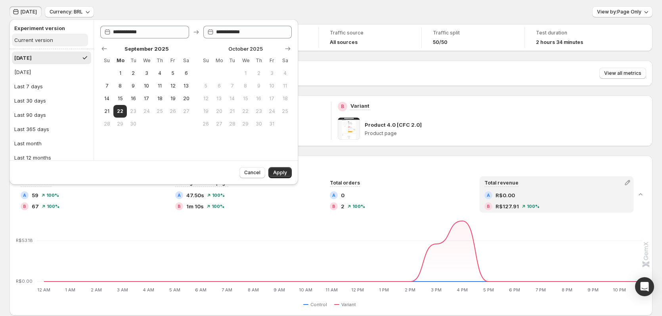
click at [40, 39] on div "Current version" at bounding box center [33, 40] width 39 height 8
click at [281, 172] on span "Apply" at bounding box center [280, 173] width 14 height 6
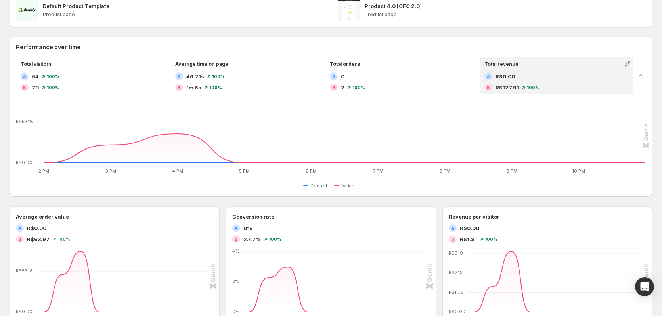
scroll to position [0, 0]
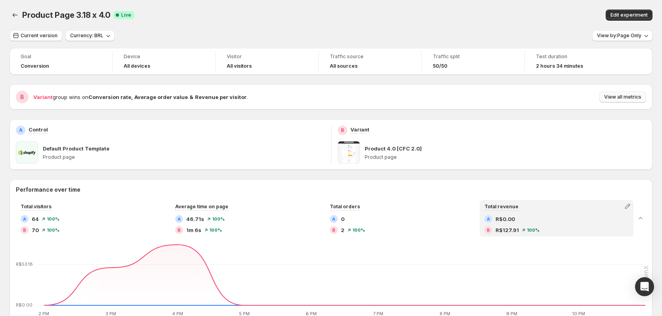
click at [617, 96] on span "View all metrics" at bounding box center [622, 97] width 37 height 6
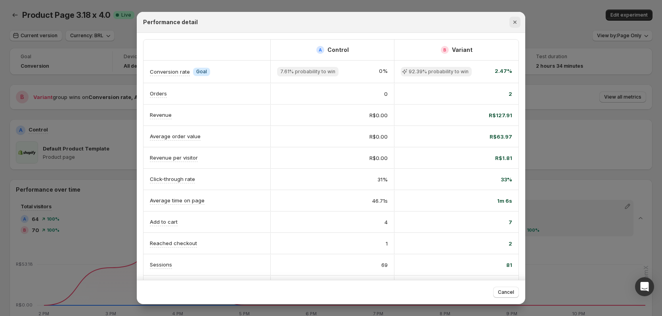
click at [517, 25] on icon "Close" at bounding box center [515, 22] width 8 height 8
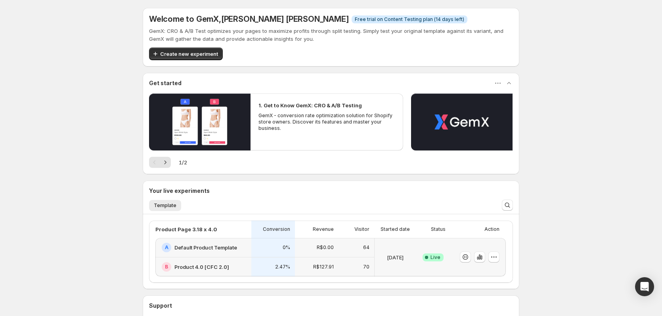
click at [31, 131] on div "Welcome to GemX , [PERSON_NAME] [PERSON_NAME] Info Free trial on Content Testin…" at bounding box center [331, 194] width 662 height 389
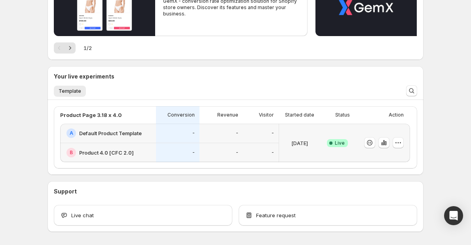
scroll to position [119, 0]
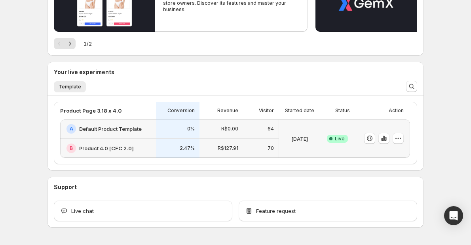
click at [348, 149] on div "Success Complete Live" at bounding box center [337, 138] width 25 height 29
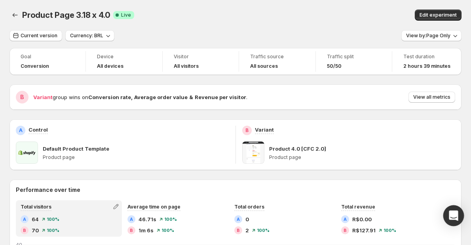
click at [448, 217] on div "Open Intercom Messenger" at bounding box center [454, 215] width 21 height 21
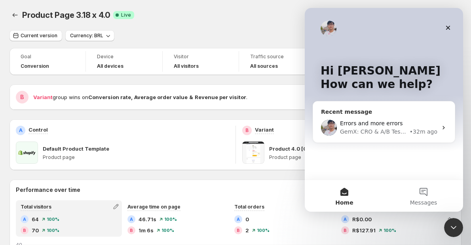
click at [404, 127] on div "Errors and more errors" at bounding box center [388, 123] width 97 height 8
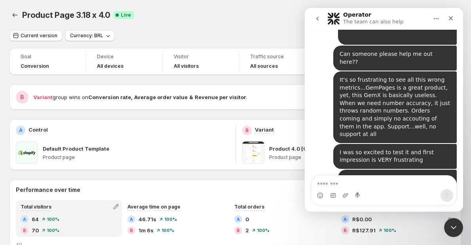
scroll to position [467, 0]
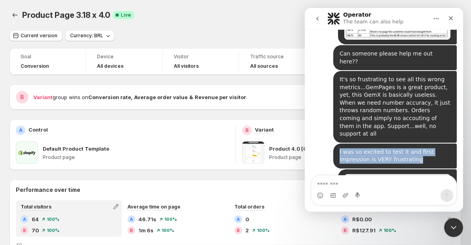
drag, startPoint x: 382, startPoint y: 100, endPoint x: 335, endPoint y: 92, distance: 47.4
click at [335, 143] on div "I was so excited to test it and first impression is VERY frustrating [PERSON_NA…" at bounding box center [396, 155] width 124 height 25
copy div "I was so excited to test it and first impression is VERY frustrating"
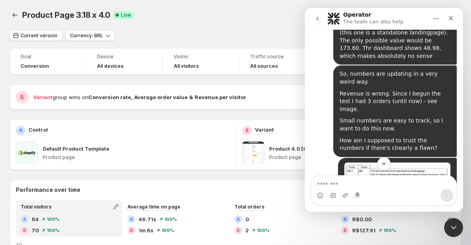
scroll to position [308, 0]
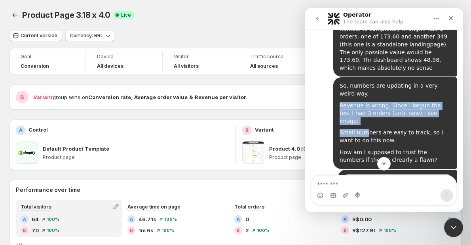
drag, startPoint x: 336, startPoint y: 67, endPoint x: 361, endPoint y: 90, distance: 33.4
click at [361, 90] on div "So, numbers are updating in a very weird way. Revenue is wrong. Since I begun t…" at bounding box center [395, 123] width 111 height 82
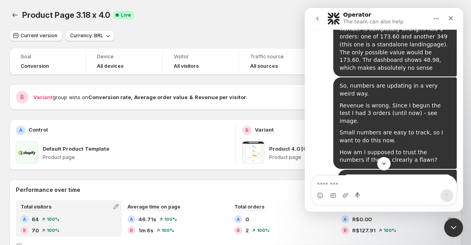
click at [375, 149] on div "How am I supposed to trust the numbers if there's clrearly a flawn?" at bounding box center [395, 156] width 111 height 15
click at [395, 174] on img "Henrique says…" at bounding box center [398, 186] width 106 height 24
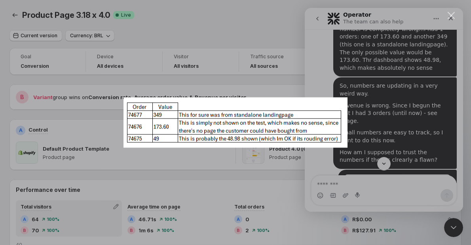
click at [322, 70] on div "Intercom messenger" at bounding box center [235, 122] width 471 height 245
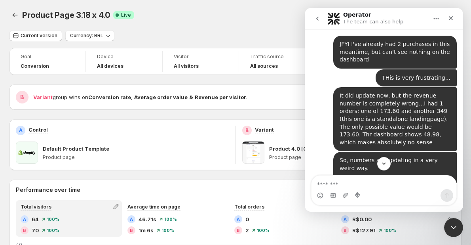
scroll to position [189, 0]
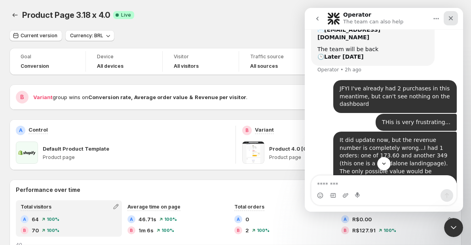
click at [453, 19] on icon "Close" at bounding box center [451, 18] width 6 height 6
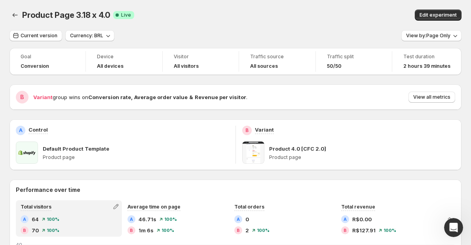
scroll to position [436, 0]
drag, startPoint x: 126, startPoint y: 46, endPoint x: 112, endPoint y: 41, distance: 14.6
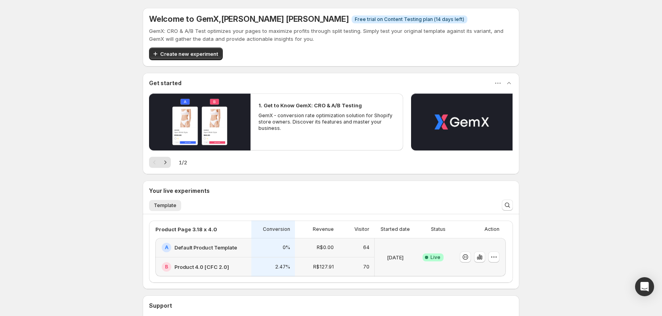
click at [435, 243] on div "Success Complete Live" at bounding box center [432, 257] width 25 height 29
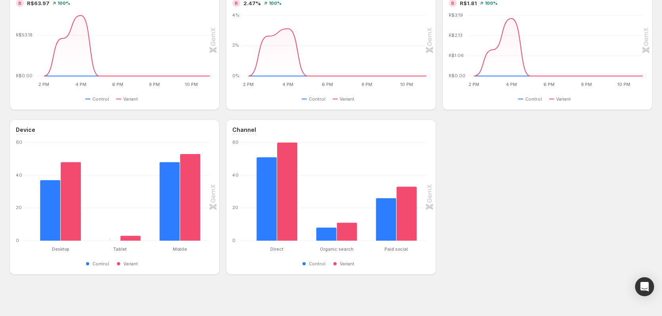
scroll to position [380, 0]
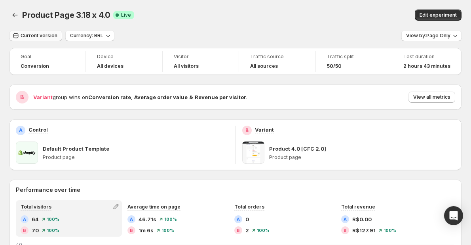
click at [31, 38] on span "Current version" at bounding box center [39, 35] width 37 height 6
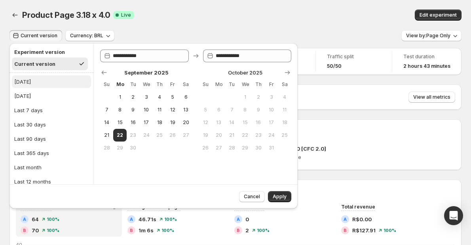
click at [24, 82] on div "[DATE]" at bounding box center [22, 82] width 17 height 8
click at [278, 197] on span "Apply" at bounding box center [280, 196] width 14 height 6
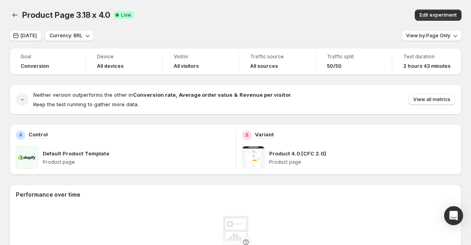
click at [247, 21] on div "Product Page 3.18 x 4.0. This page is ready Product Page 3.18 x 4.0 Success Com…" at bounding box center [236, 15] width 452 height 30
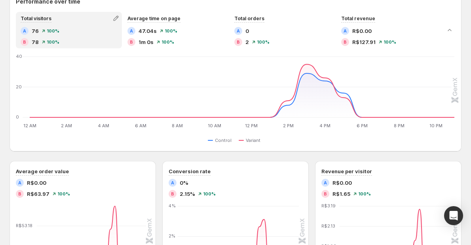
scroll to position [158, 0]
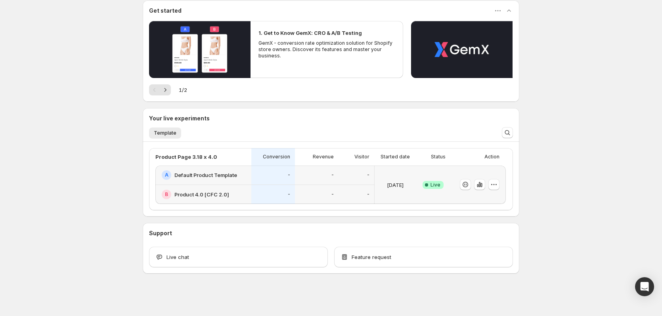
scroll to position [73, 0]
click at [422, 164] on div "Status" at bounding box center [433, 156] width 34 height 17
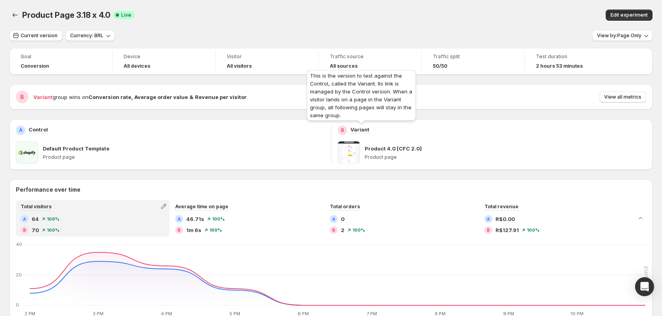
click at [358, 130] on p "Variant" at bounding box center [359, 130] width 19 height 8
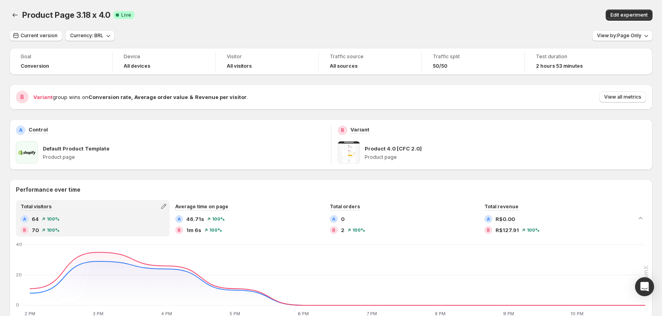
click at [405, 13] on div "Edit experiment" at bounding box center [512, 15] width 281 height 11
click at [621, 34] on span "View by: Page Only" at bounding box center [619, 35] width 44 height 6
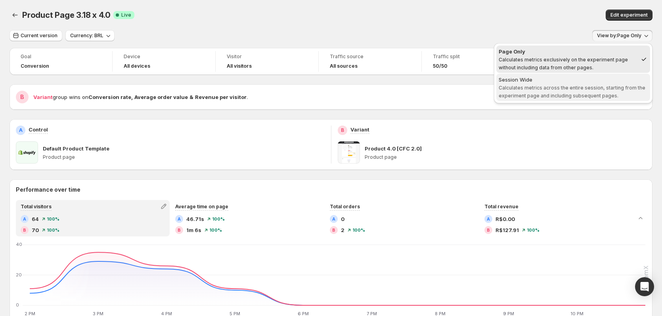
click at [544, 87] on span "Calculates metrics across the entire session, starting from the experiment page…" at bounding box center [571, 92] width 147 height 14
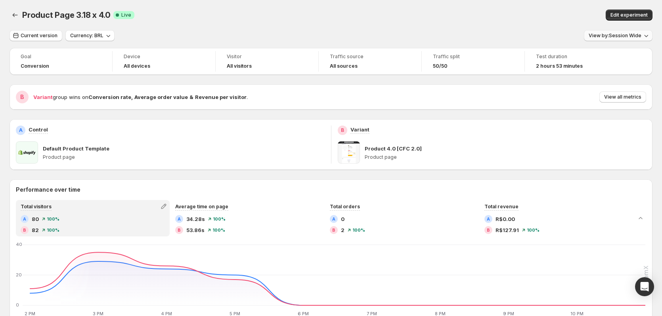
click at [607, 36] on span "View by: Session Wide" at bounding box center [614, 35] width 53 height 6
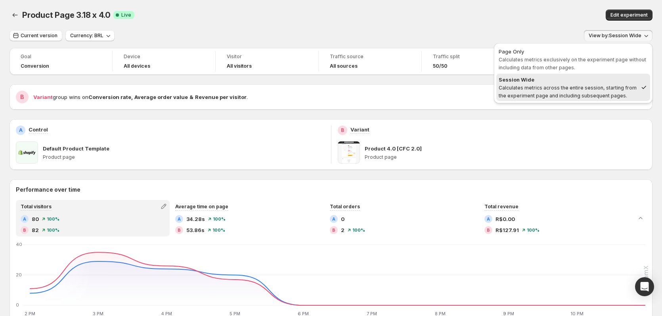
click at [496, 6] on div "Product Page 3.18 x 4.0. This page is ready Product Page 3.18 x 4.0 Success Com…" at bounding box center [331, 15] width 643 height 30
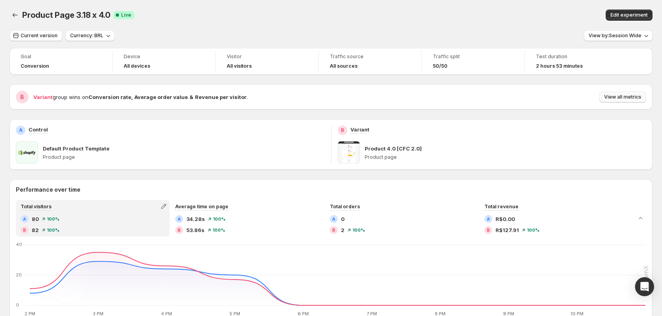
click at [637, 96] on span "View all metrics" at bounding box center [622, 97] width 37 height 6
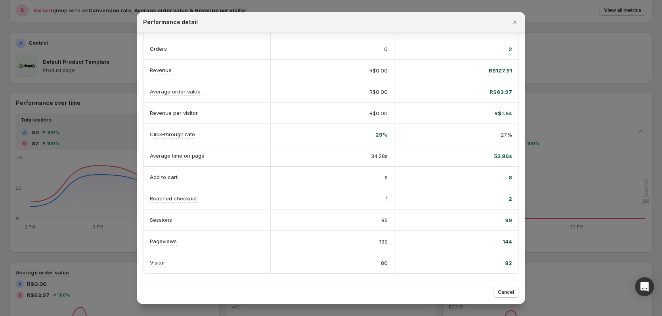
scroll to position [198, 0]
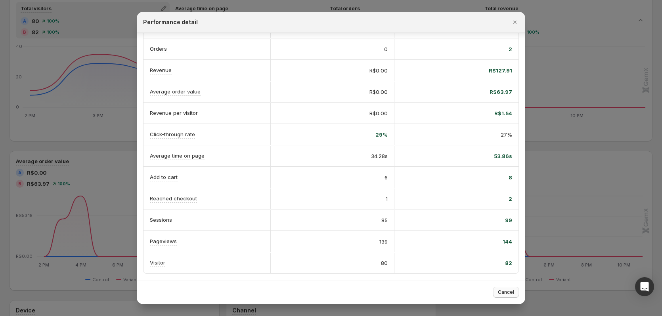
click at [502, 290] on span "Cancel" at bounding box center [506, 292] width 16 height 6
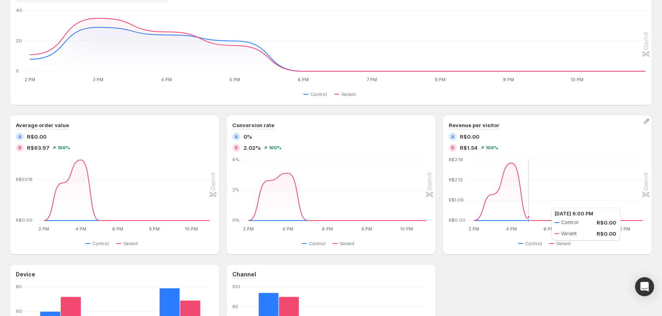
scroll to position [0, 0]
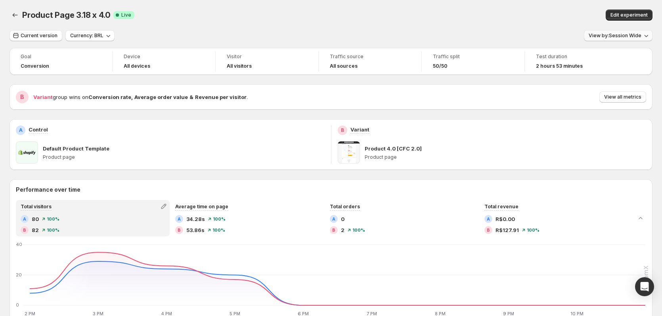
click at [628, 39] on button "View by: Session Wide" at bounding box center [618, 35] width 69 height 11
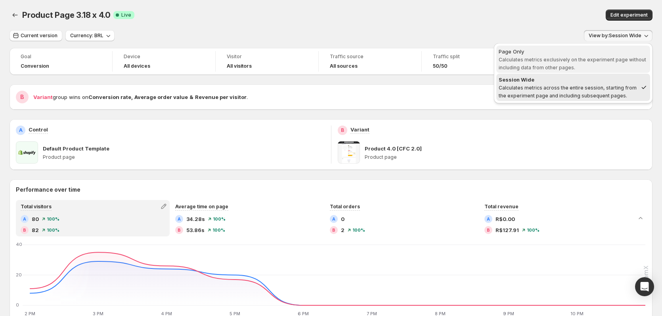
click at [589, 68] on span "Page Only Calculates metrics exclusively on the experiment page without includi…" at bounding box center [572, 60] width 149 height 24
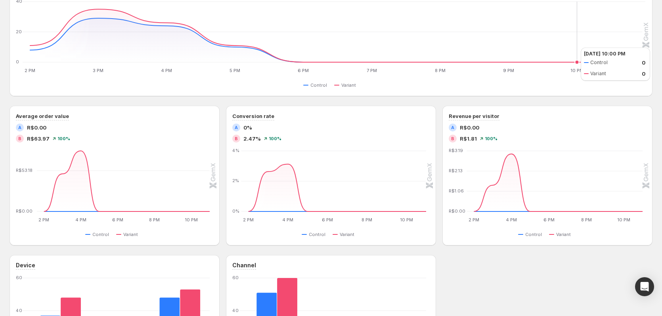
scroll to position [317, 0]
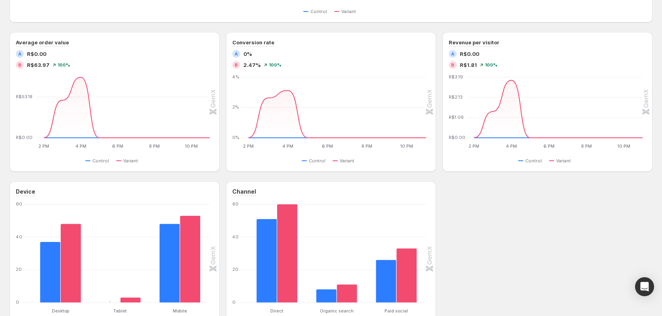
click at [510, 217] on div "Device Desktop Desktop Tablet Tablet Mobile Mobile 0 20 40 60 Control Variant C…" at bounding box center [331, 258] width 643 height 155
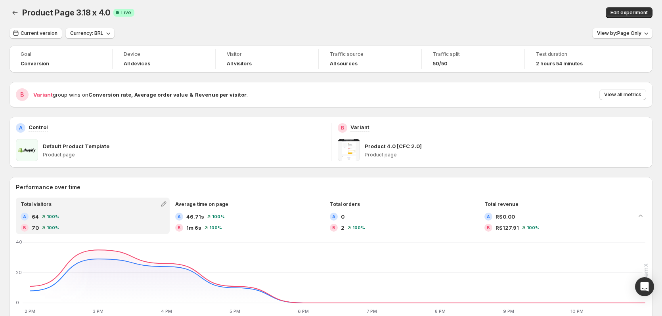
scroll to position [0, 0]
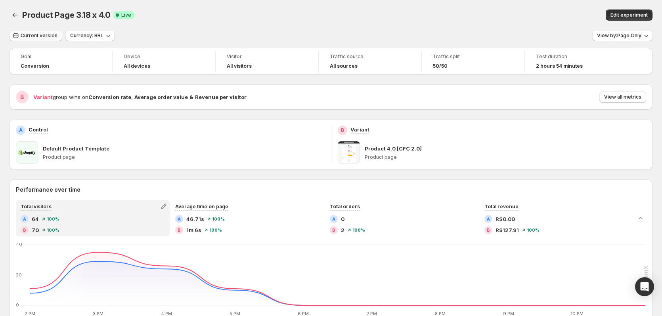
click at [31, 36] on span "Current version" at bounding box center [39, 35] width 37 height 6
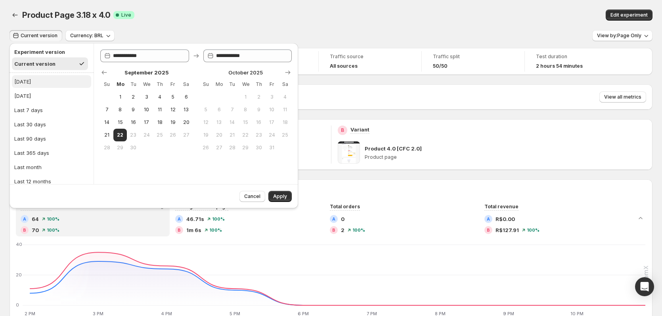
click at [34, 76] on button "[DATE]" at bounding box center [51, 81] width 79 height 13
click at [281, 197] on span "Apply" at bounding box center [280, 196] width 14 height 6
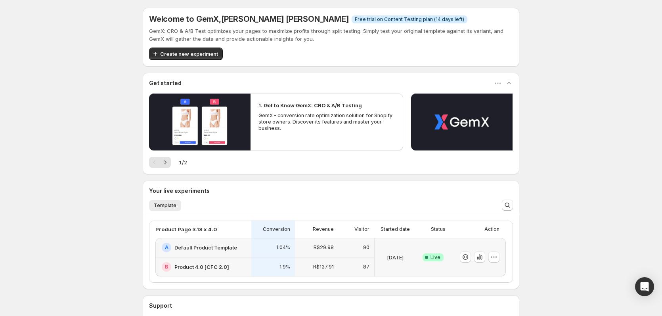
click at [445, 246] on div "Success Complete Live" at bounding box center [432, 257] width 25 height 29
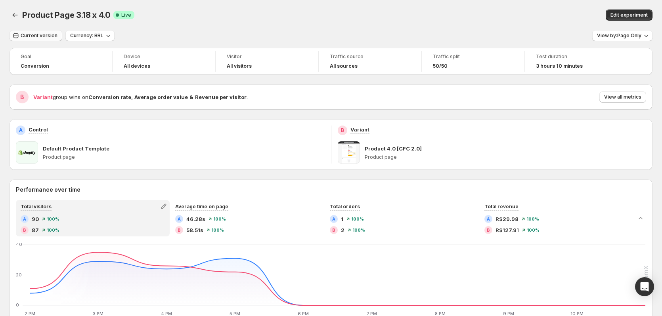
click at [46, 38] on span "Current version" at bounding box center [39, 35] width 37 height 6
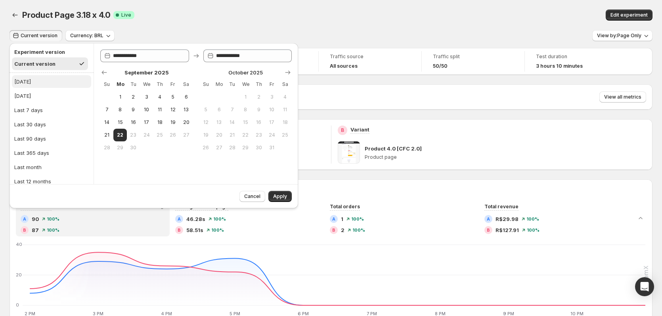
click at [36, 78] on button "[DATE]" at bounding box center [51, 81] width 79 height 13
click at [277, 194] on span "Apply" at bounding box center [280, 196] width 14 height 6
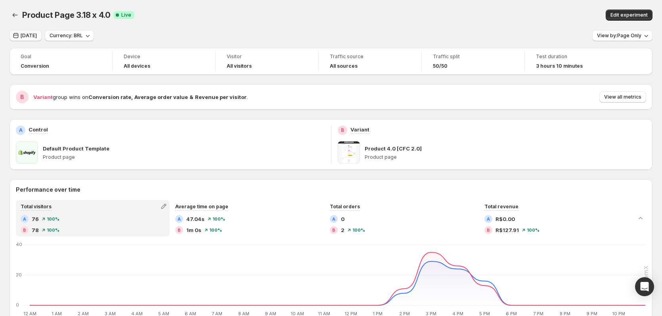
click at [24, 37] on span "[DATE]" at bounding box center [29, 35] width 16 height 6
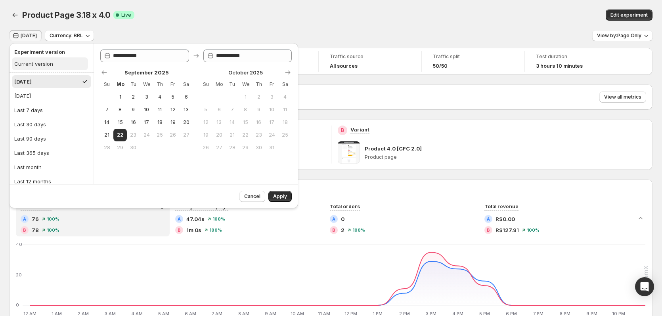
click at [43, 65] on div "Current version" at bounding box center [33, 64] width 39 height 8
click at [281, 195] on span "Apply" at bounding box center [280, 196] width 14 height 6
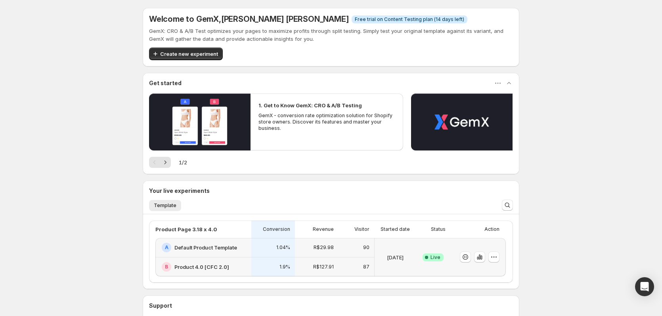
click at [437, 244] on div "Success Complete Live" at bounding box center [432, 257] width 25 height 29
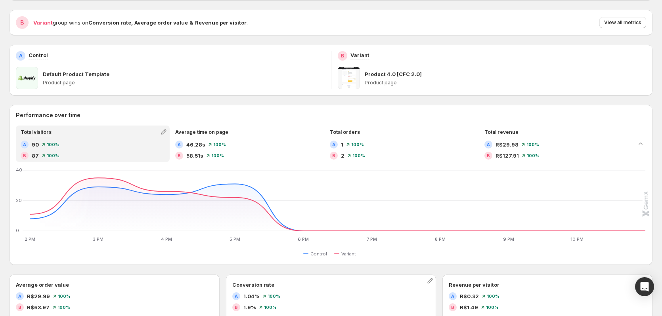
scroll to position [24, 0]
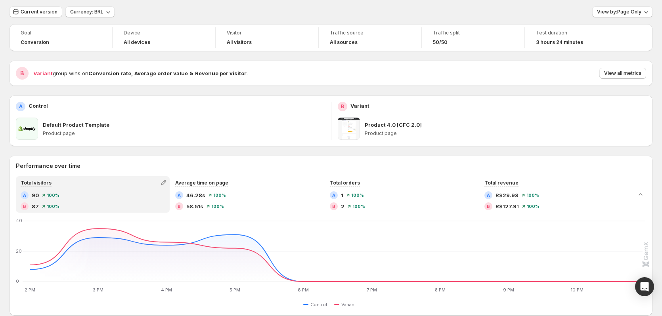
click at [414, 17] on div "Current version Currency: BRL View by: Page Only" at bounding box center [331, 11] width 643 height 11
click at [418, 11] on div "Current version Currency: BRL View by: Page Only" at bounding box center [331, 11] width 643 height 11
